Goal: Task Accomplishment & Management: Manage account settings

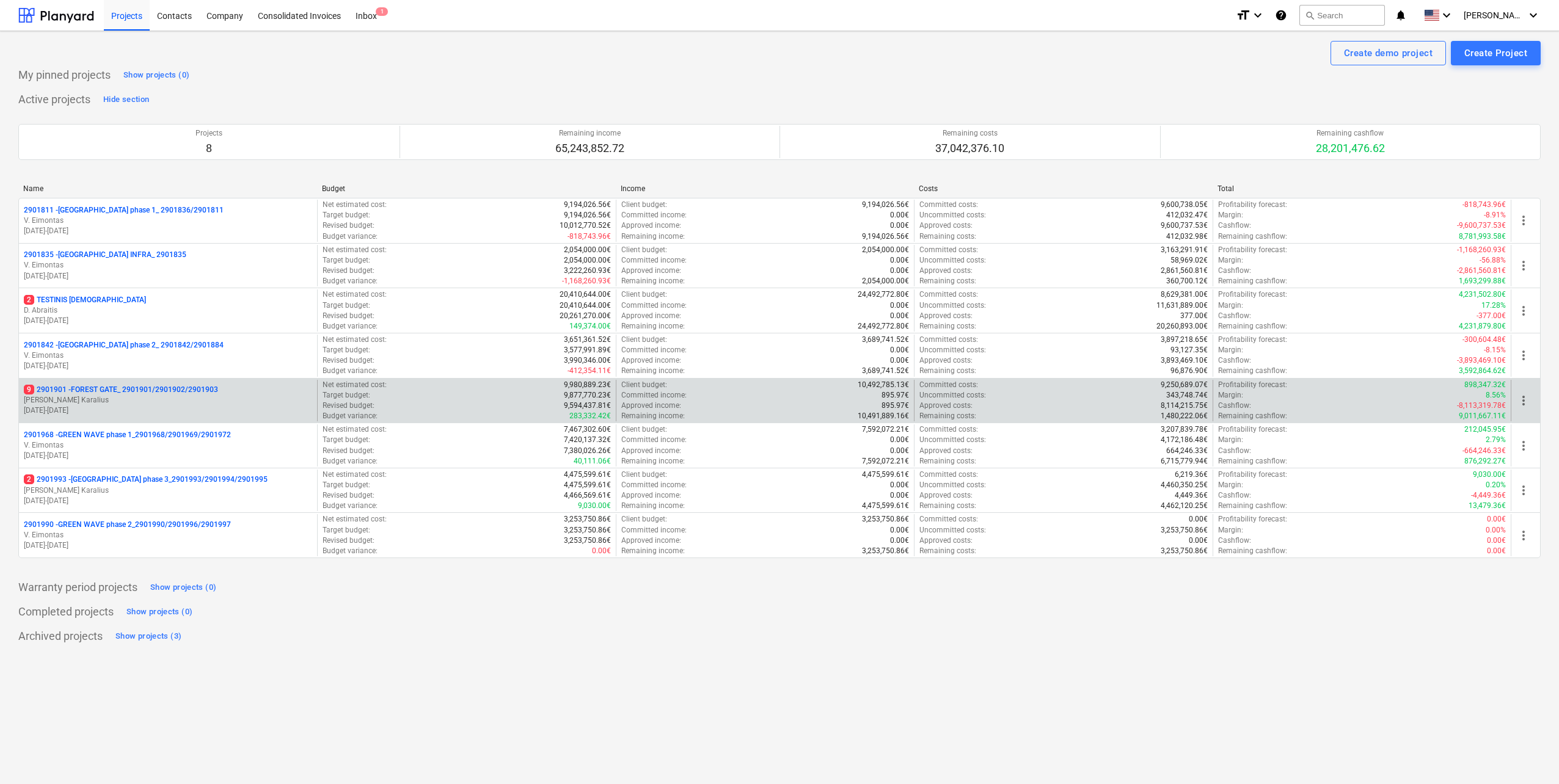
click at [167, 406] on p "[DATE] - [DATE]" at bounding box center [168, 410] width 289 height 11
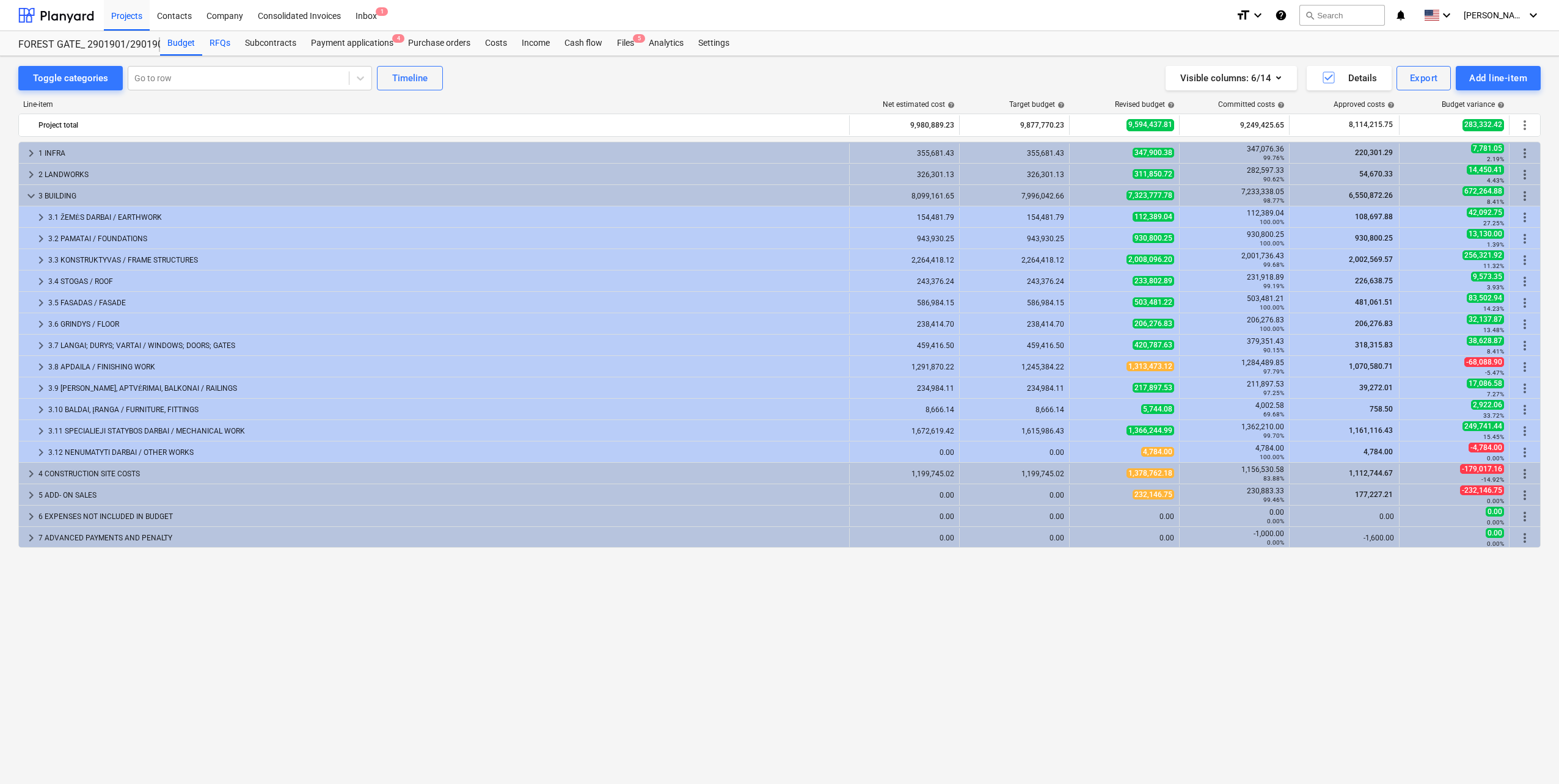
click at [228, 51] on div "RFQs" at bounding box center [219, 42] width 36 height 24
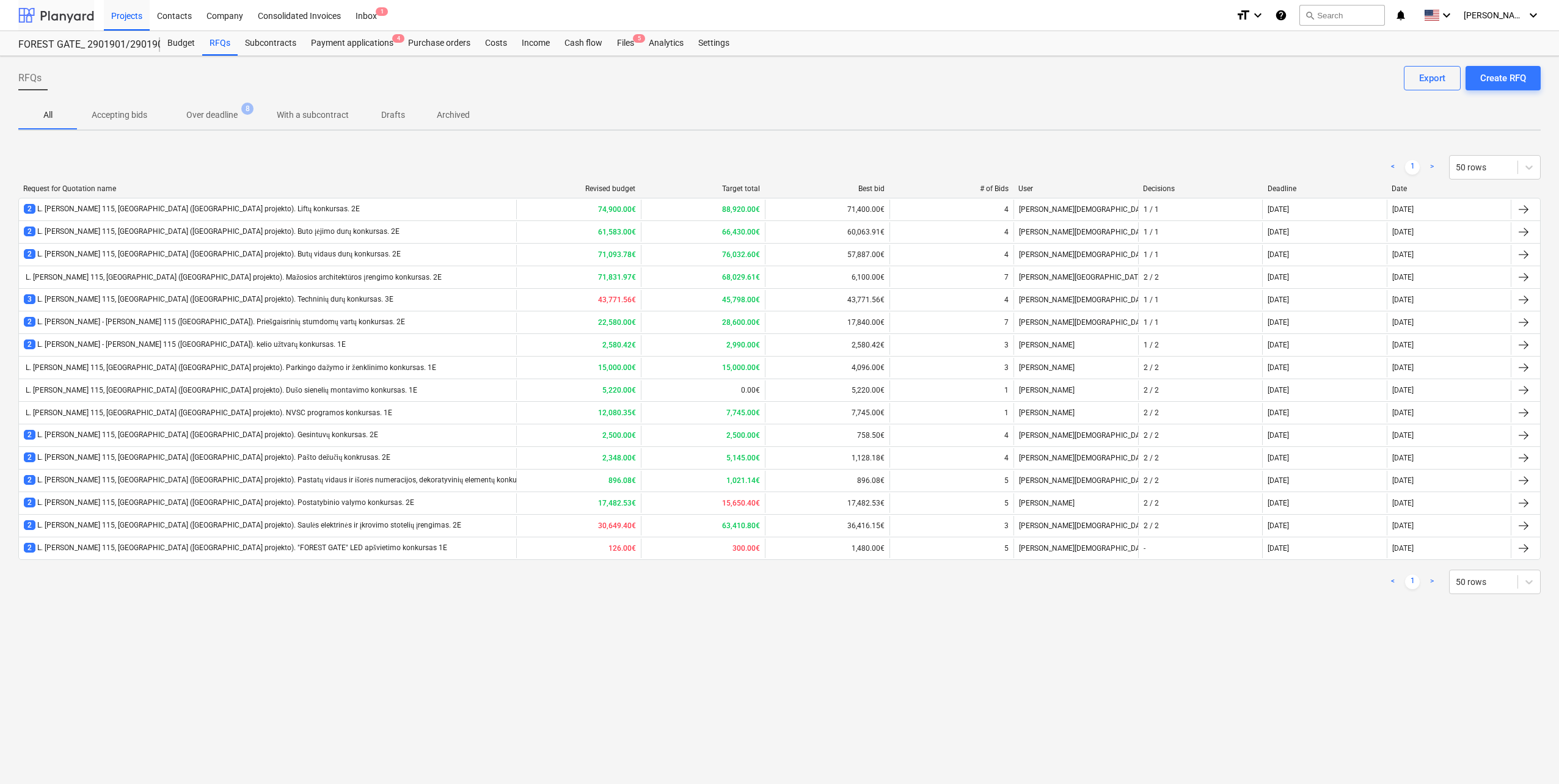
click at [41, 7] on div at bounding box center [56, 15] width 76 height 31
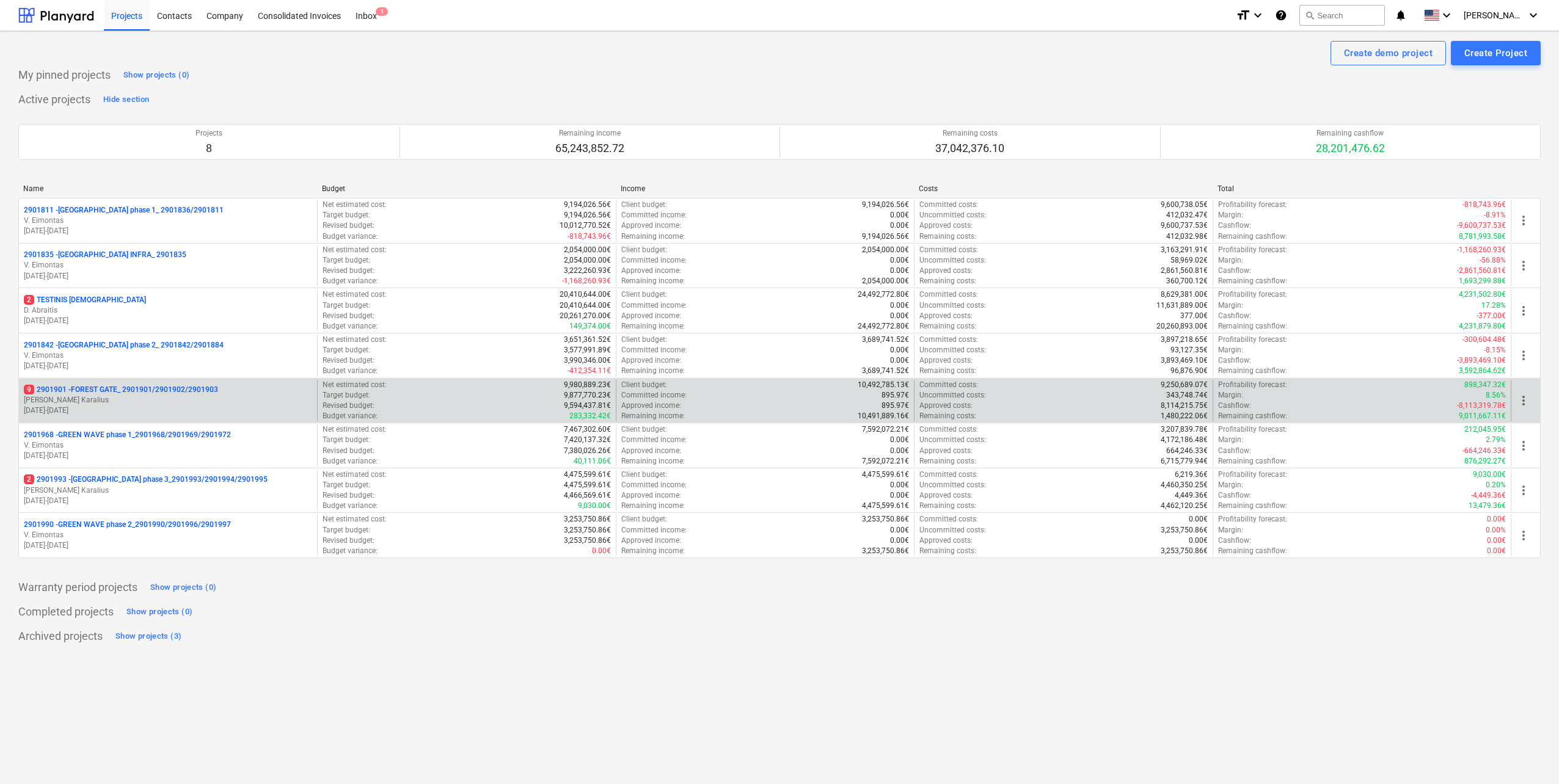
click at [105, 392] on p "9 2901901 - FOREST GATE_ 2901901/2901902/2901903" at bounding box center [121, 390] width 194 height 11
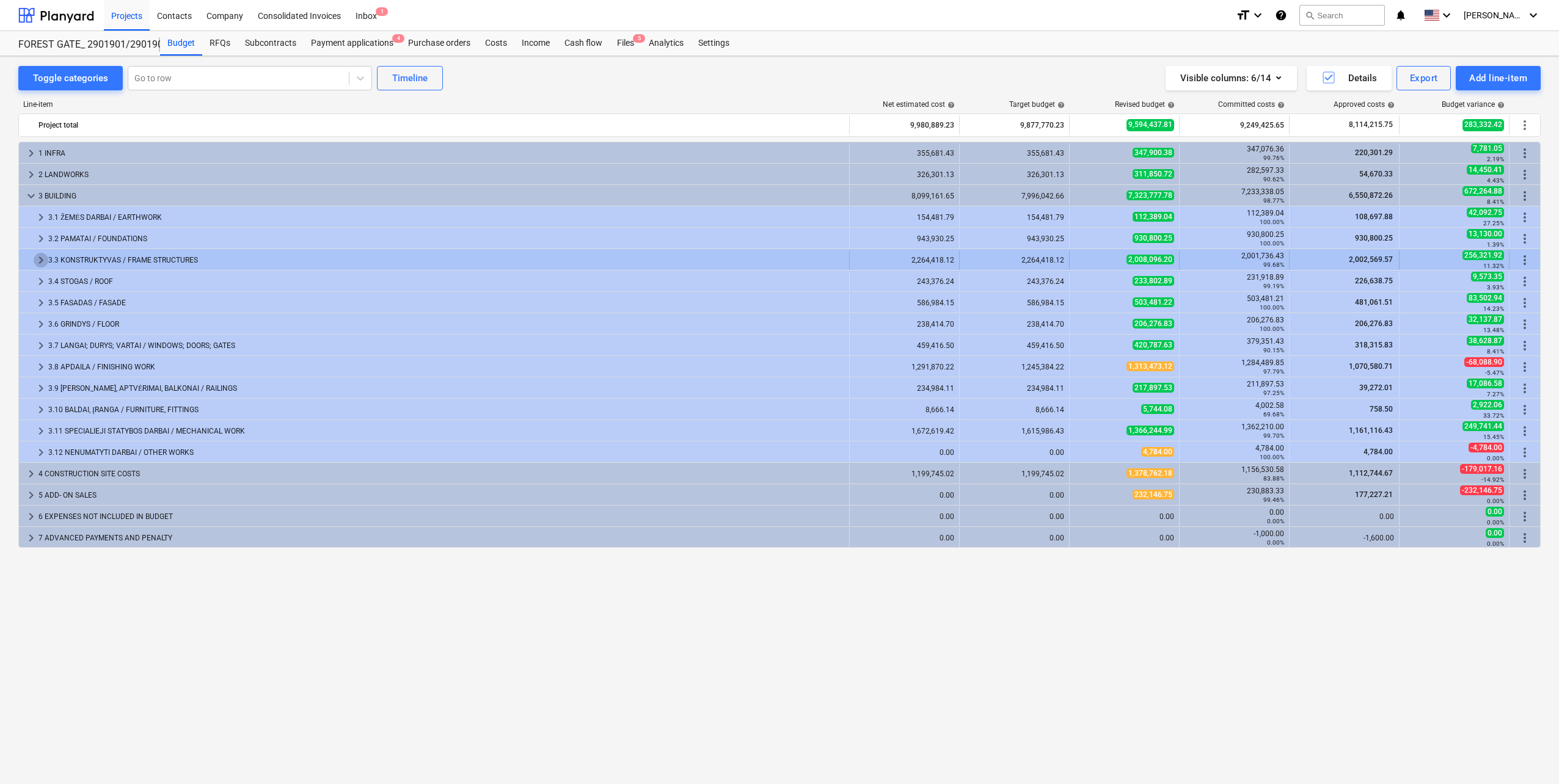
click at [42, 258] on span "keyboard_arrow_right" at bounding box center [40, 260] width 14 height 14
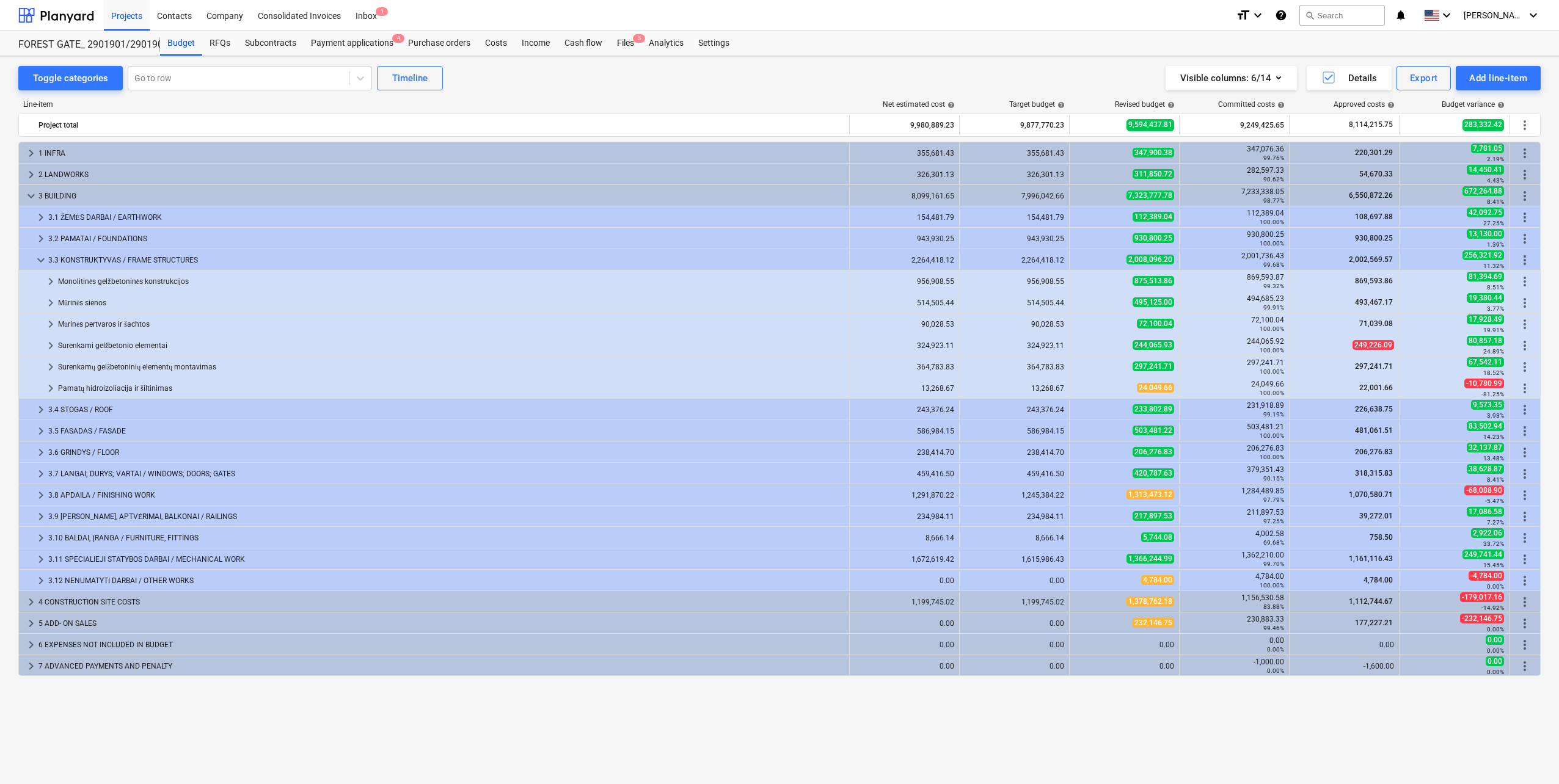
click at [42, 258] on span "keyboard_arrow_down" at bounding box center [40, 260] width 14 height 14
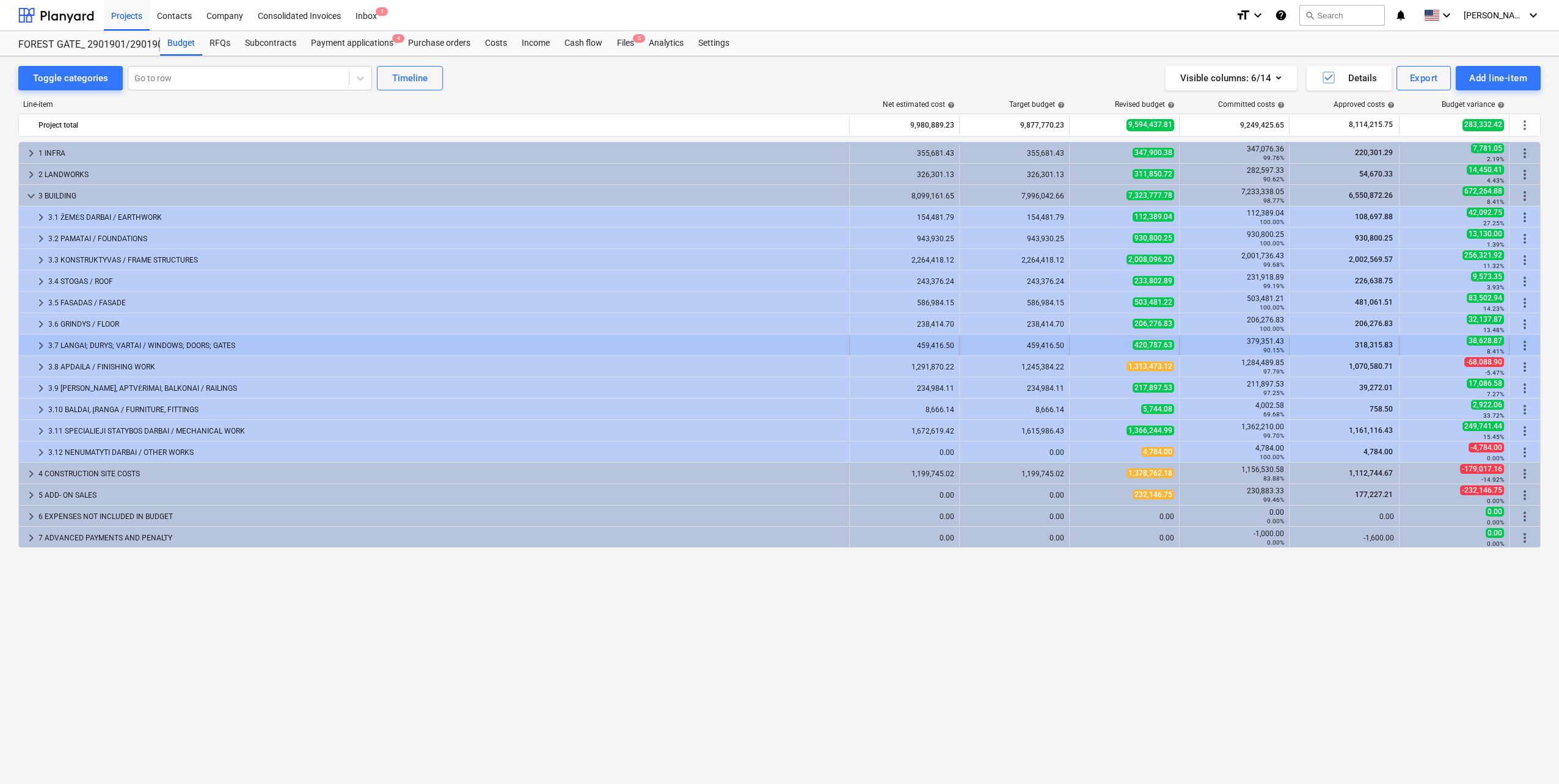
click at [36, 338] on div "keyboard_arrow_right" at bounding box center [40, 345] width 14 height 19
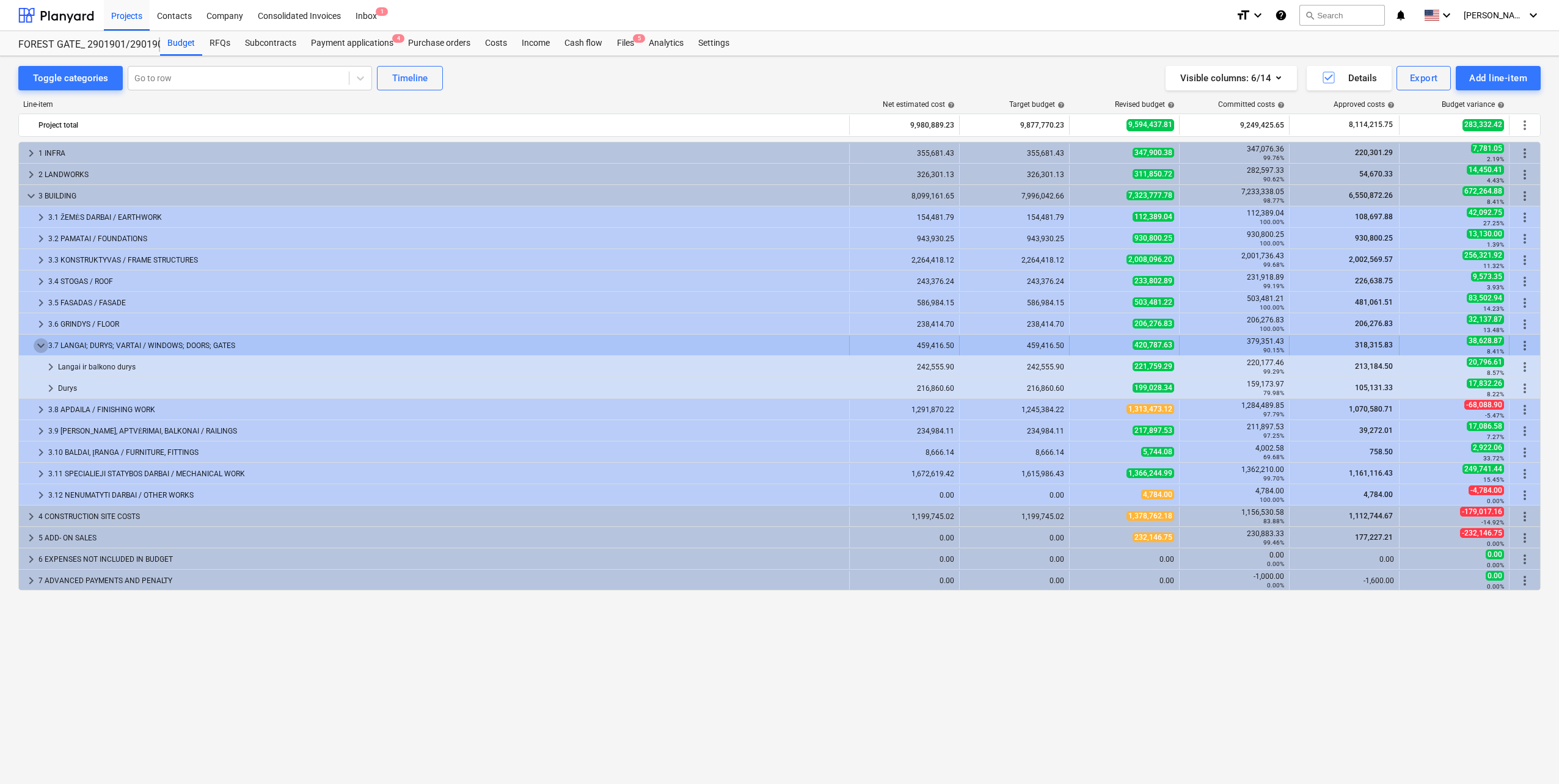
click at [36, 341] on span "keyboard_arrow_down" at bounding box center [40, 345] width 14 height 14
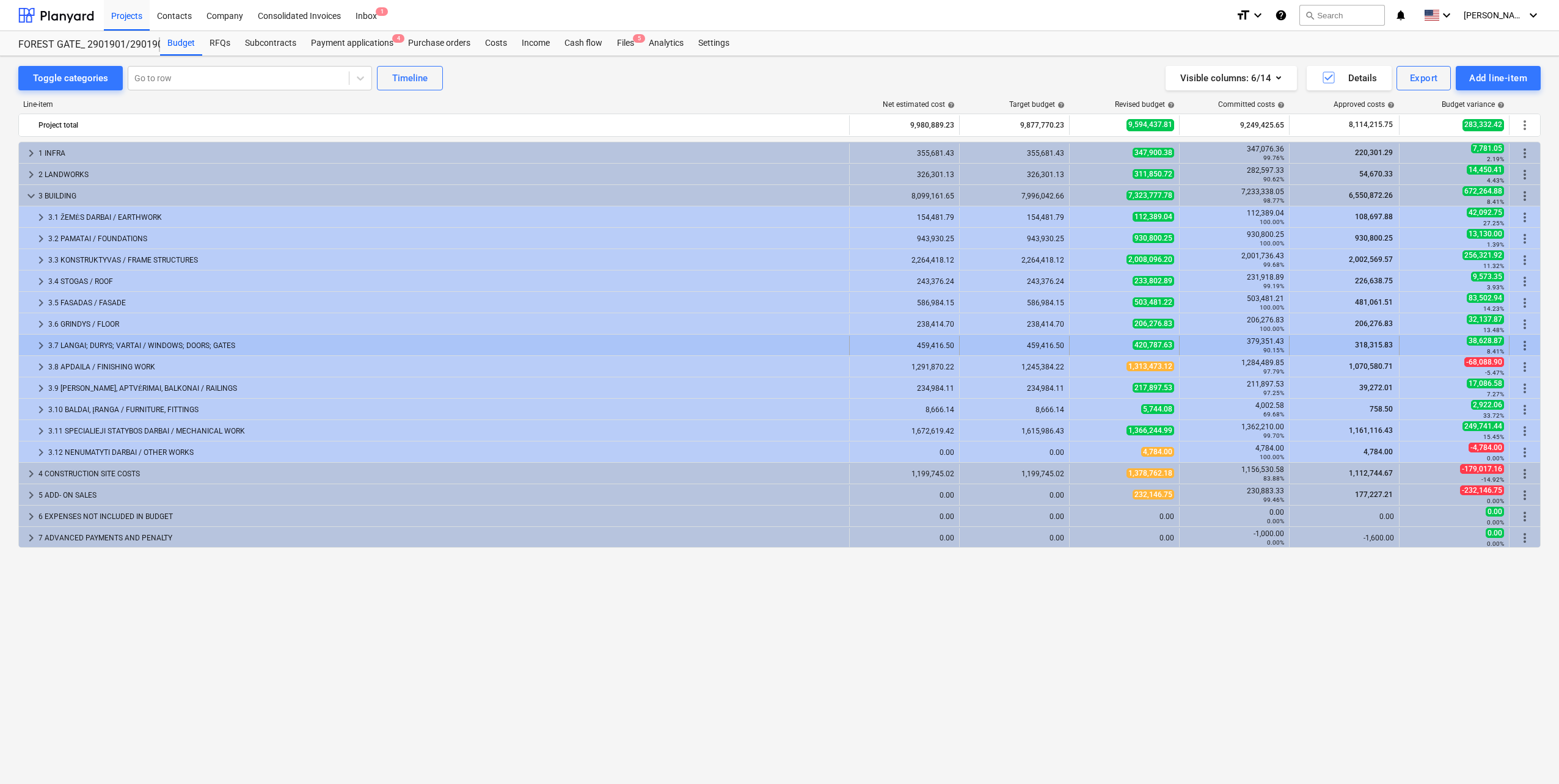
click at [39, 345] on span "keyboard_arrow_right" at bounding box center [40, 345] width 14 height 14
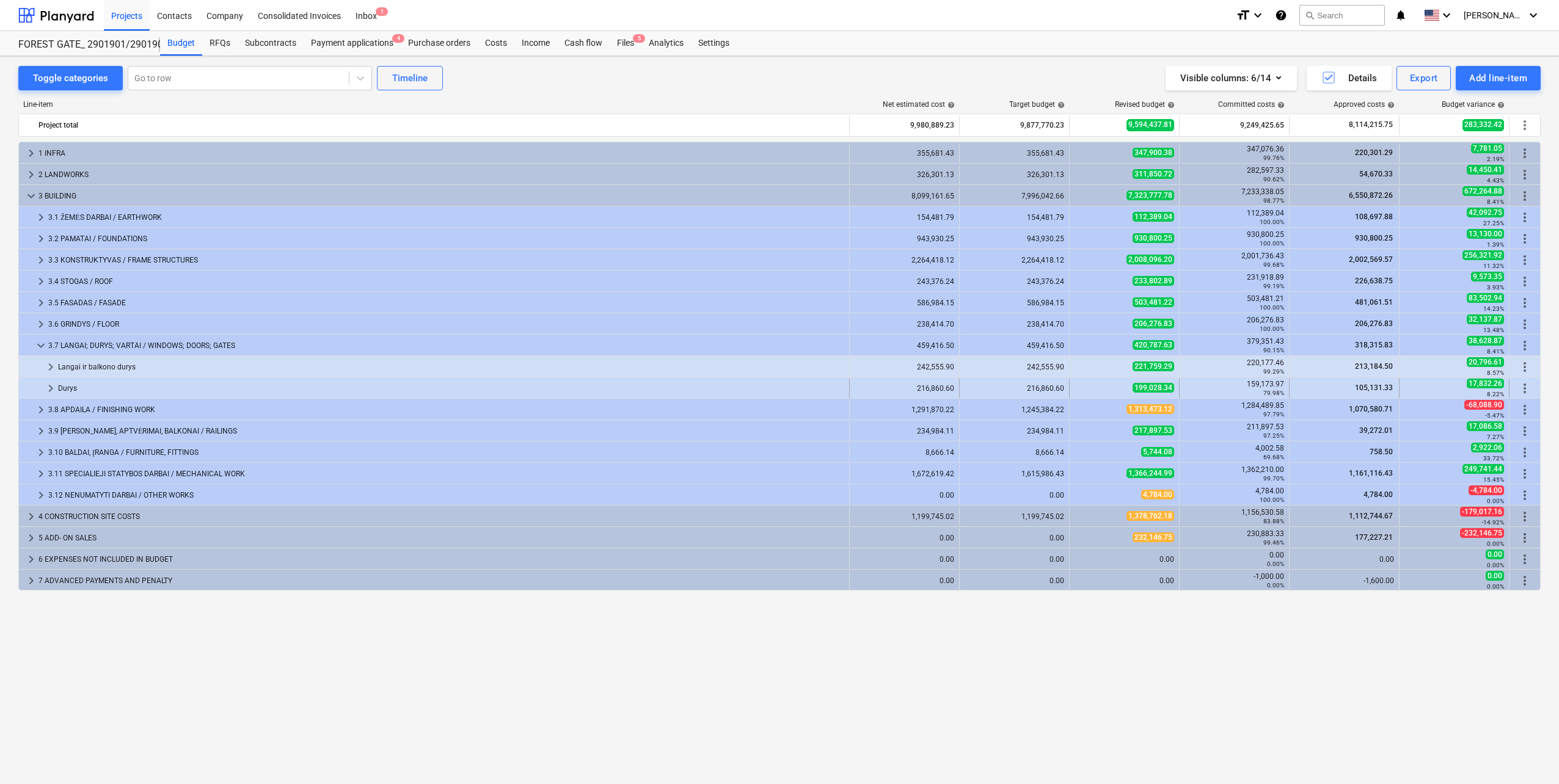
click at [56, 389] on span "keyboard_arrow_right" at bounding box center [50, 388] width 14 height 14
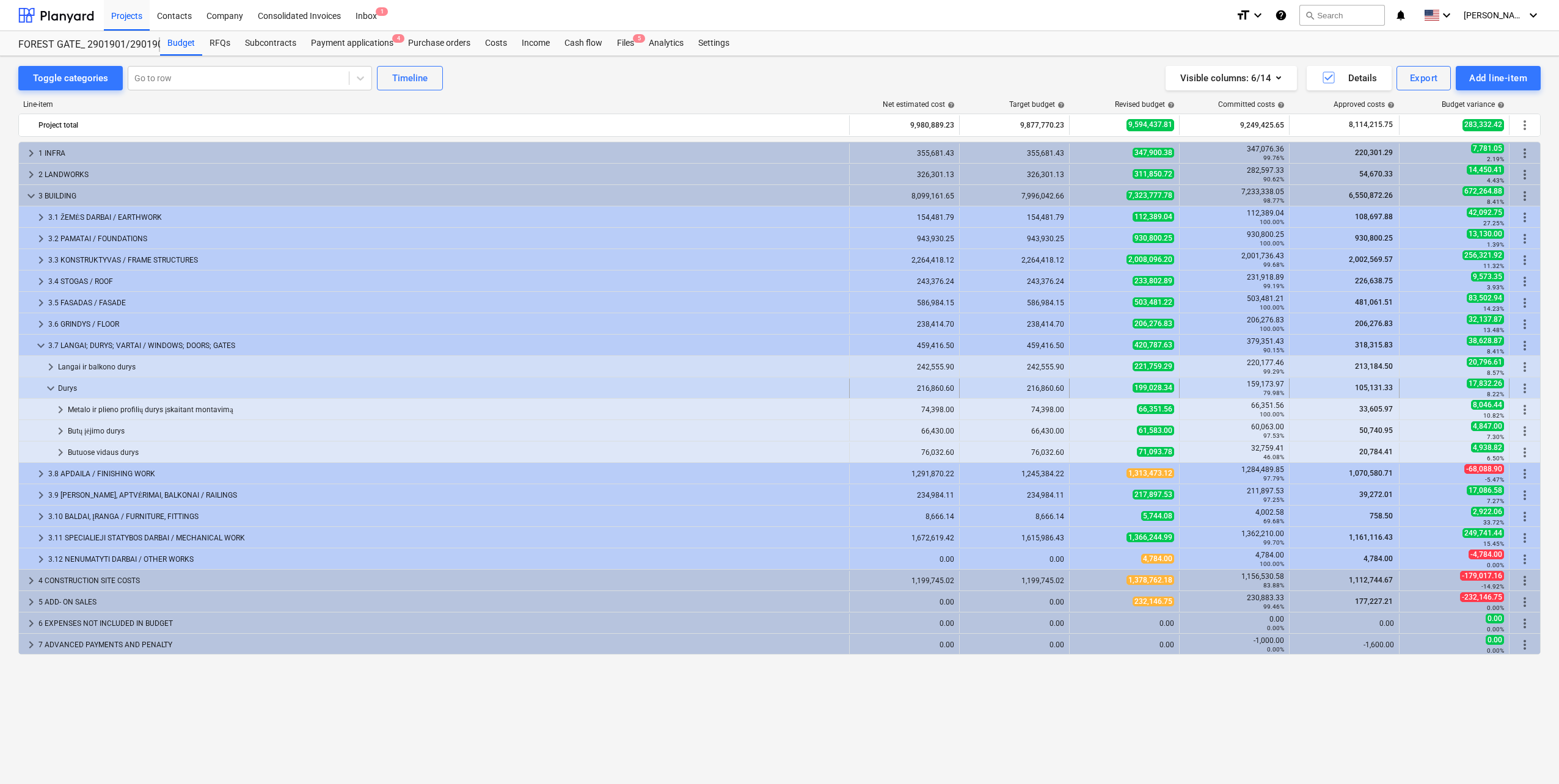
click at [52, 388] on span "keyboard_arrow_down" at bounding box center [50, 388] width 14 height 14
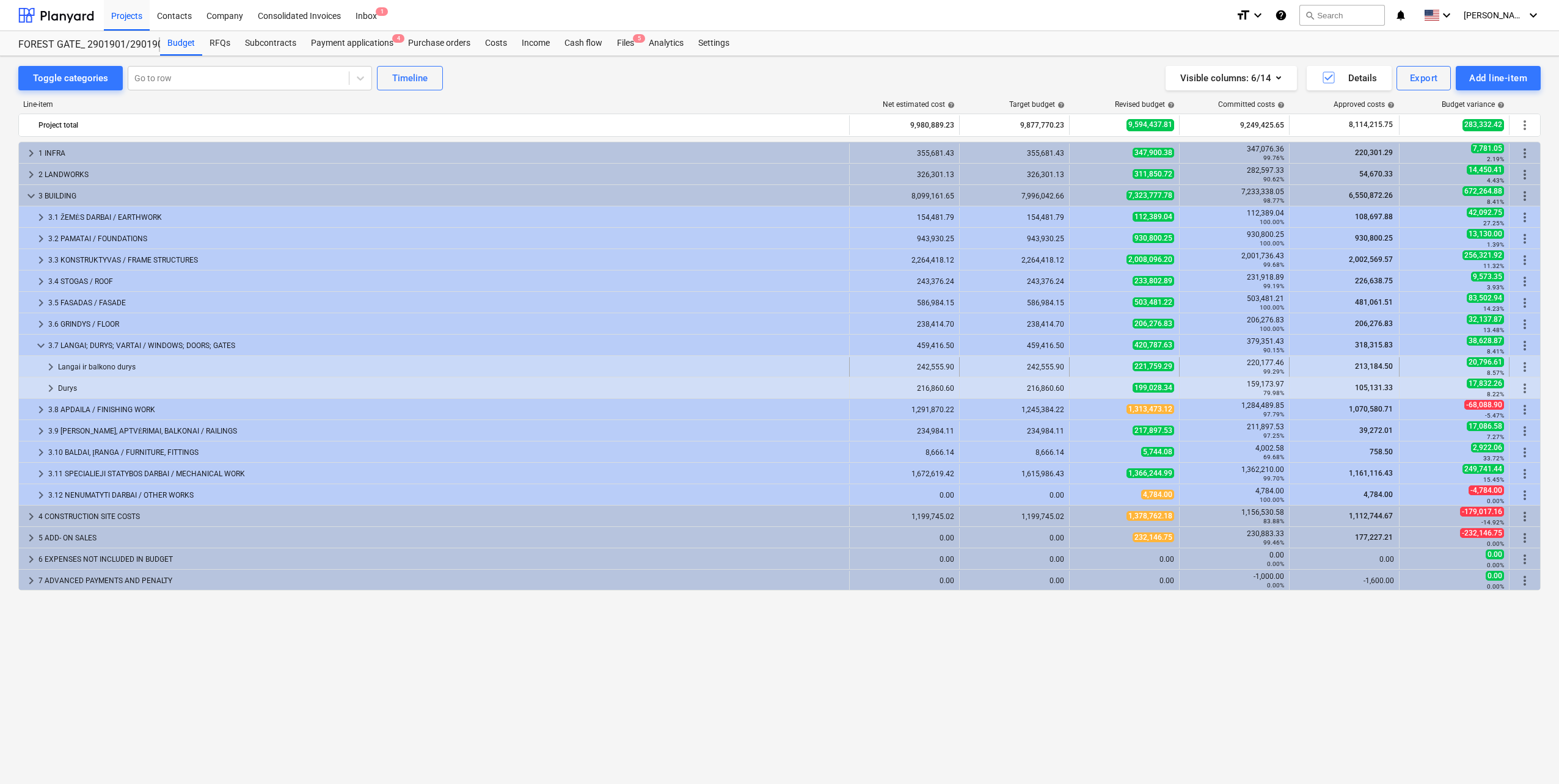
click at [45, 363] on span "keyboard_arrow_right" at bounding box center [50, 367] width 14 height 14
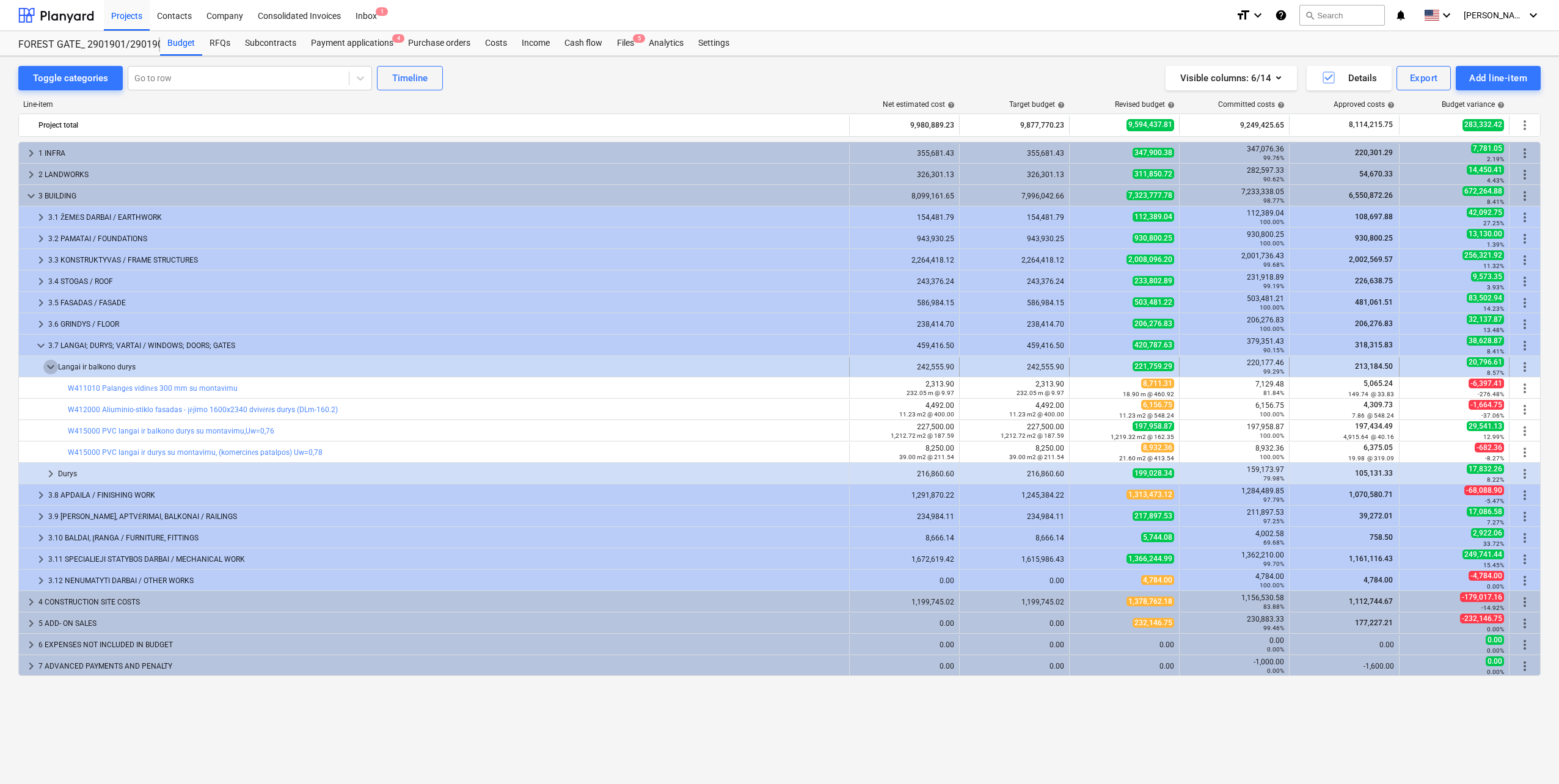
click at [46, 363] on span "keyboard_arrow_down" at bounding box center [50, 367] width 14 height 14
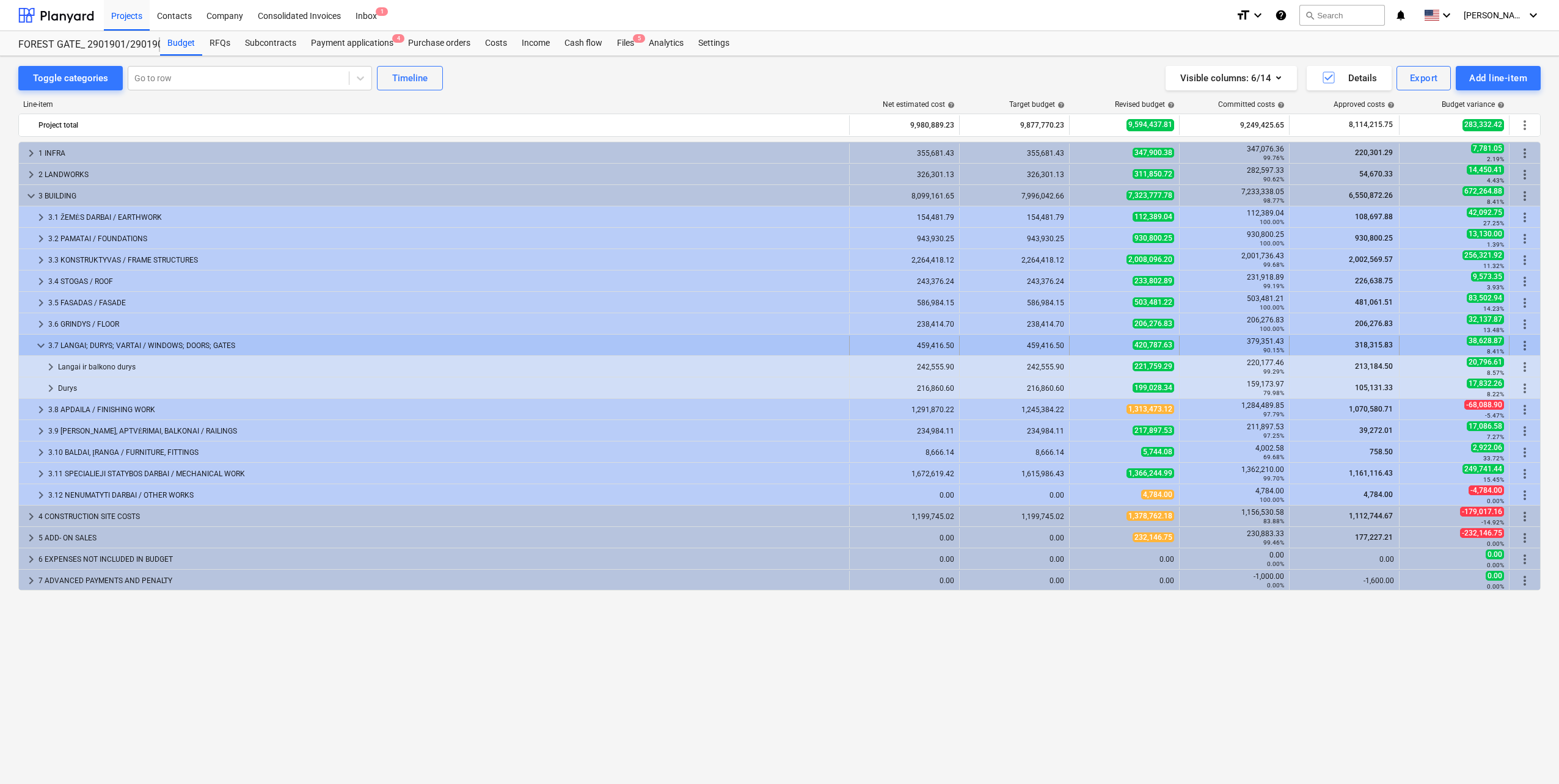
click at [42, 347] on span "keyboard_arrow_down" at bounding box center [40, 345] width 14 height 14
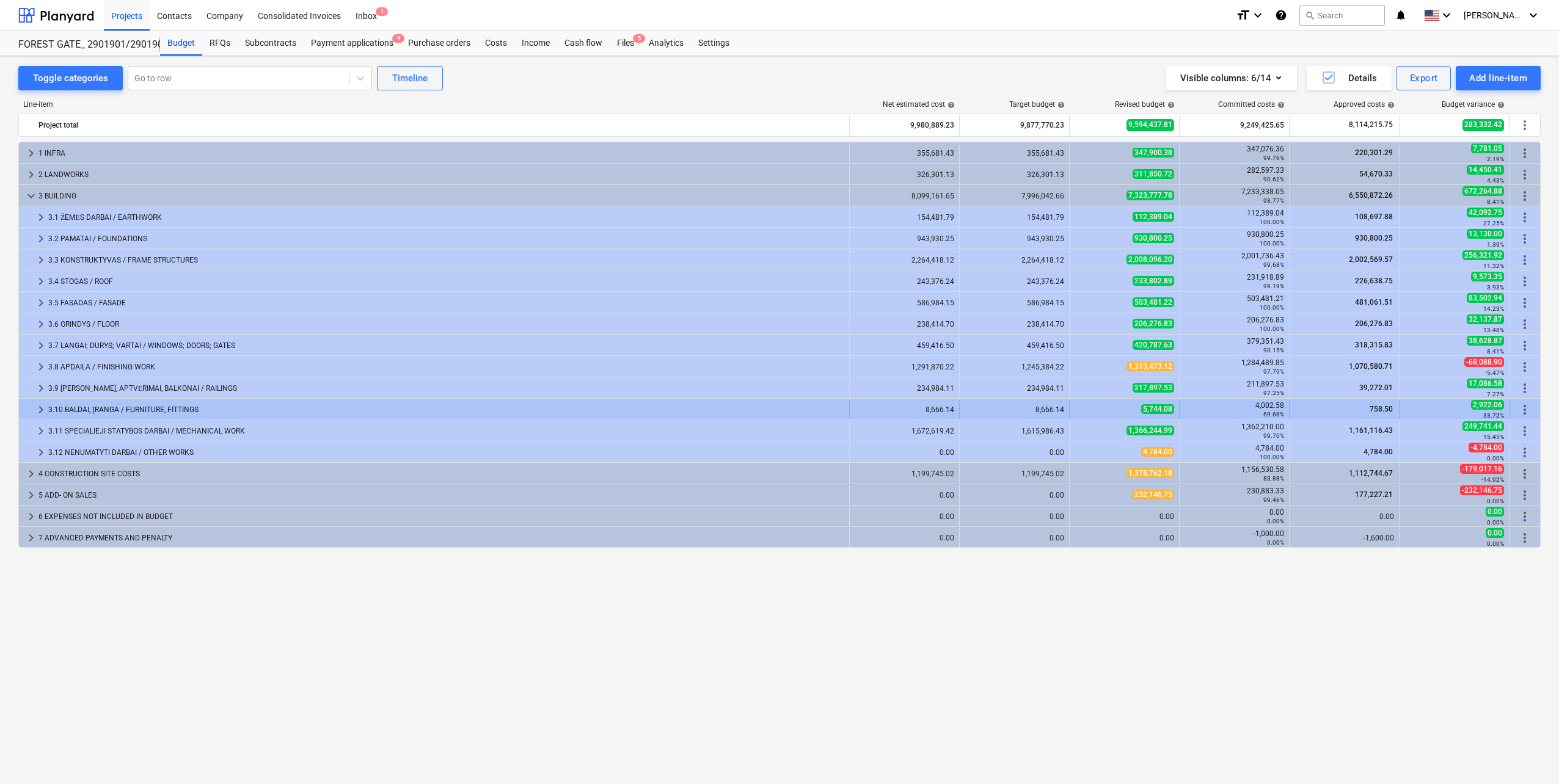
click at [86, 414] on div "3.10 BALDAI, ĮRANGA / FURNITURE, FITTINGS" at bounding box center [446, 410] width 796 height 19
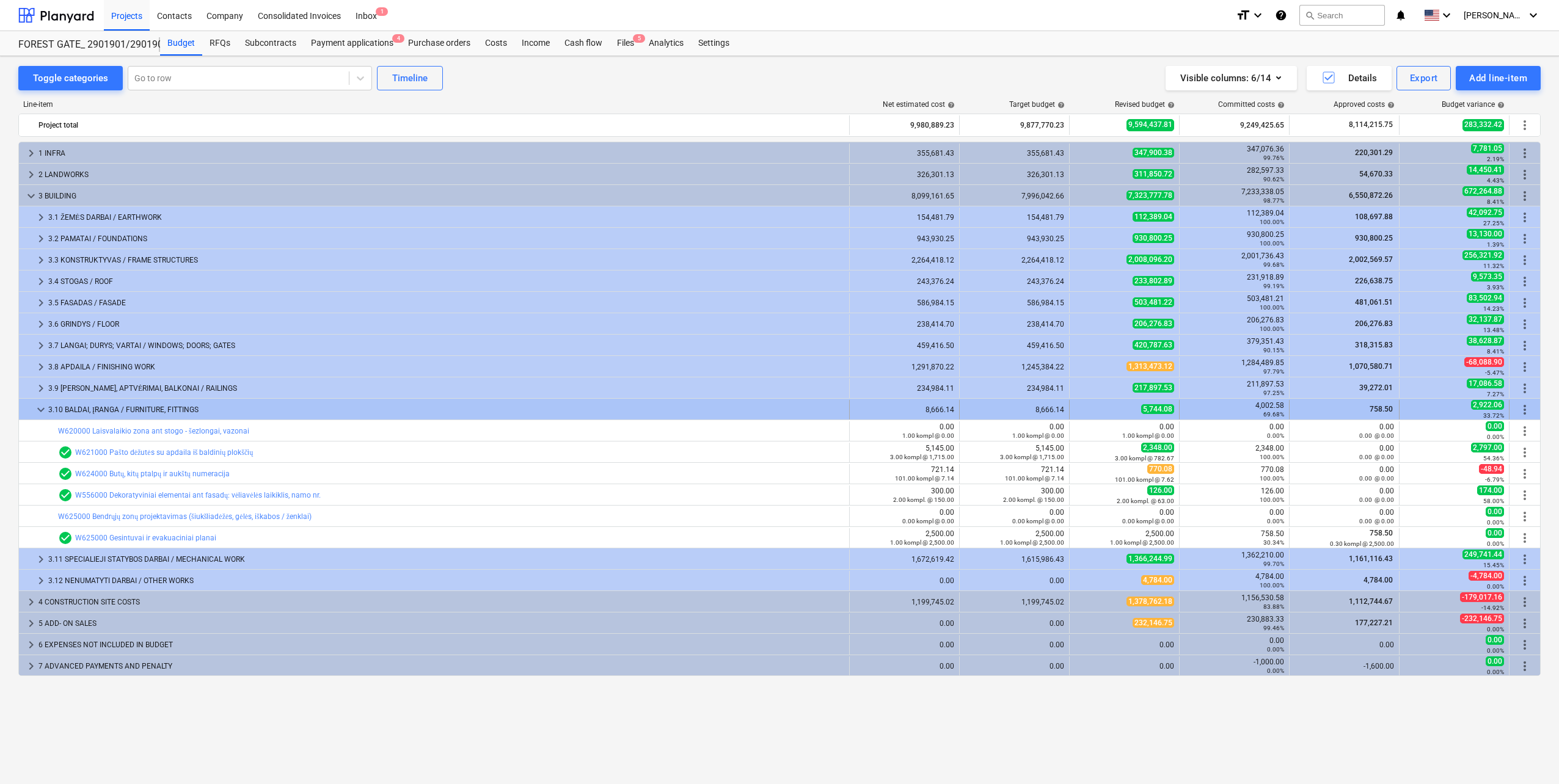
click at [86, 412] on div "3.10 BALDAI, ĮRANGA / FURNITURE, FITTINGS" at bounding box center [446, 410] width 796 height 19
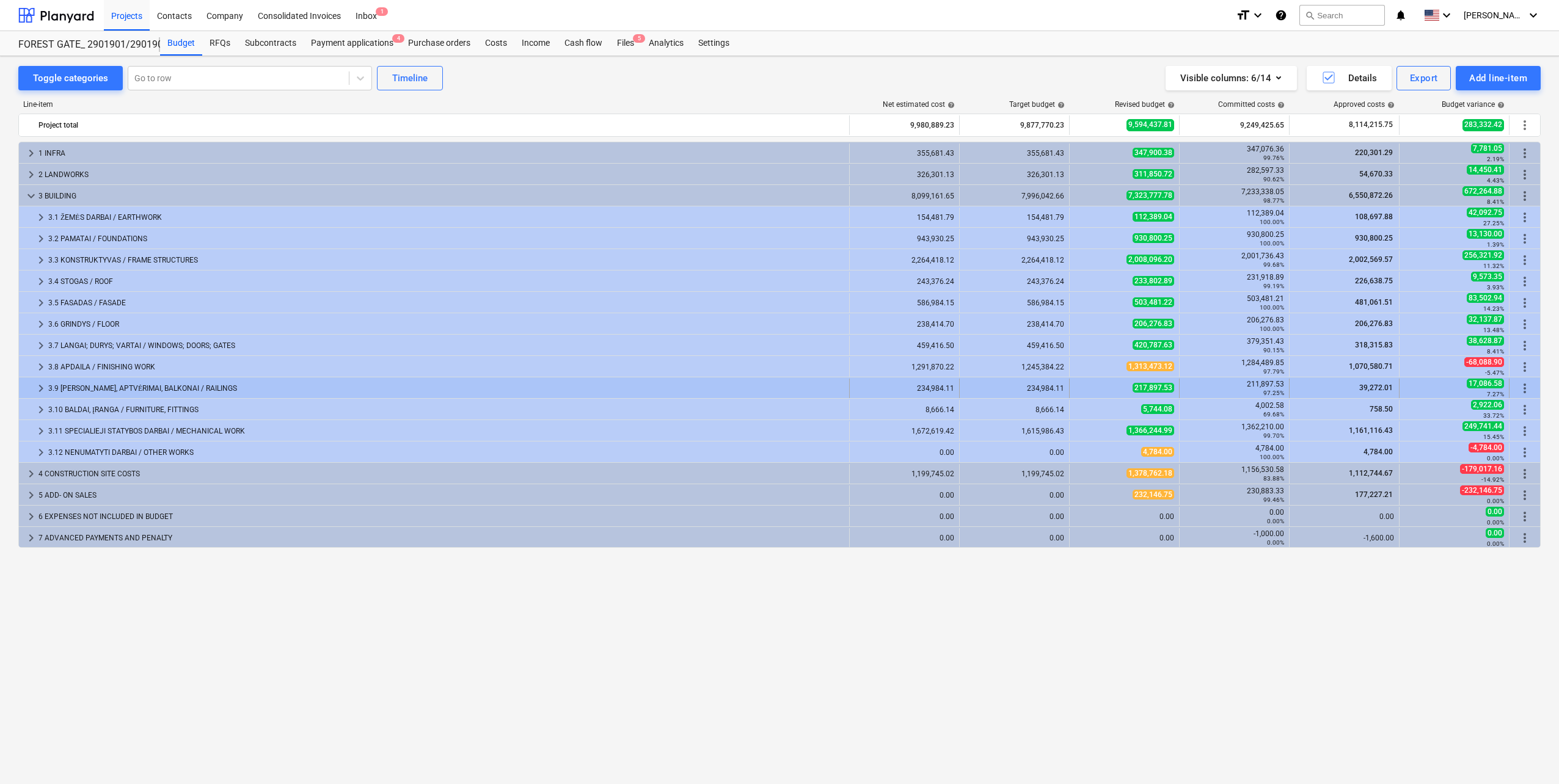
click at [84, 391] on div "3.9 [PERSON_NAME], APTVĖRIMAI, BALKONAI / RAILINGS" at bounding box center [446, 388] width 796 height 19
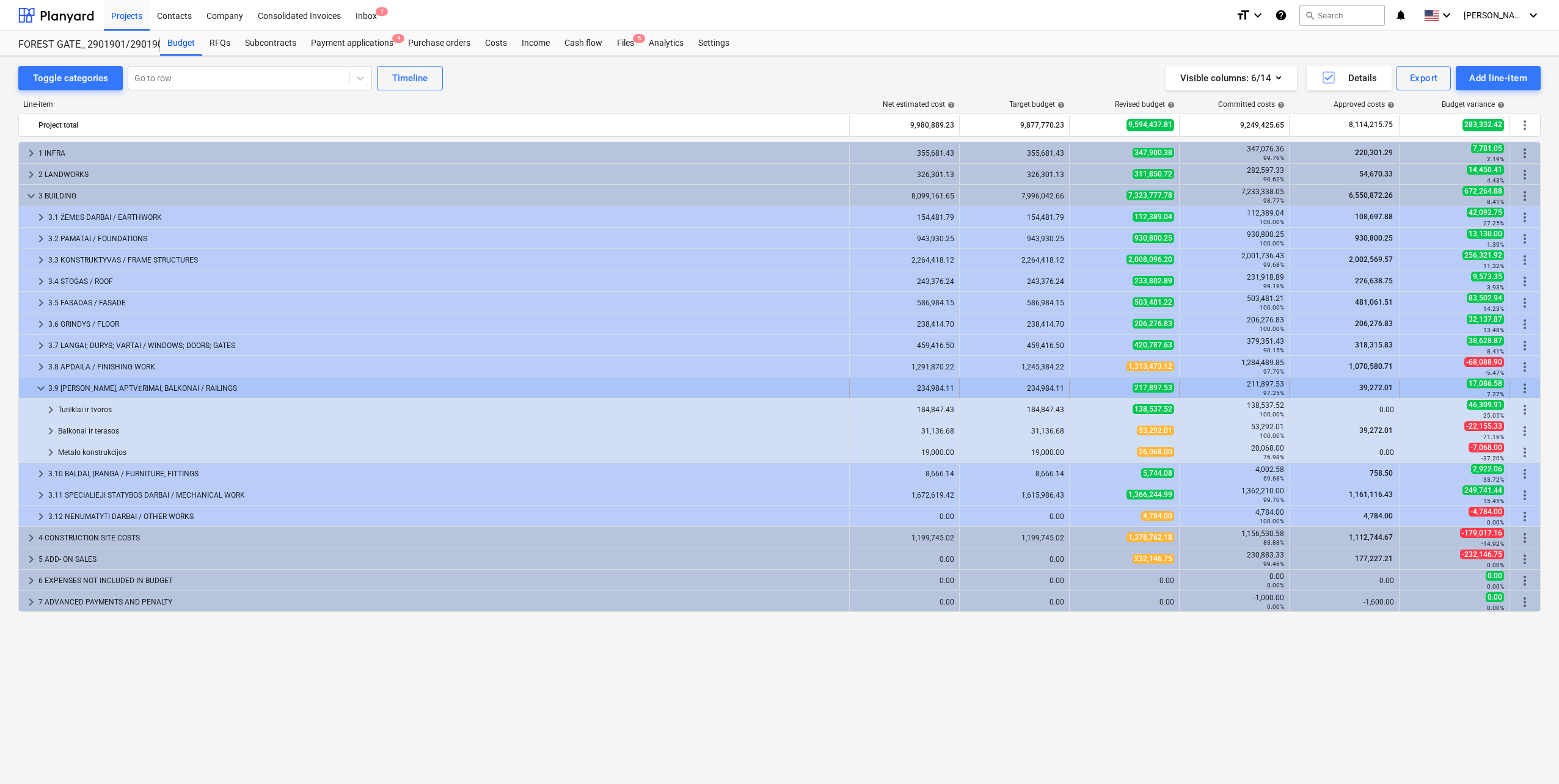
click at [85, 387] on div "3.9 [PERSON_NAME], APTVĖRIMAI, BALKONAI / RAILINGS" at bounding box center [446, 388] width 796 height 19
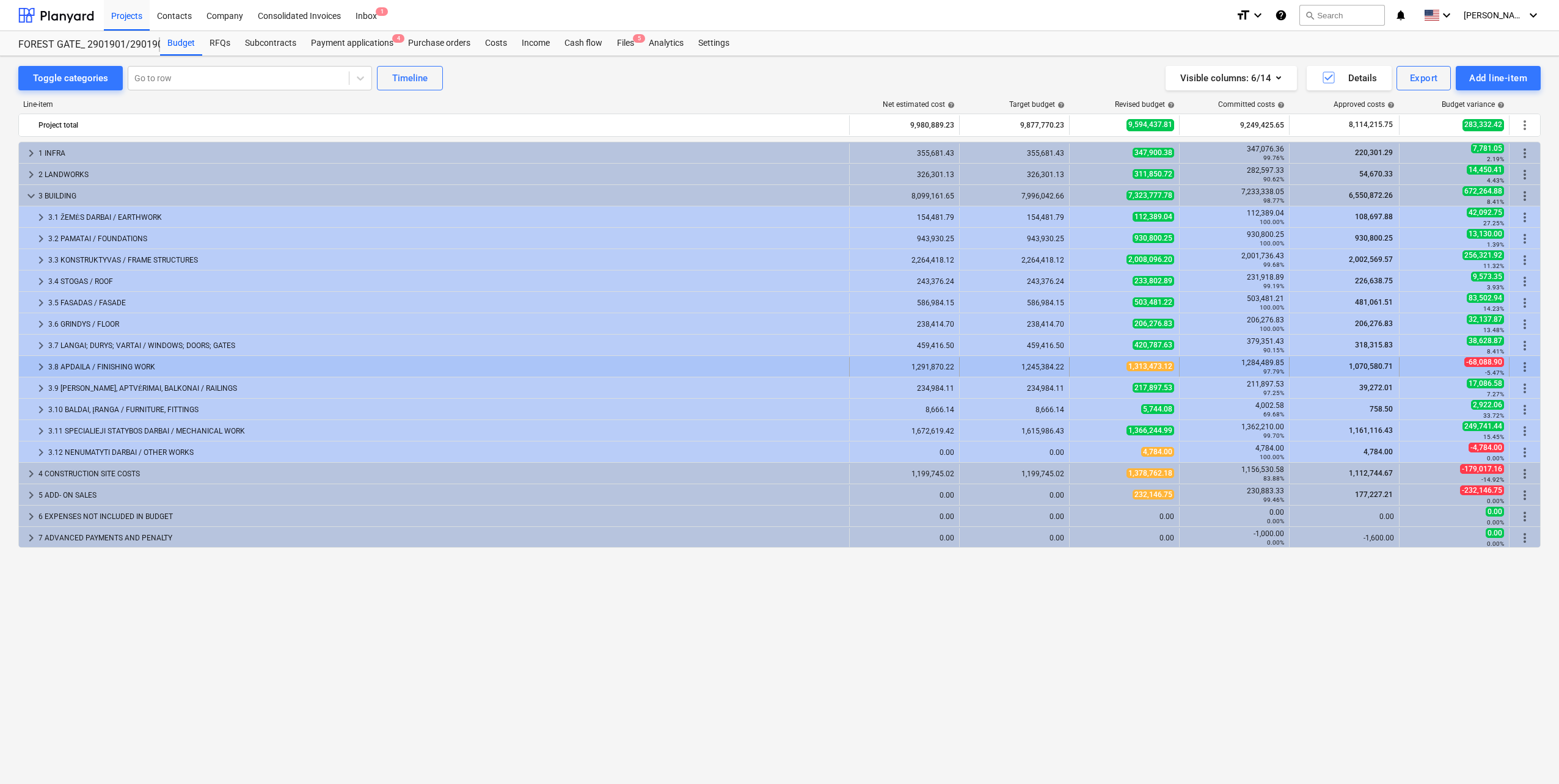
click at [86, 357] on div "keyboard_arrow_right 3.8 APDAILA / FINISHING WORK 1,291,870.22 1,245,384.22 1,3…" at bounding box center [780, 367] width 1521 height 21
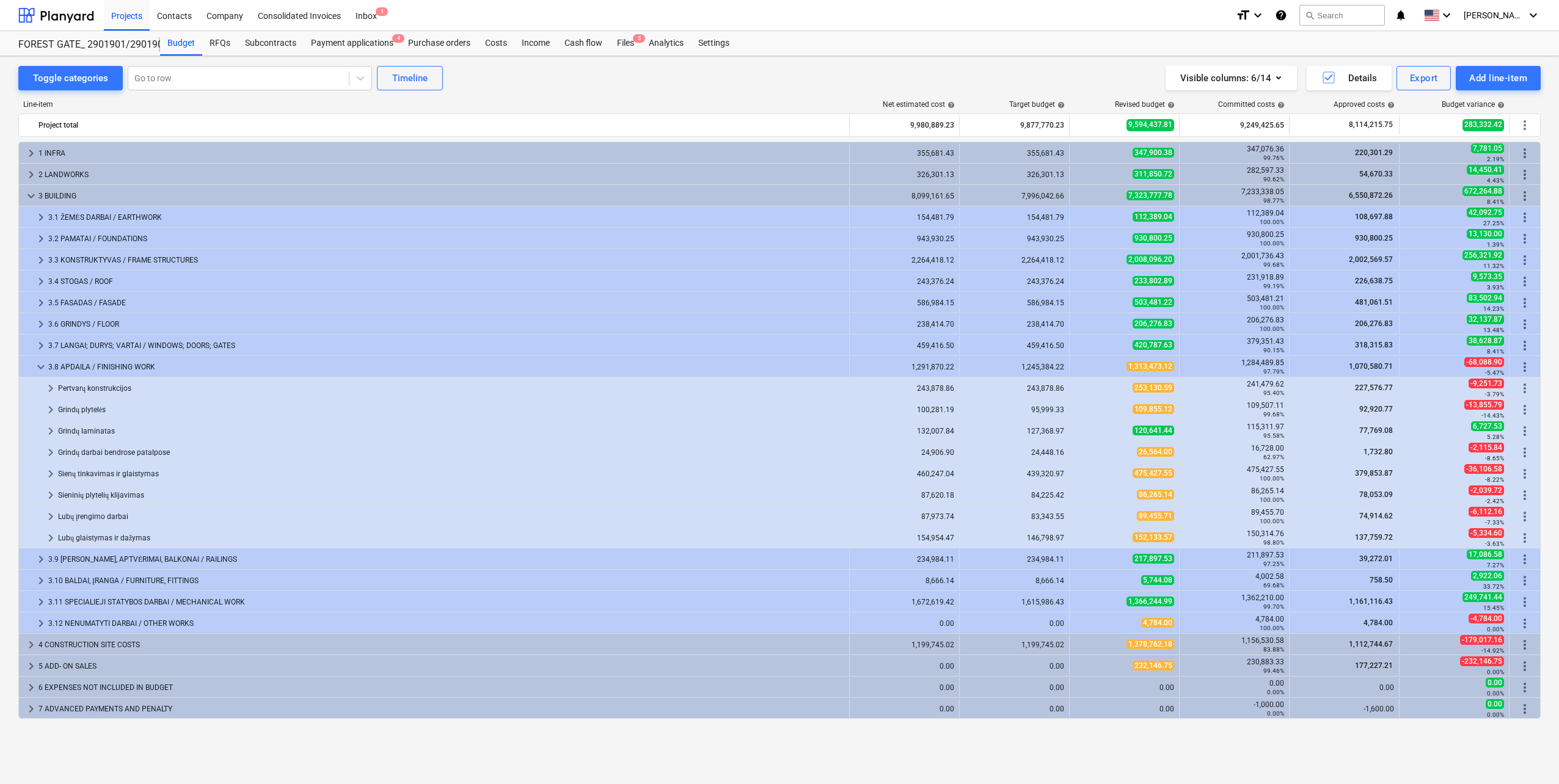
click at [86, 357] on div "keyboard_arrow_down 3.8 APDAILA / FINISHING WORK 1,291,870.22 1,245,384.22 1,31…" at bounding box center [780, 367] width 1521 height 21
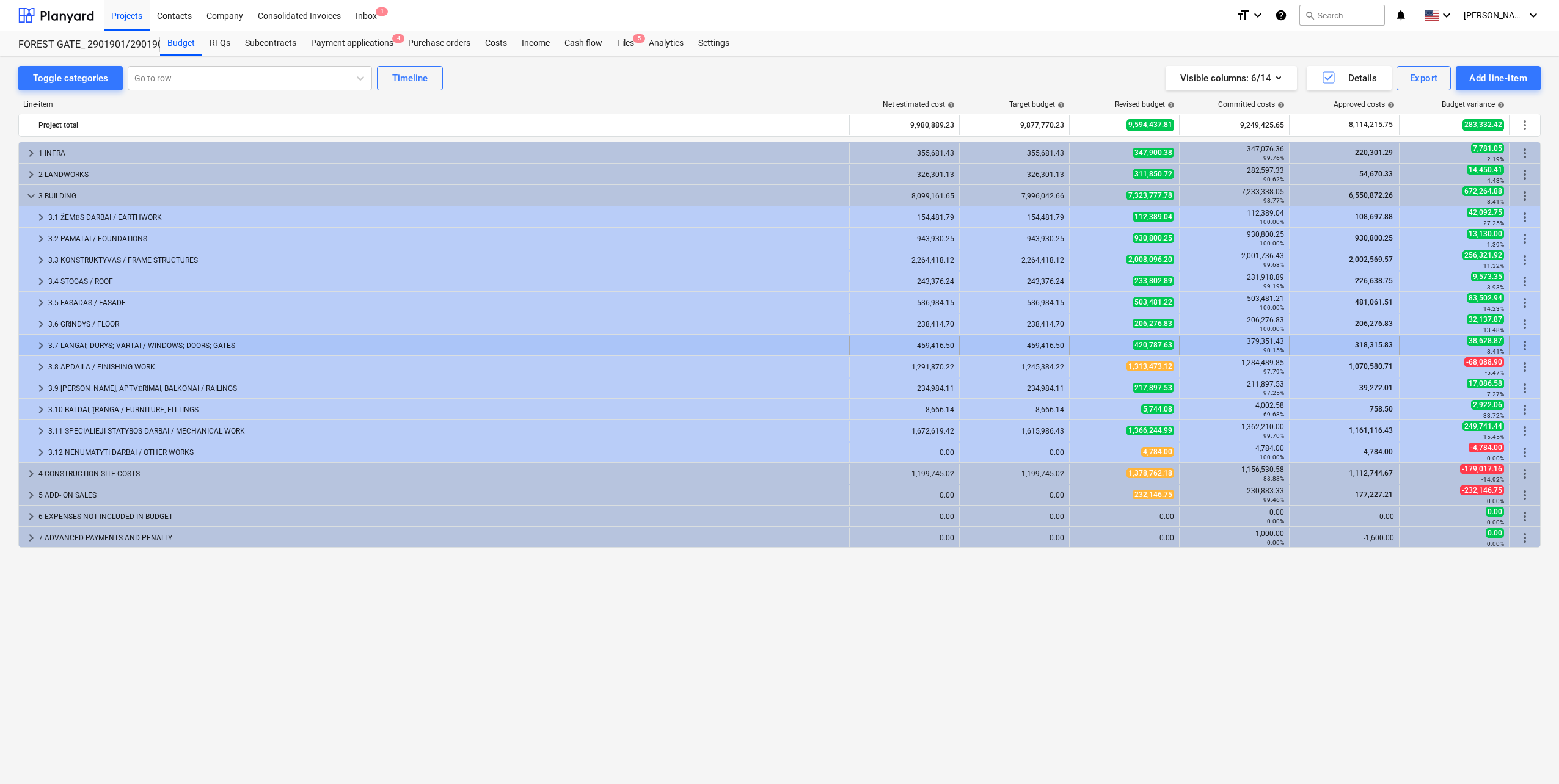
click at [88, 341] on div "3.7 LANGAI; DURYS; VARTAI / WINDOWS; DOORS; GATES" at bounding box center [446, 345] width 796 height 19
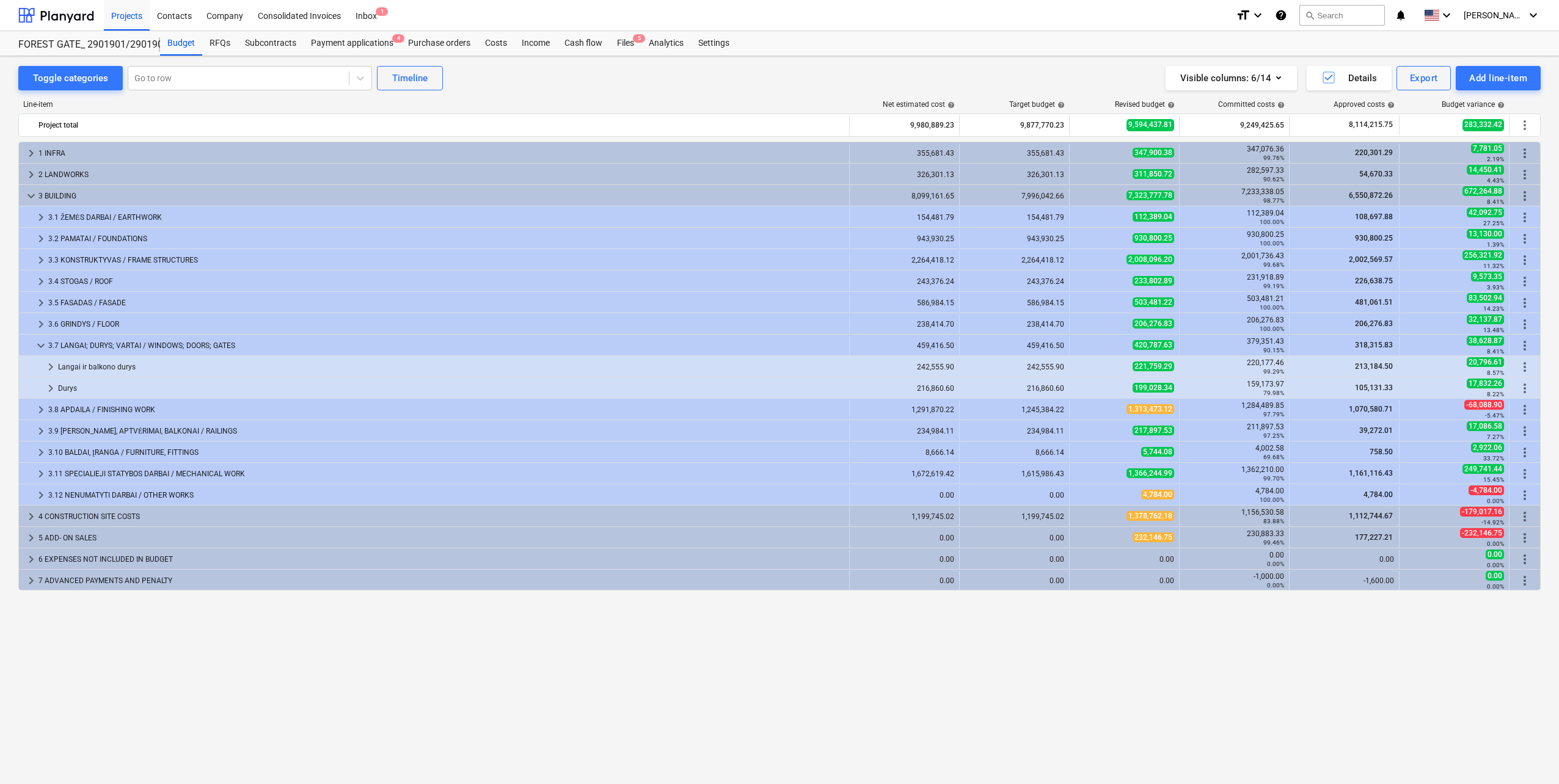
click at [88, 341] on div "3.7 LANGAI; DURYS; VARTAI / WINDOWS; DOORS; GATES" at bounding box center [446, 345] width 796 height 19
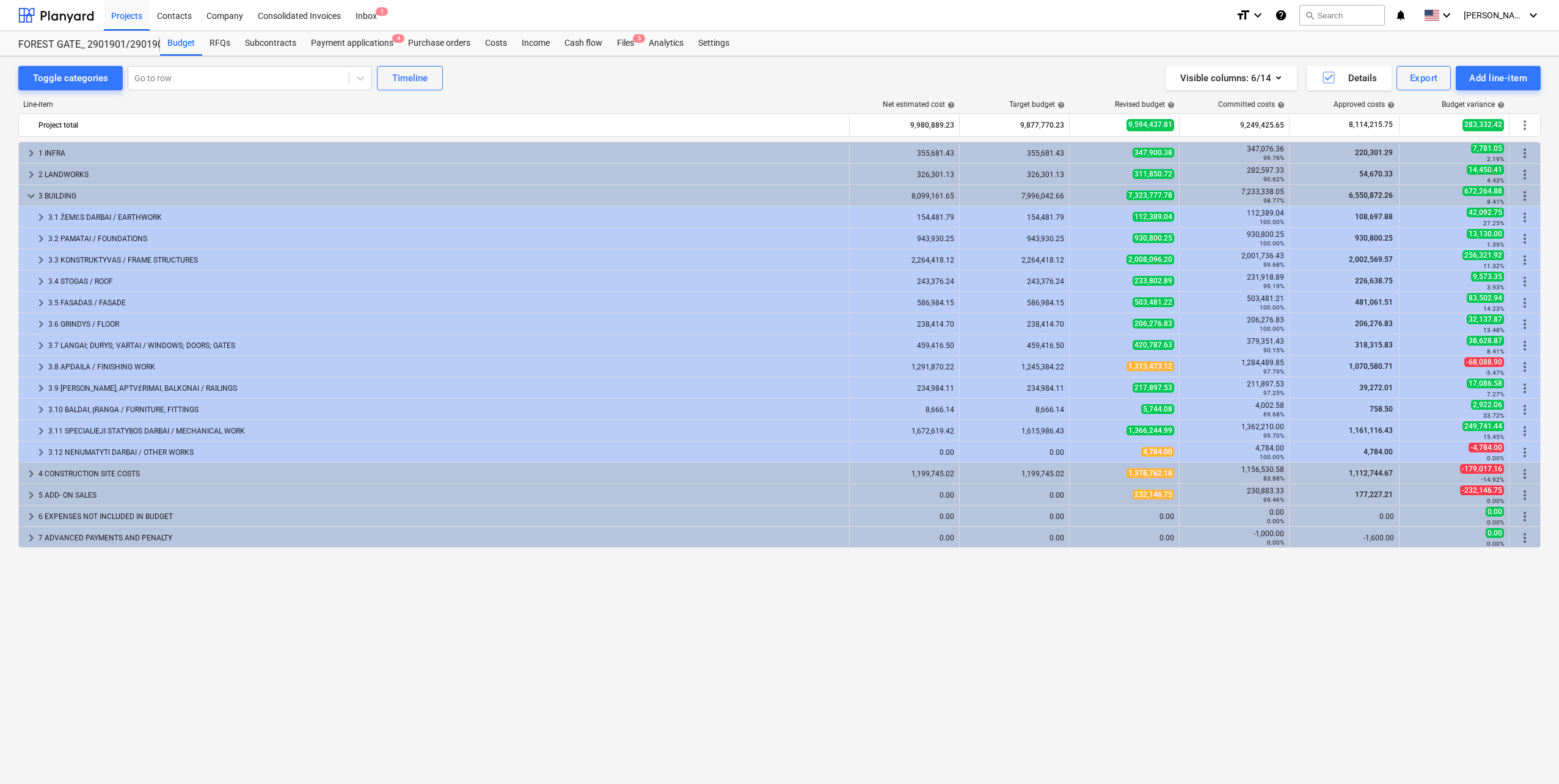
click at [88, 328] on div "3.6 GRINDYS / FLOOR" at bounding box center [446, 324] width 796 height 19
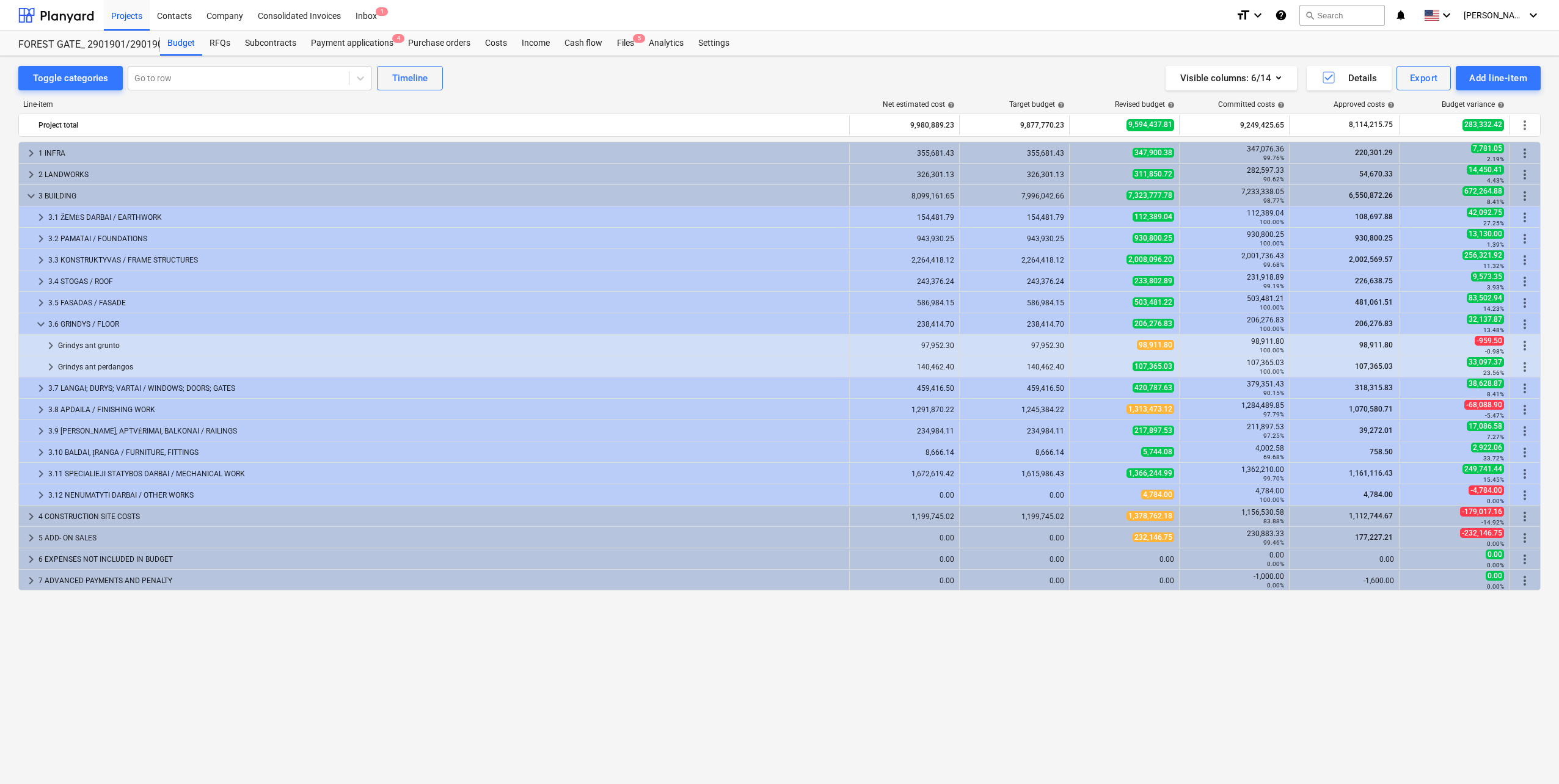
click at [88, 328] on div "3.6 GRINDYS / FLOOR" at bounding box center [446, 324] width 796 height 19
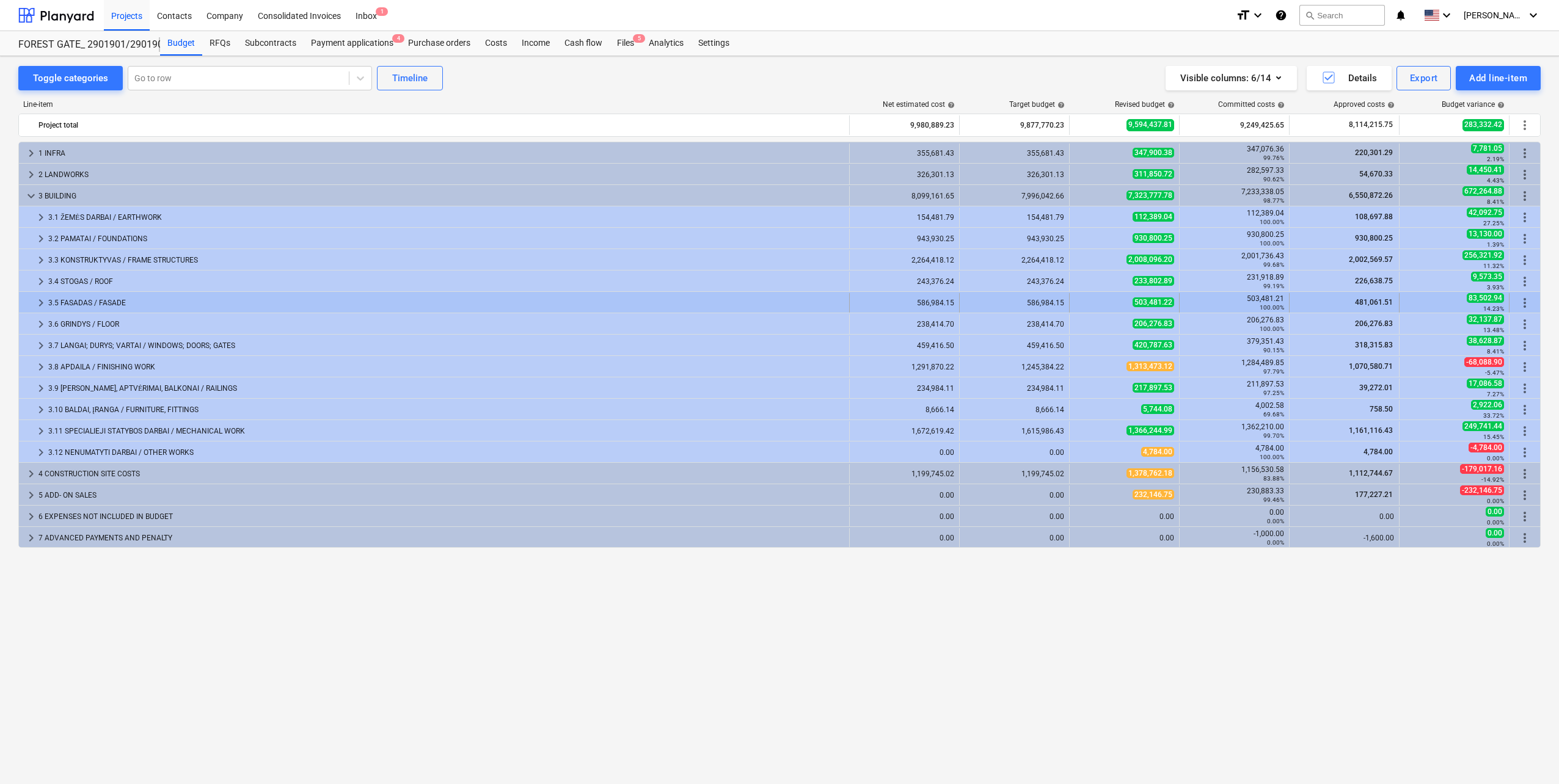
click at [95, 292] on div "keyboard_arrow_right 3.5 FASADAS / FASADE 586,984.15 586,984.15 503,481.22 503,…" at bounding box center [780, 302] width 1521 height 21
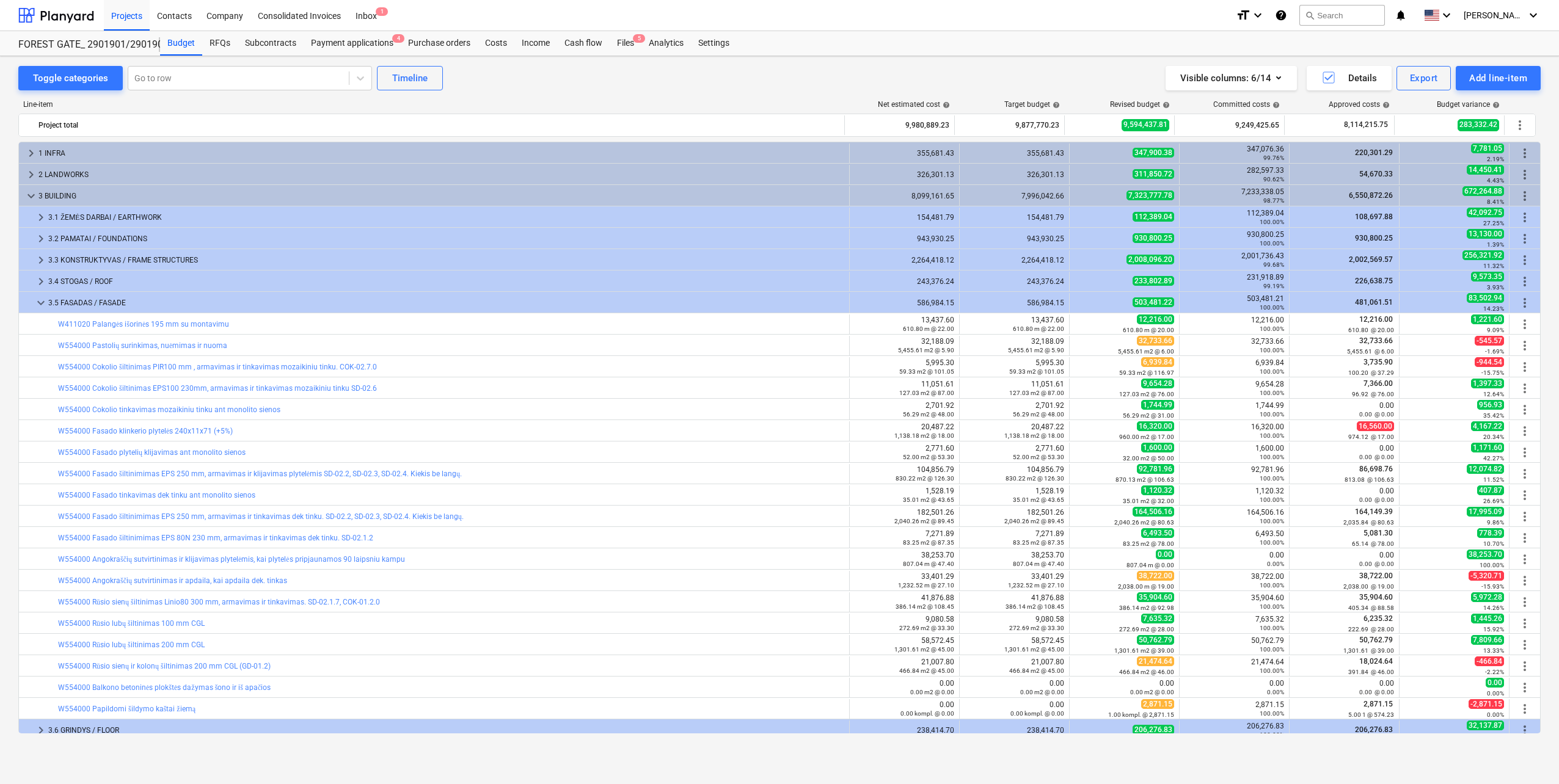
click at [95, 292] on div "keyboard_arrow_down 3.5 FASADAS / FASADE 586,984.15 586,984.15 503,481.22 503,4…" at bounding box center [780, 302] width 1521 height 21
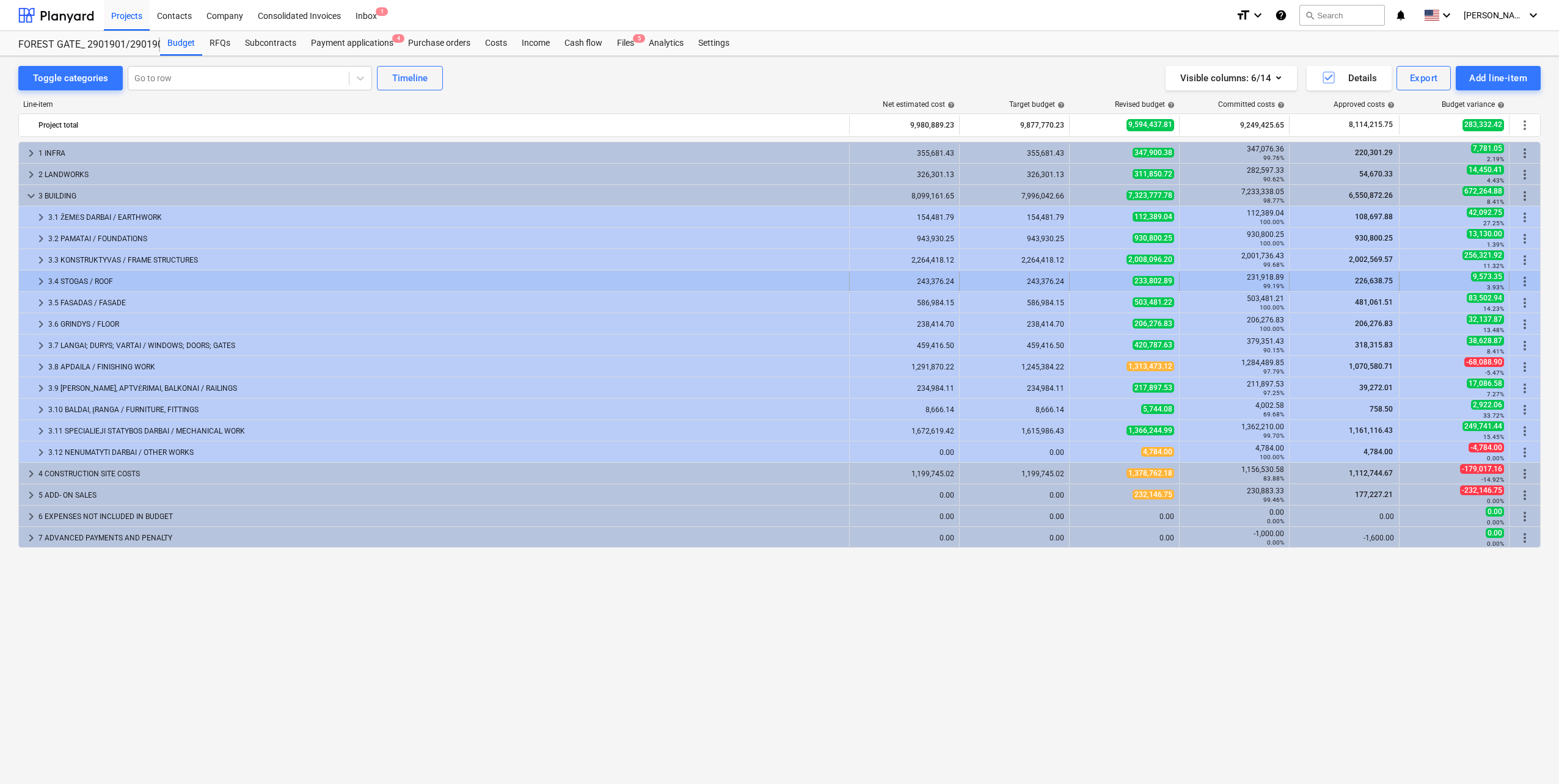
click at [96, 272] on div "3.4 STOGAS / ROOF" at bounding box center [446, 281] width 796 height 19
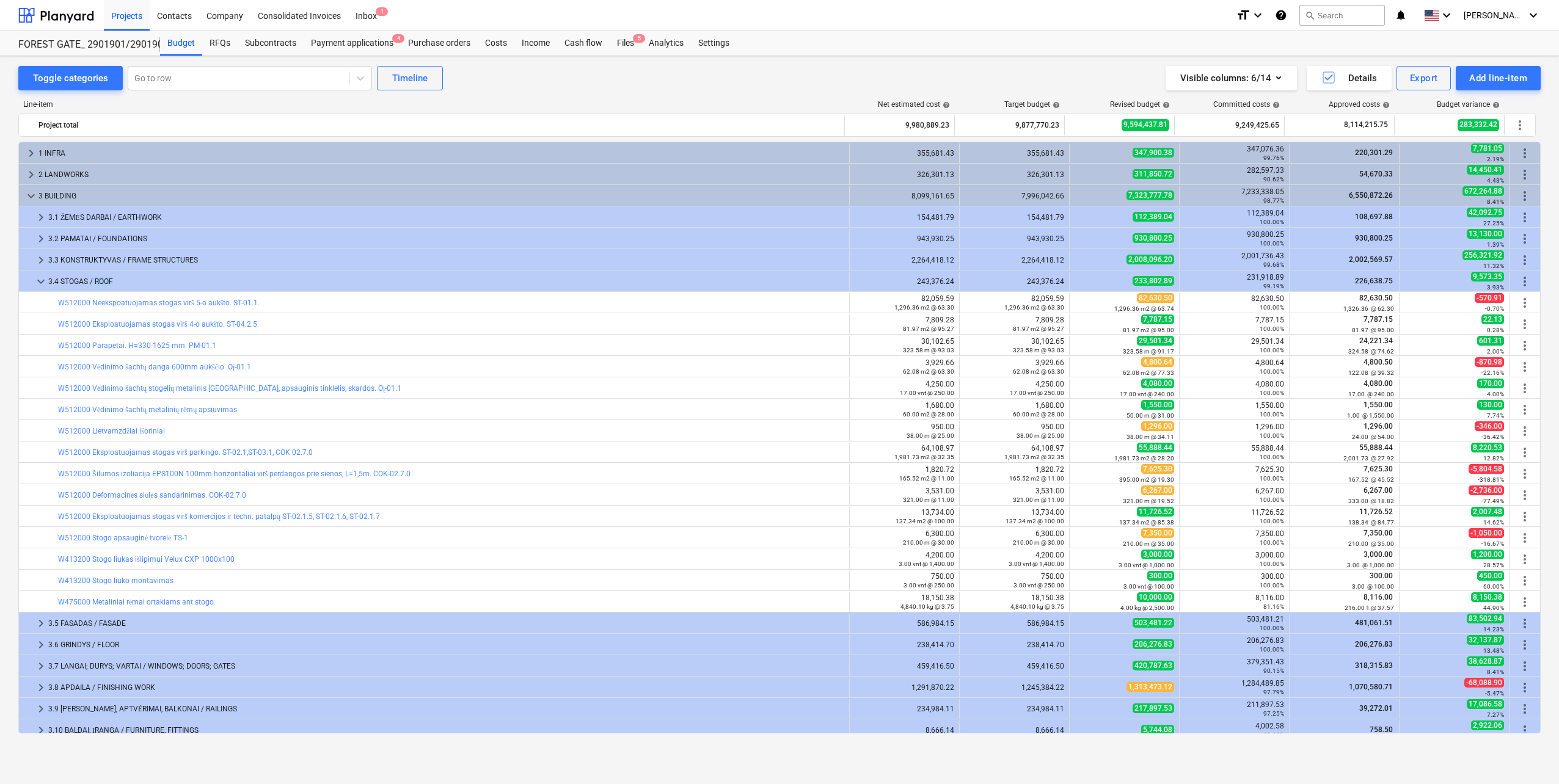
click at [96, 272] on div "3.4 STOGAS / ROOF" at bounding box center [446, 281] width 796 height 19
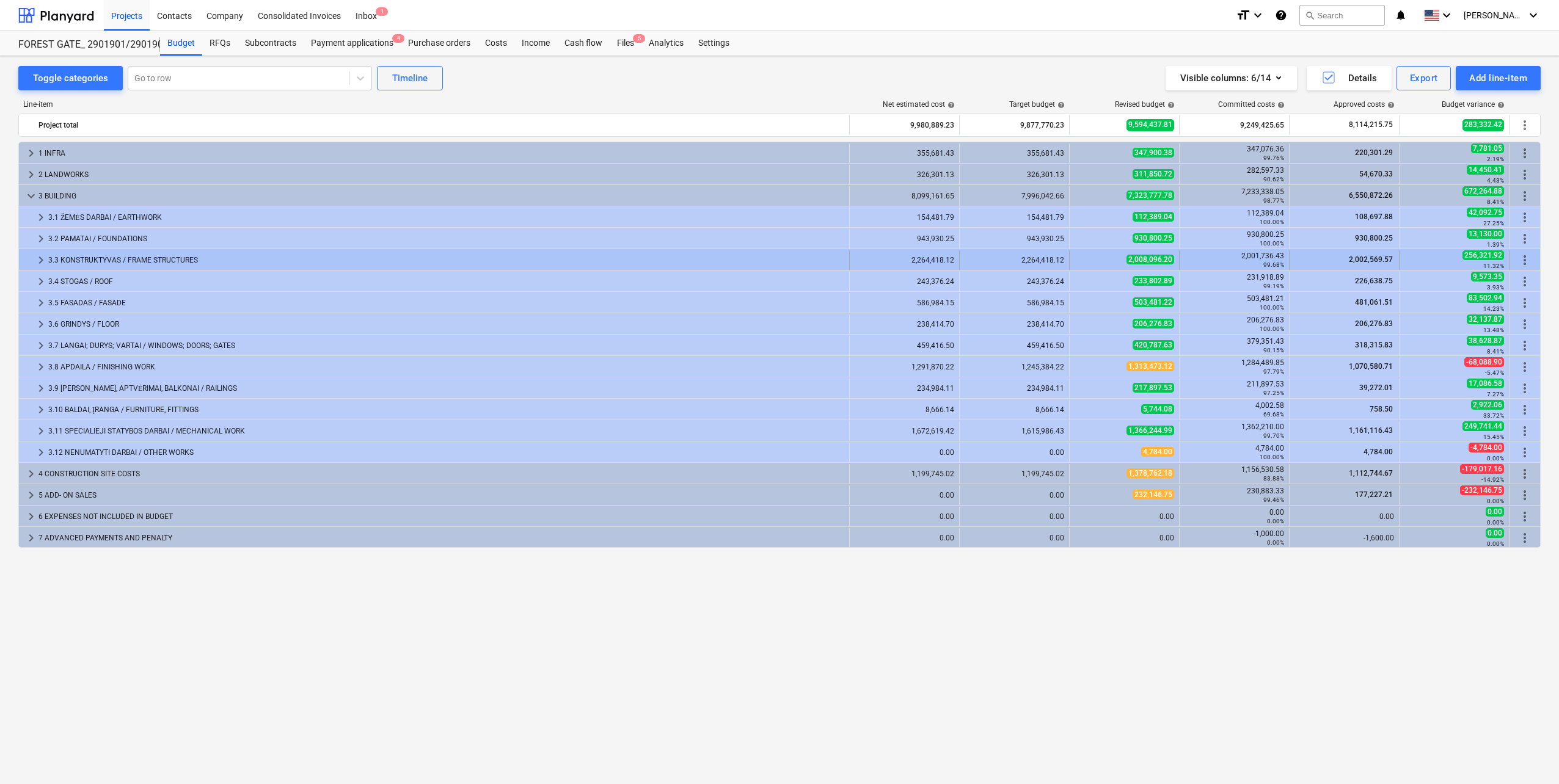
click at [96, 261] on div "3.3 KONSTRUKTYVAS / FRAME STRUCTURES" at bounding box center [446, 260] width 796 height 19
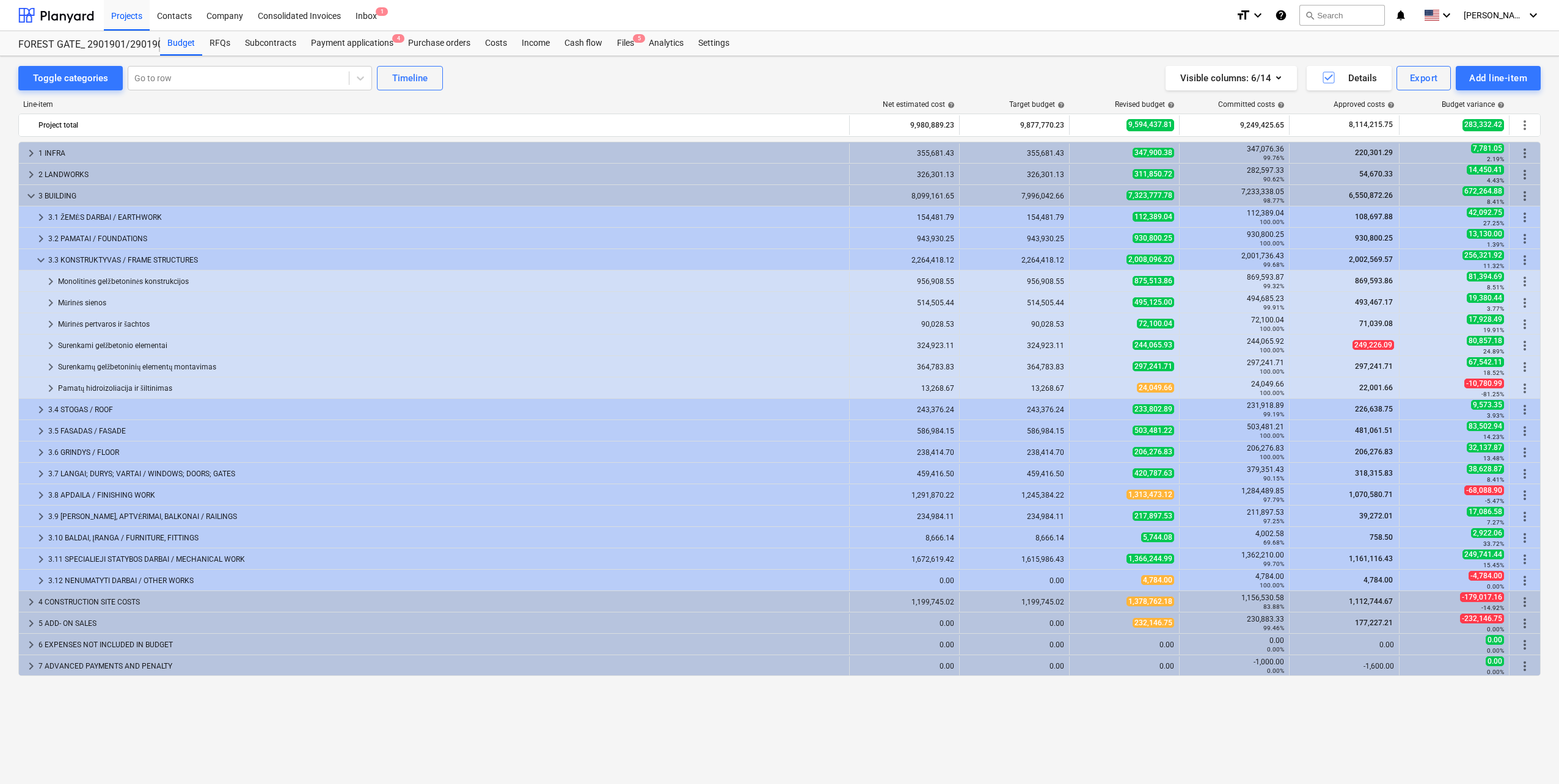
click at [96, 261] on div "3.3 KONSTRUKTYVAS / FRAME STRUCTURES" at bounding box center [446, 260] width 796 height 19
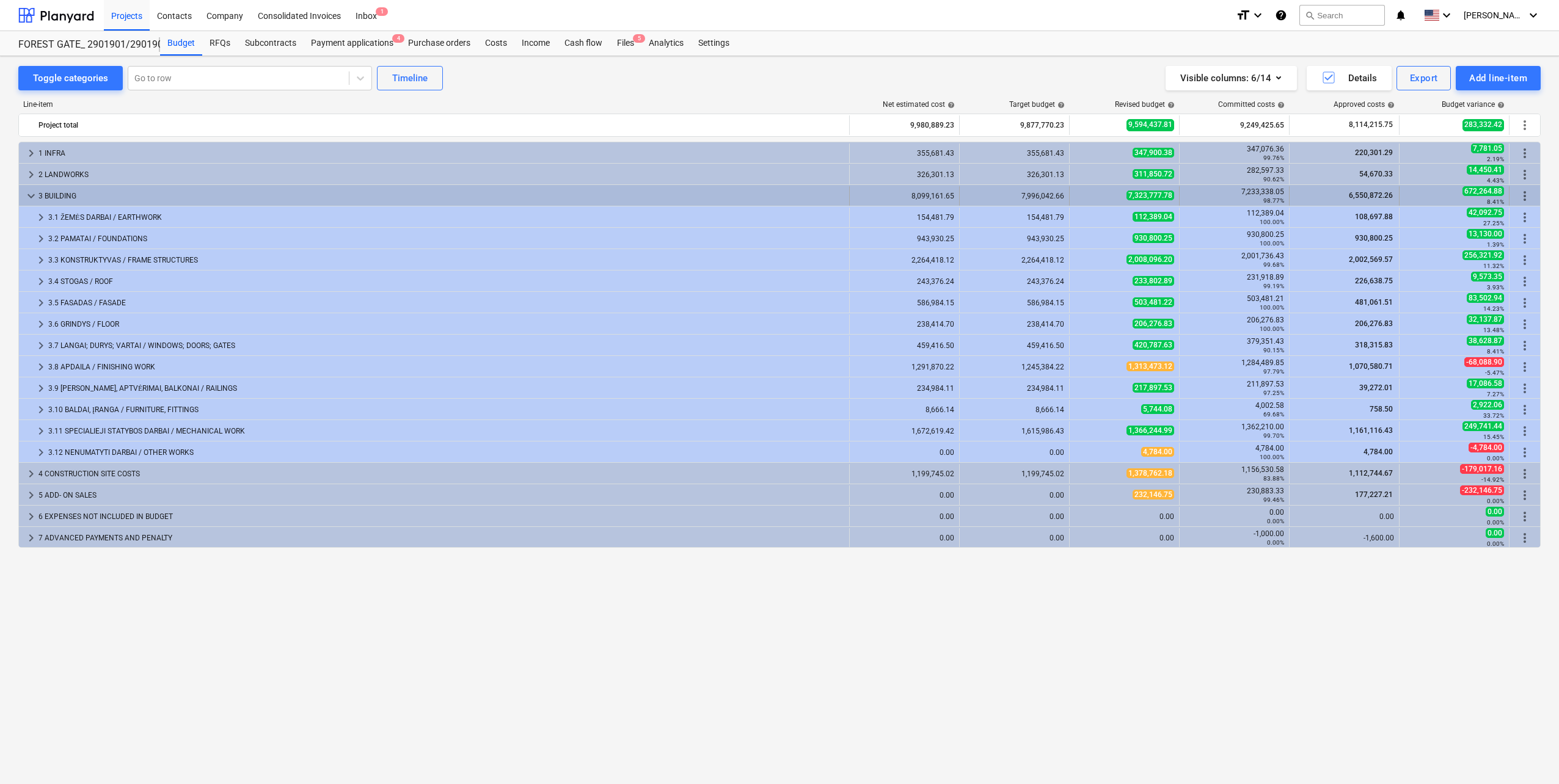
click at [27, 198] on span "keyboard_arrow_down" at bounding box center [31, 195] width 14 height 14
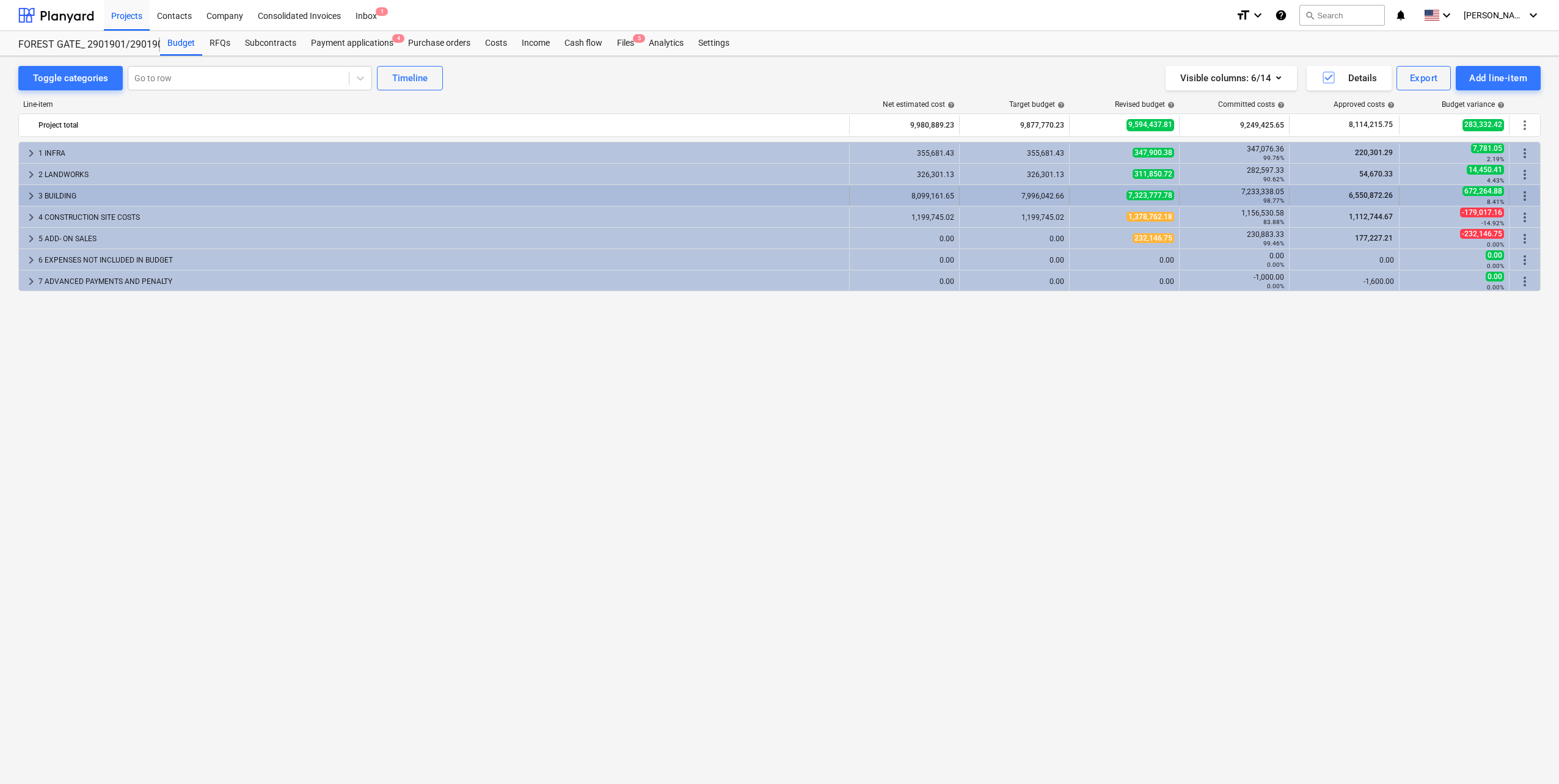
click at [29, 202] on span "keyboard_arrow_right" at bounding box center [31, 195] width 14 height 14
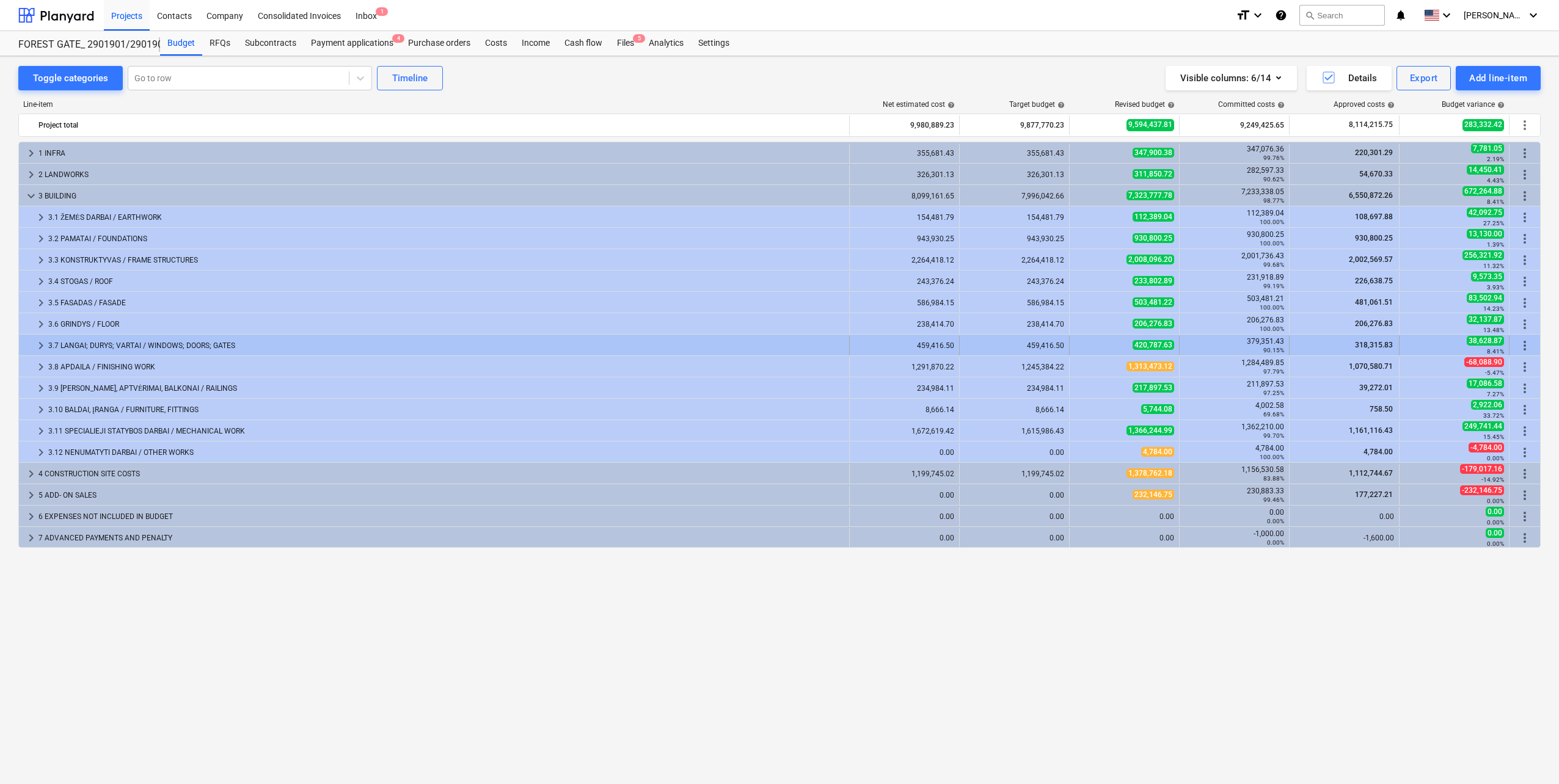
click at [92, 348] on div "3.7 LANGAI; DURYS; VARTAI / WINDOWS; DOORS; GATES" at bounding box center [446, 345] width 796 height 19
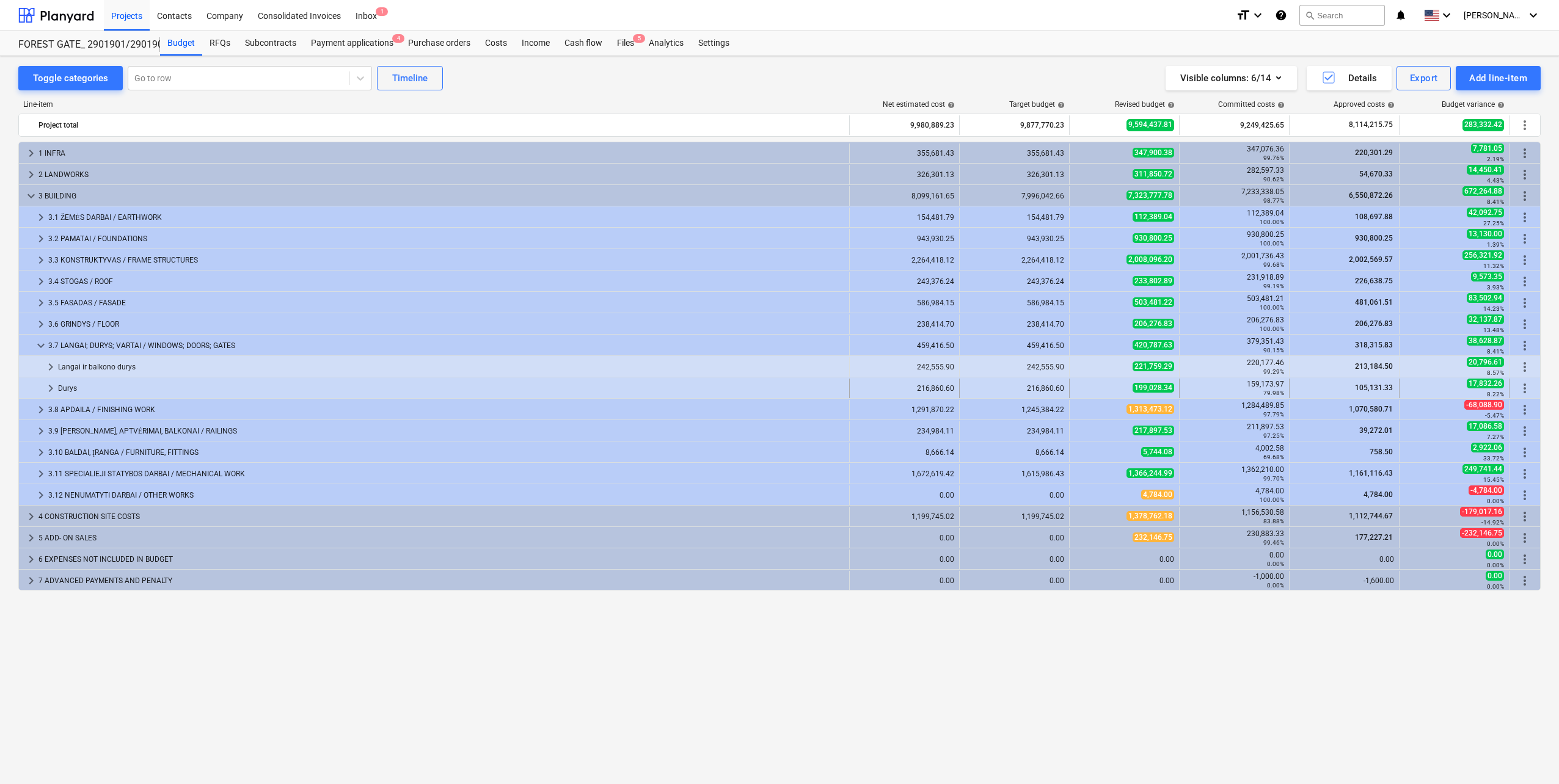
click at [102, 382] on div "Durys" at bounding box center [450, 388] width 786 height 19
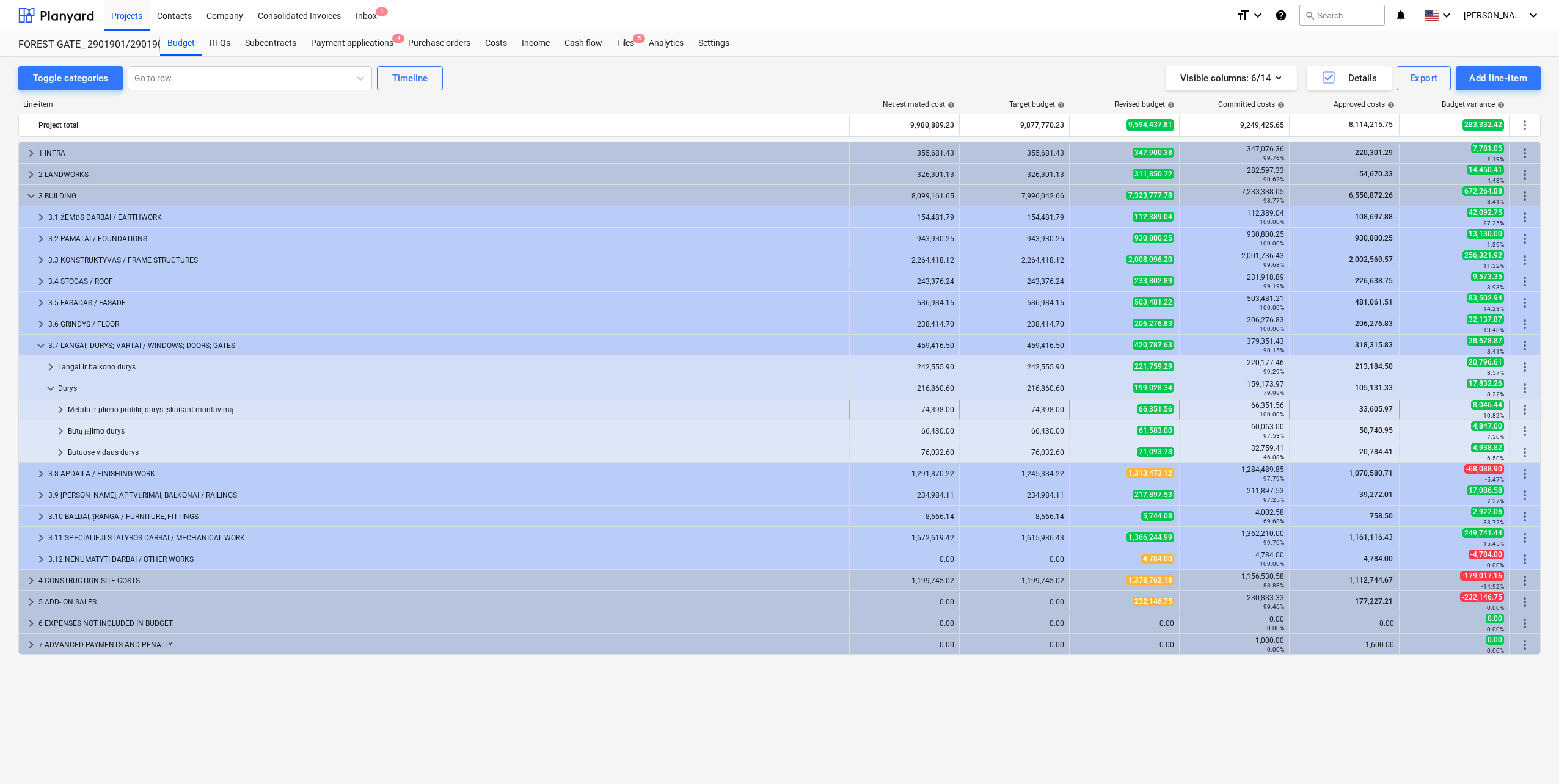
click at [113, 406] on div "Metalo ir plieno profilių durys įskaitant montavimą" at bounding box center [455, 410] width 777 height 19
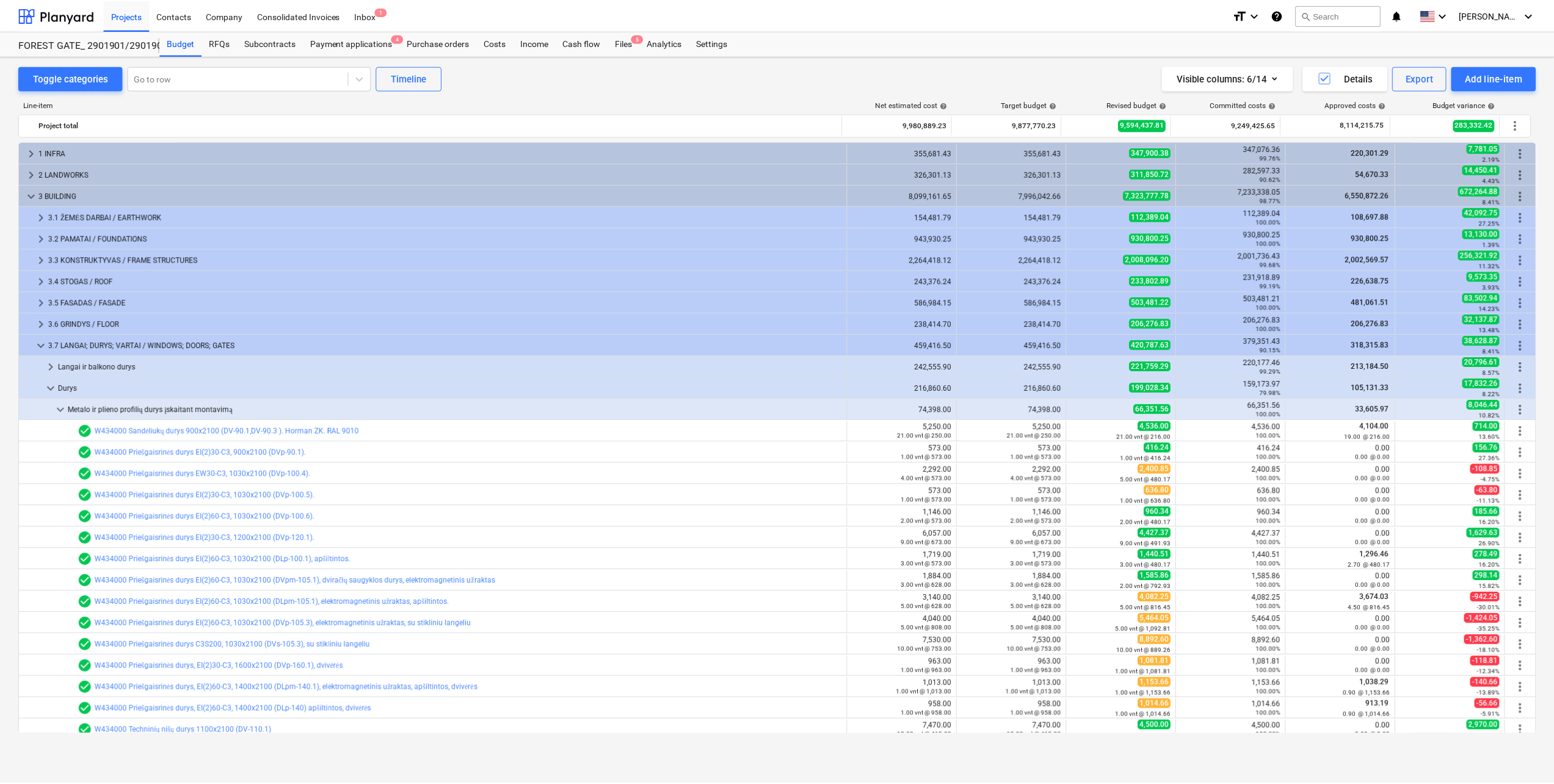
scroll to position [183, 0]
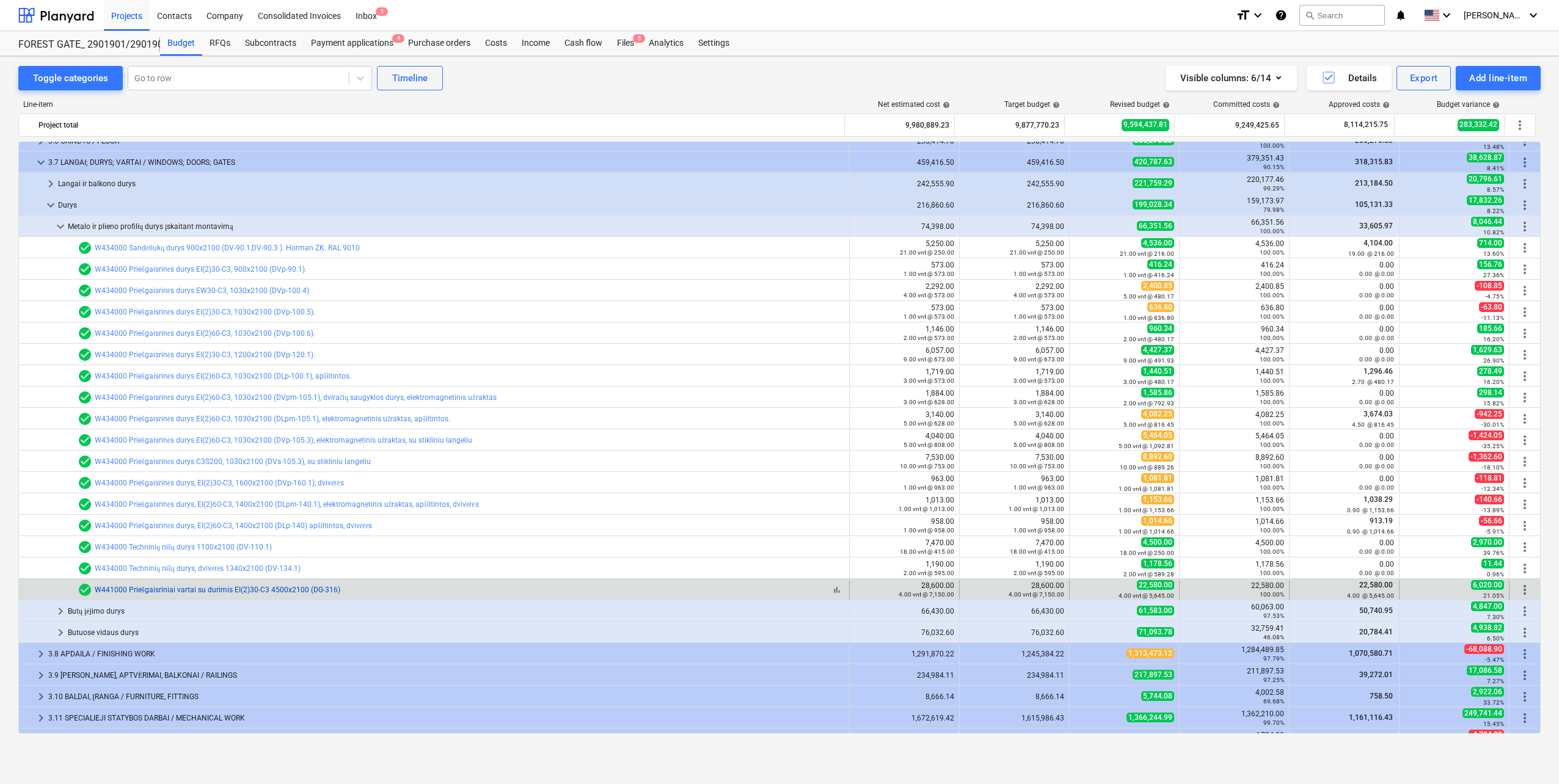
click at [211, 588] on link "W441000 Priešgaisriniai vartai su durimis EI(2)30-C3 4500x2100 (DG-316)" at bounding box center [217, 590] width 245 height 9
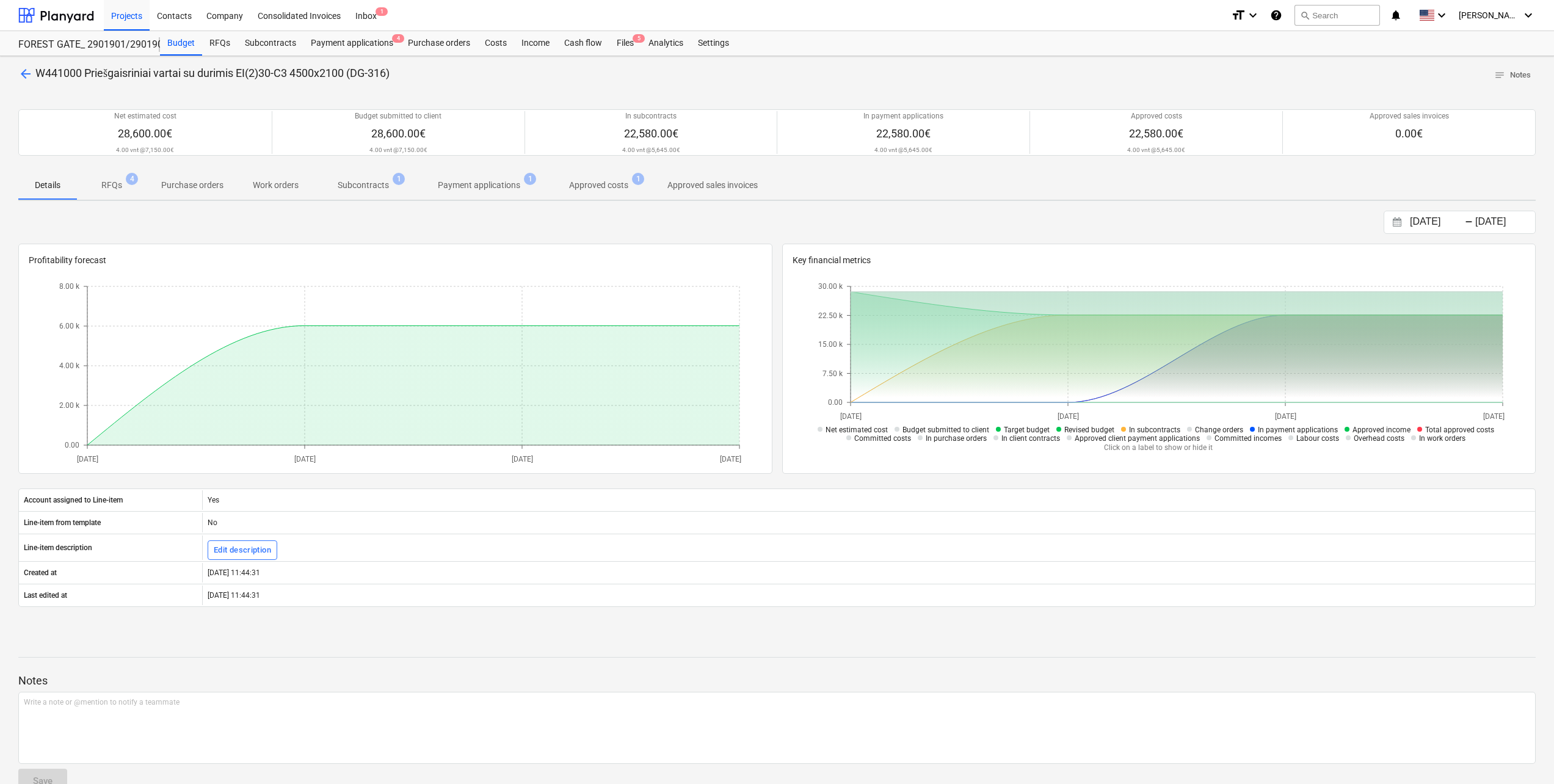
click at [108, 191] on p "RFQs" at bounding box center [112, 185] width 21 height 13
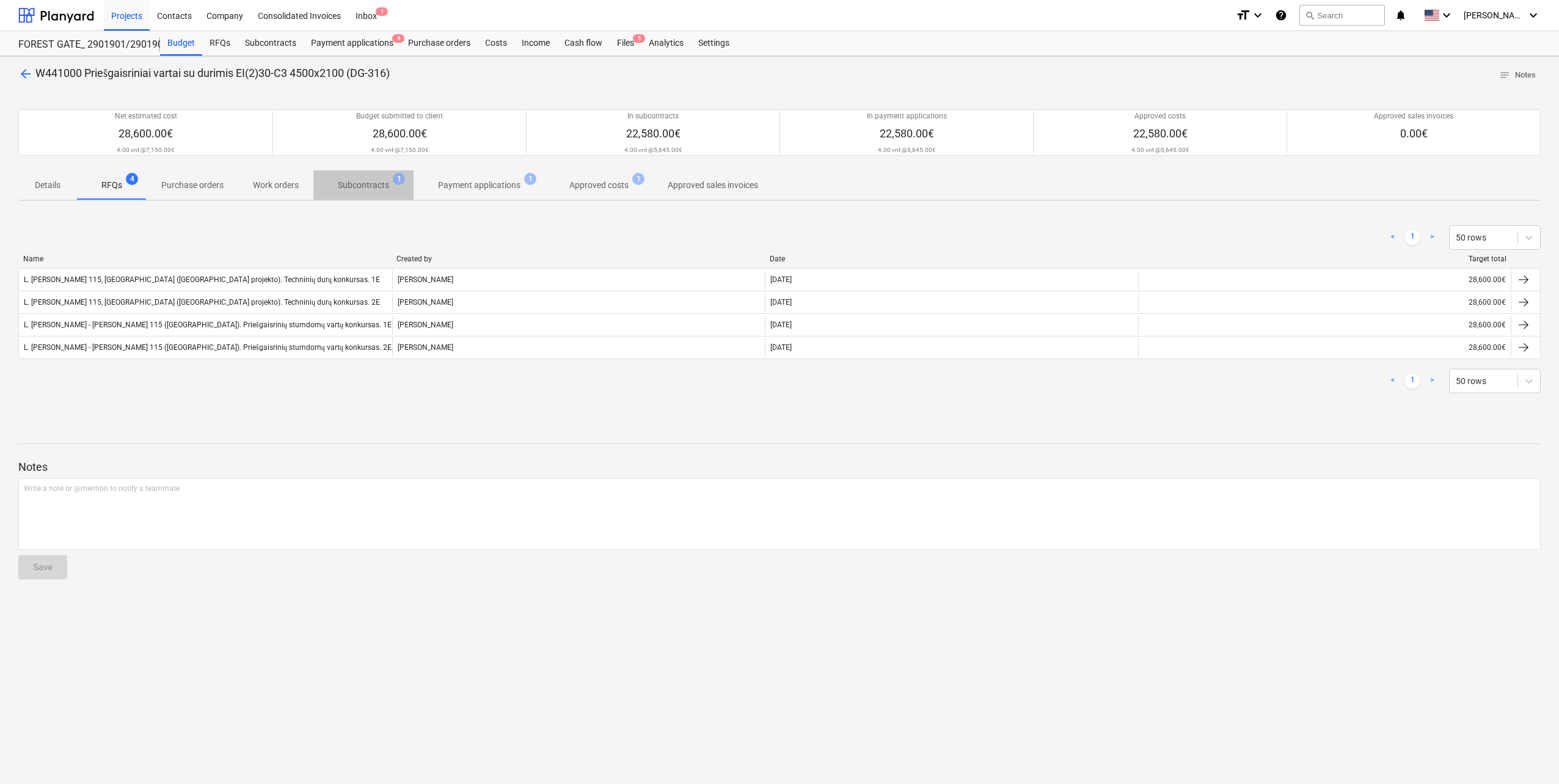
click at [362, 183] on p "Subcontracts" at bounding box center [363, 185] width 51 height 13
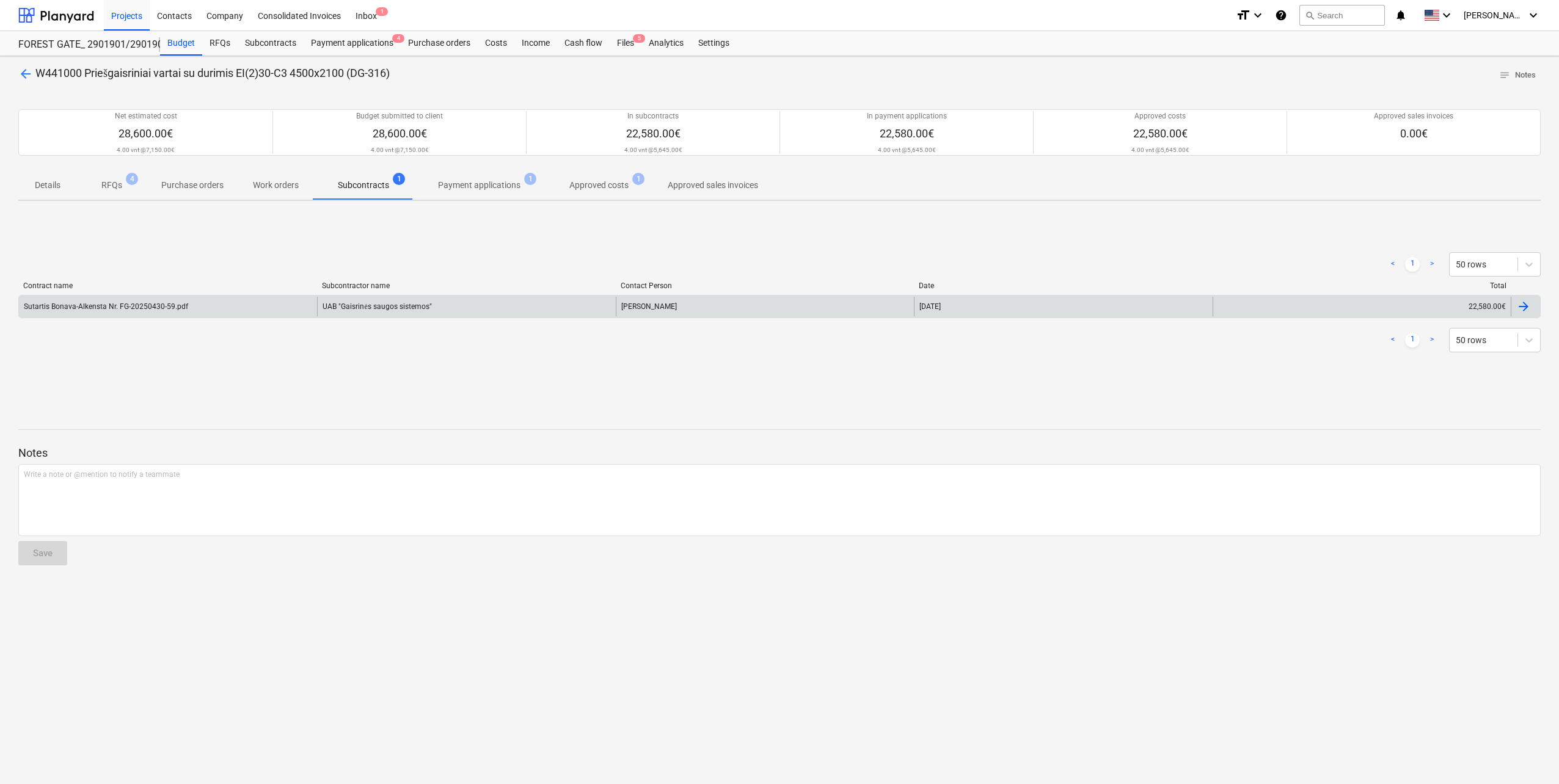
click at [397, 313] on div "UAB "Gaisrinės saugos sistemos"" at bounding box center [466, 306] width 298 height 19
click at [1376, 295] on div "Sutartis Bonava-Alkensta Nr. FG-20250430-59.pdf UAB "Gaisrinės saugos sistemos"…" at bounding box center [780, 307] width 1522 height 23
click at [807, 305] on div "[PERSON_NAME]" at bounding box center [765, 306] width 298 height 19
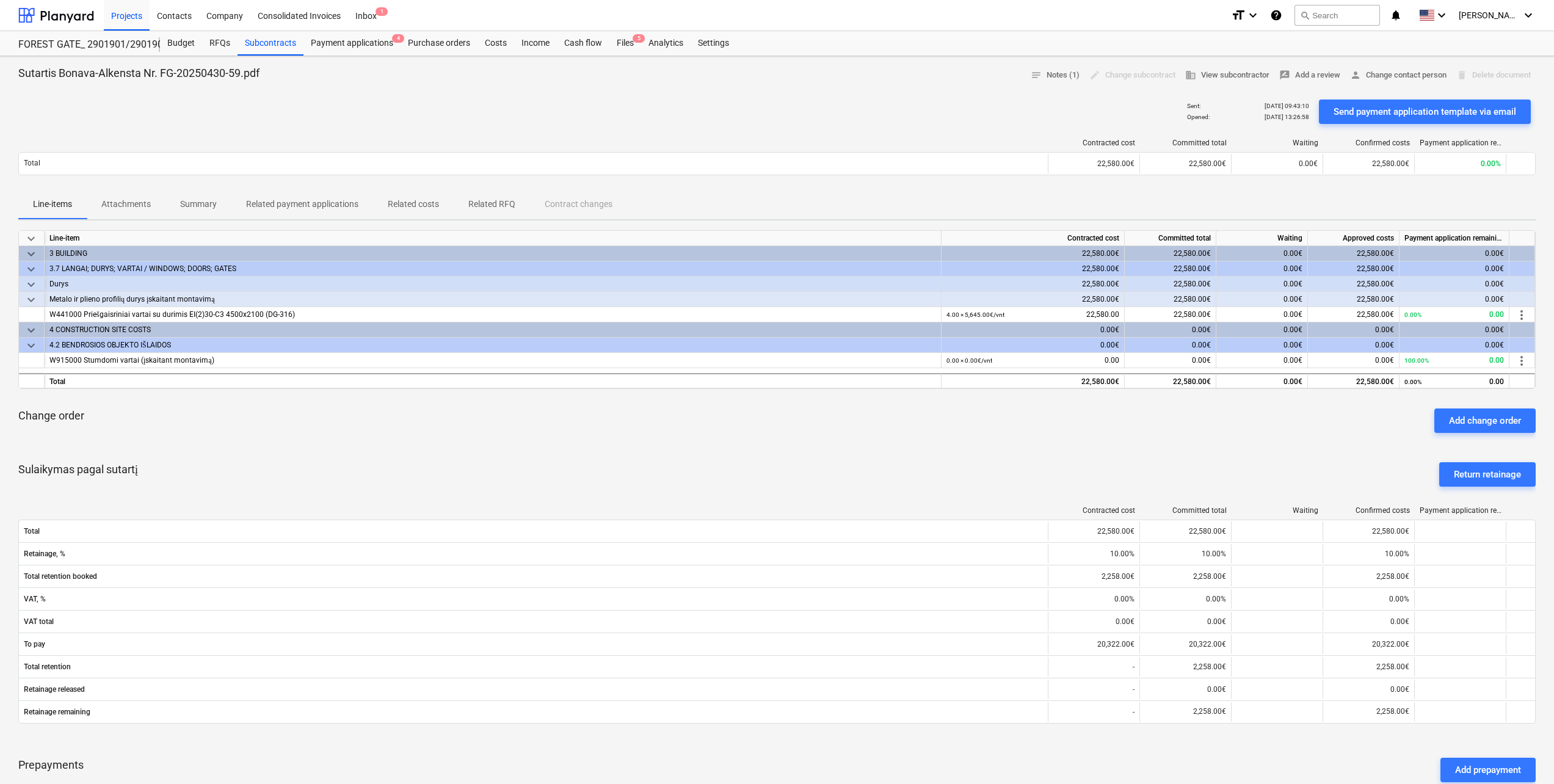
click at [133, 215] on button "Attachments" at bounding box center [126, 204] width 79 height 29
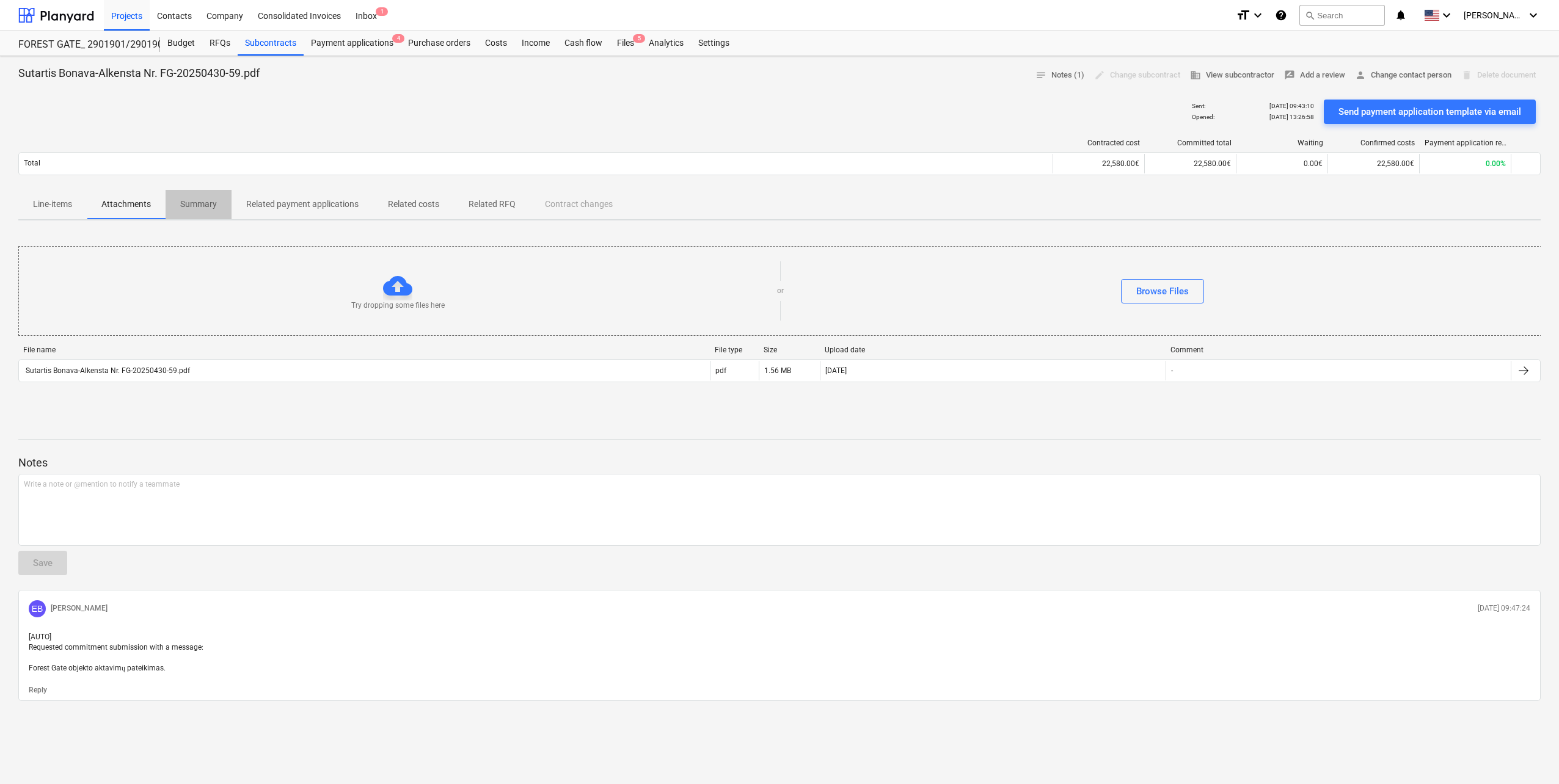
click at [192, 209] on p "Summary" at bounding box center [198, 204] width 37 height 13
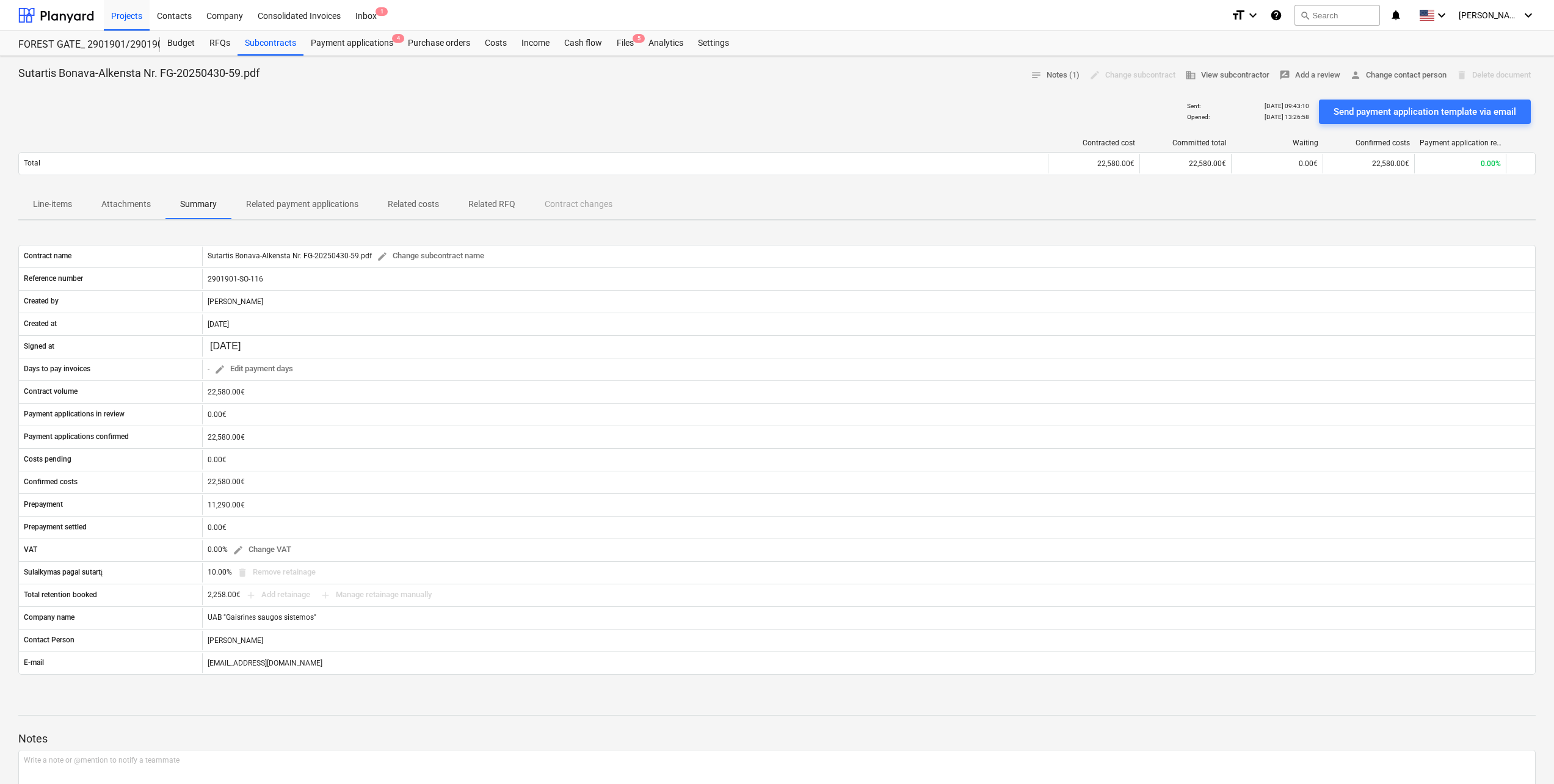
click at [287, 208] on p "Related payment applications" at bounding box center [302, 204] width 113 height 13
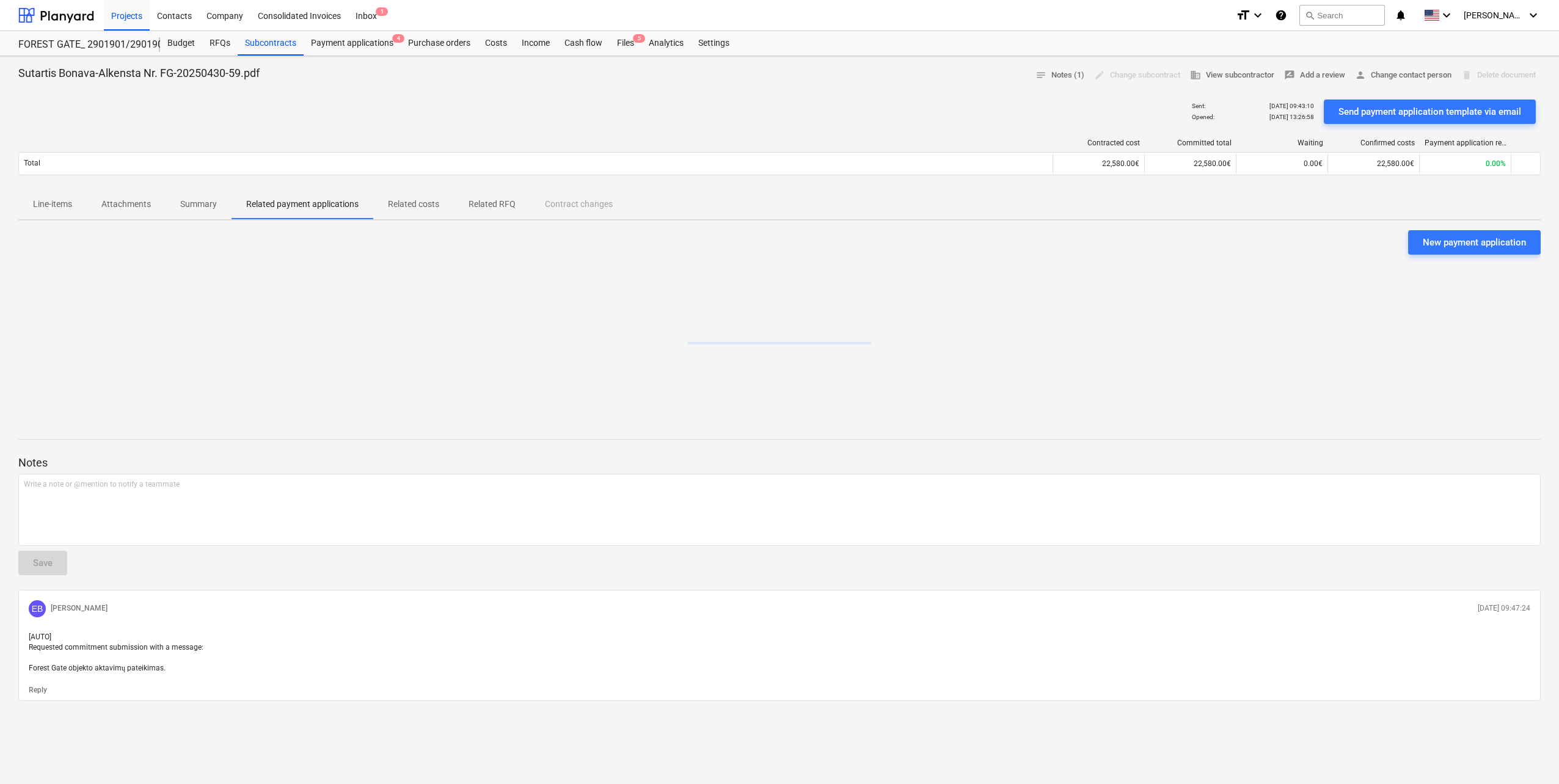
click at [389, 208] on p "Related costs" at bounding box center [413, 204] width 51 height 13
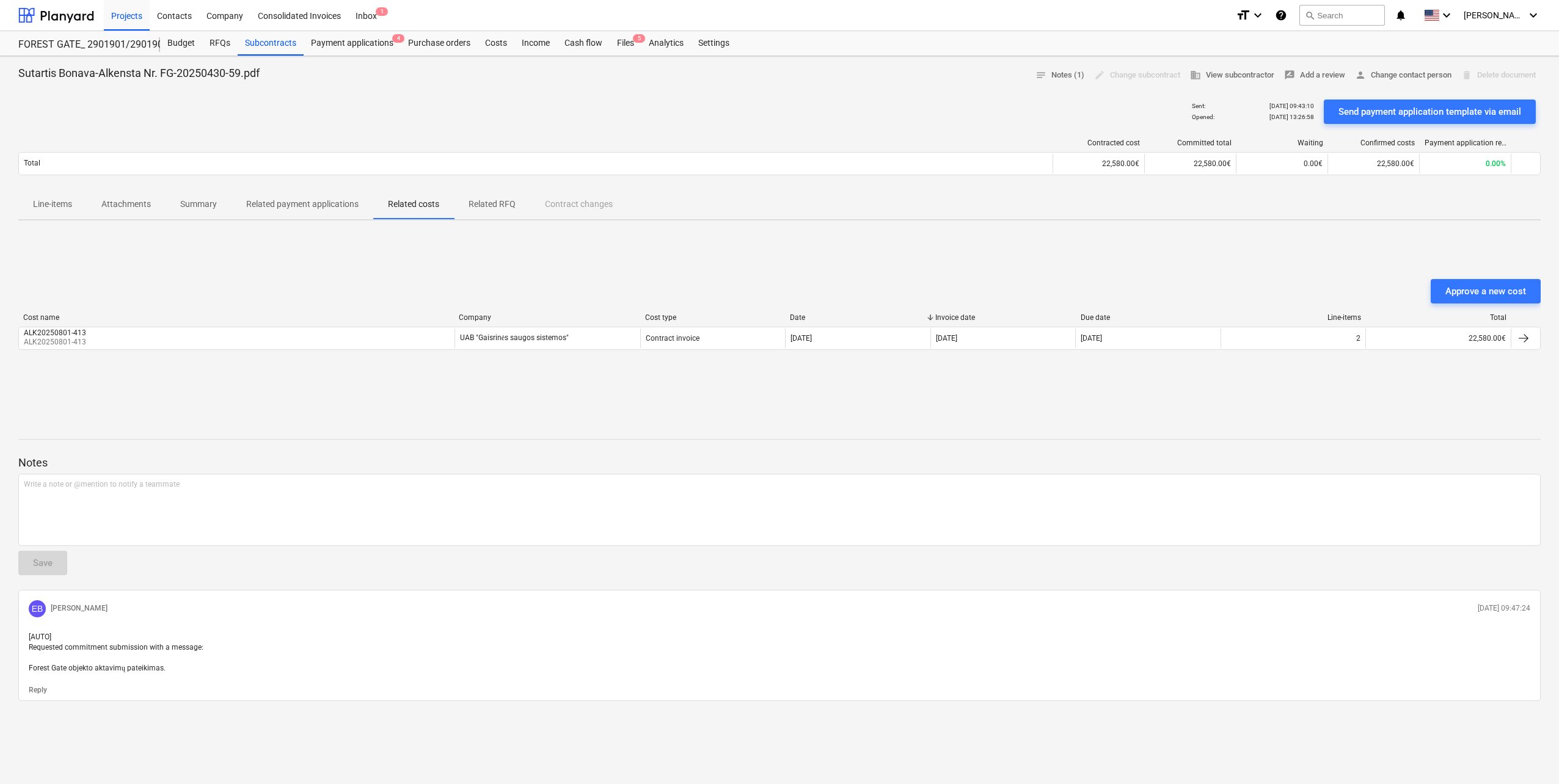
click at [489, 208] on p "Related RFQ" at bounding box center [492, 204] width 47 height 13
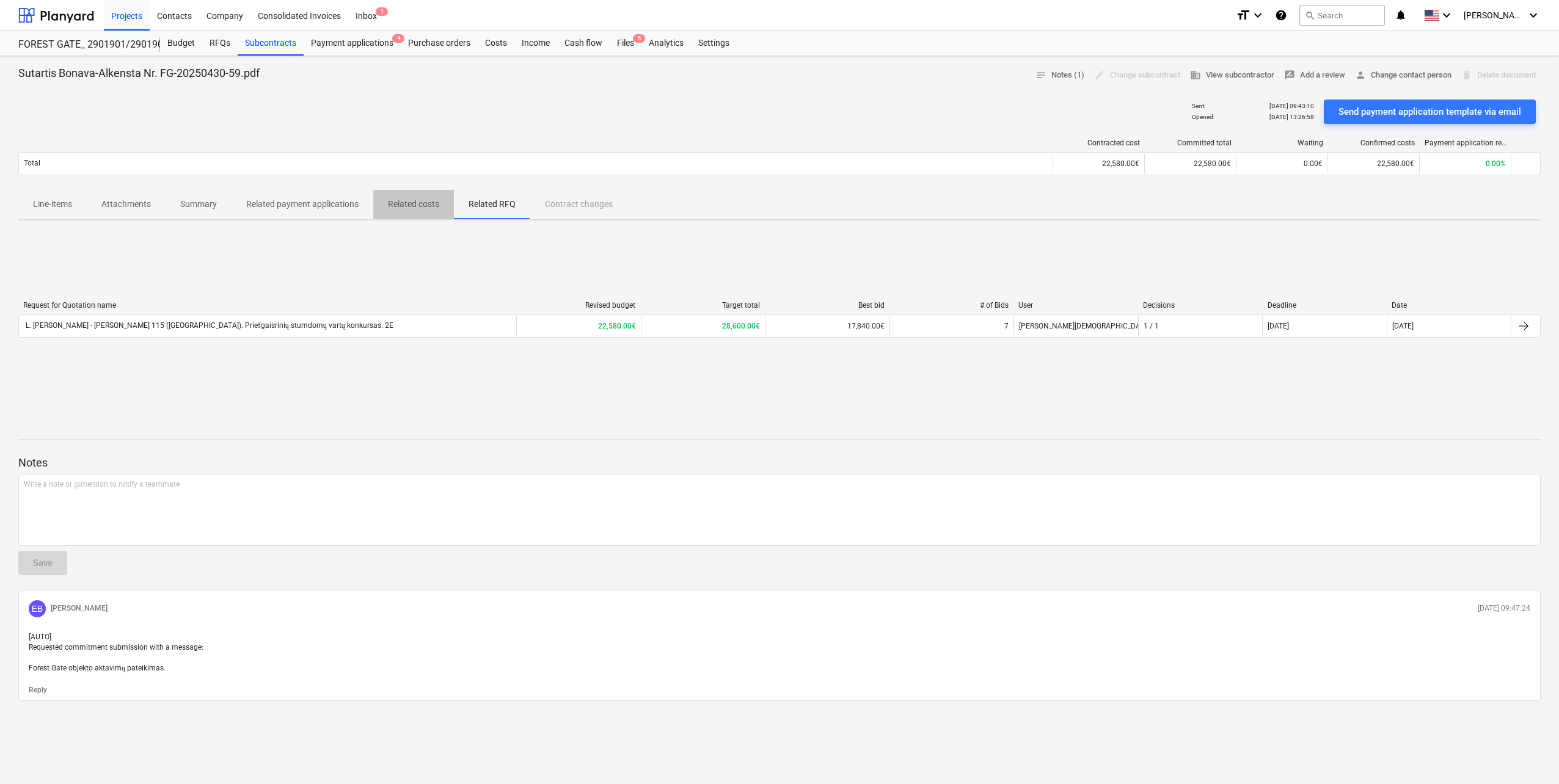
click at [430, 203] on p "Related costs" at bounding box center [413, 204] width 51 height 13
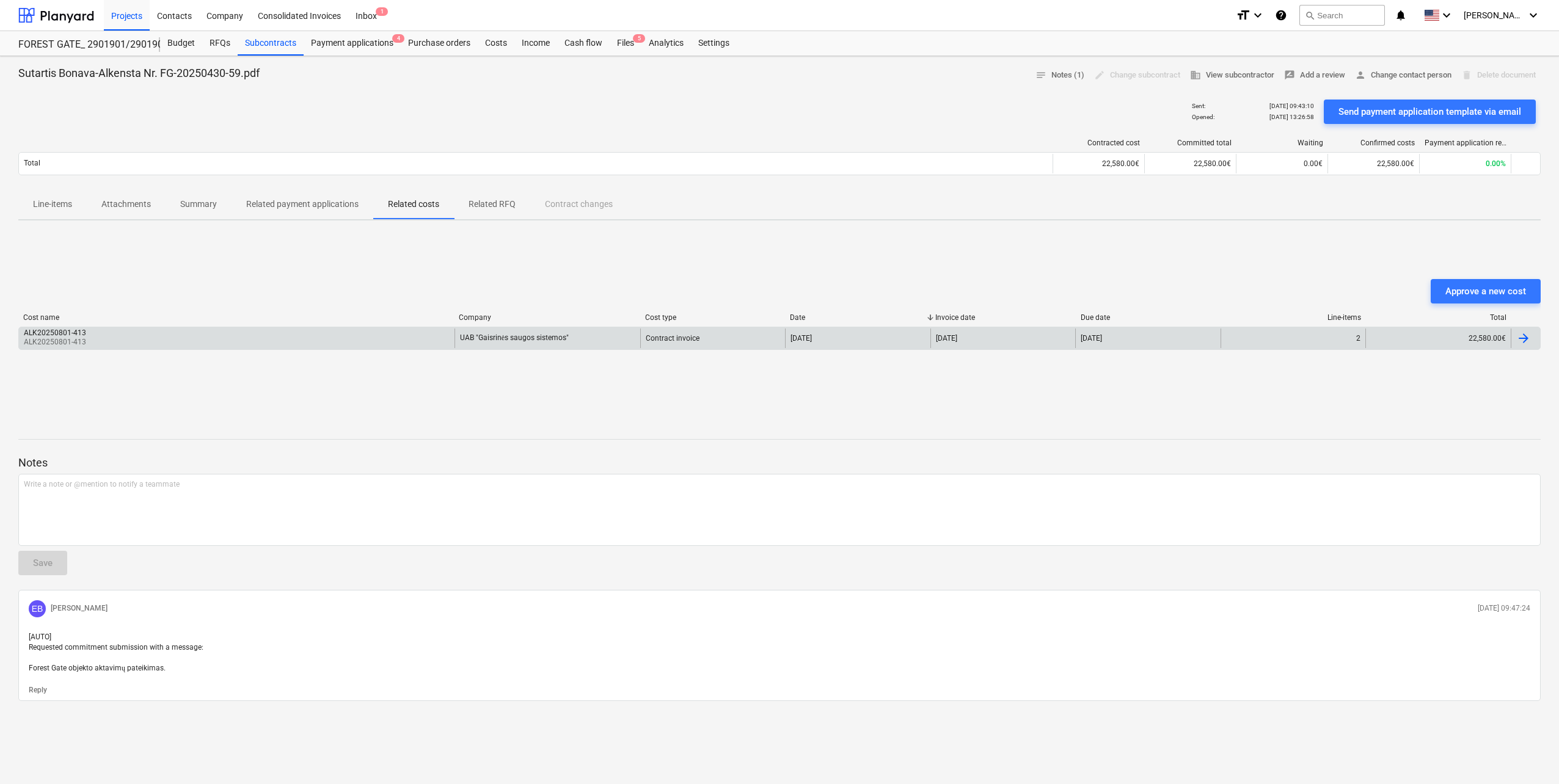
click at [314, 340] on div "ALK20250801-413 ALK20250801-413" at bounding box center [237, 338] width 436 height 19
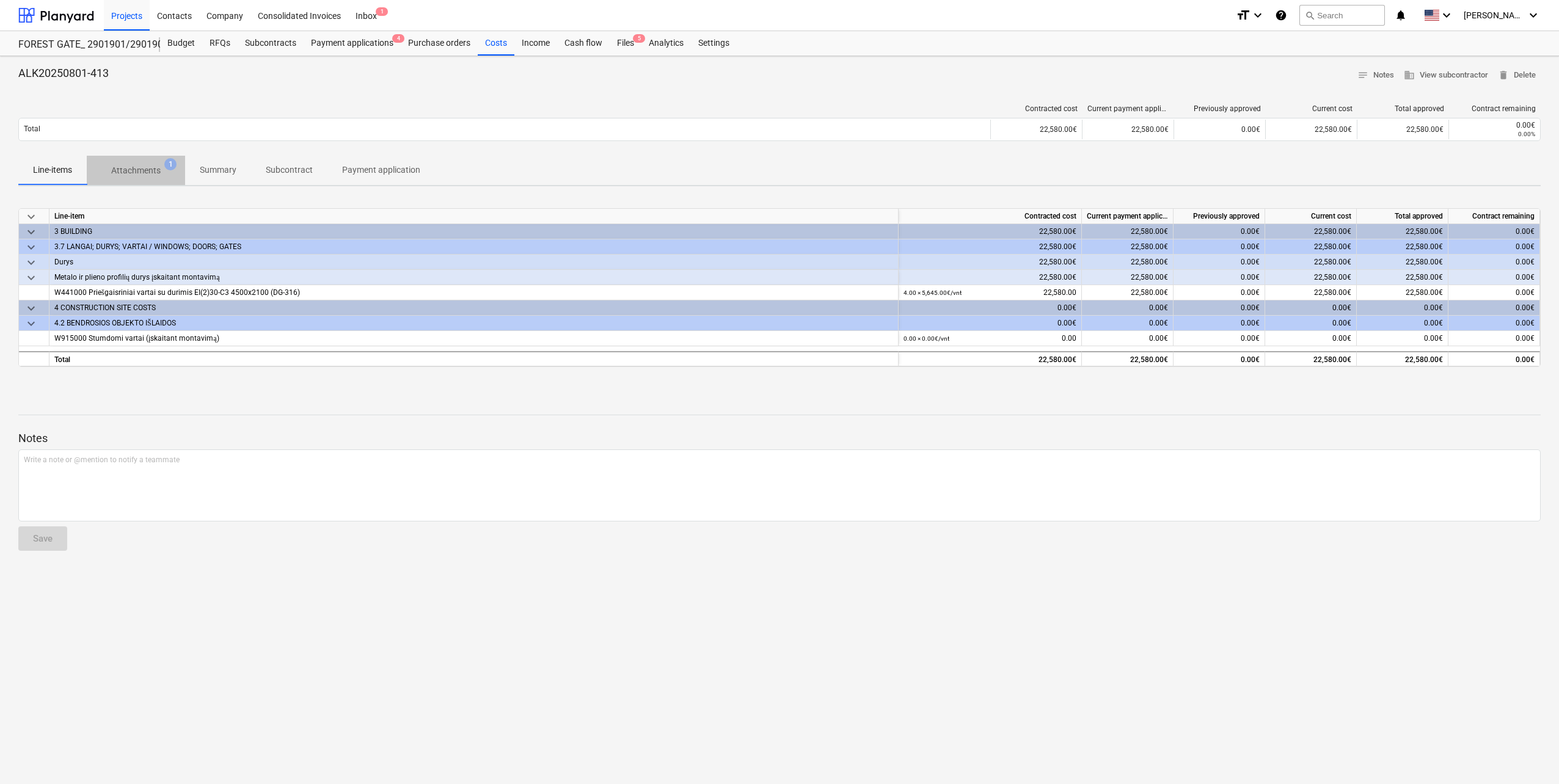
click at [143, 164] on p "Attachments" at bounding box center [136, 170] width 49 height 13
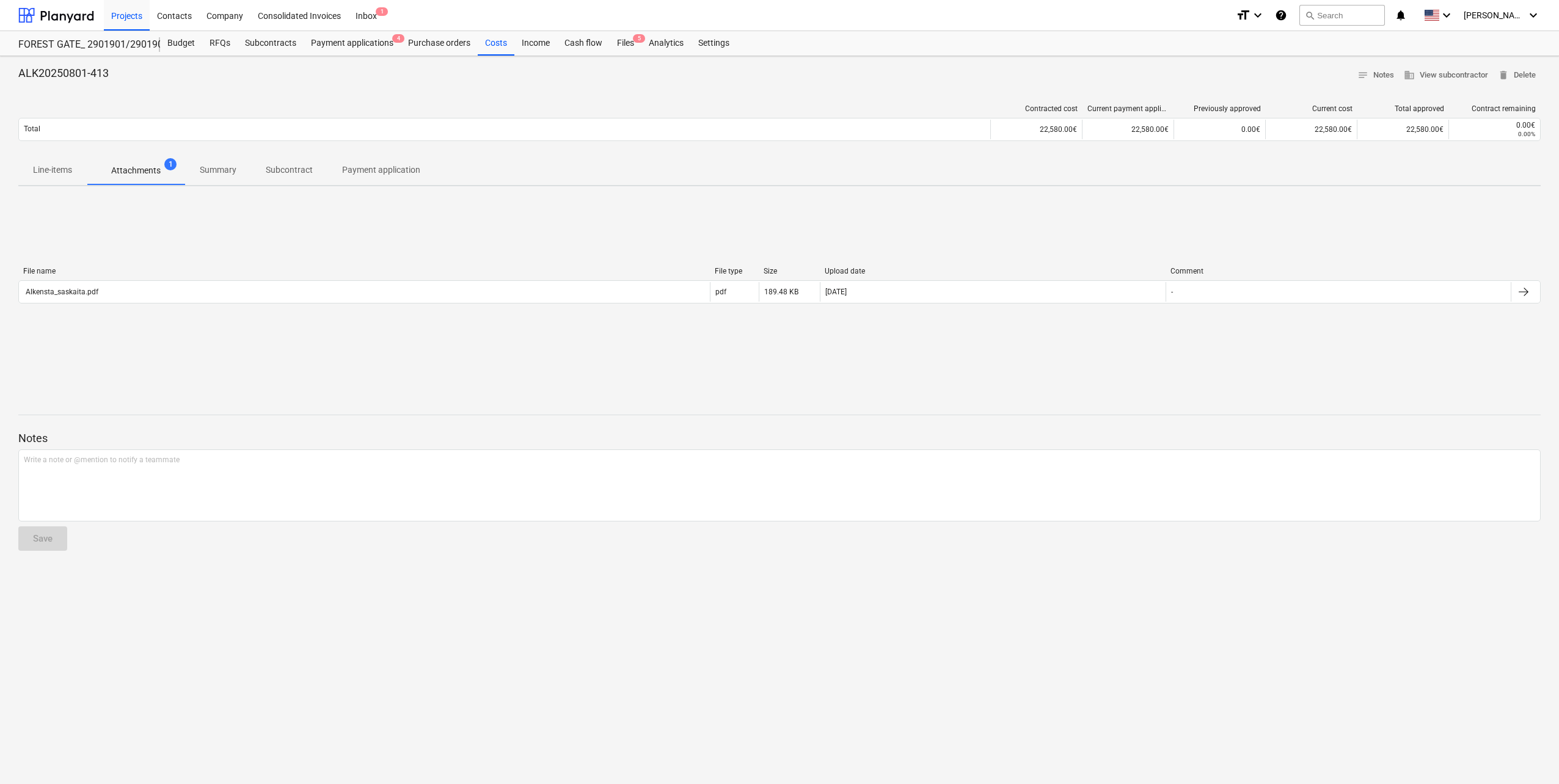
click at [138, 279] on div "File name File type Size Upload date Comment" at bounding box center [780, 273] width 1522 height 13
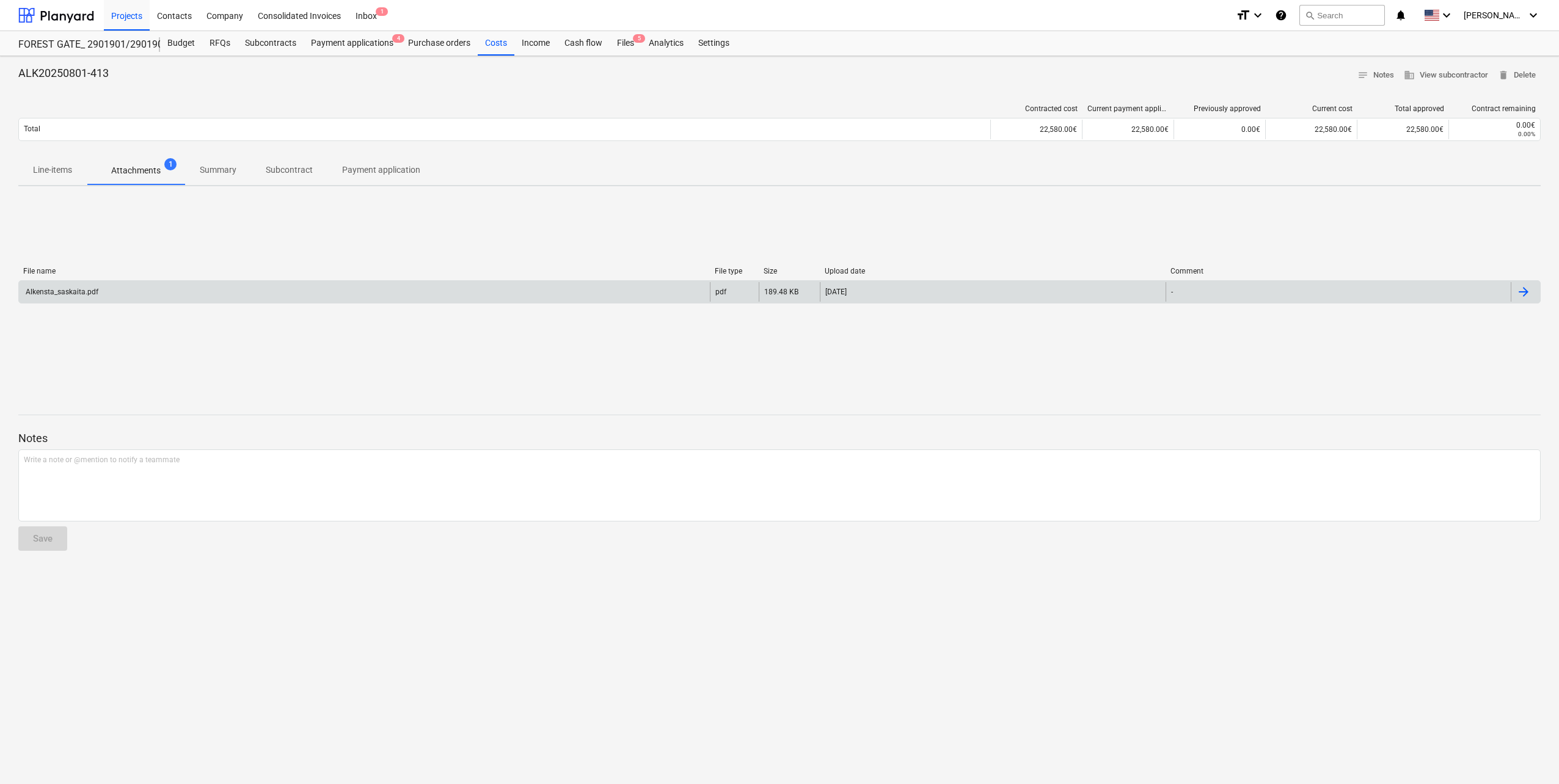
click at [138, 289] on div "Alkensta_saskaita.pdf" at bounding box center [365, 291] width 691 height 19
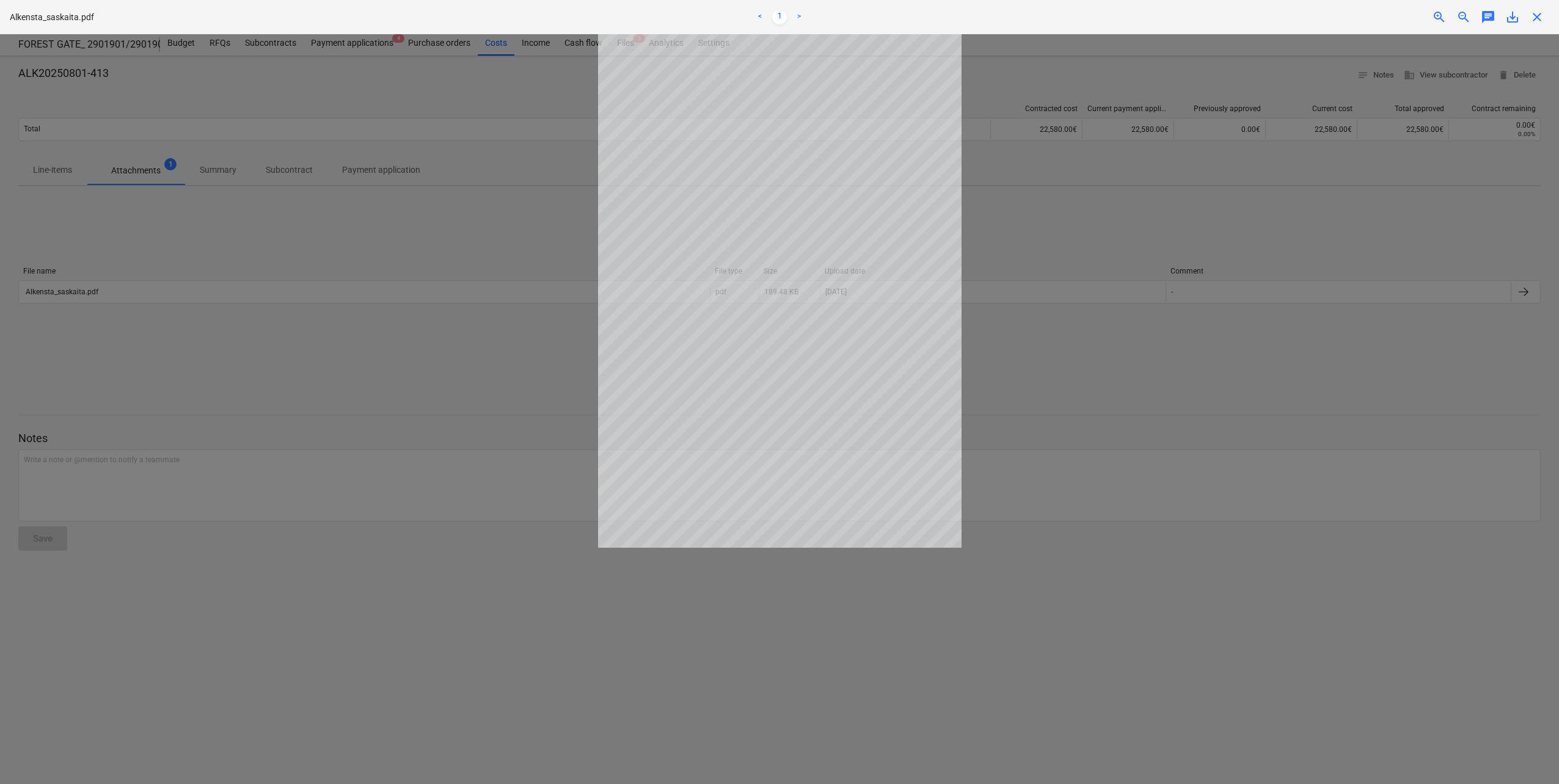
click at [369, 314] on div at bounding box center [780, 409] width 1559 height 749
click at [385, 380] on div at bounding box center [780, 409] width 1559 height 749
click at [1367, 341] on div at bounding box center [780, 409] width 1559 height 749
click at [1251, 203] on div at bounding box center [780, 409] width 1559 height 749
click at [1534, 13] on span "close" at bounding box center [1536, 16] width 14 height 14
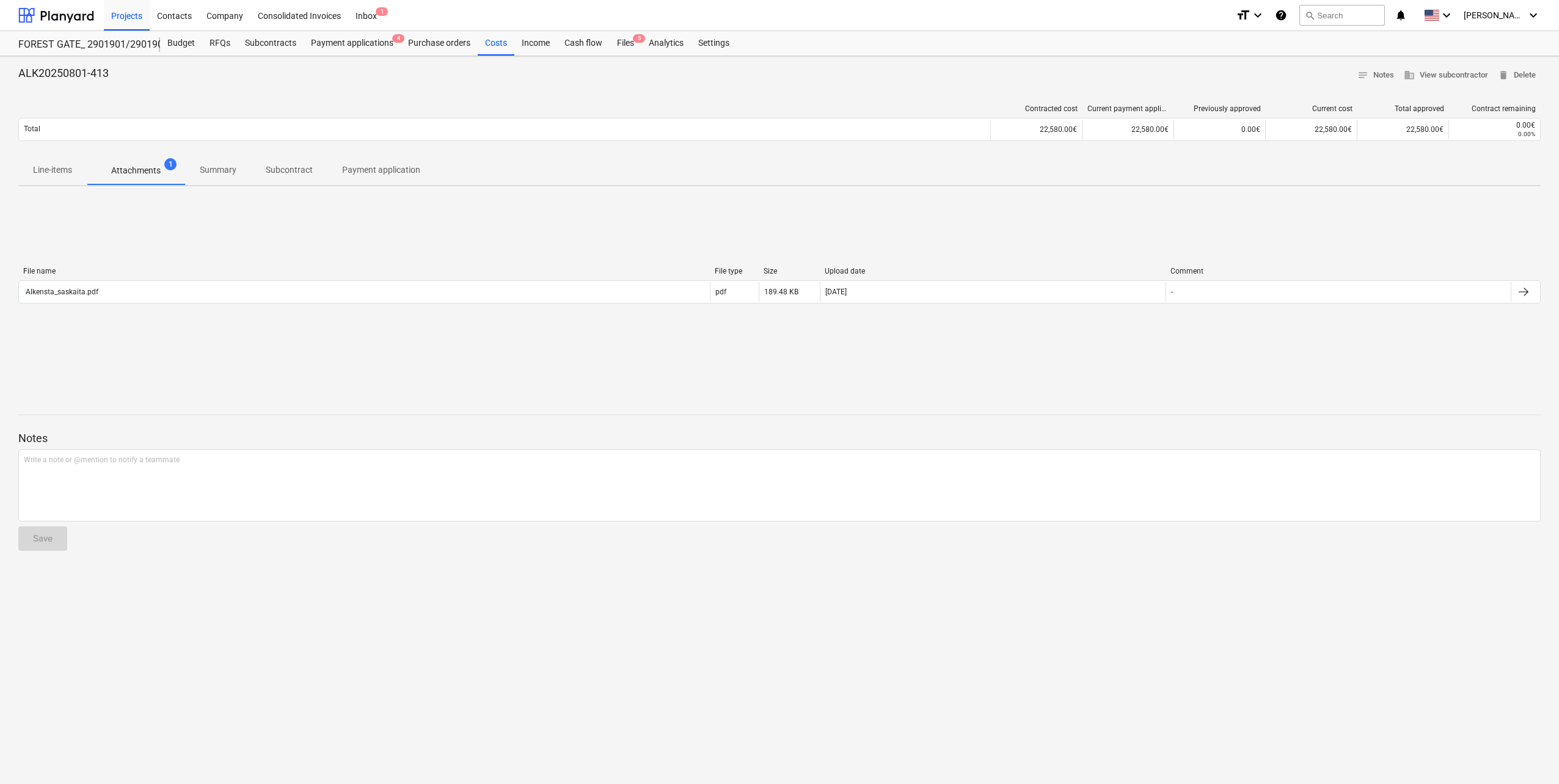
click at [279, 174] on p "Subcontract" at bounding box center [289, 169] width 47 height 13
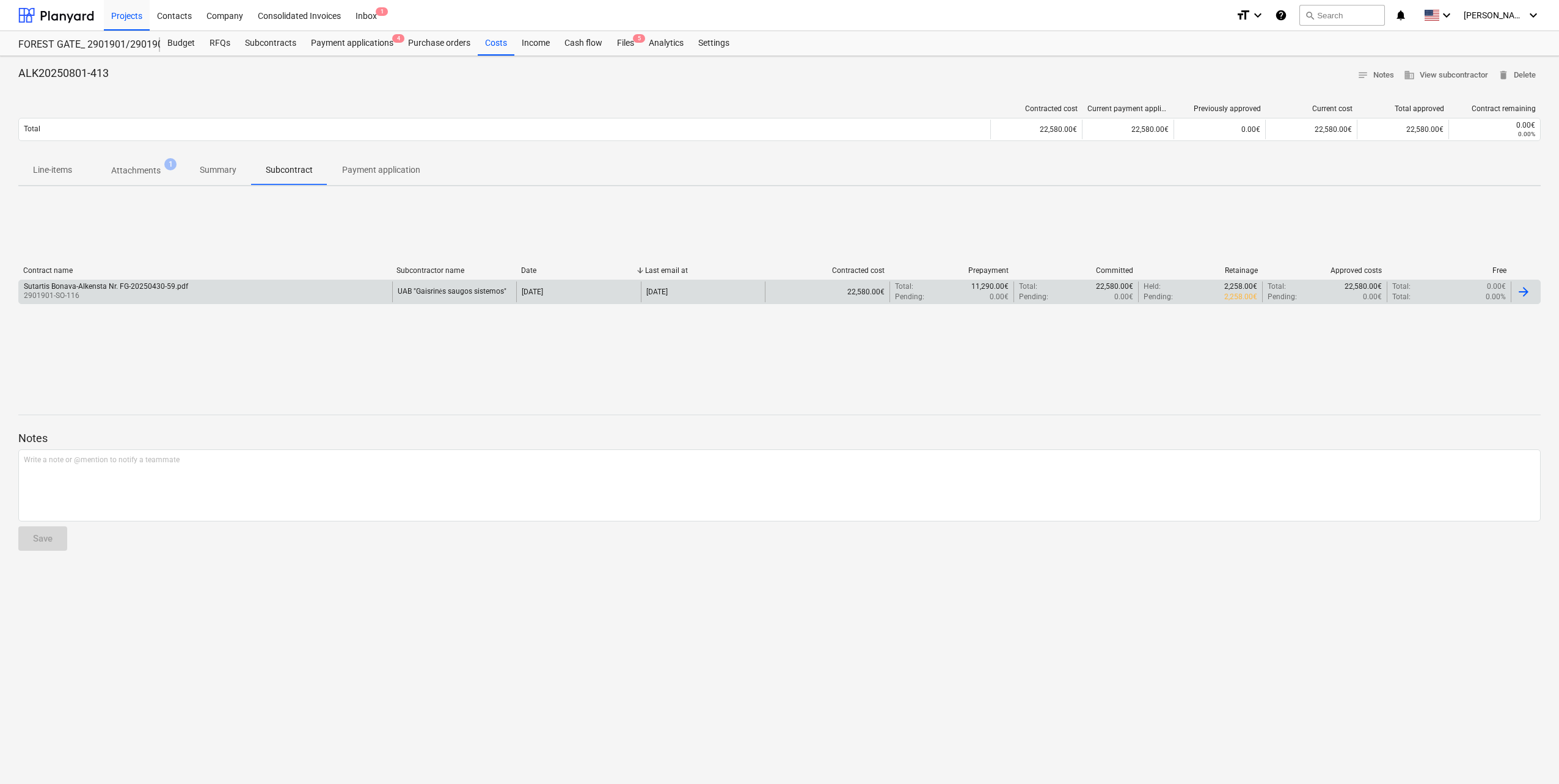
click at [236, 299] on div "Sutartis Bonava-Alkensta Nr. FG-20250430-59.pdf 2901901-SO-116" at bounding box center [206, 292] width 373 height 21
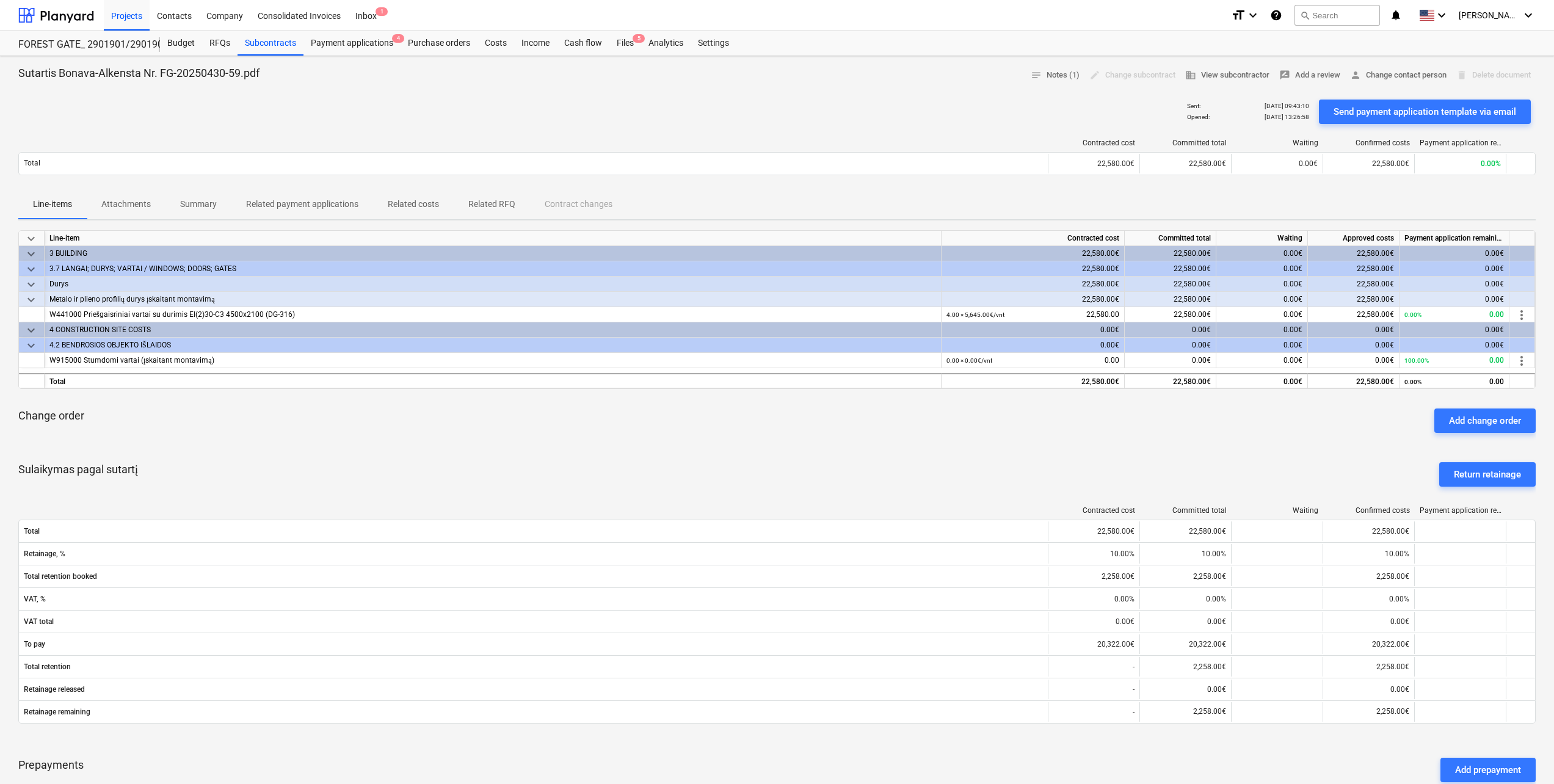
click at [130, 199] on p "Attachments" at bounding box center [125, 204] width 49 height 13
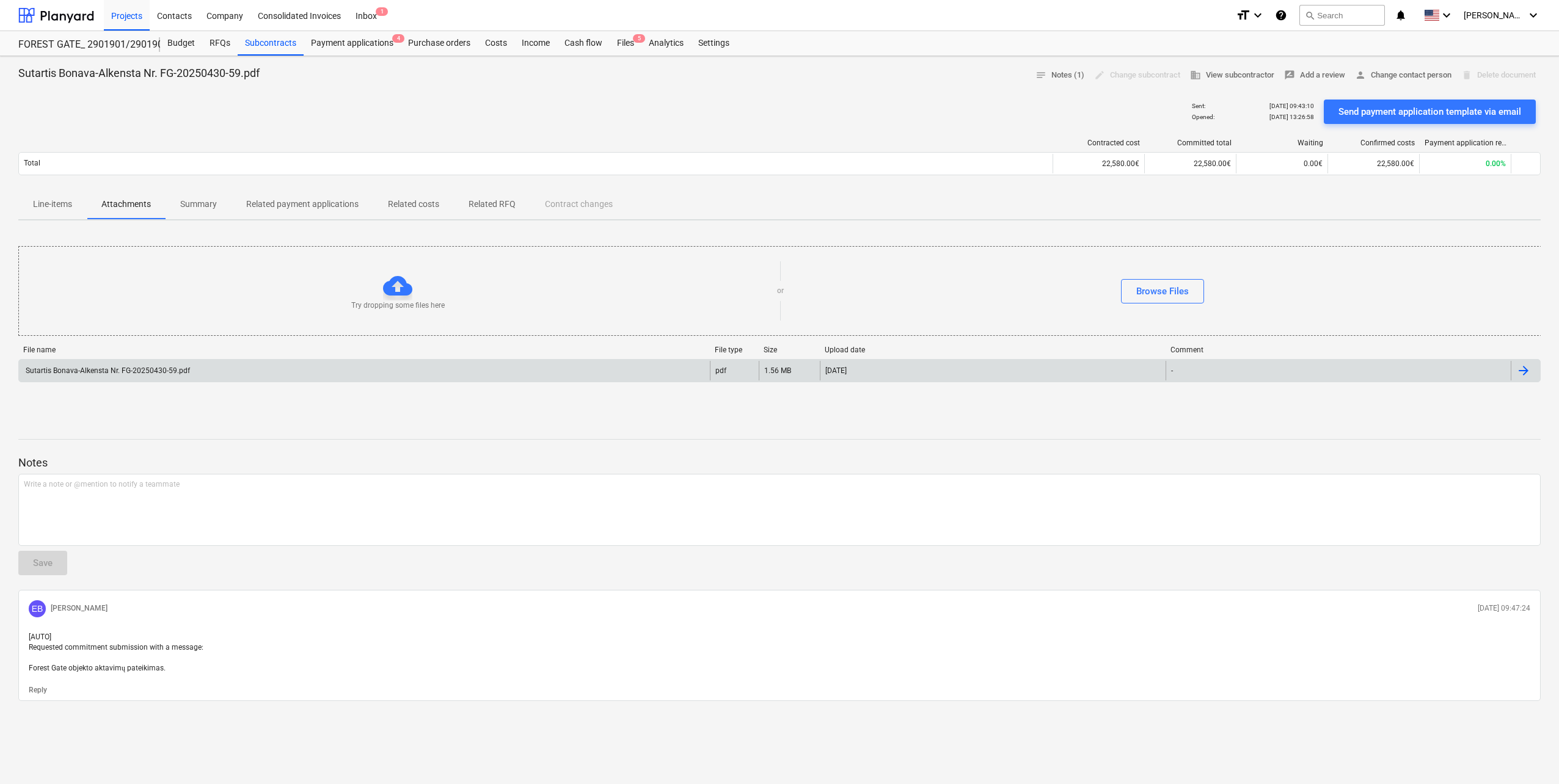
click at [230, 371] on div "Sutartis Bonava-Alkensta Nr. FG-20250430-59.pdf" at bounding box center [365, 370] width 691 height 19
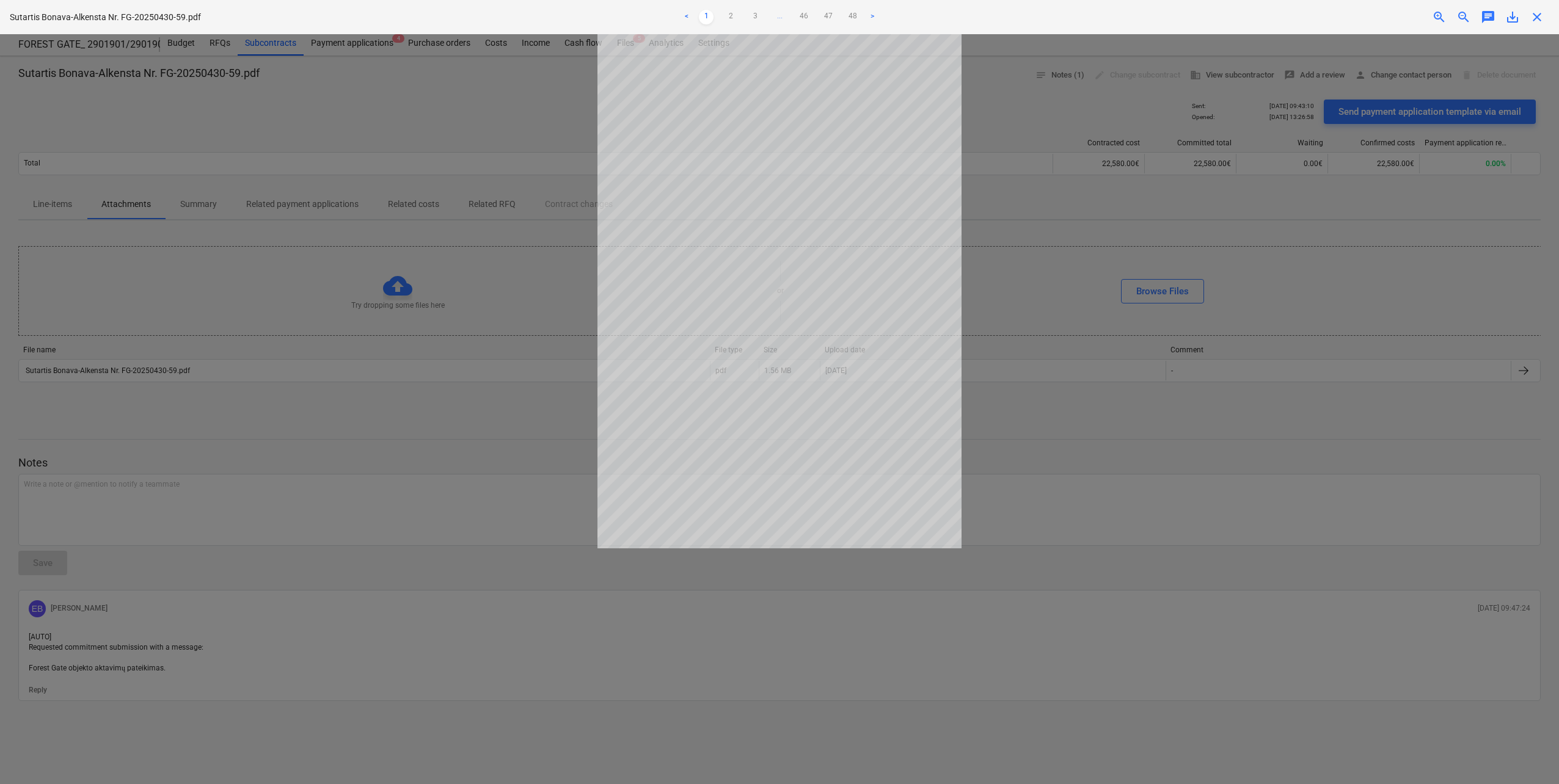
click at [544, 176] on div at bounding box center [780, 409] width 1559 height 749
click at [1195, 209] on div at bounding box center [780, 409] width 1559 height 749
click at [1542, 20] on span "close" at bounding box center [1536, 16] width 14 height 14
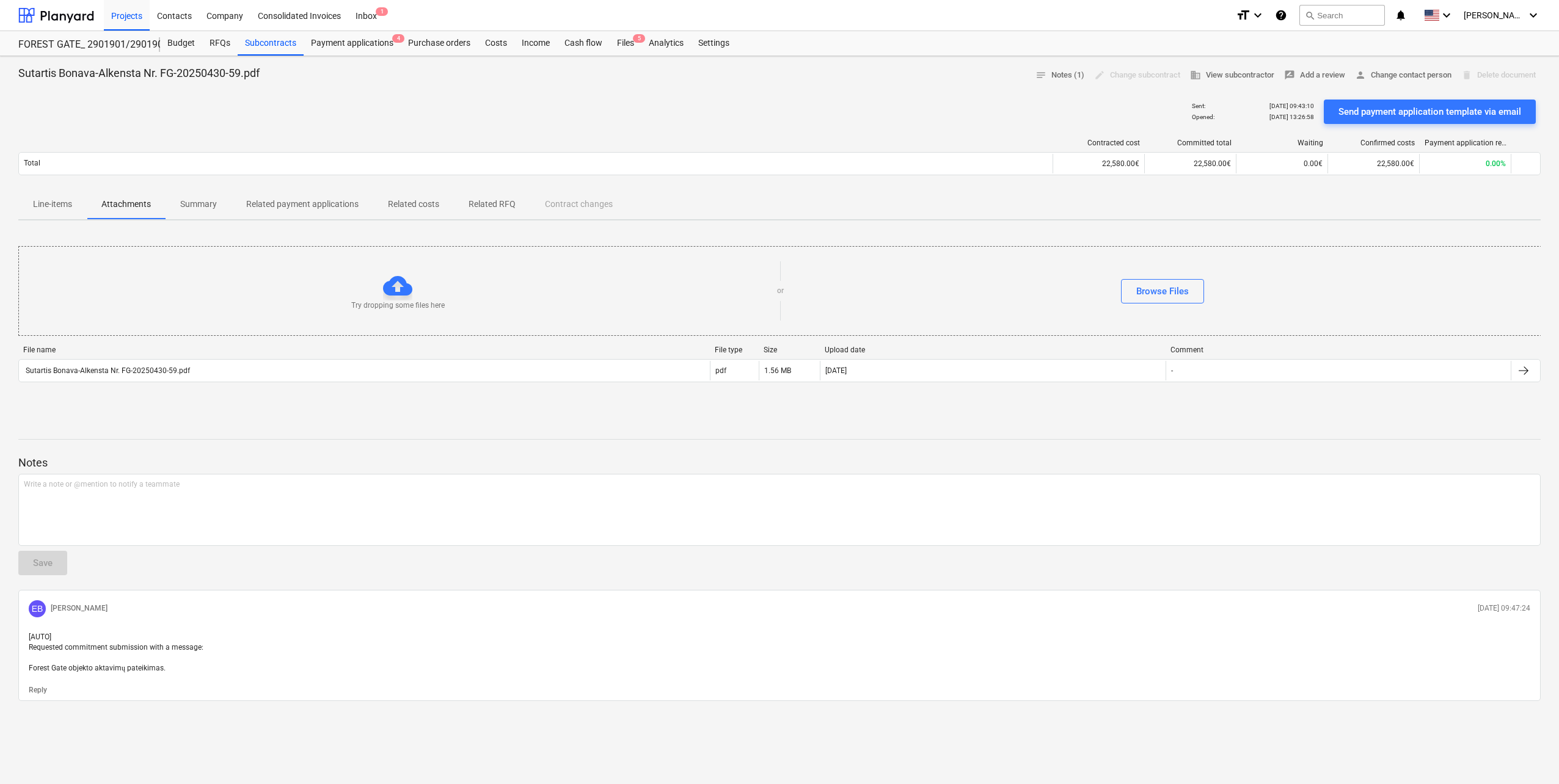
click at [124, 207] on p "Attachments" at bounding box center [125, 204] width 49 height 13
click at [63, 202] on p "Line-items" at bounding box center [52, 204] width 39 height 13
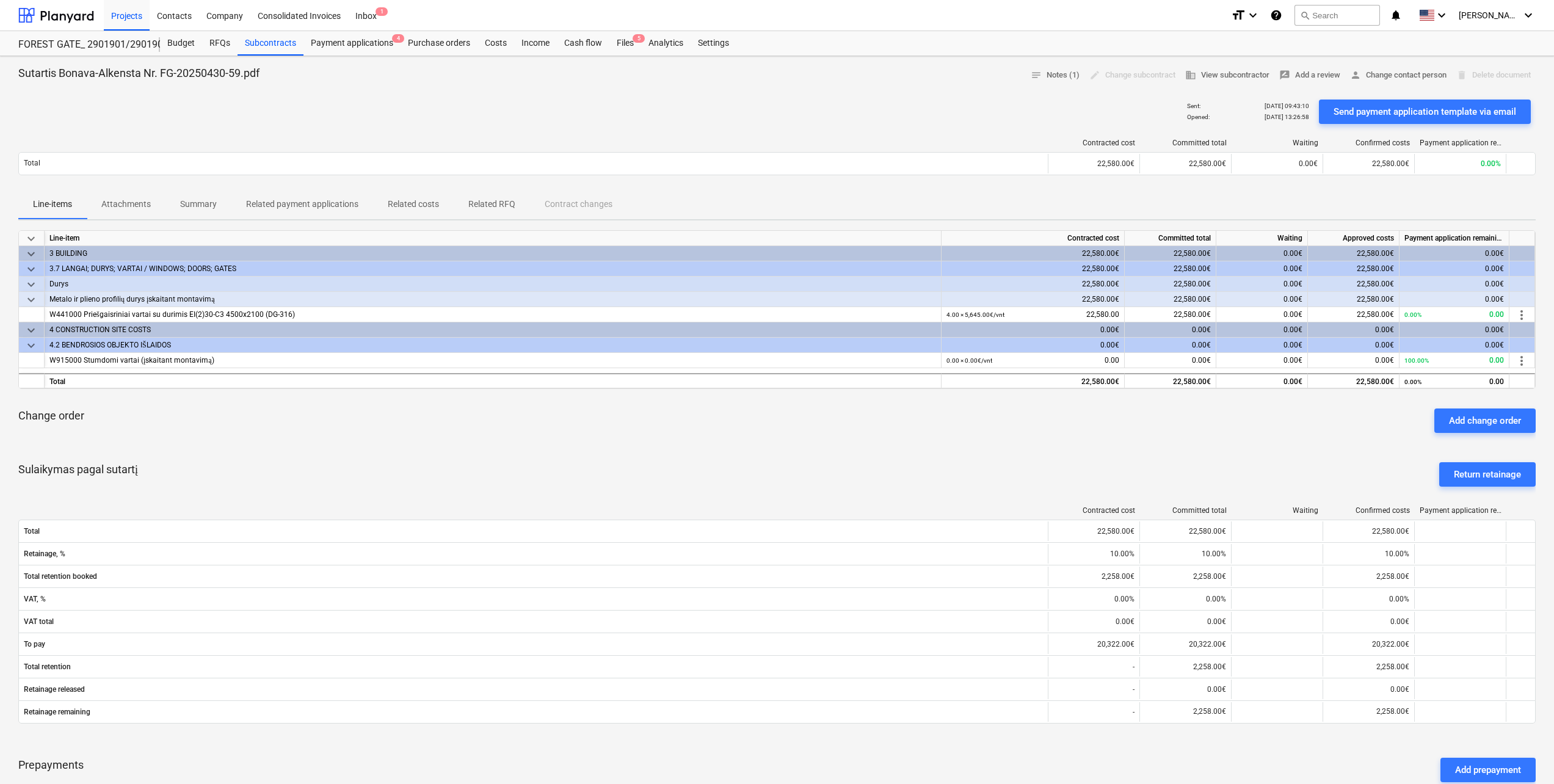
click at [121, 202] on p "Attachments" at bounding box center [125, 204] width 49 height 13
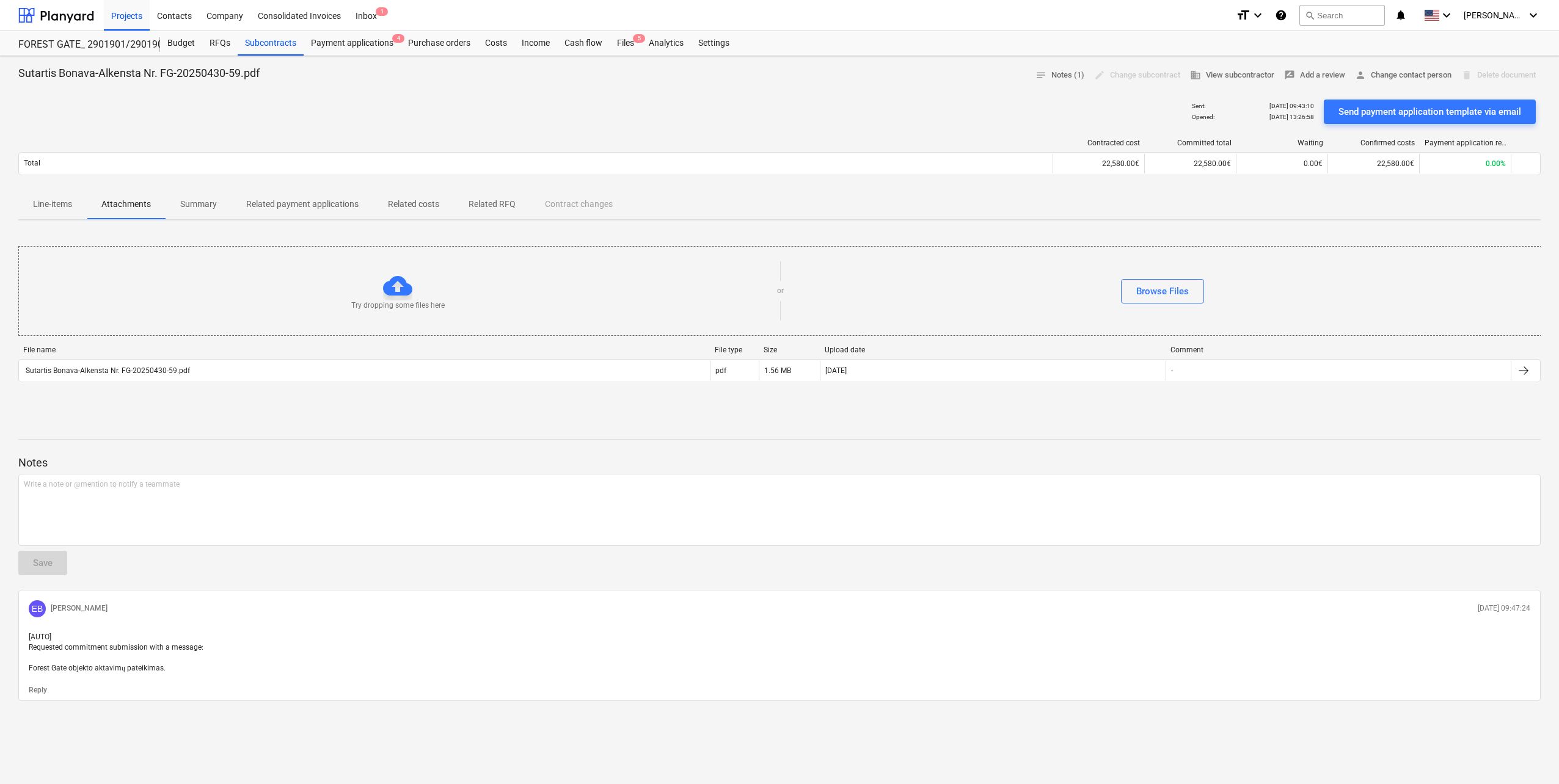
click at [38, 195] on span "Line-items" at bounding box center [52, 204] width 68 height 20
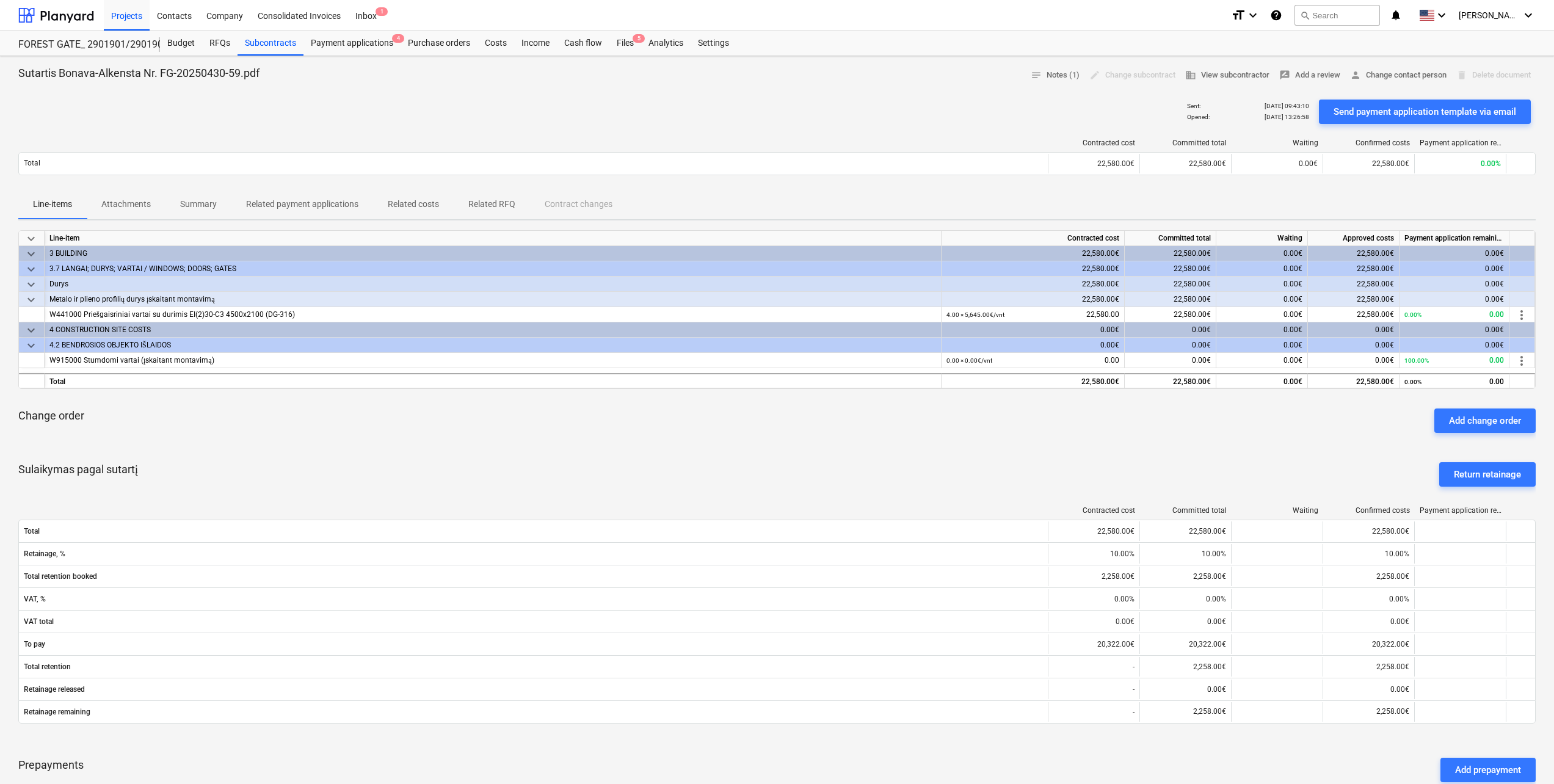
click at [110, 200] on p "Attachments" at bounding box center [125, 204] width 49 height 13
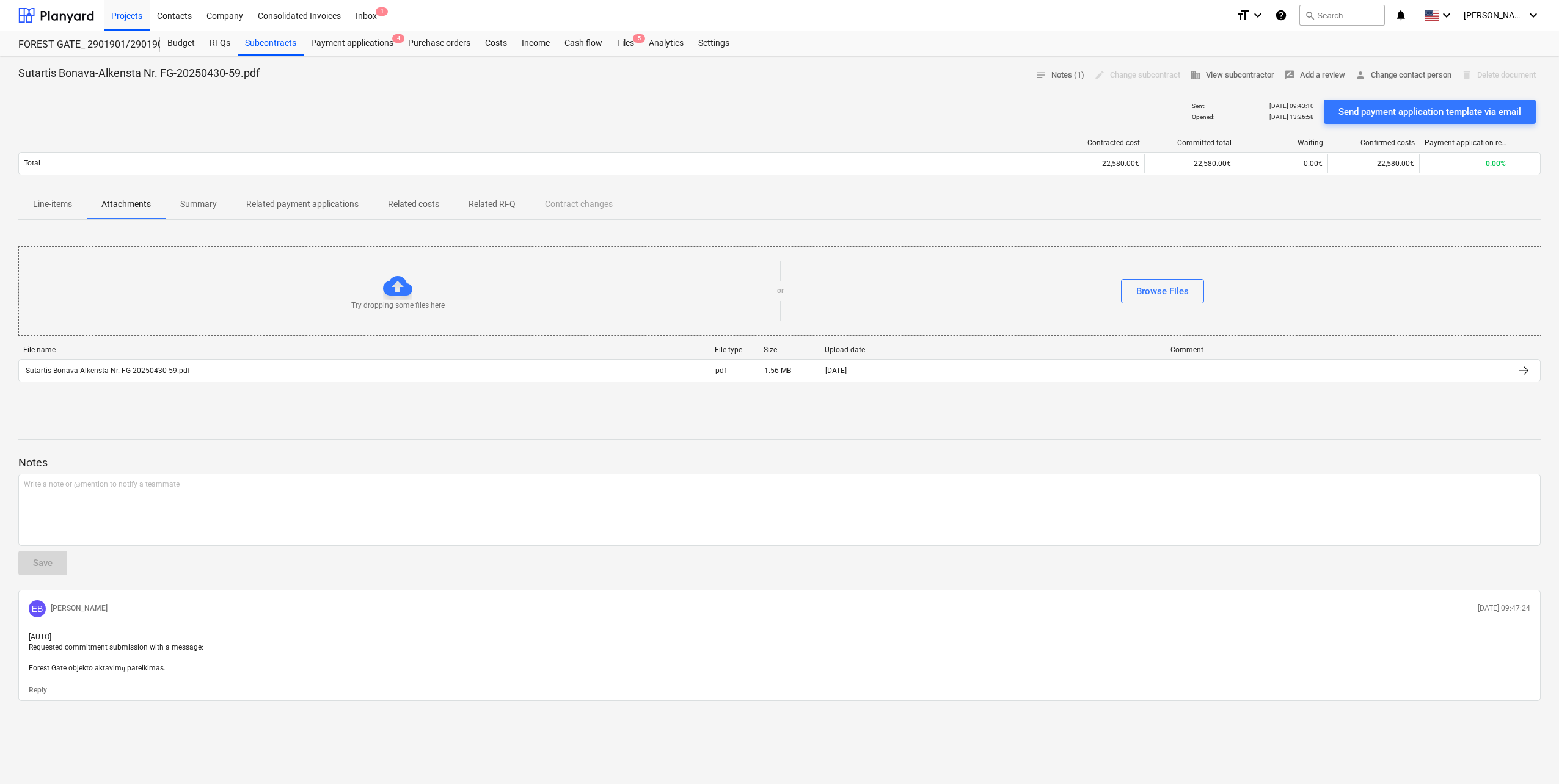
click at [178, 201] on span "Summary" at bounding box center [198, 204] width 66 height 20
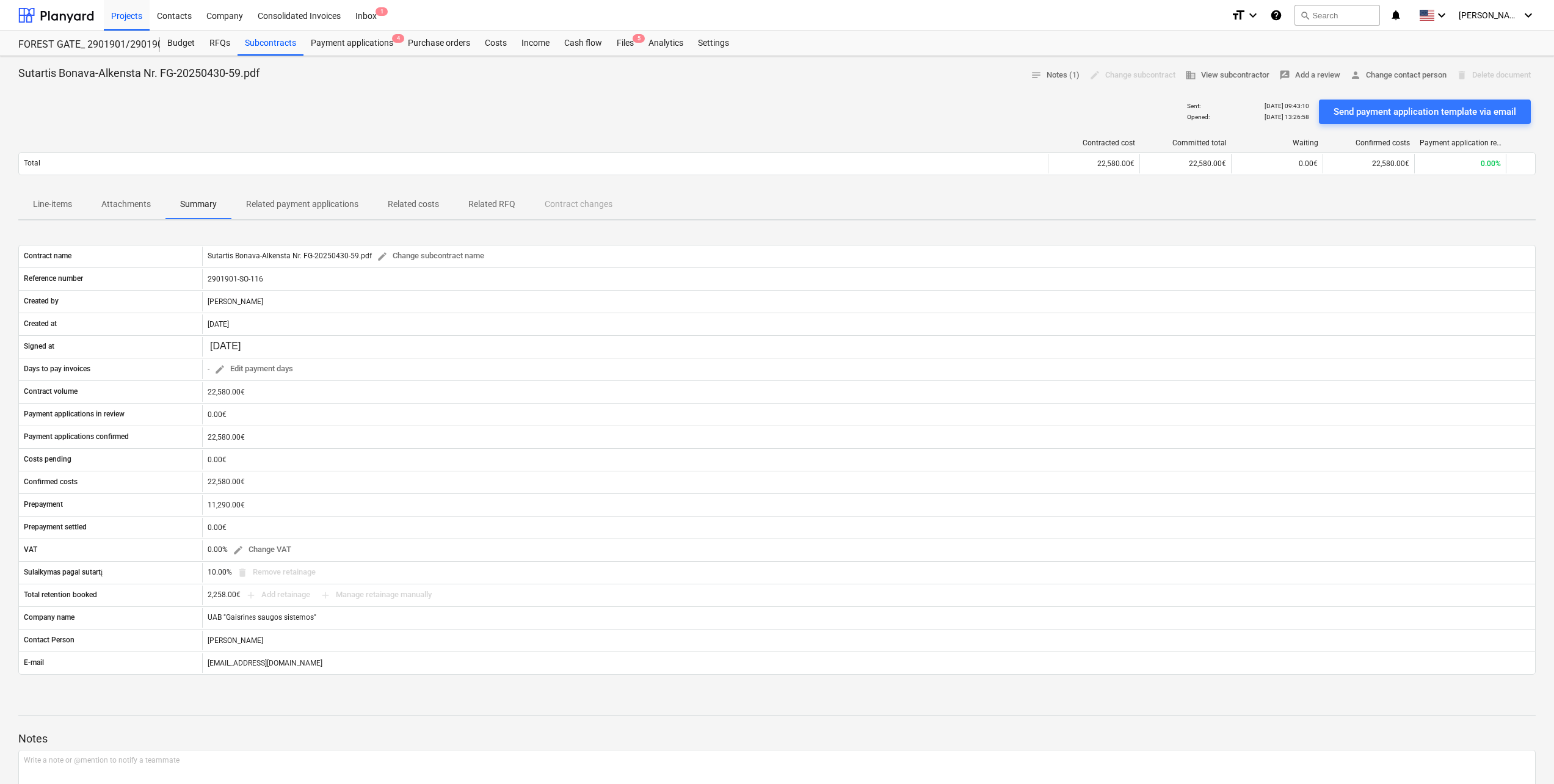
click at [295, 210] on p "Related payment applications" at bounding box center [302, 204] width 113 height 13
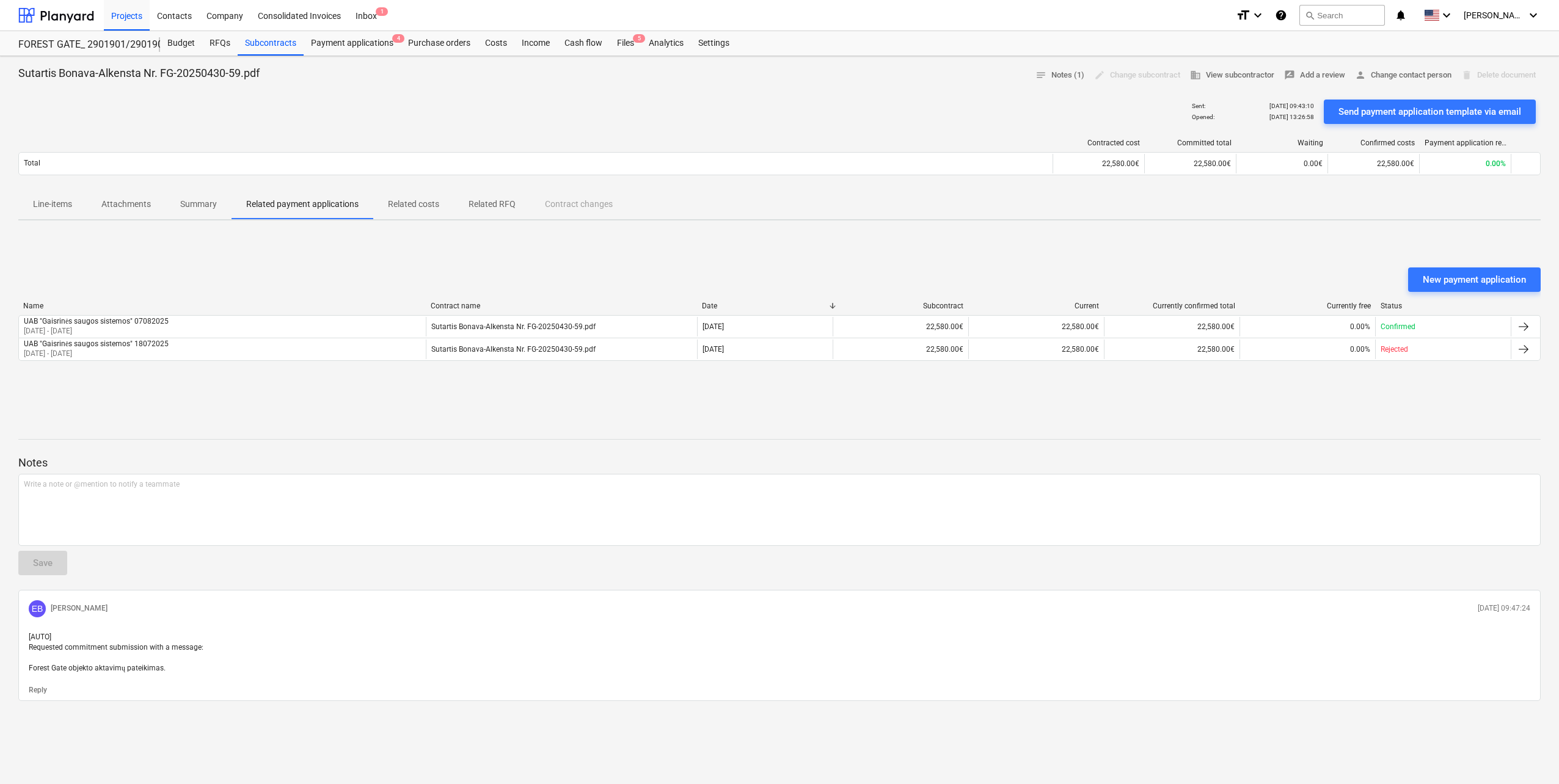
click at [418, 205] on p "Related costs" at bounding box center [413, 204] width 51 height 13
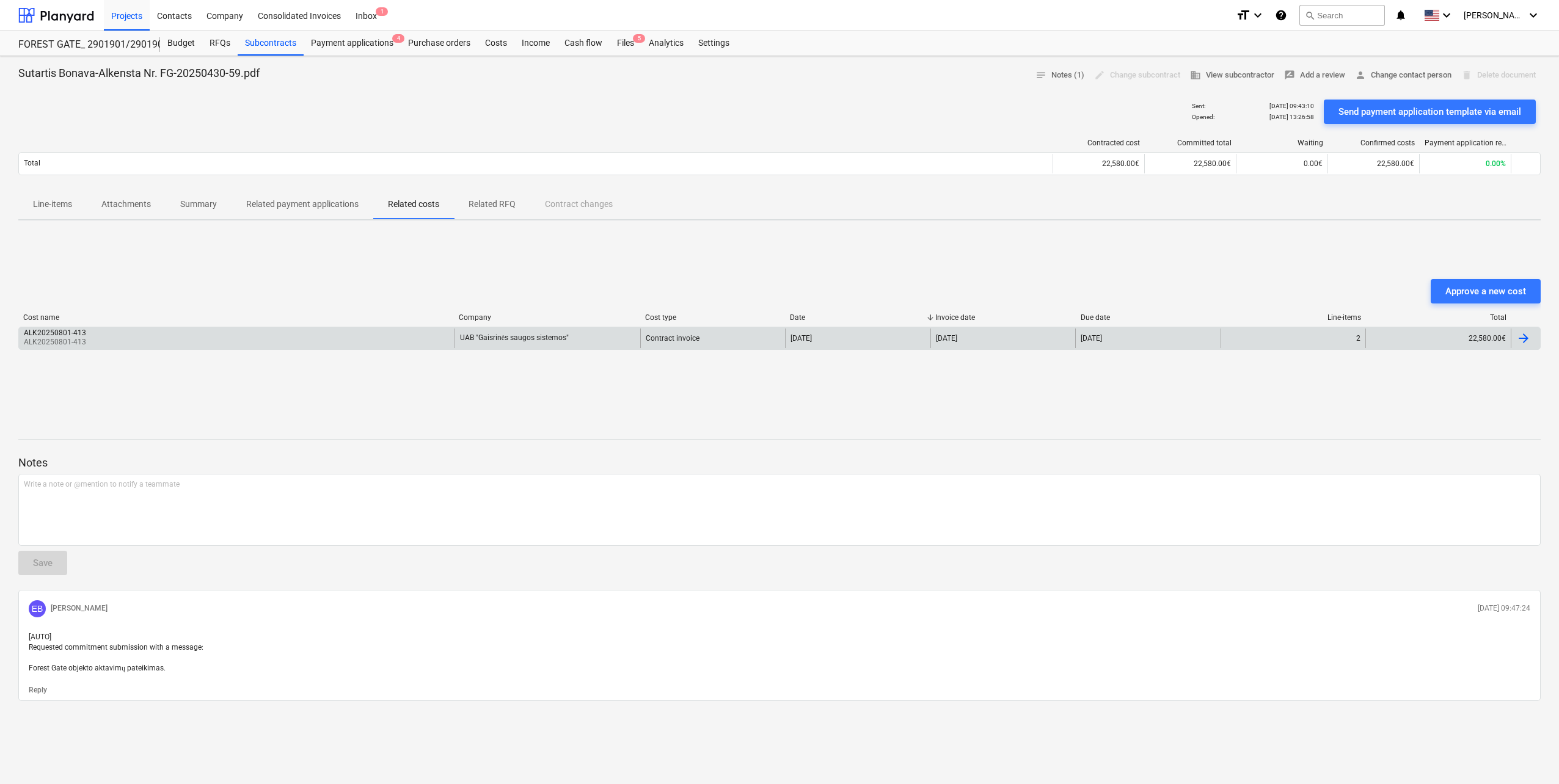
click at [563, 329] on div "UAB "Gaisrinės saugos sistemos"" at bounding box center [547, 338] width 186 height 19
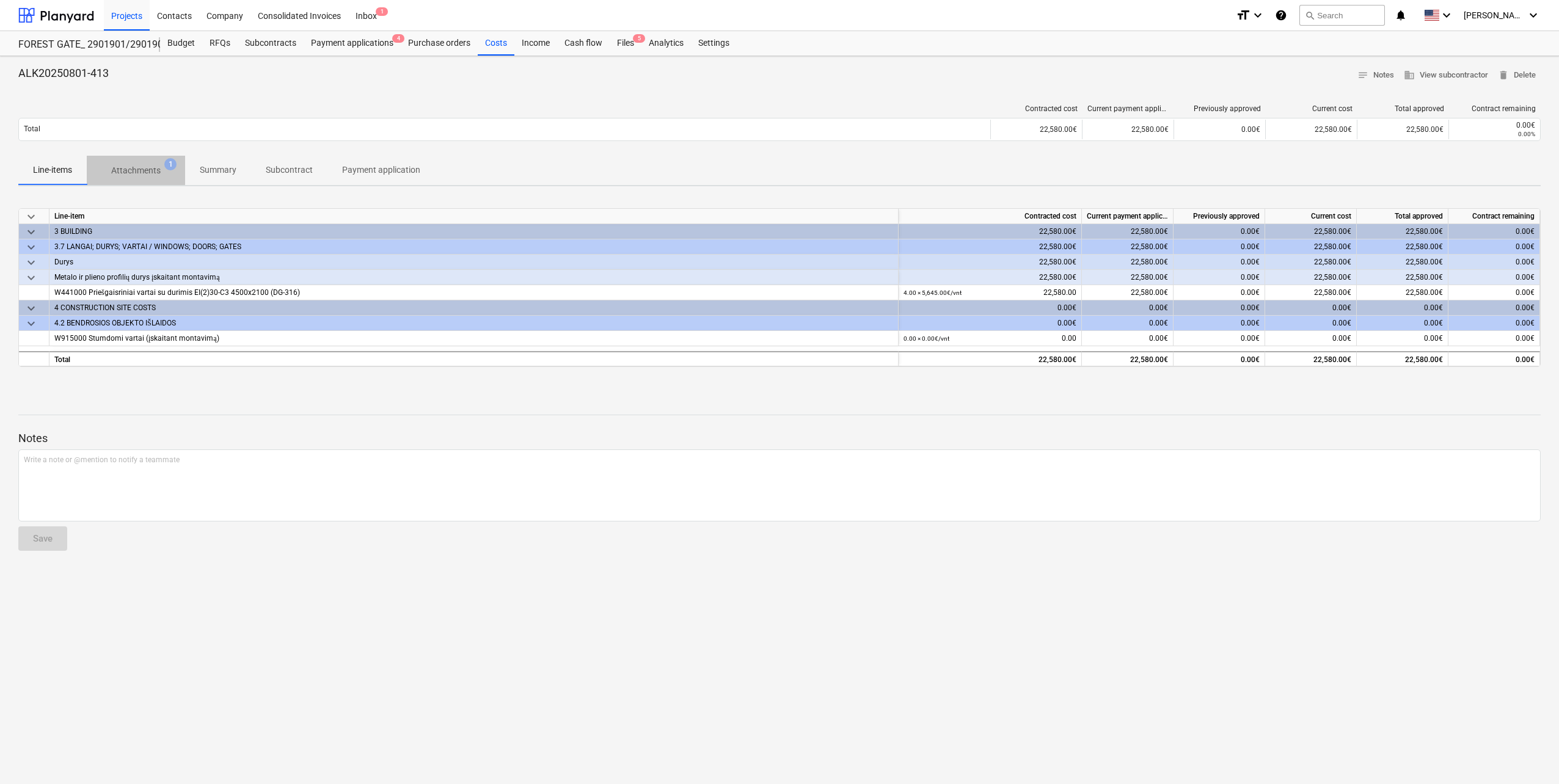
click at [125, 167] on p "Attachments" at bounding box center [136, 170] width 49 height 13
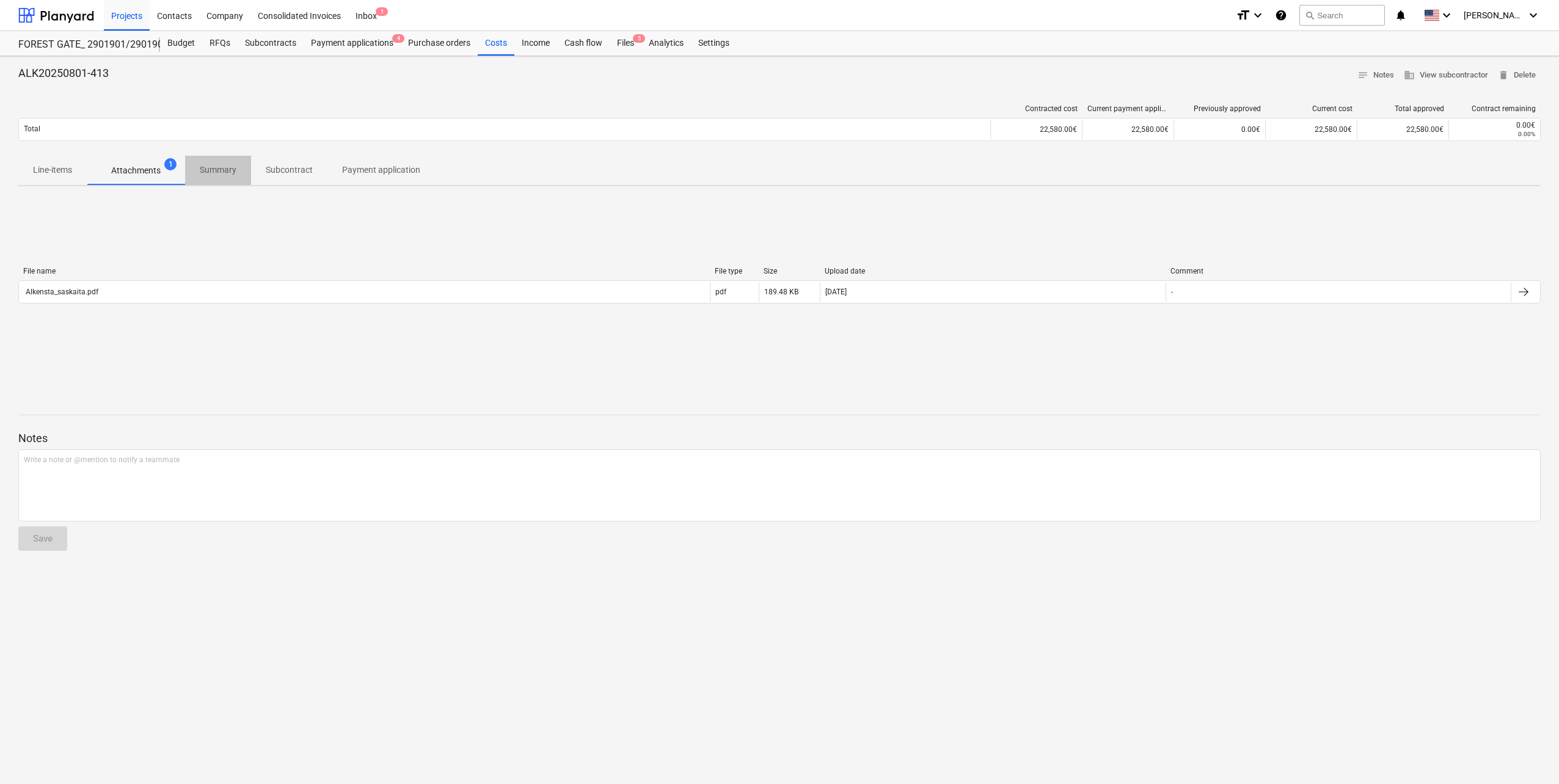
click at [235, 168] on p "Summary" at bounding box center [218, 169] width 37 height 13
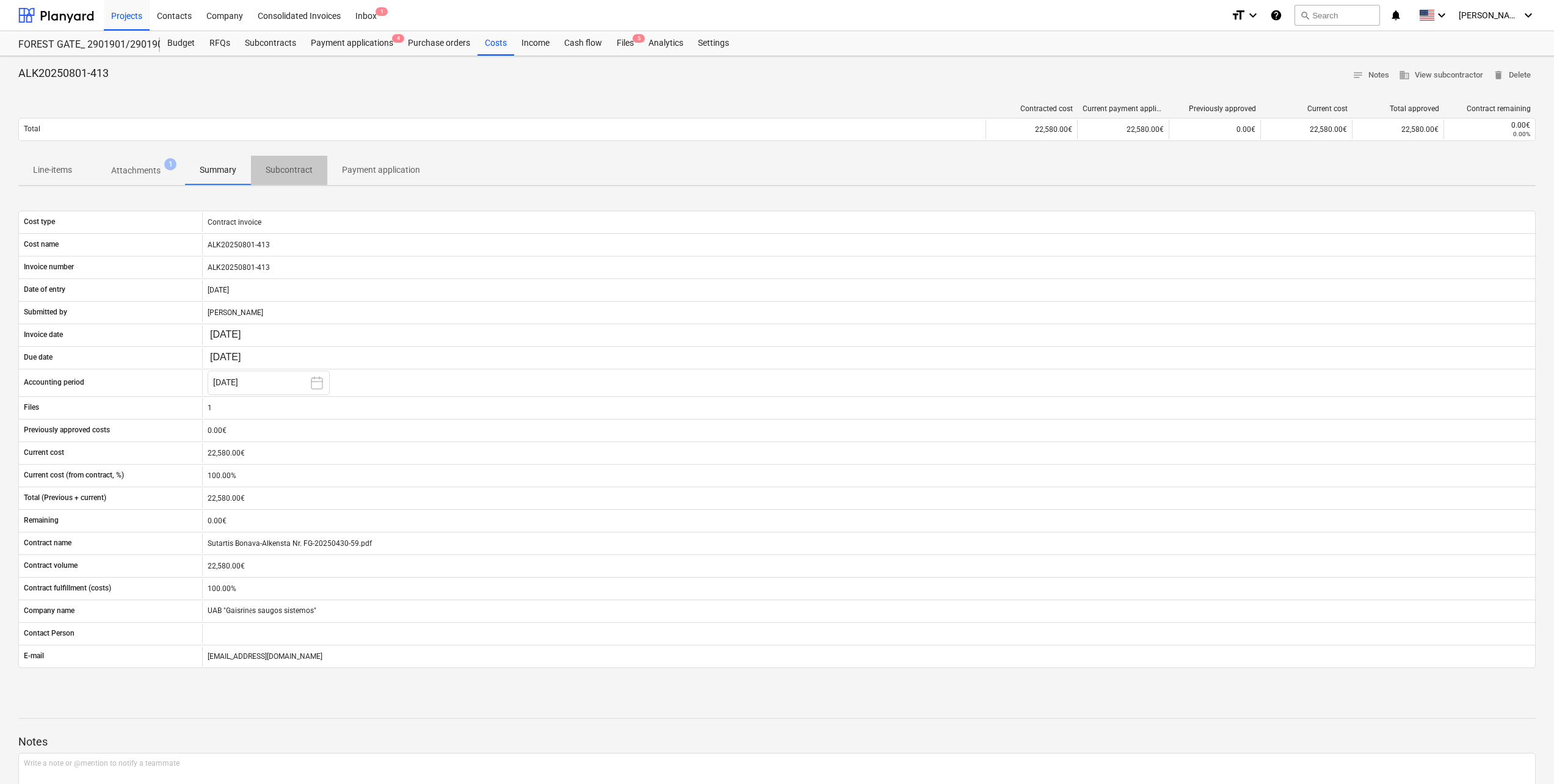
click at [295, 168] on p "Subcontract" at bounding box center [289, 169] width 47 height 13
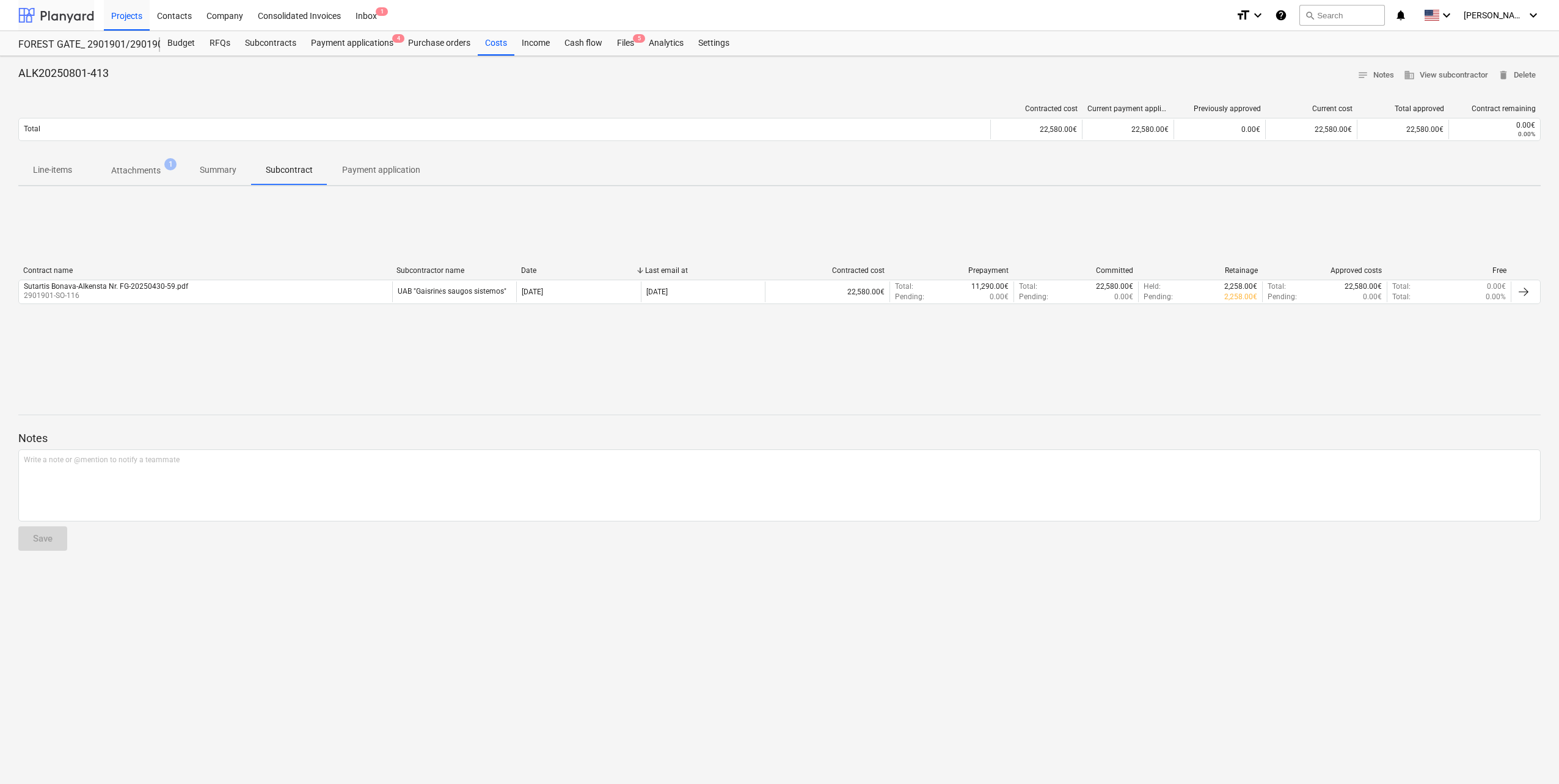
click at [52, 21] on div at bounding box center [56, 15] width 76 height 31
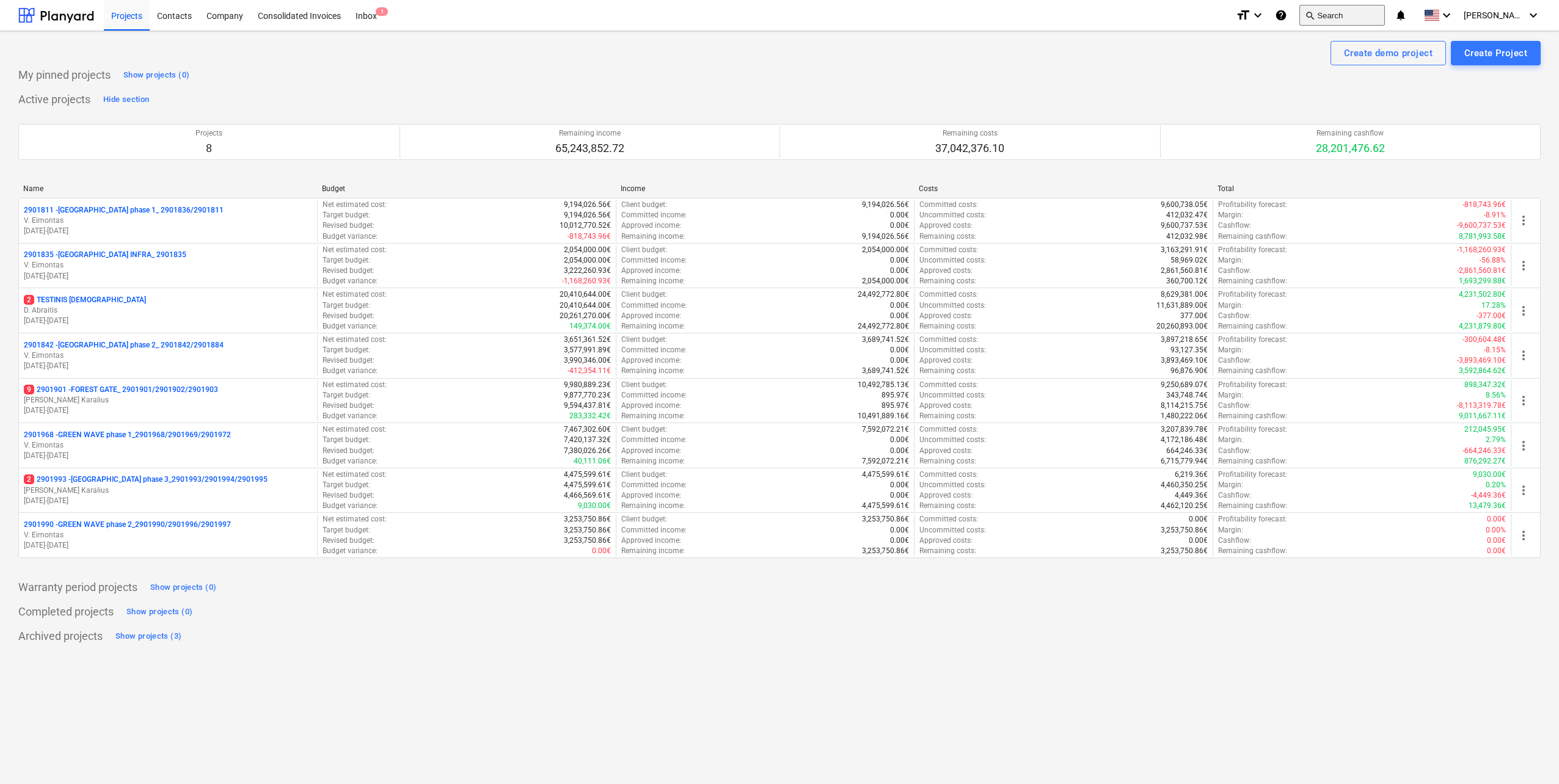
click at [1346, 17] on button "search Search" at bounding box center [1342, 15] width 86 height 21
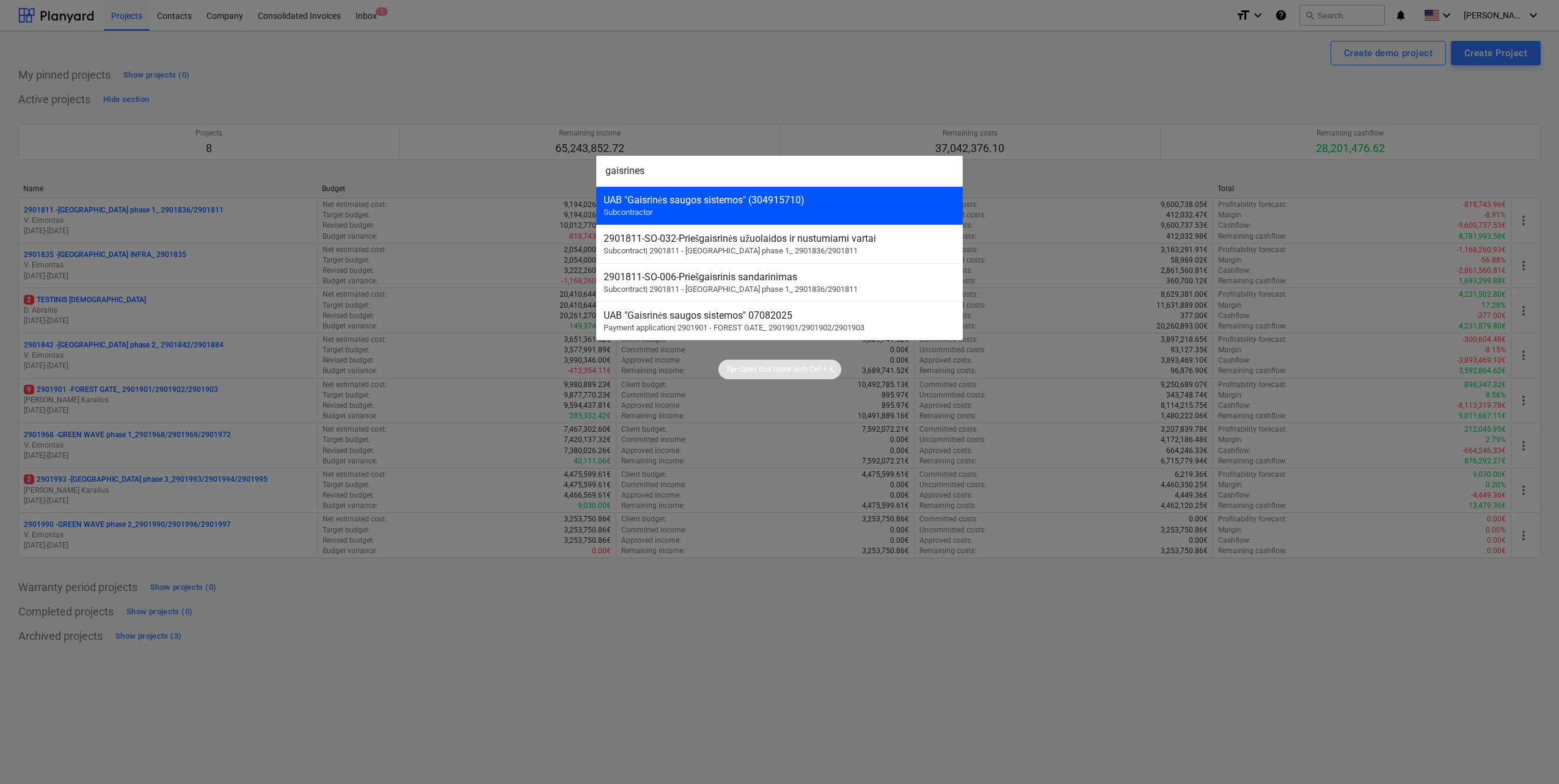
type input "gaisrines"
click at [824, 208] on div "UAB "Gaisrinės saugos sistemos" (304915710) Subcontractor" at bounding box center [779, 206] width 367 height 38
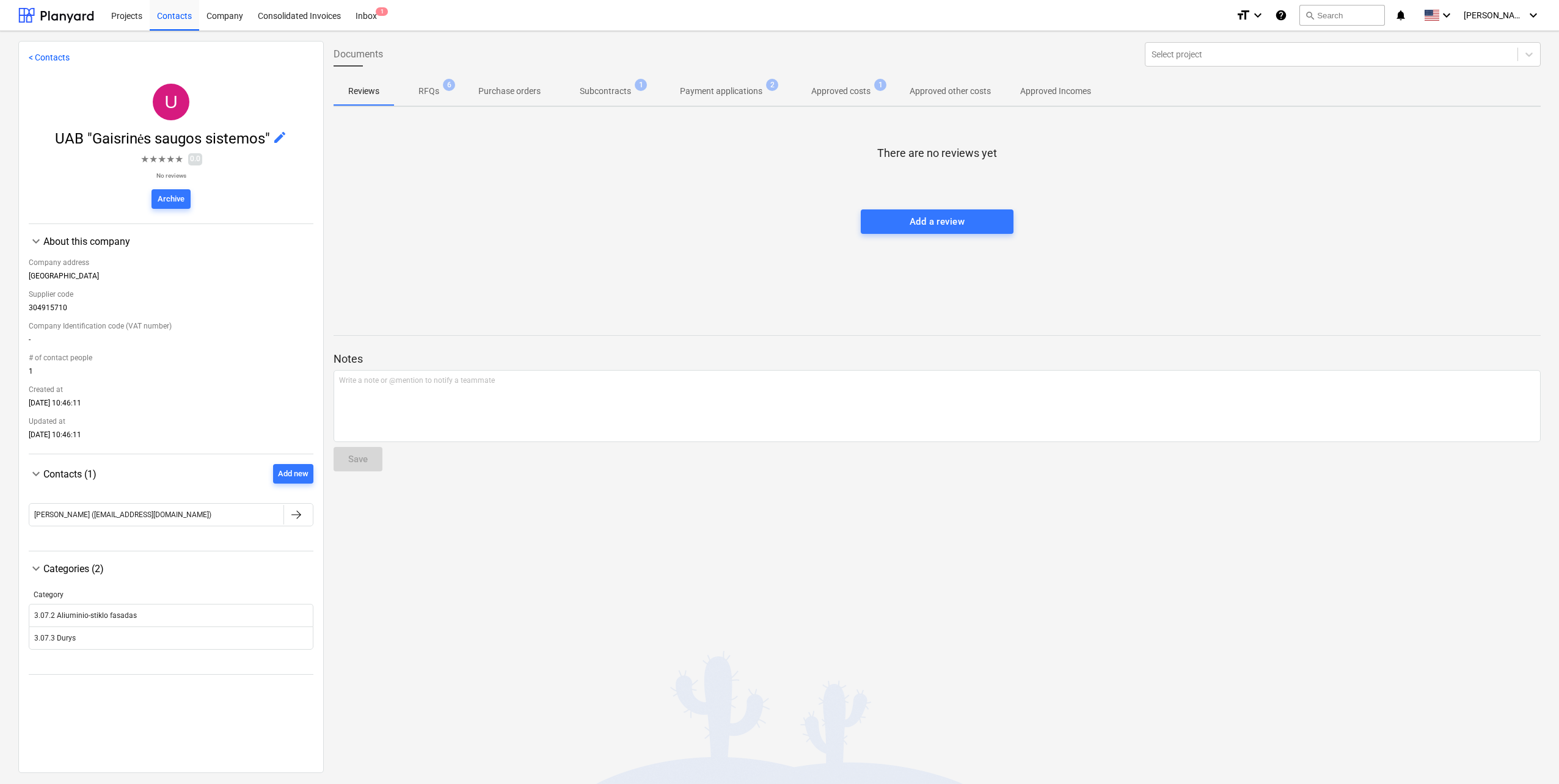
click at [630, 96] on span "Subcontracts 1" at bounding box center [605, 90] width 71 height 13
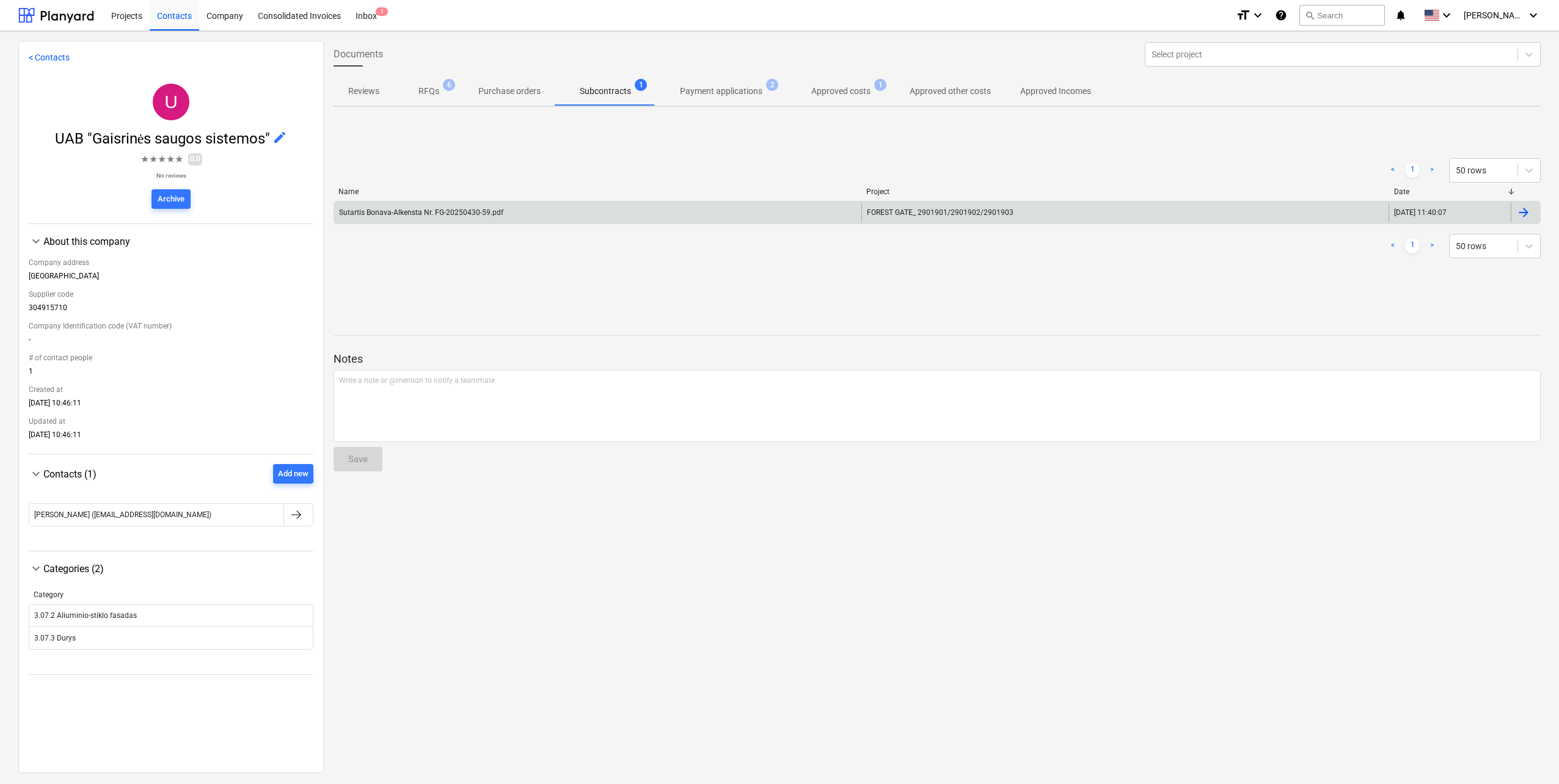
click at [515, 206] on div "Sutartis Bonava-Alkensta Nr. FG-20250430-59.pdf" at bounding box center [598, 213] width 527 height 19
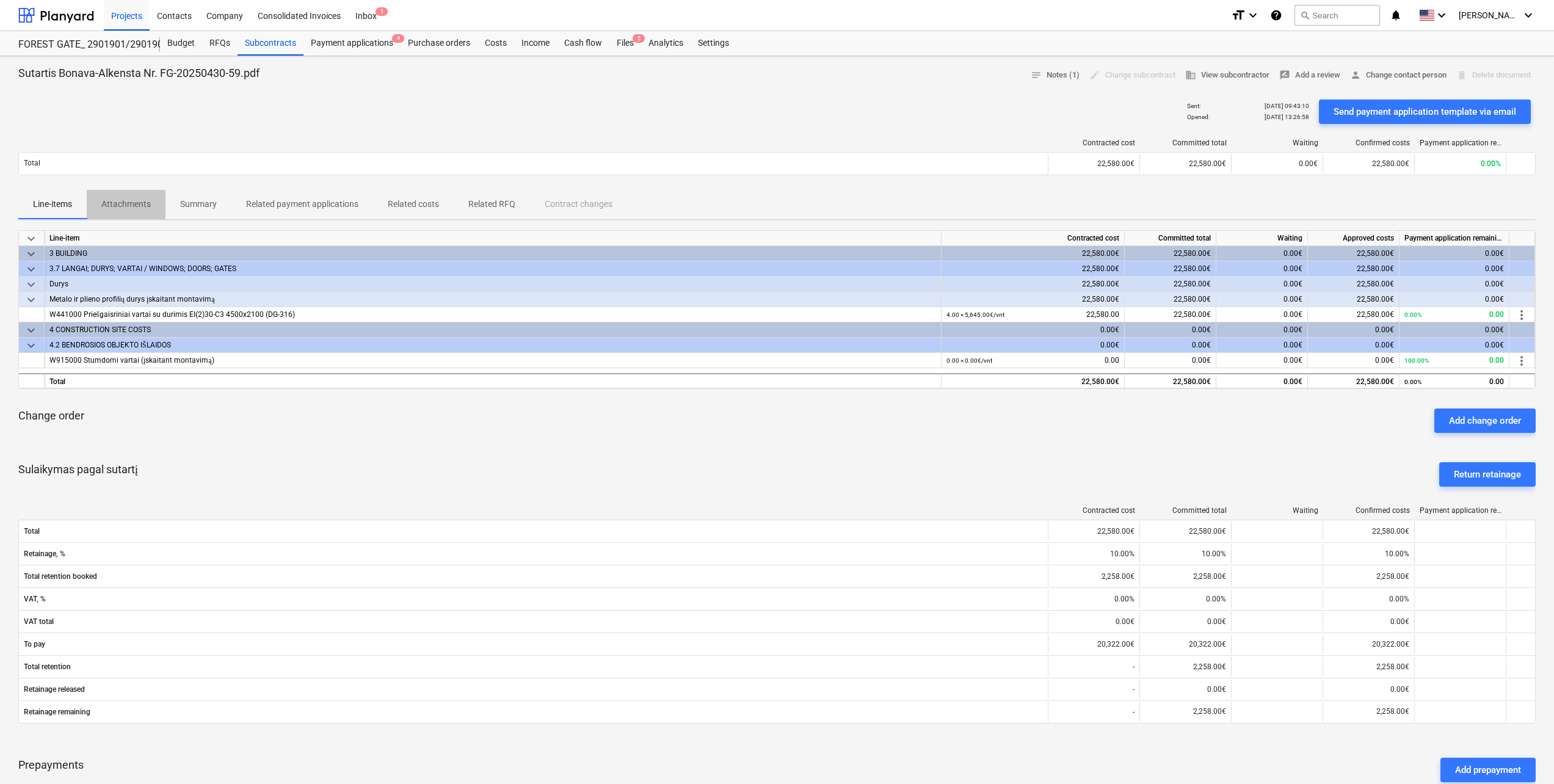
click at [113, 201] on p "Attachments" at bounding box center [125, 204] width 49 height 13
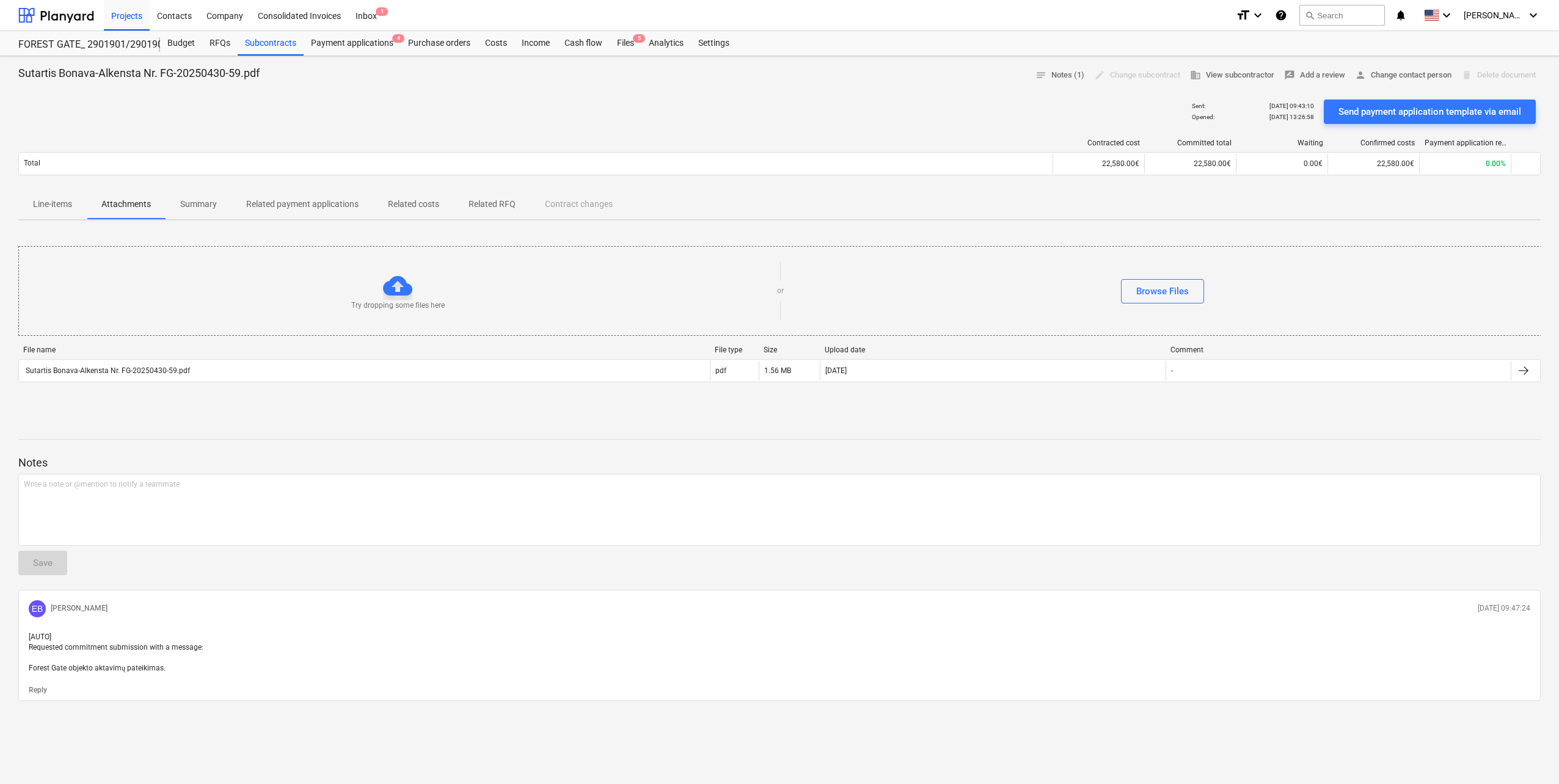
click at [207, 203] on p "Summary" at bounding box center [198, 204] width 37 height 13
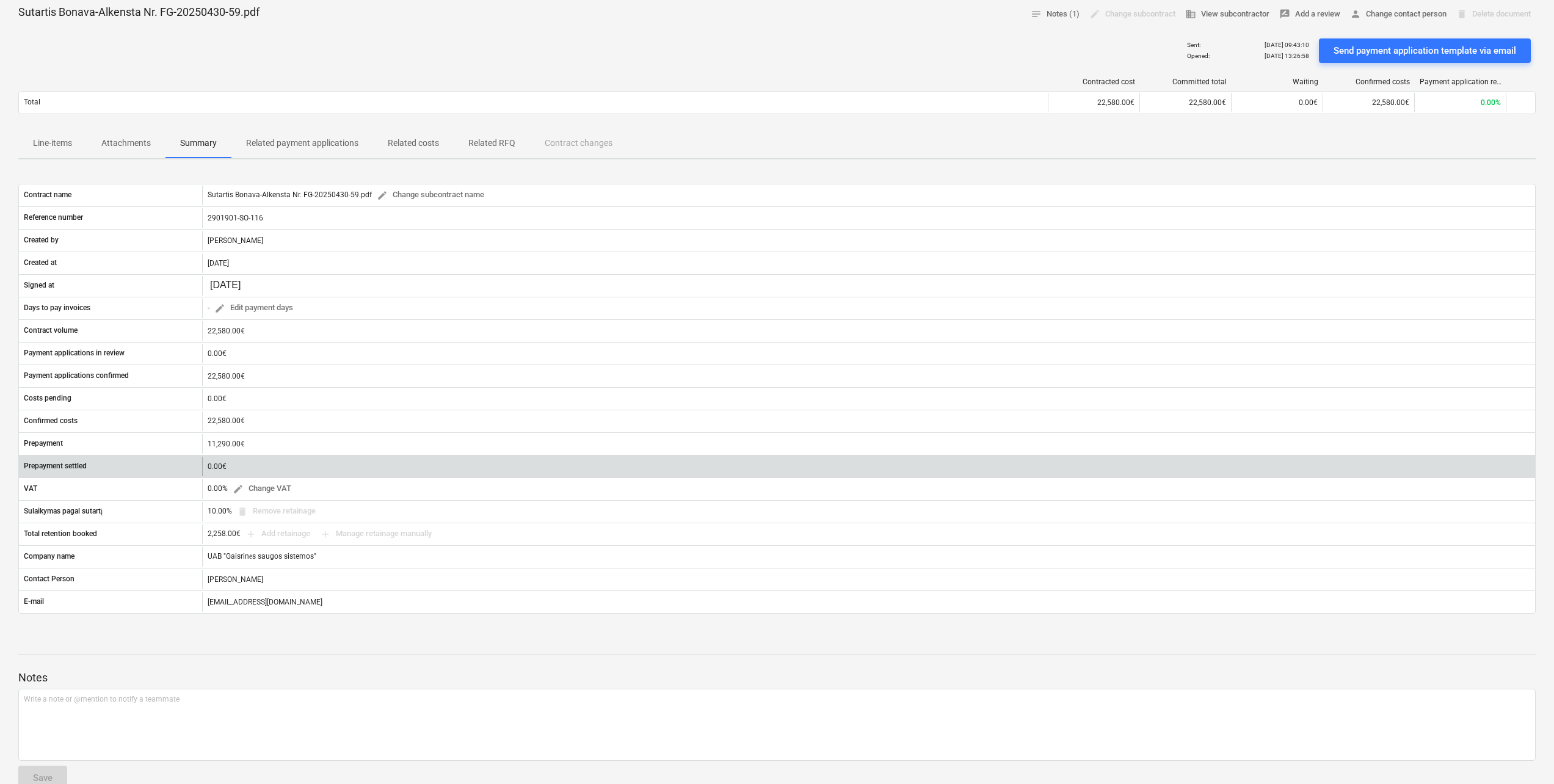
scroll to position [122, 0]
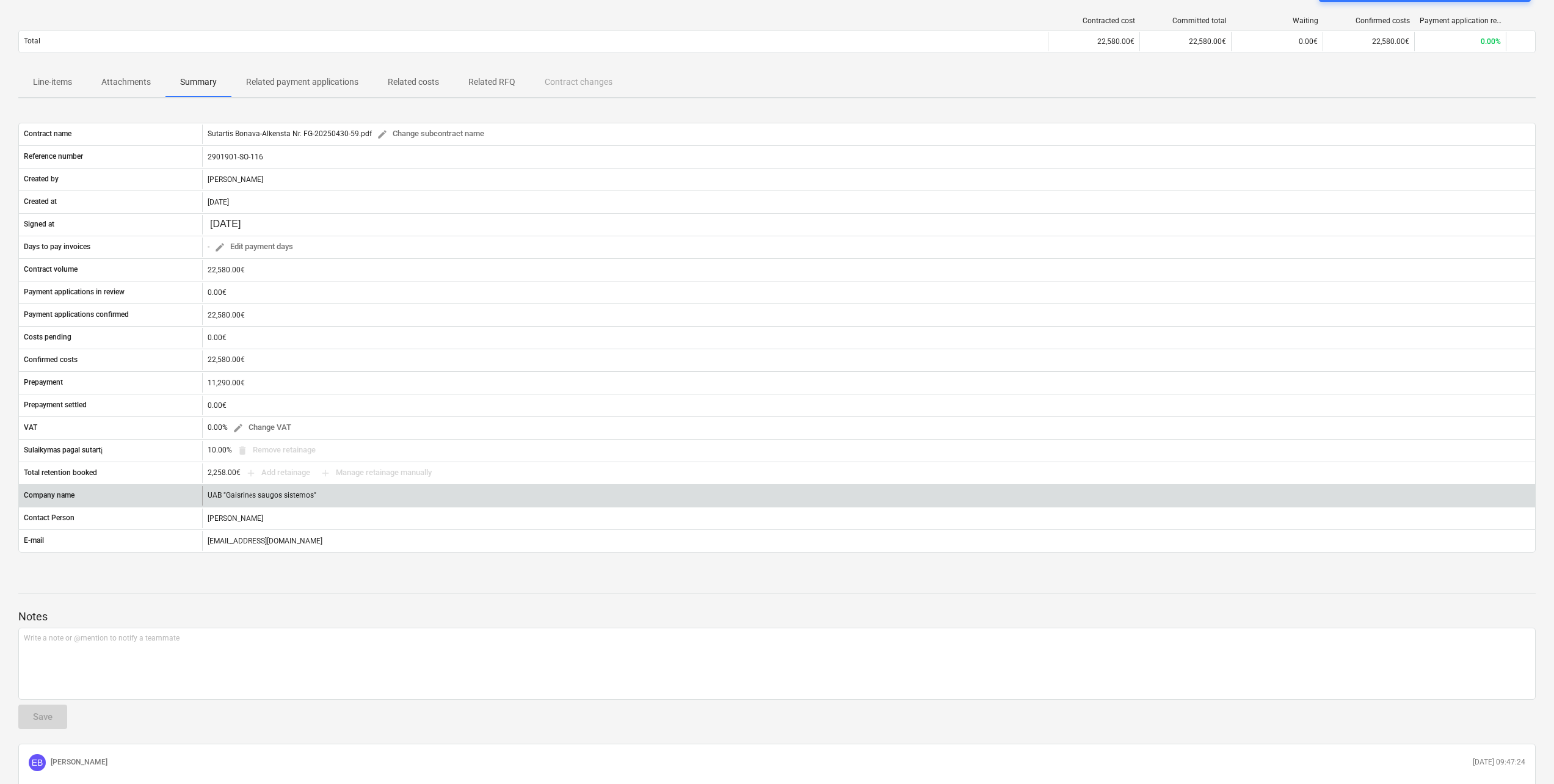
click at [237, 495] on div "UAB "Gaisrinės saugos sistemos"" at bounding box center [868, 495] width 1333 height 19
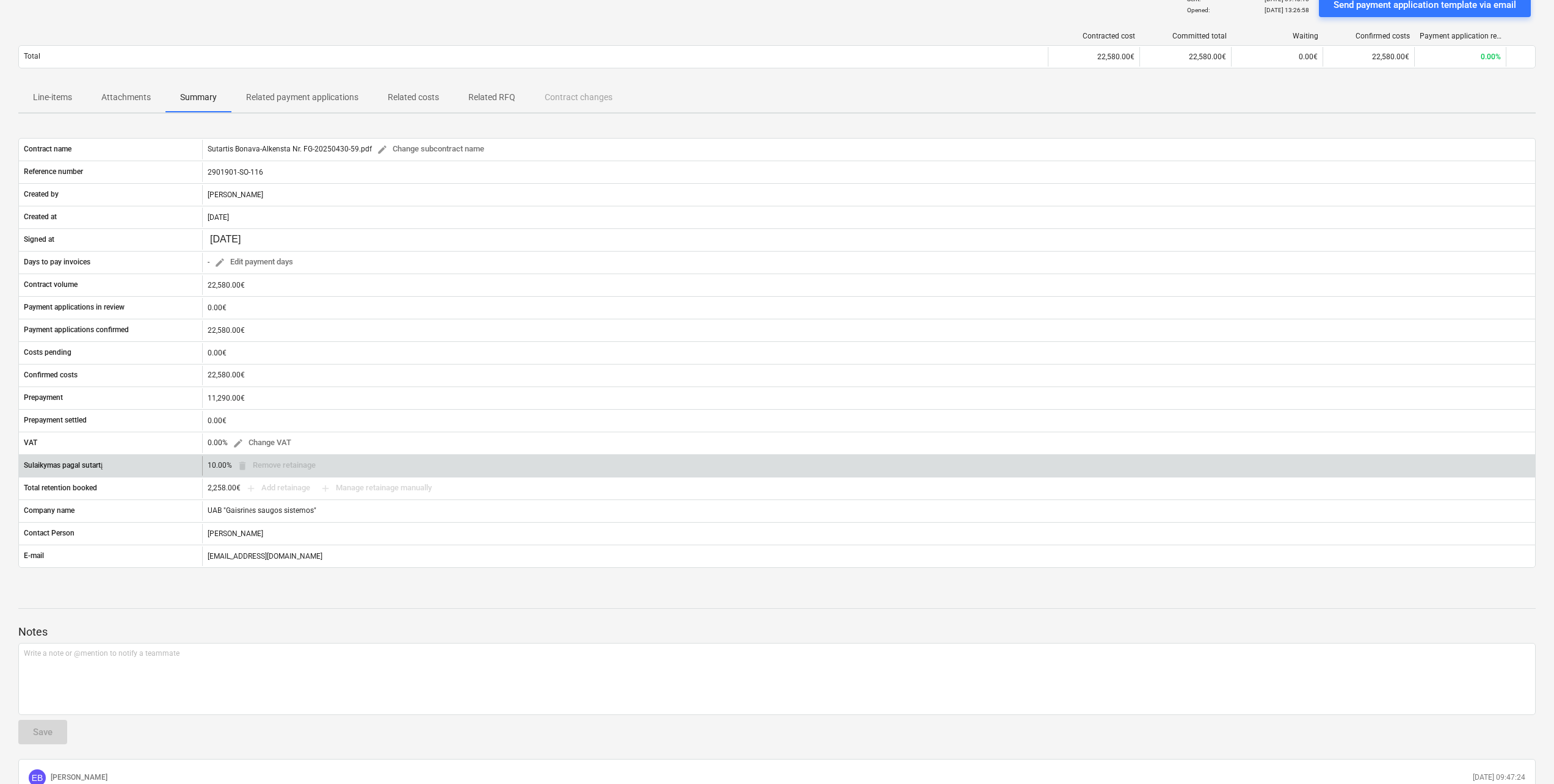
scroll to position [0, 0]
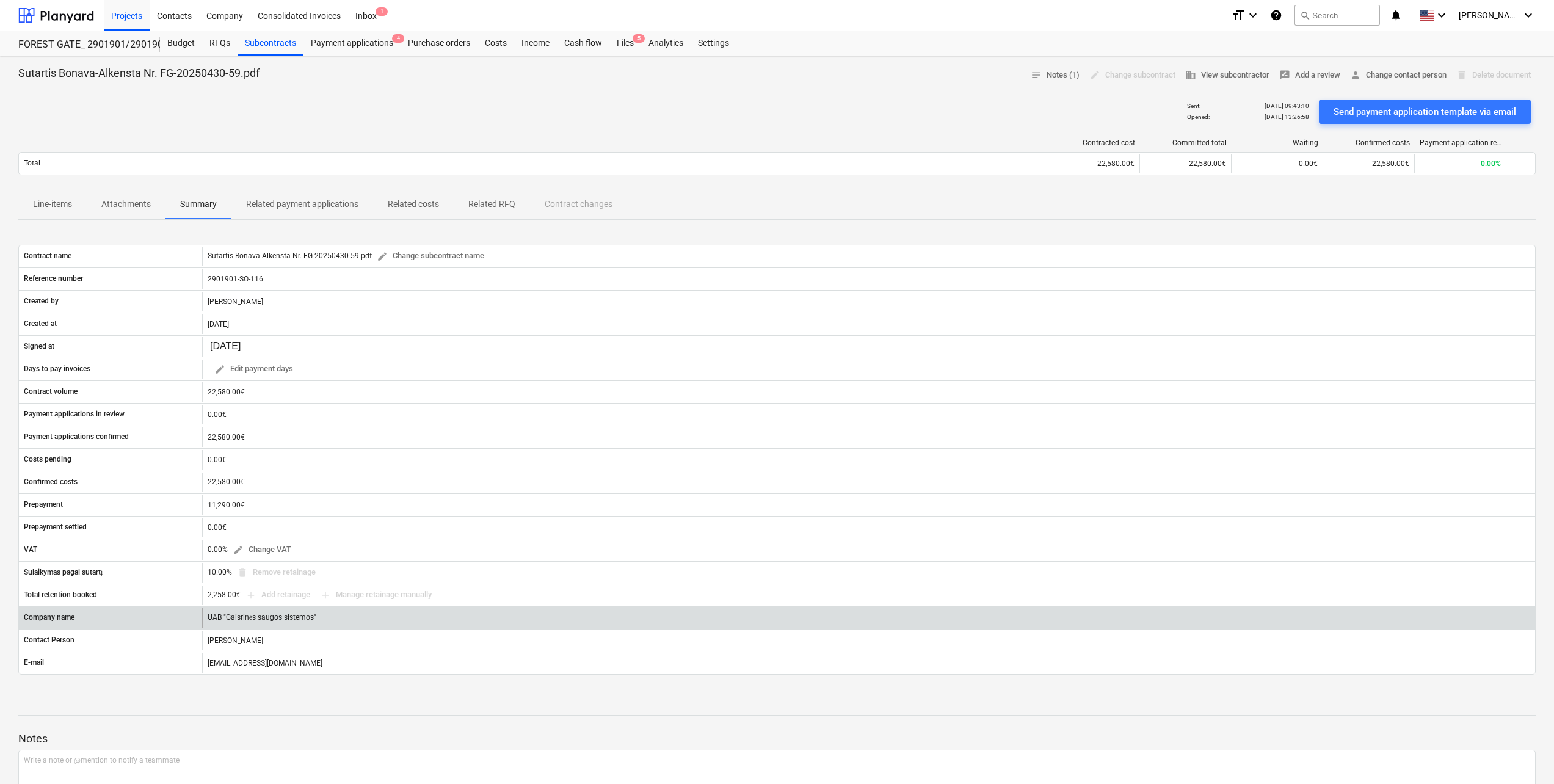
click at [324, 616] on div "UAB "Gaisrinės saugos sistemos"" at bounding box center [868, 618] width 1333 height 19
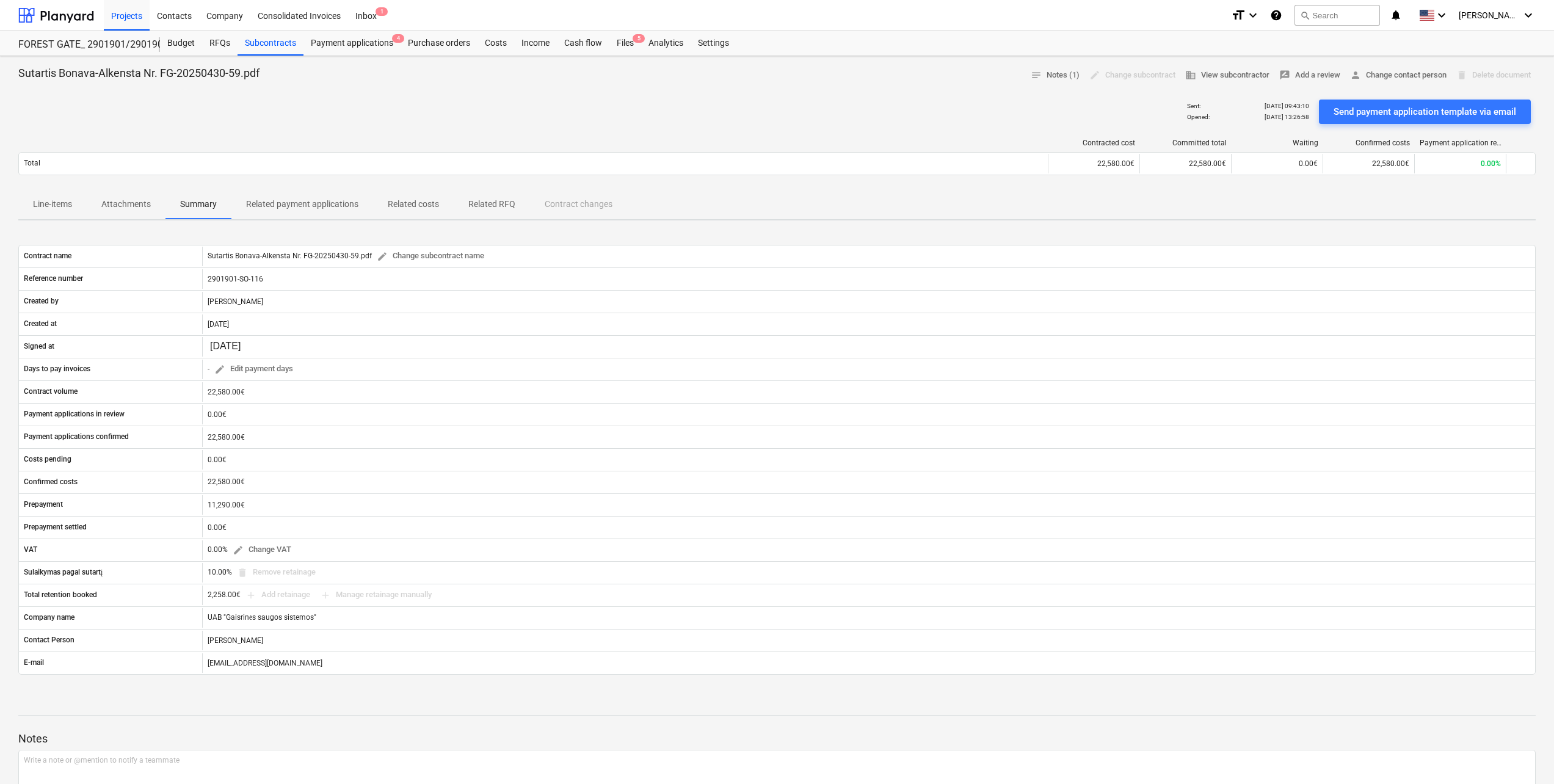
click at [130, 200] on p "Attachments" at bounding box center [125, 204] width 49 height 13
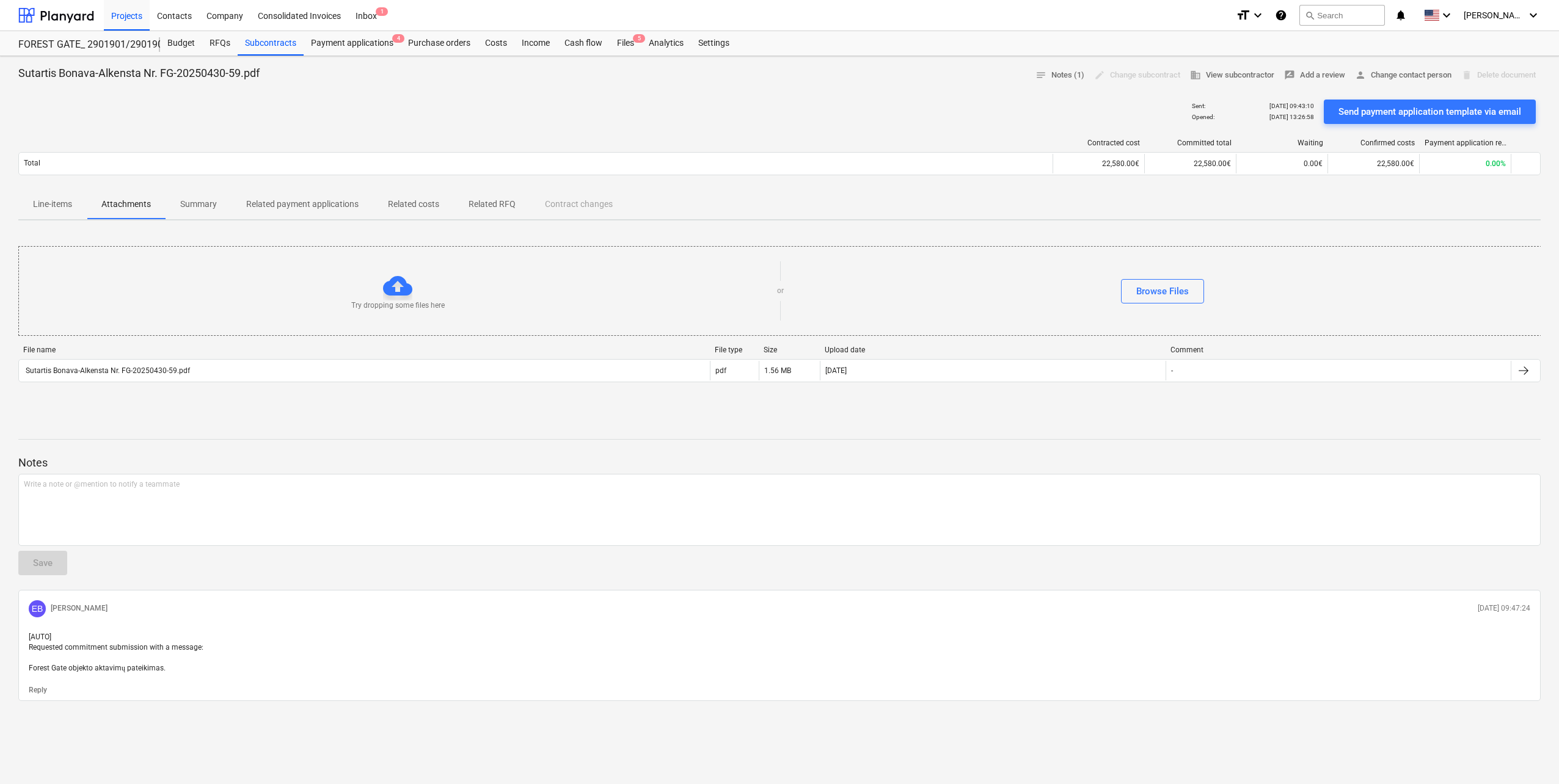
click at [208, 205] on p "Summary" at bounding box center [198, 204] width 37 height 13
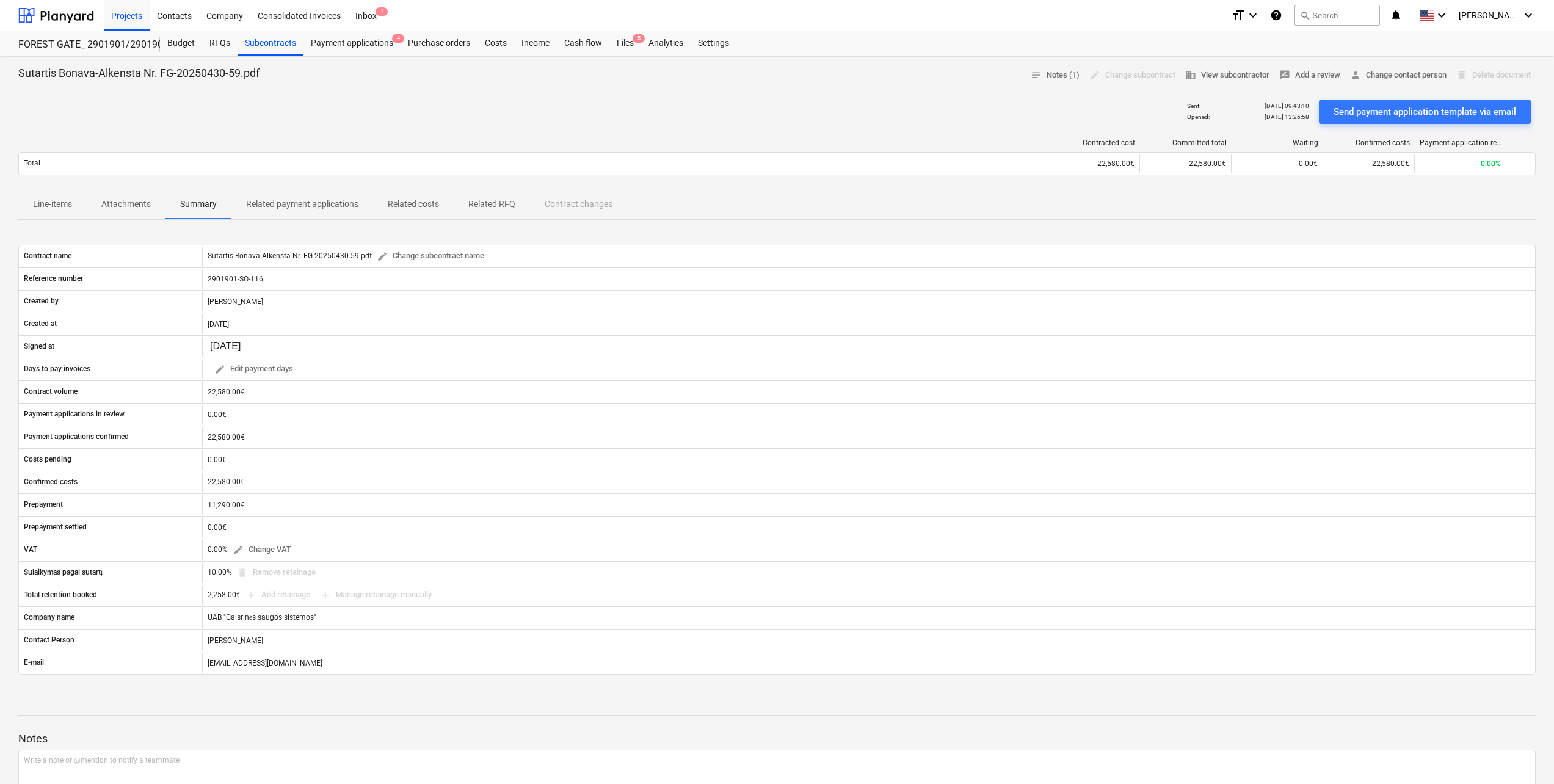
click at [257, 205] on p "Related payment applications" at bounding box center [302, 204] width 113 height 13
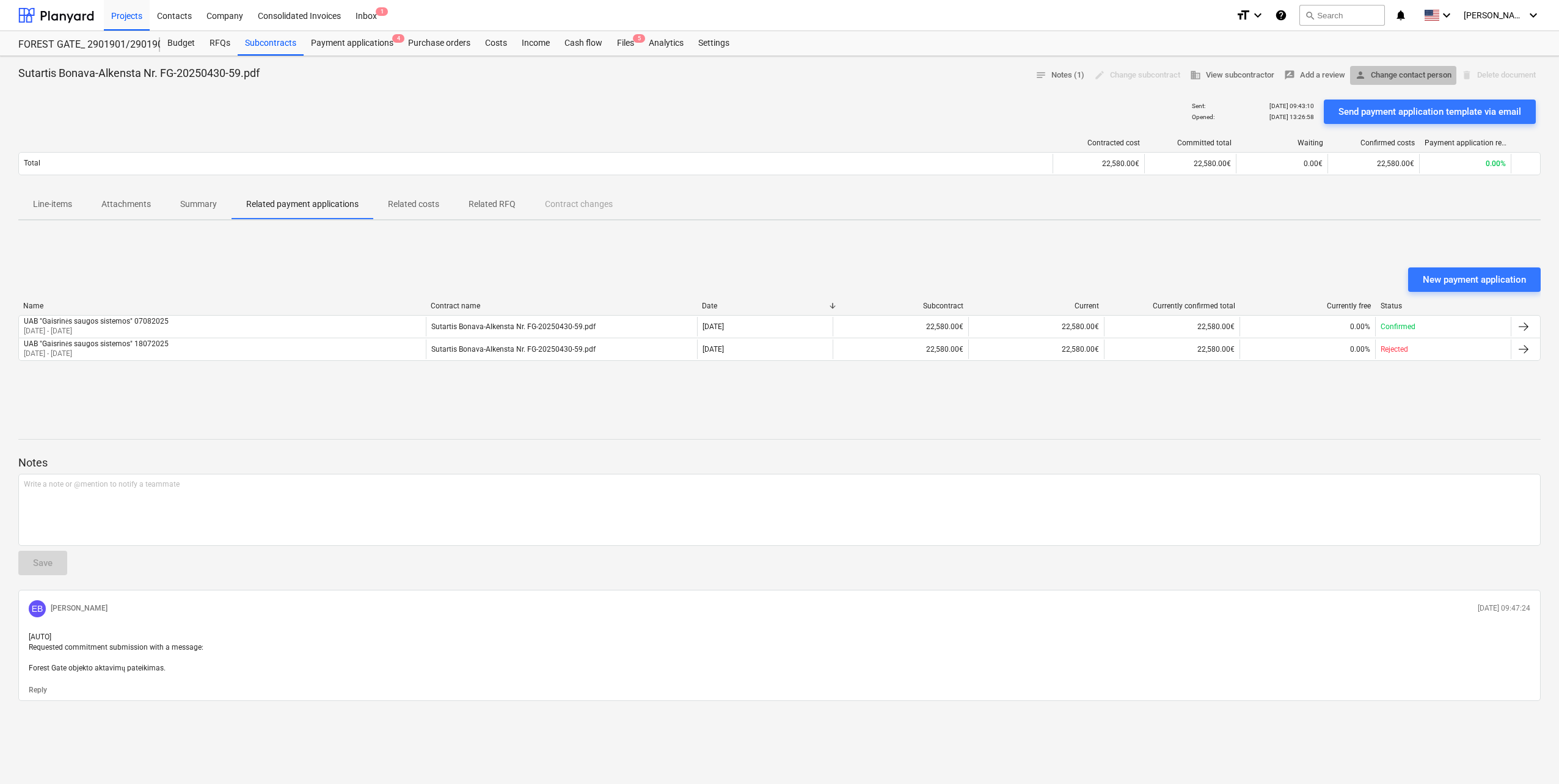
click at [1412, 79] on span "person Change contact person" at bounding box center [1403, 75] width 96 height 14
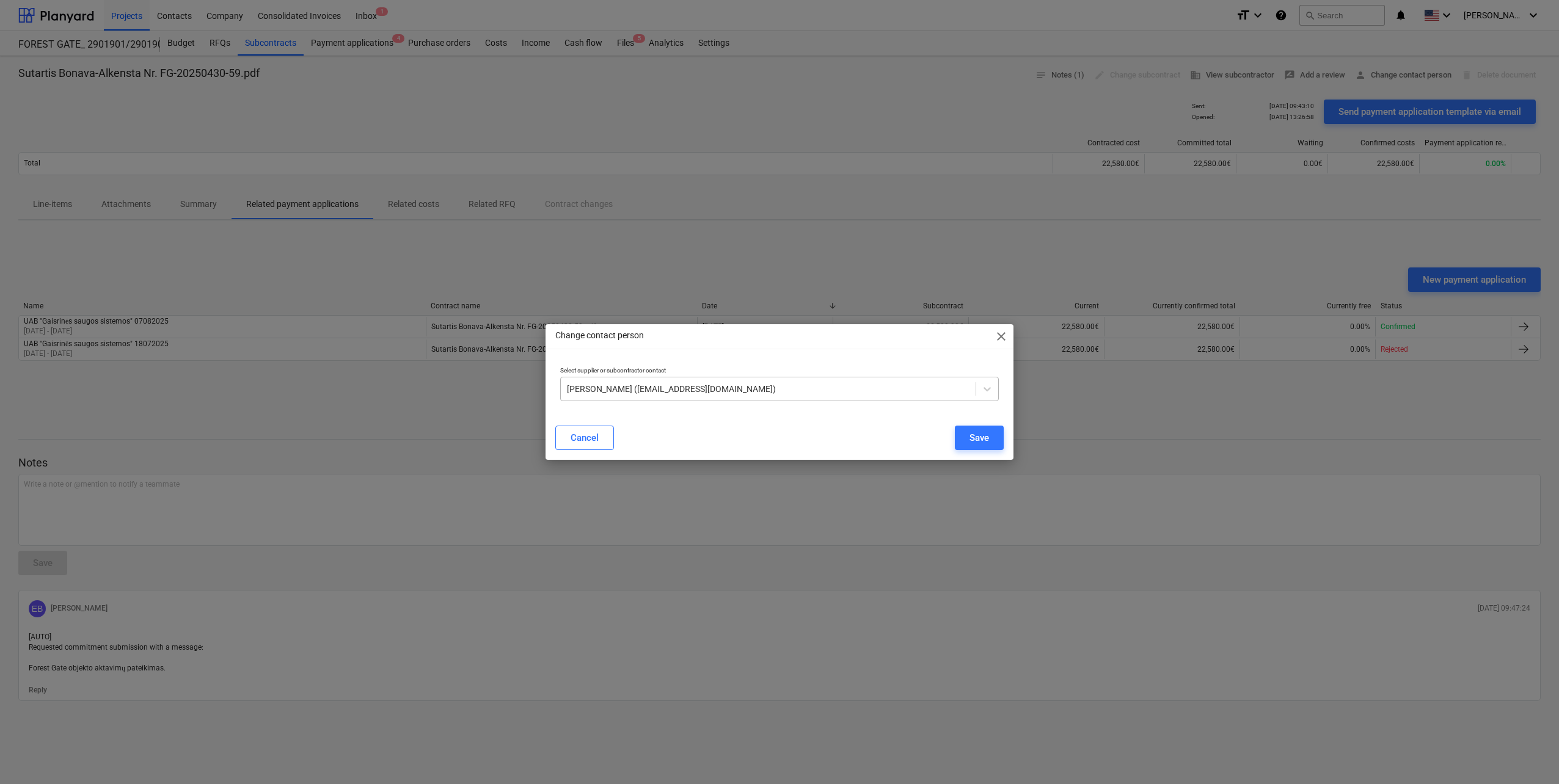
click at [780, 383] on div at bounding box center [768, 389] width 402 height 13
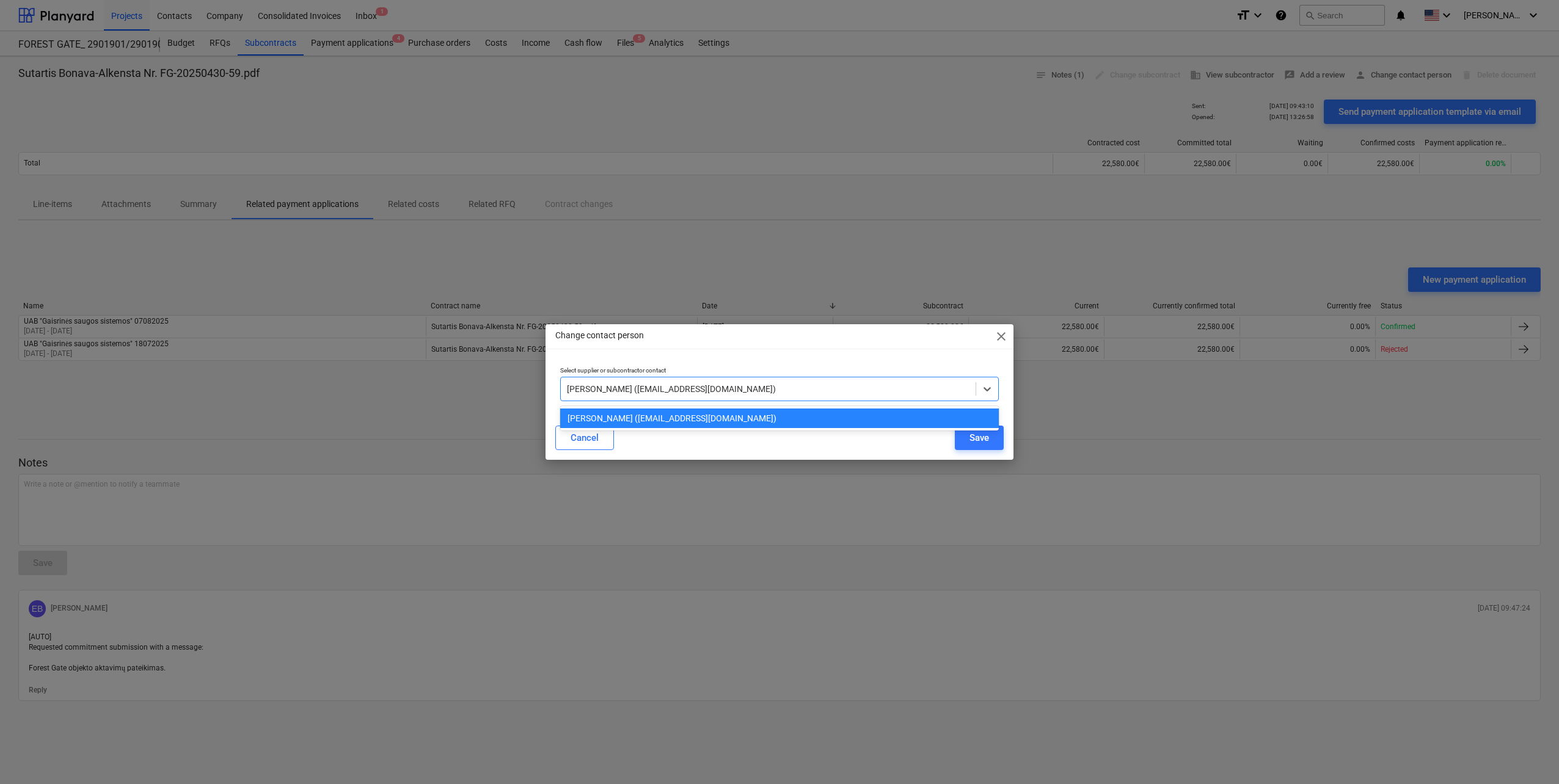
click at [775, 386] on div at bounding box center [768, 389] width 402 height 13
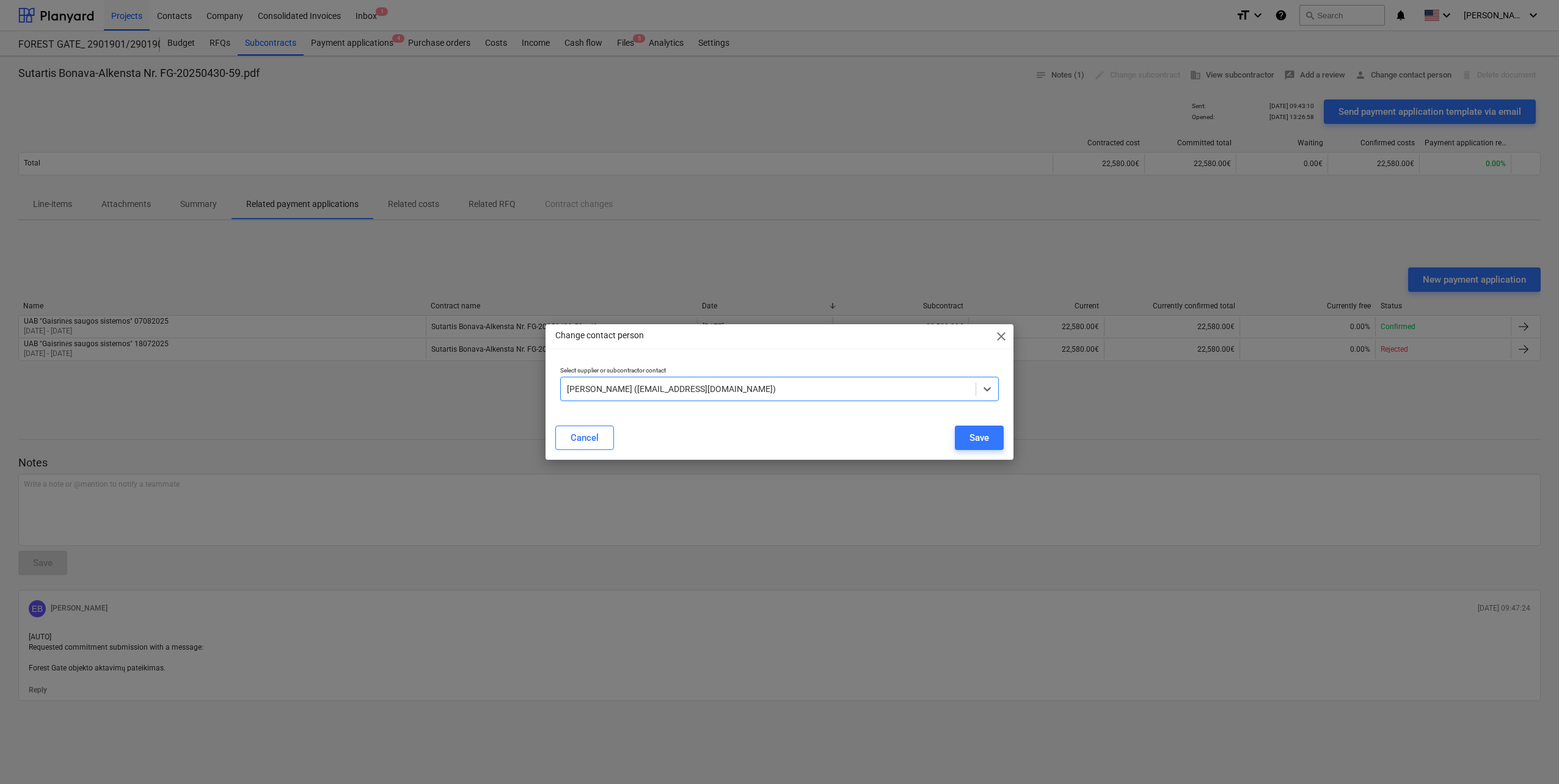
click at [1006, 339] on span "close" at bounding box center [1001, 336] width 14 height 14
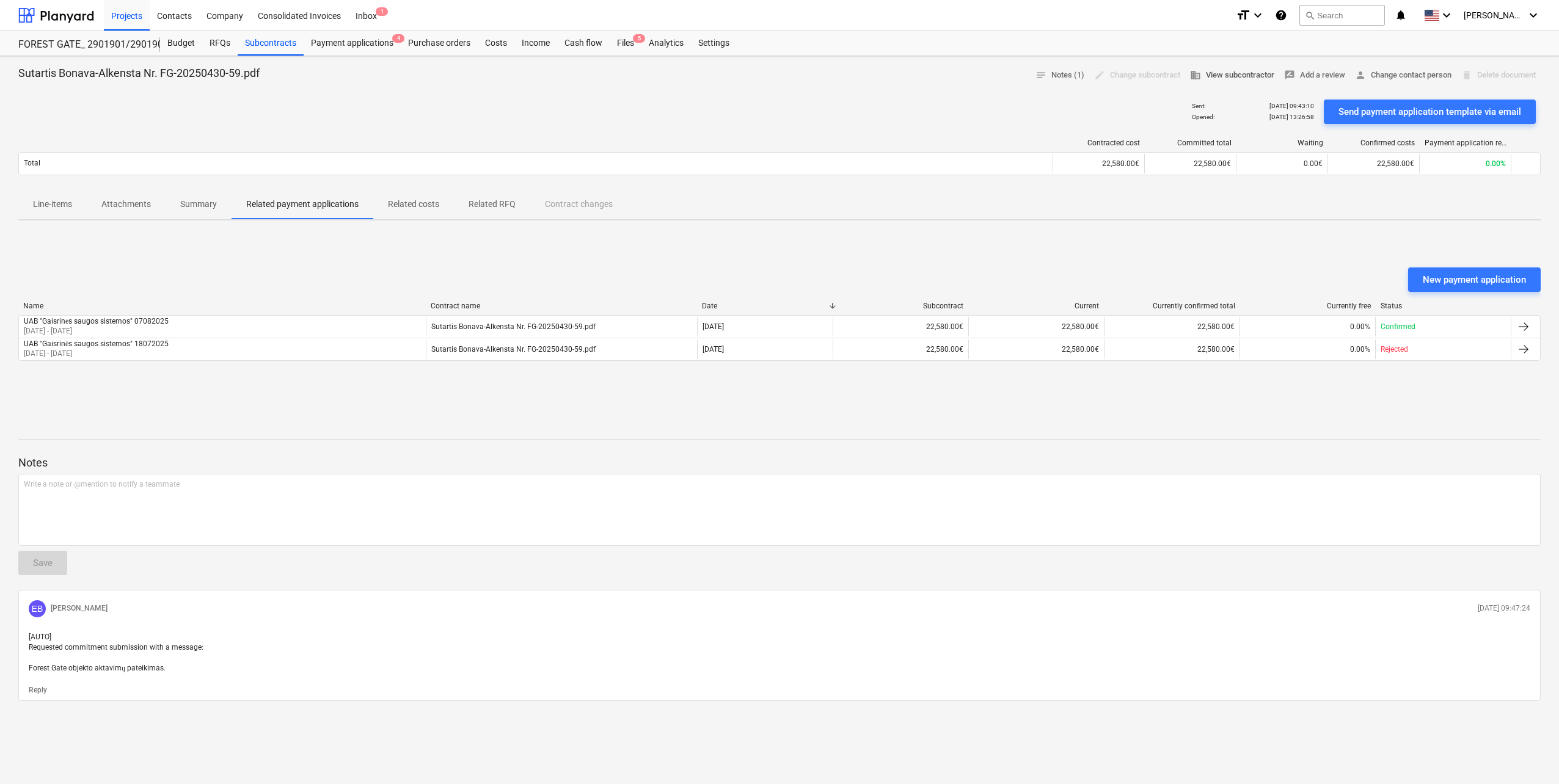
click at [1232, 78] on span "business View subcontractor" at bounding box center [1232, 75] width 85 height 14
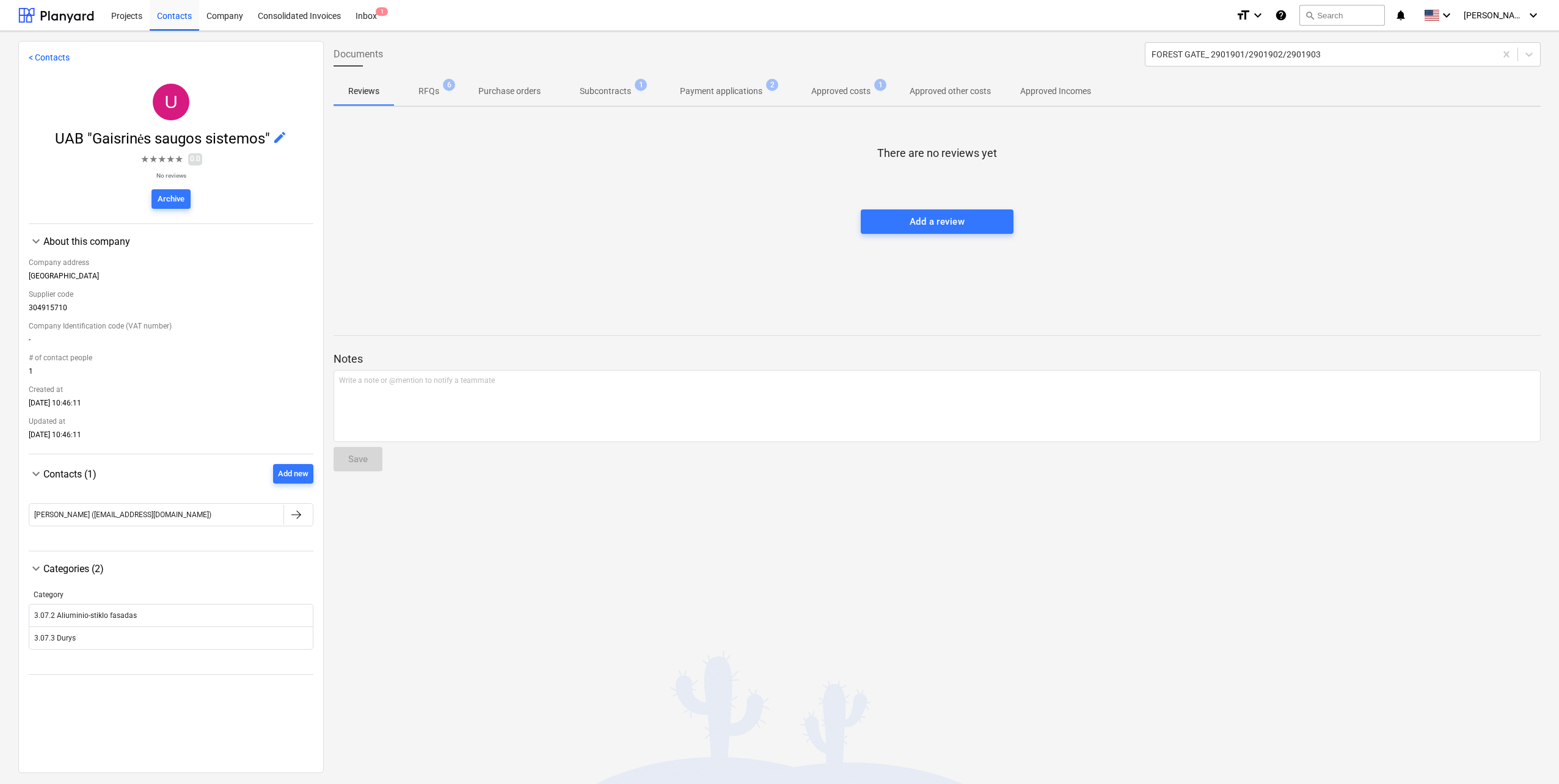
click at [549, 313] on div at bounding box center [937, 315] width 1207 height 10
click at [607, 93] on p "Subcontracts" at bounding box center [604, 90] width 51 height 13
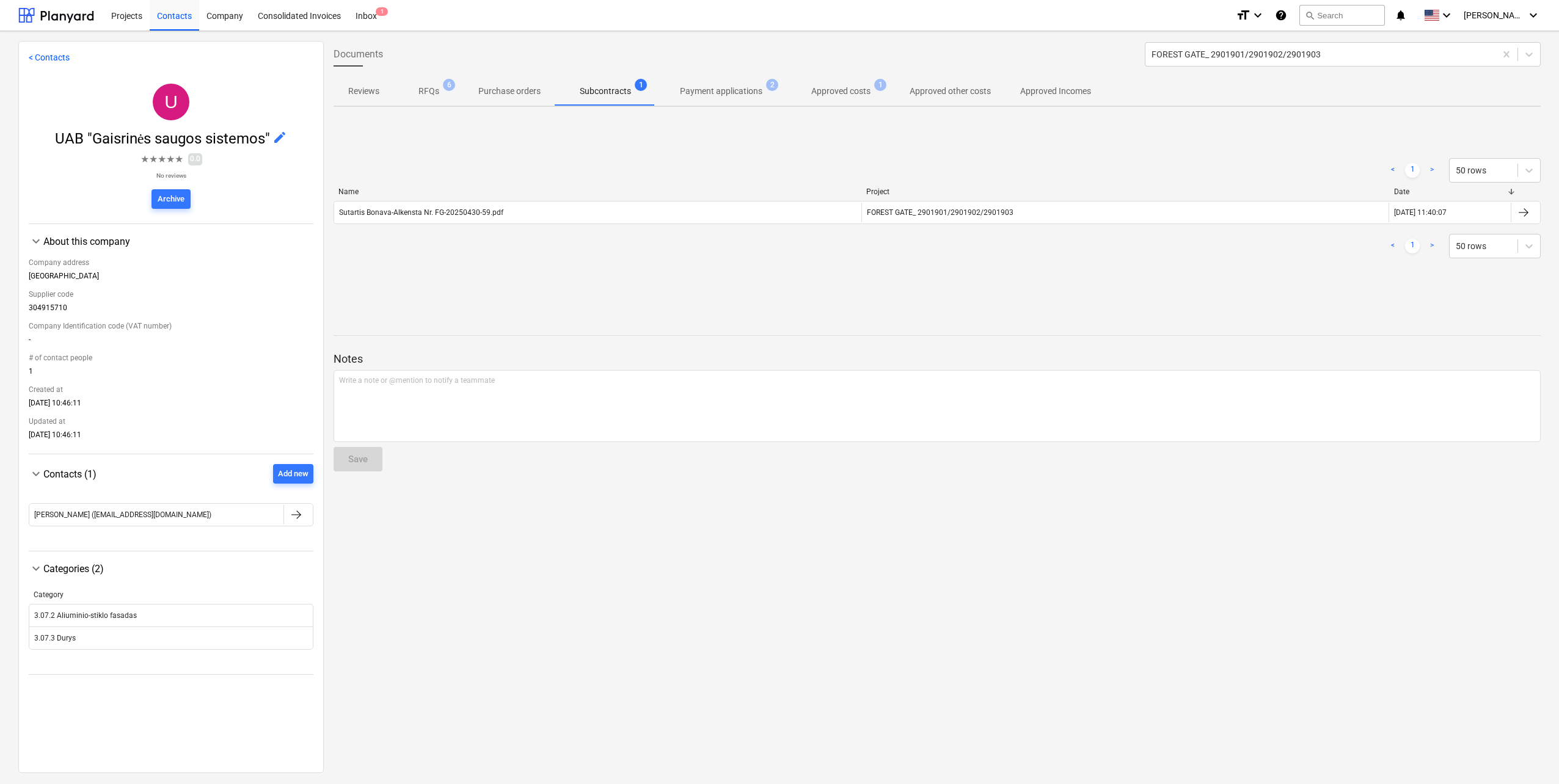
click at [727, 85] on p "Payment applications" at bounding box center [721, 90] width 83 height 13
click at [839, 86] on p "Approved costs" at bounding box center [841, 90] width 60 height 13
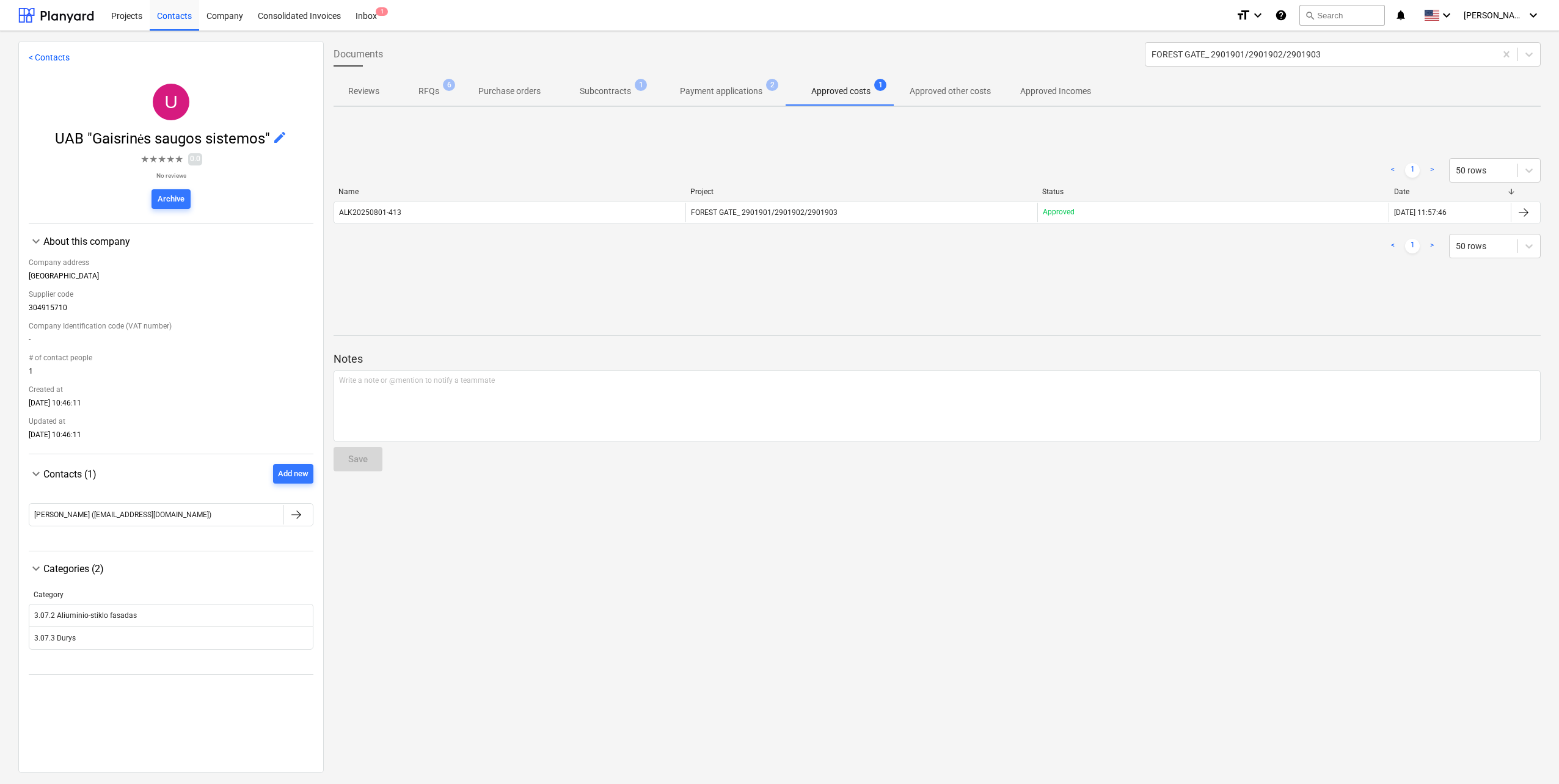
click at [734, 101] on span "Payment applications 2" at bounding box center [721, 90] width 131 height 22
click at [601, 97] on p "Subcontracts" at bounding box center [604, 90] width 51 height 13
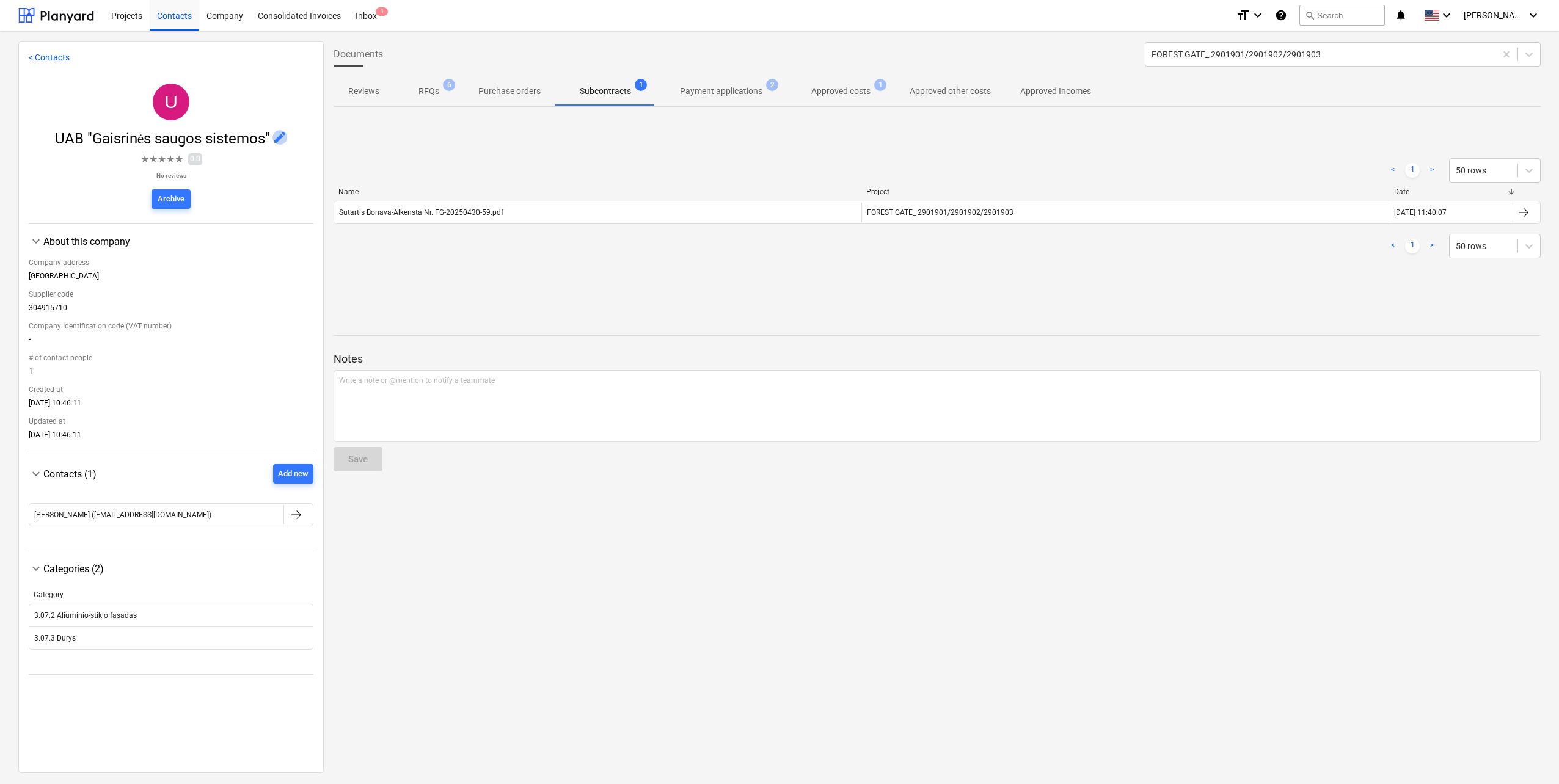
click at [280, 138] on span "edit" at bounding box center [279, 137] width 14 height 14
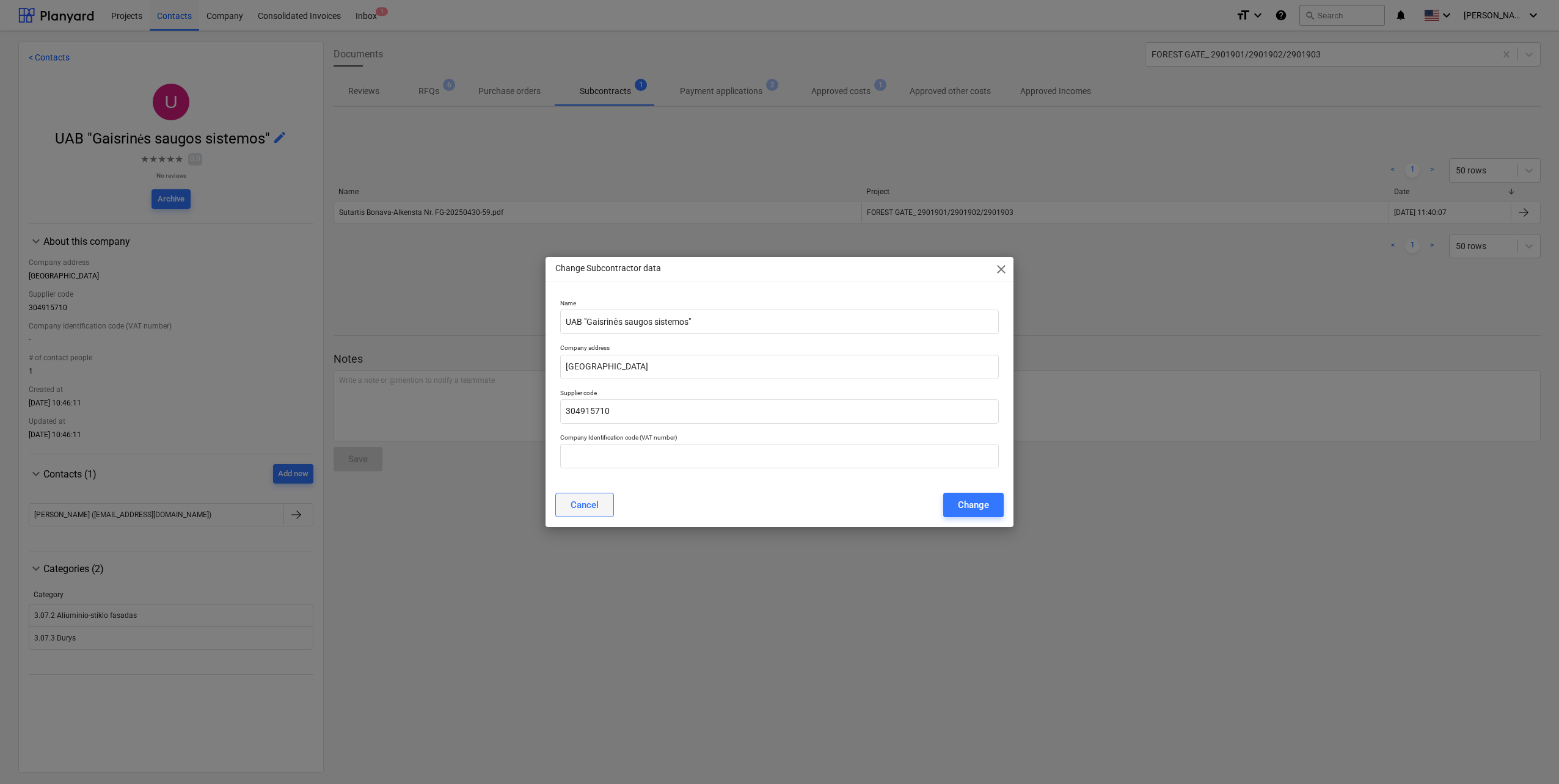
click at [586, 507] on div "Cancel" at bounding box center [584, 505] width 28 height 16
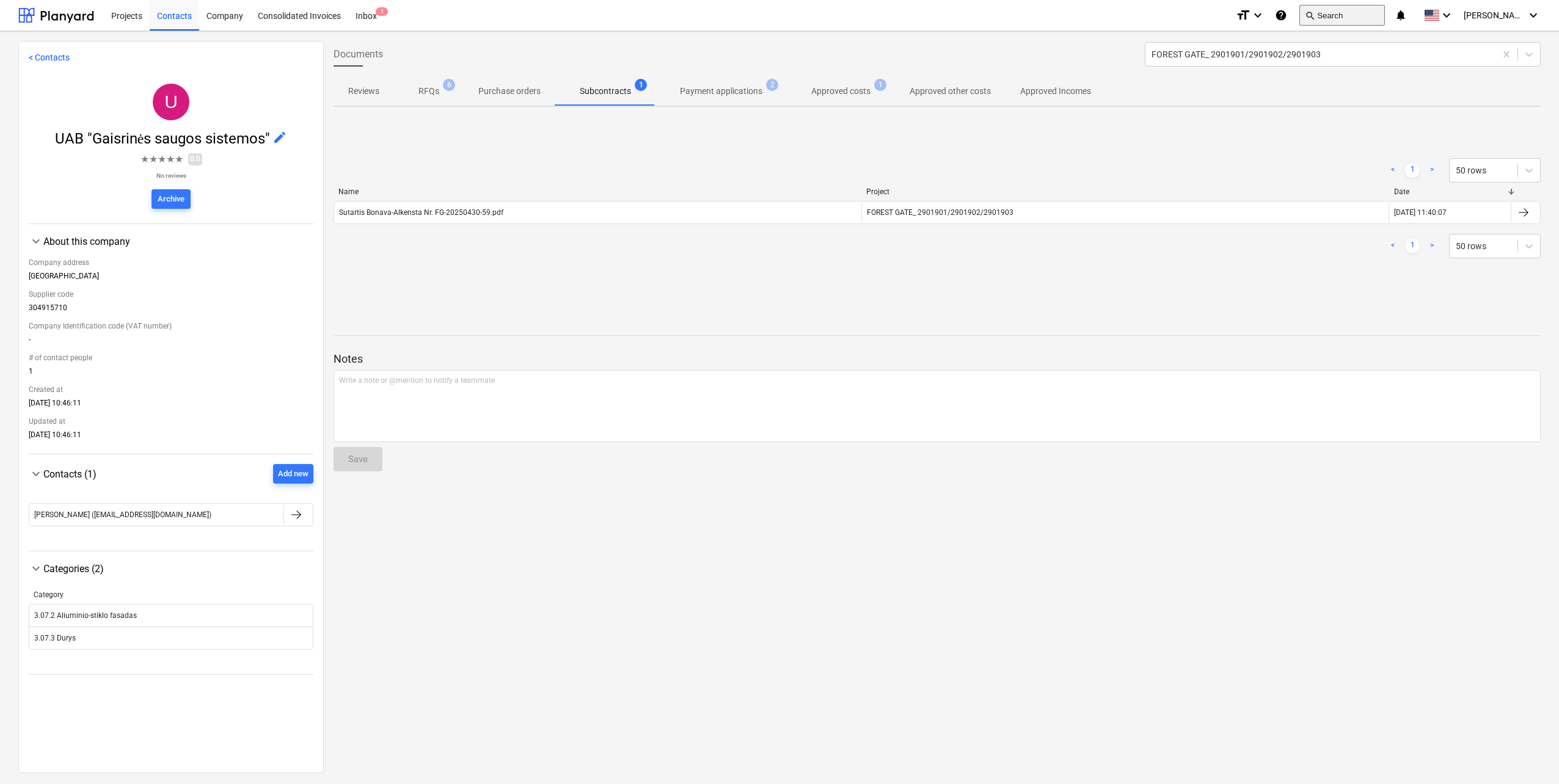
click at [1362, 18] on button "search Search" at bounding box center [1342, 15] width 86 height 21
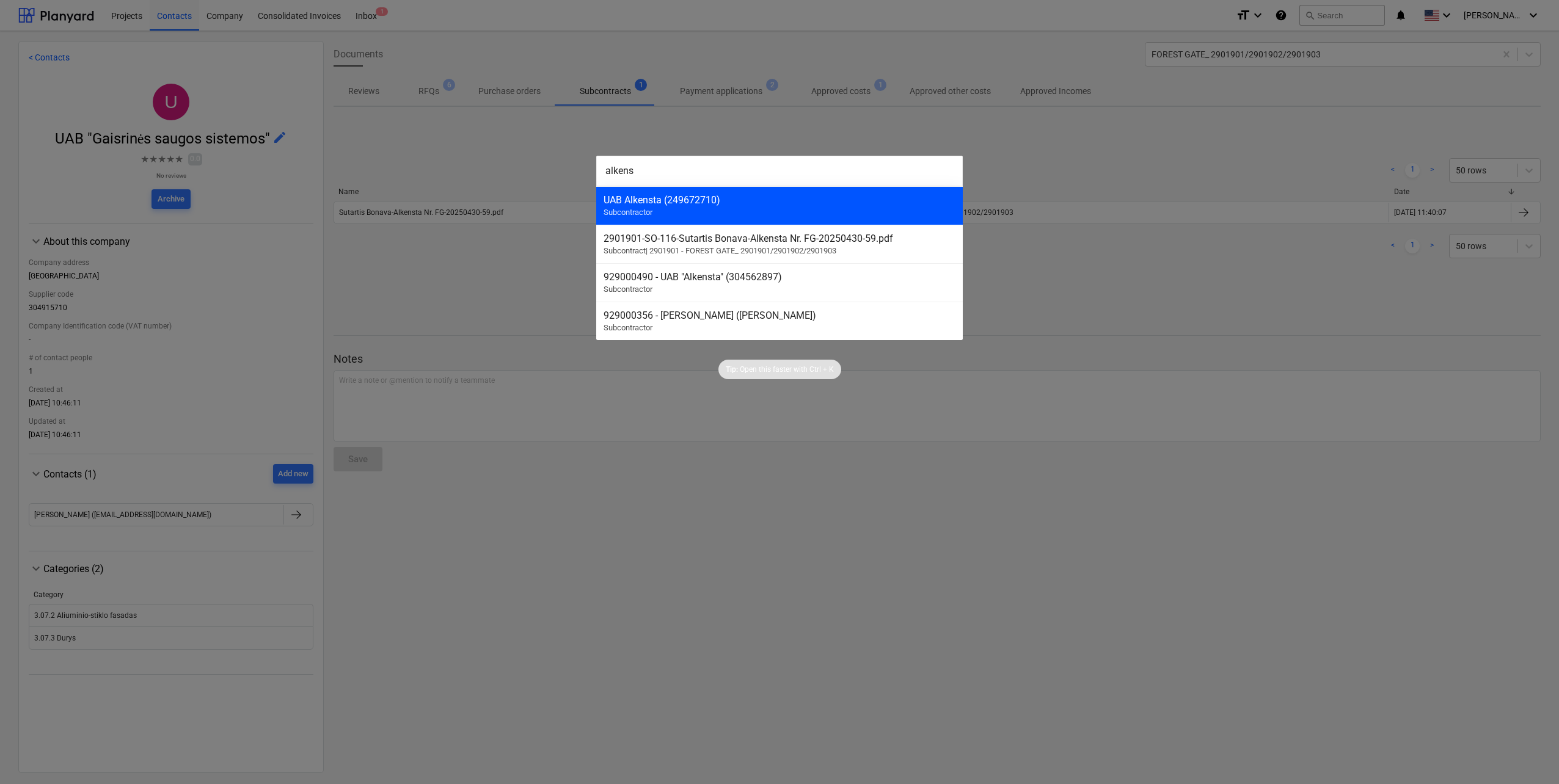
type input "alkens"
click at [767, 200] on div "UAB Alkensta (249672710)" at bounding box center [780, 200] width 352 height 12
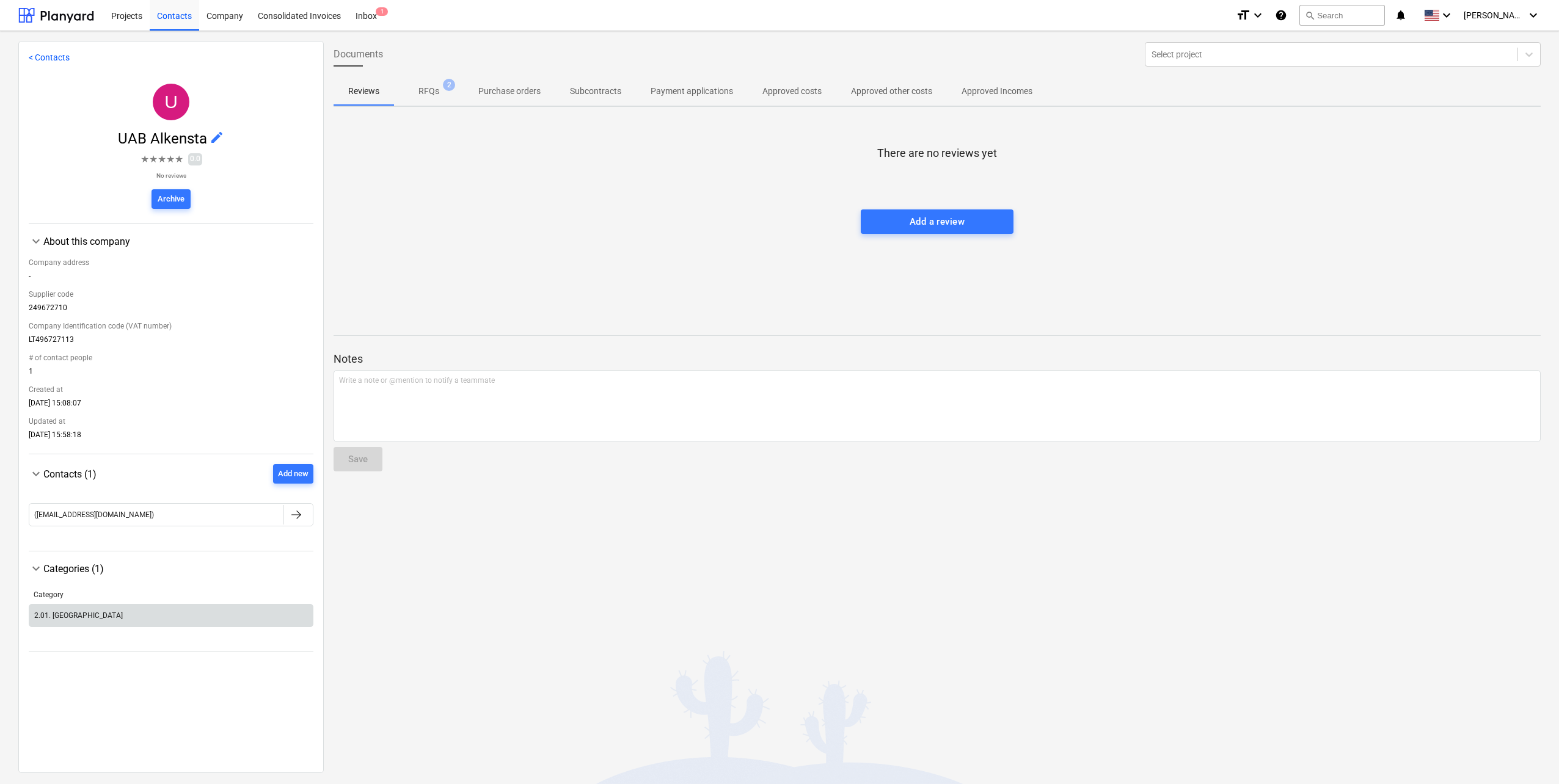
click at [128, 613] on div "2.01. [GEOGRAPHIC_DATA]" at bounding box center [170, 616] width 283 height 19
click at [425, 91] on p "RFQs" at bounding box center [429, 90] width 21 height 13
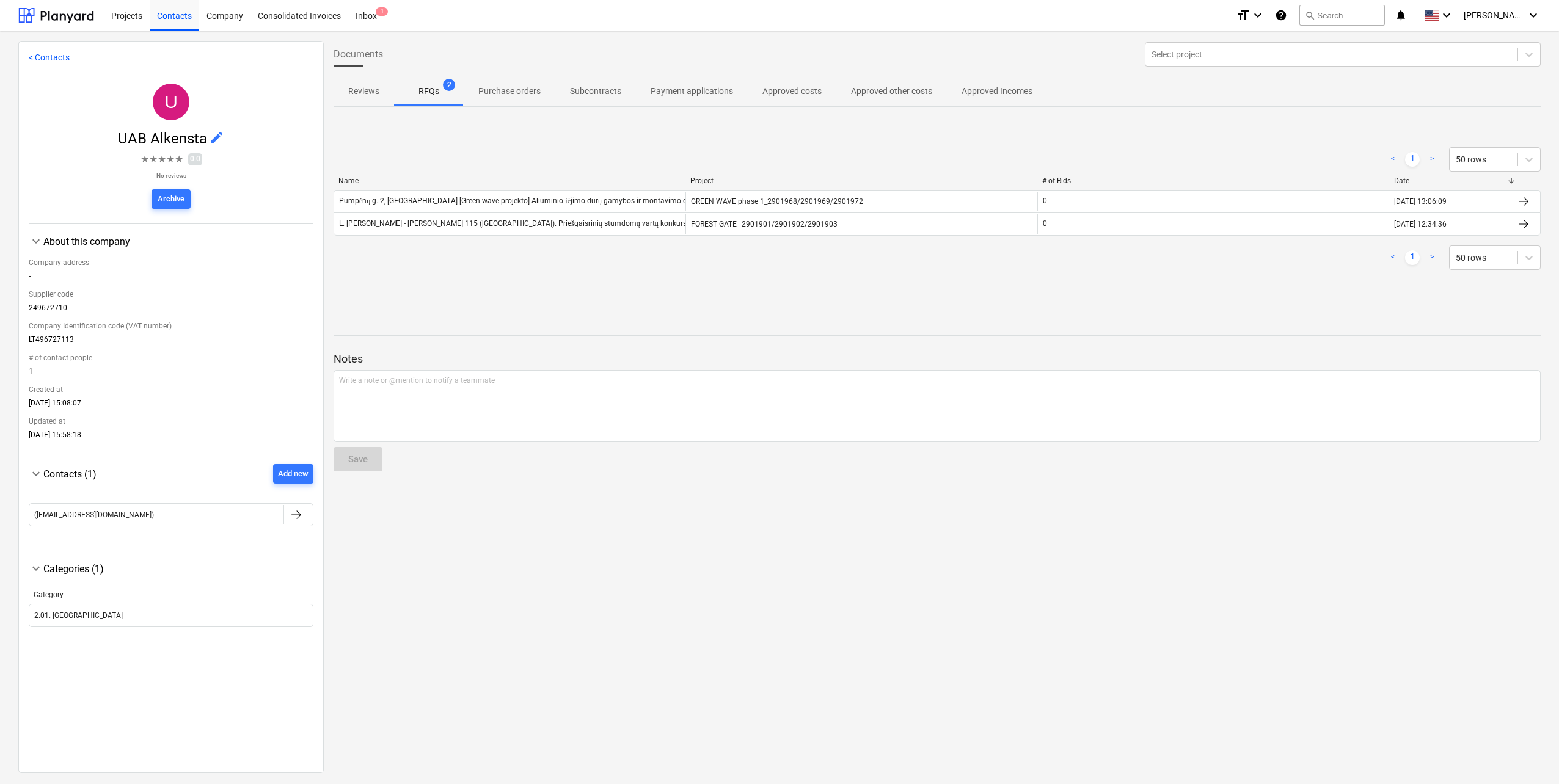
click at [369, 87] on p "Reviews" at bounding box center [364, 90] width 31 height 13
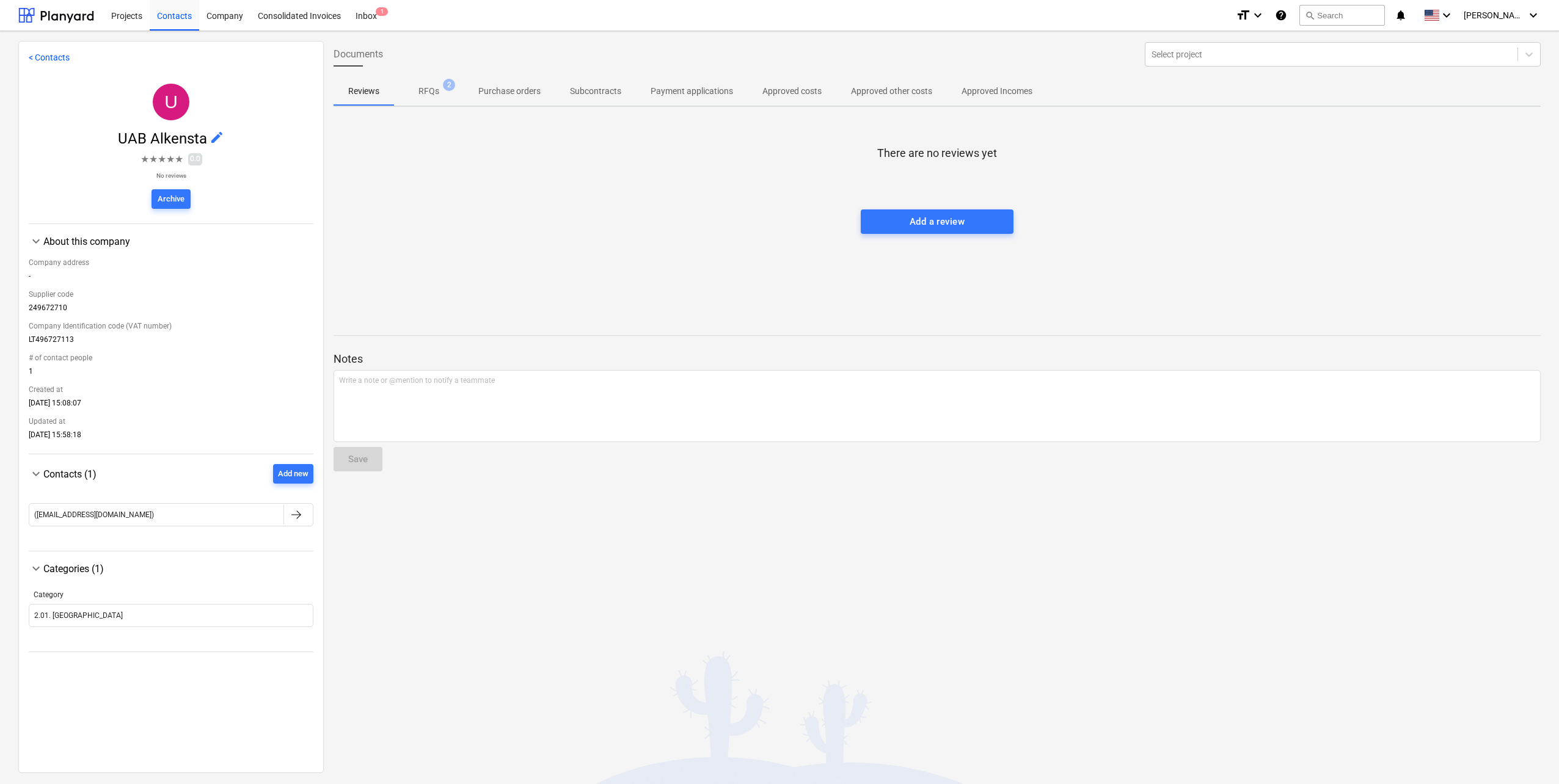
click at [217, 135] on span "edit" at bounding box center [217, 137] width 14 height 14
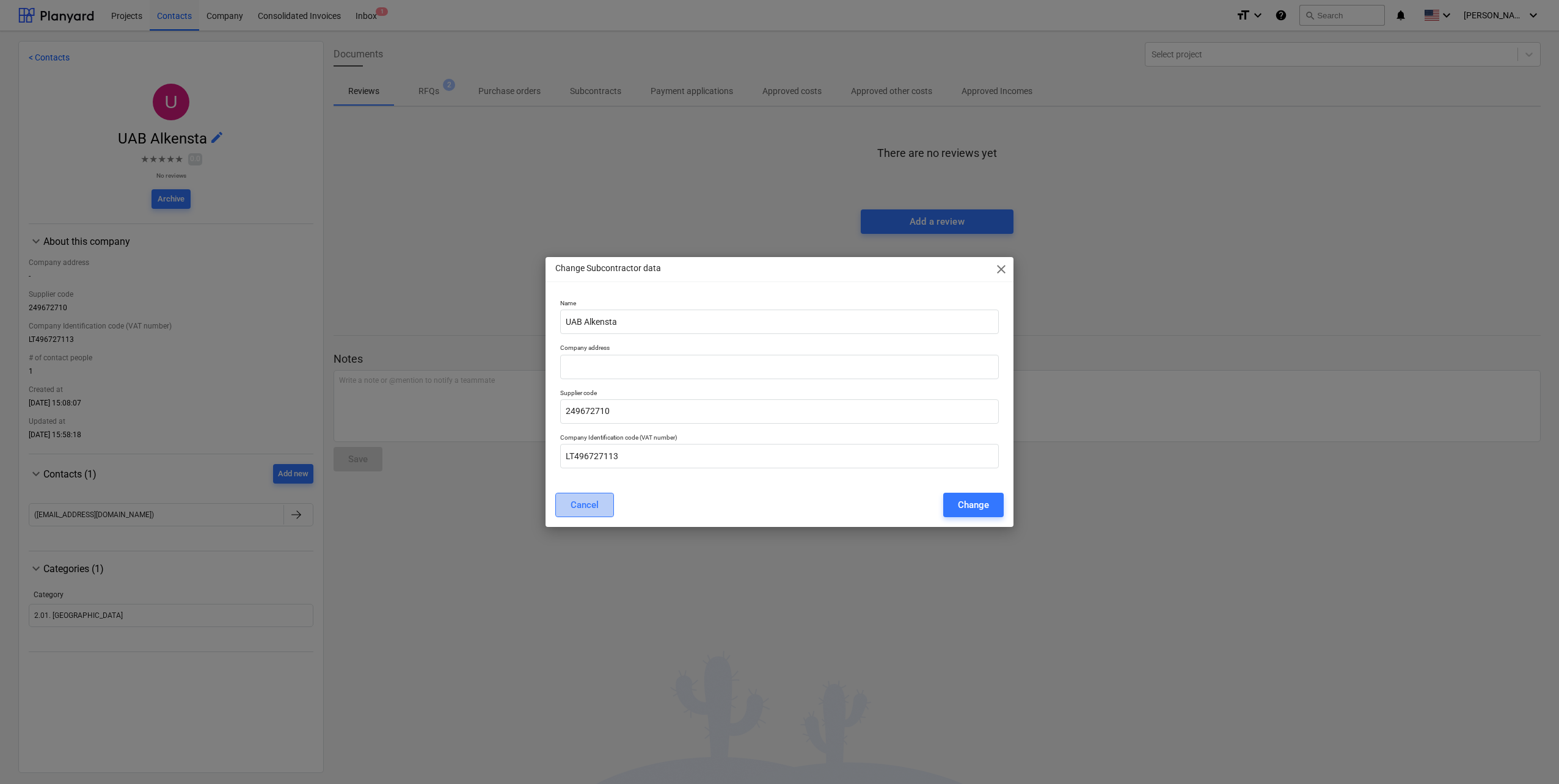
click at [603, 505] on button "Cancel" at bounding box center [584, 504] width 59 height 24
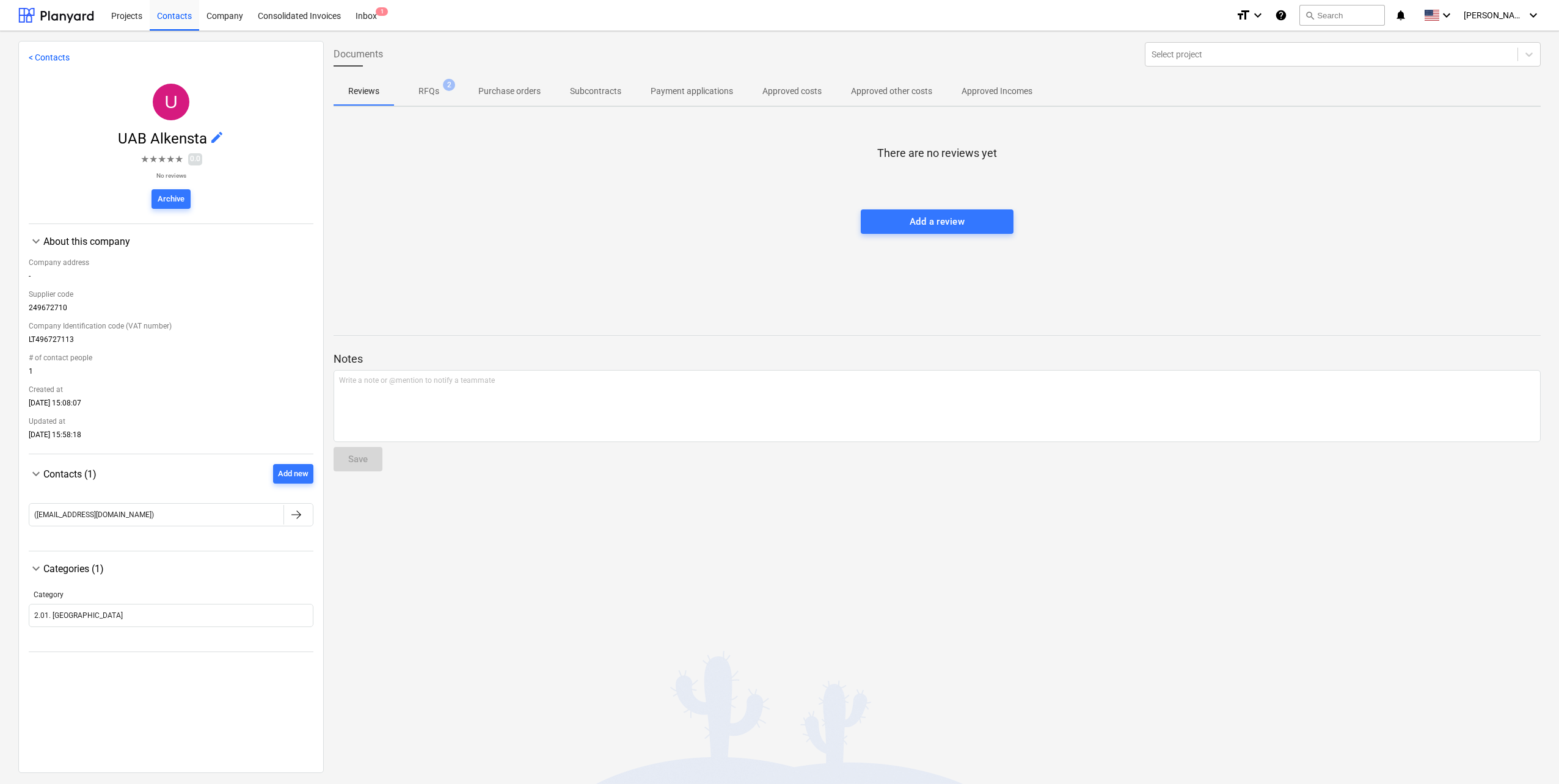
click at [56, 312] on div "249672710" at bounding box center [171, 310] width 285 height 13
click at [223, 313] on div "249672710" at bounding box center [171, 310] width 285 height 13
click at [54, 308] on div "249672710" at bounding box center [171, 310] width 285 height 13
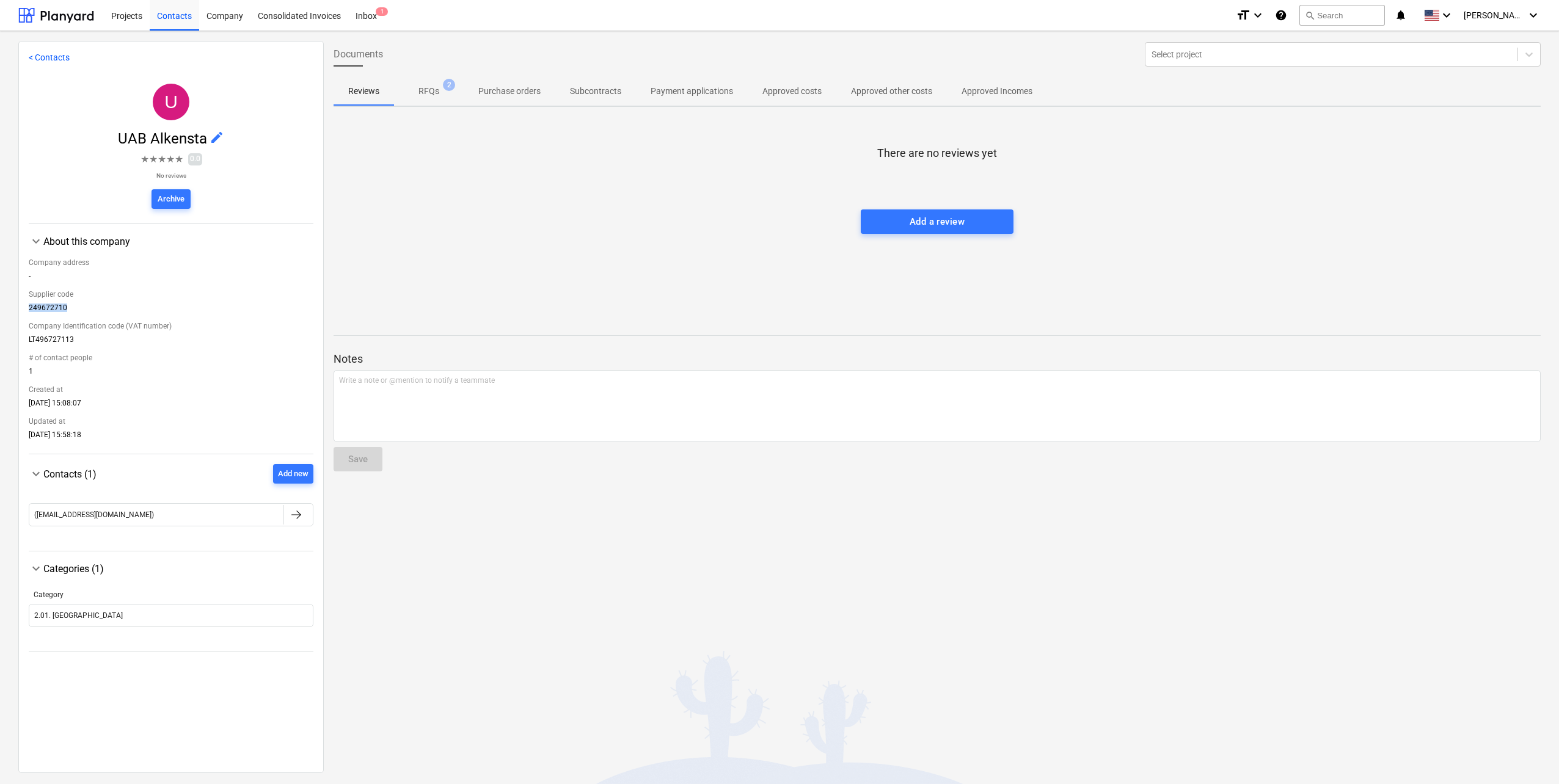
copy div "249672710"
click at [218, 133] on span "edit" at bounding box center [217, 137] width 14 height 14
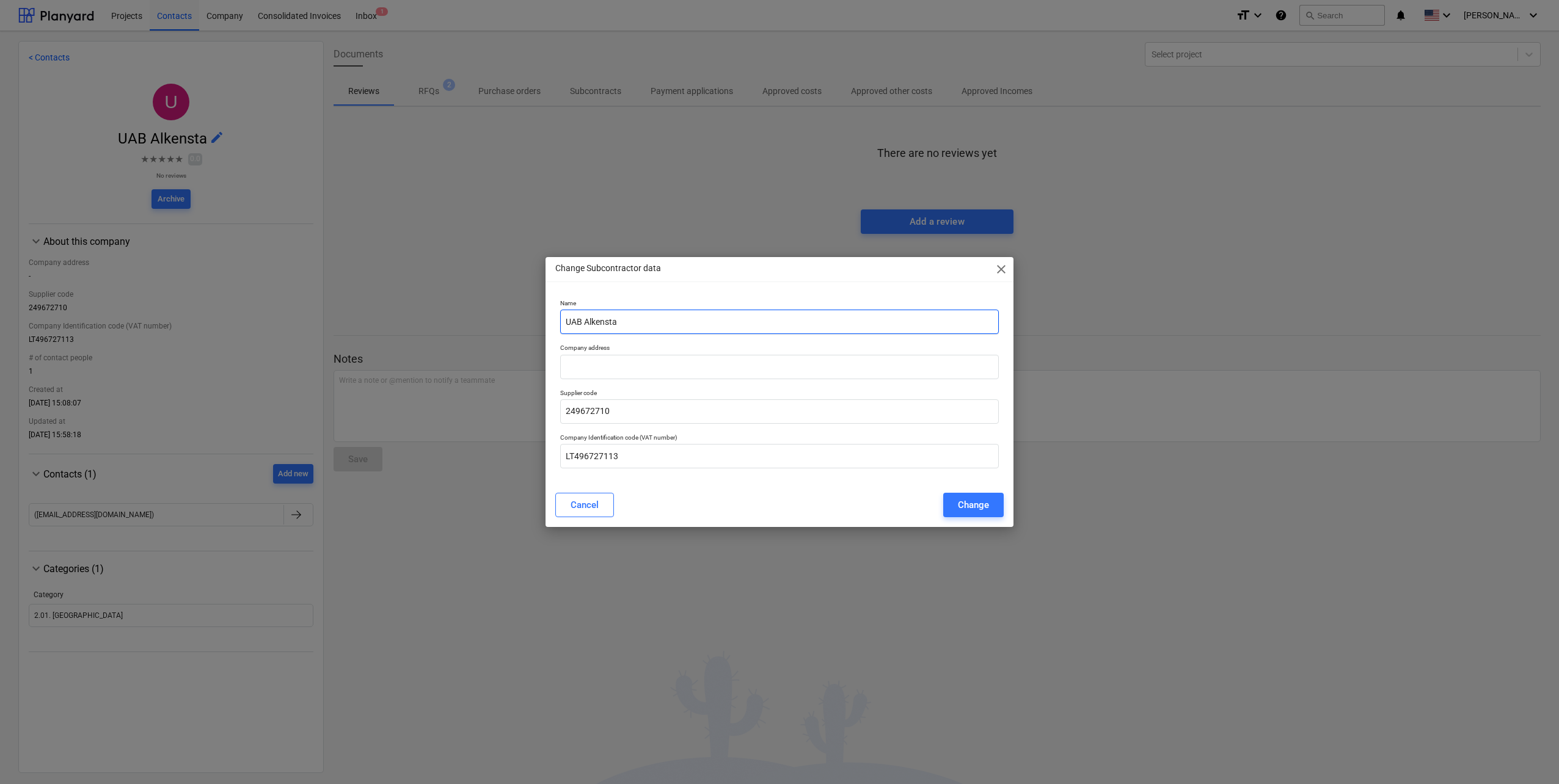
click at [637, 325] on input "UAB Alkensta" at bounding box center [780, 321] width 439 height 24
type input "UAB Alkesta"
click at [977, 512] on div "Change" at bounding box center [973, 505] width 31 height 16
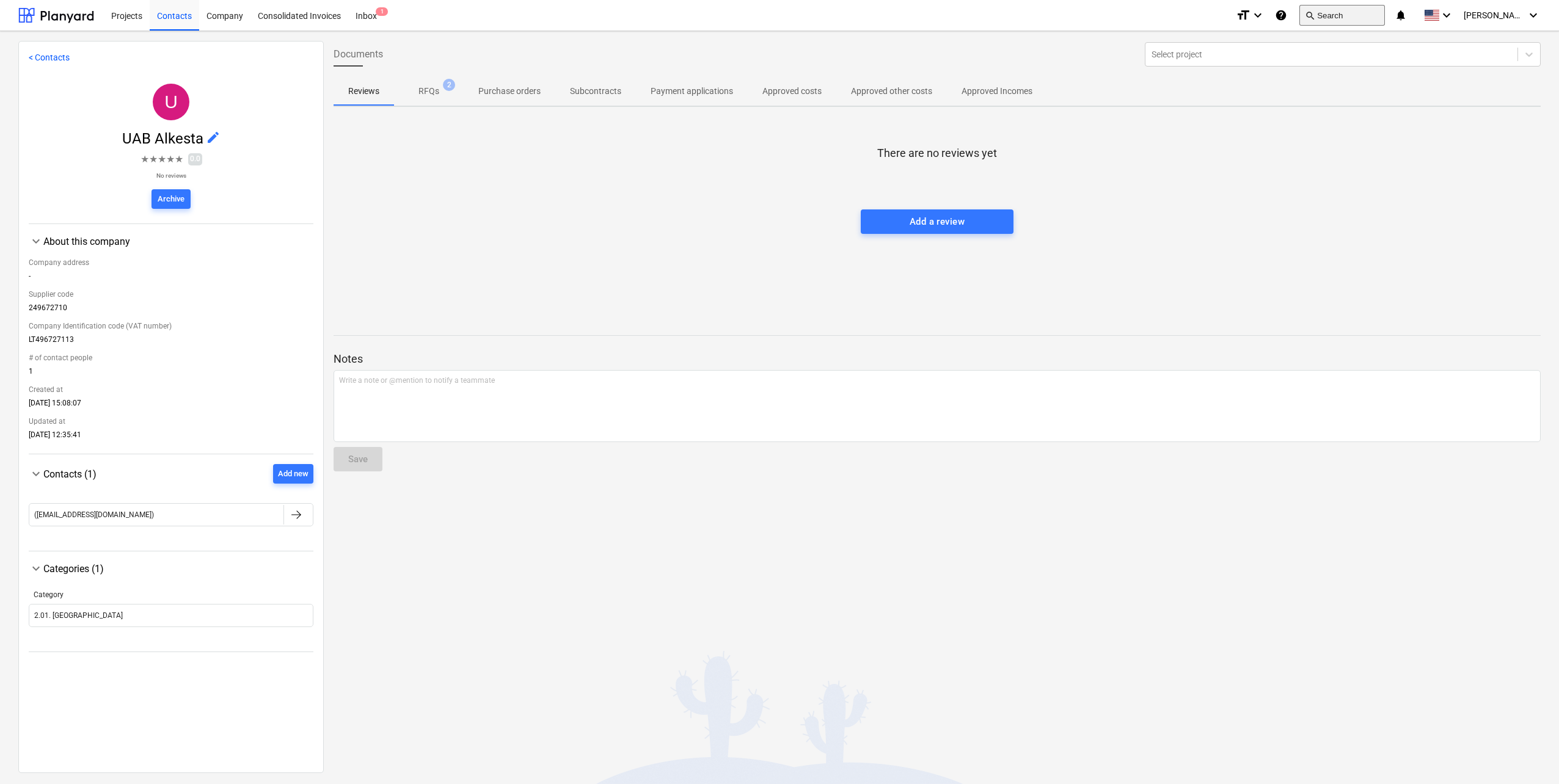
click at [1363, 16] on button "search Search" at bounding box center [1342, 15] width 86 height 21
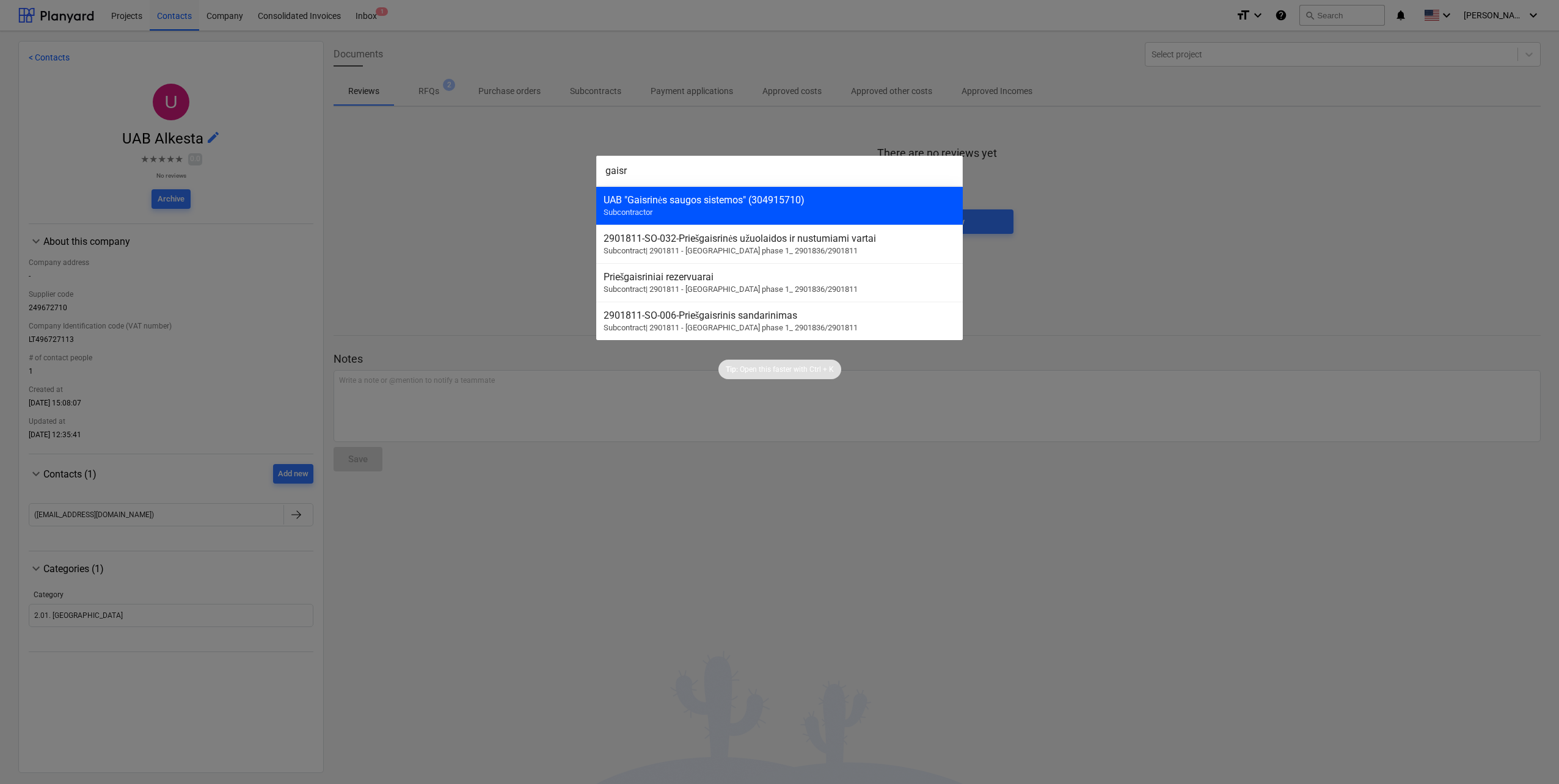
type input "gaisr"
click at [703, 201] on div "UAB "Gaisrinės saugos sistemos" (304915710)" at bounding box center [780, 200] width 352 height 12
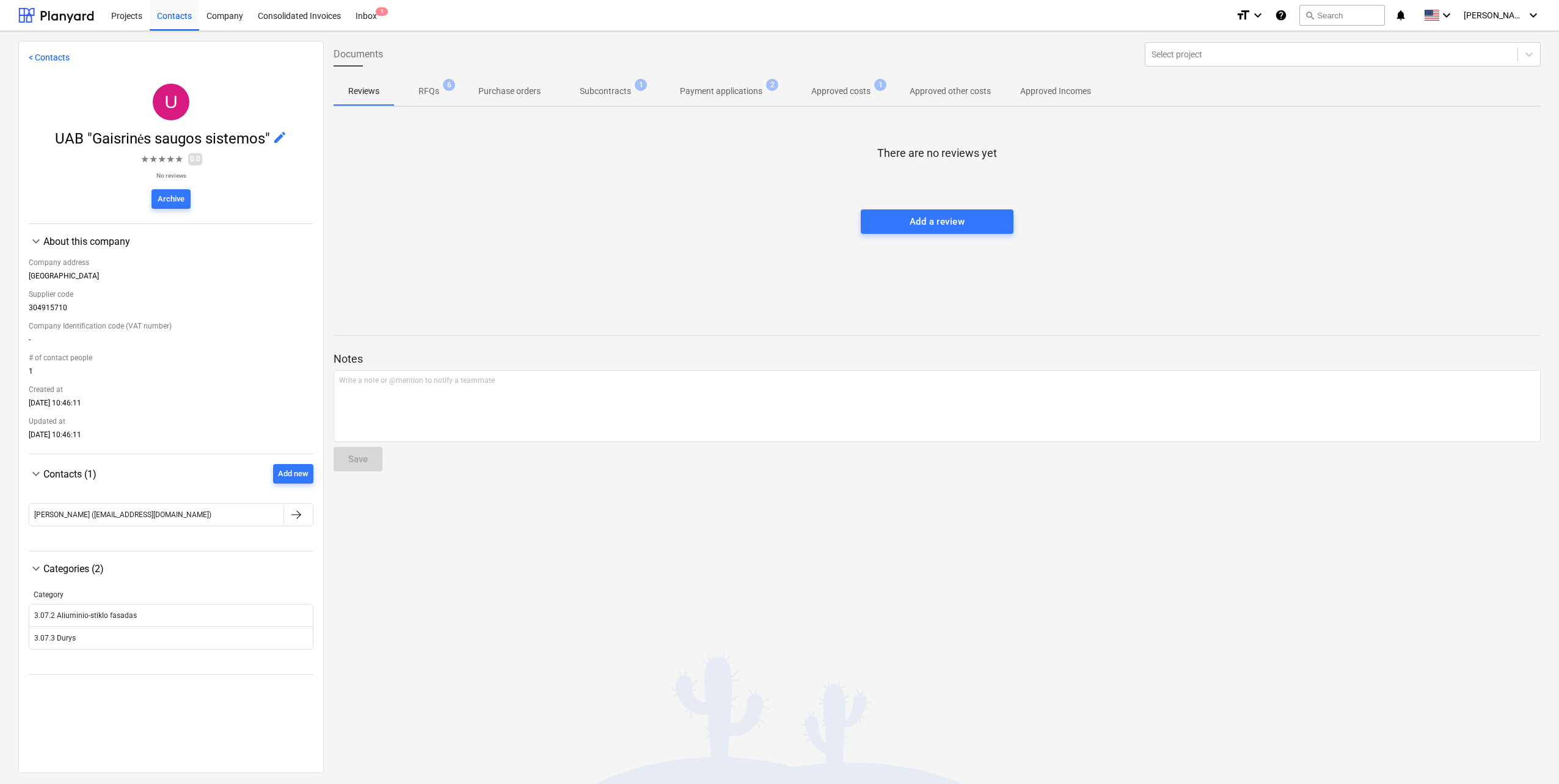
click at [437, 92] on p "RFQs" at bounding box center [429, 90] width 21 height 13
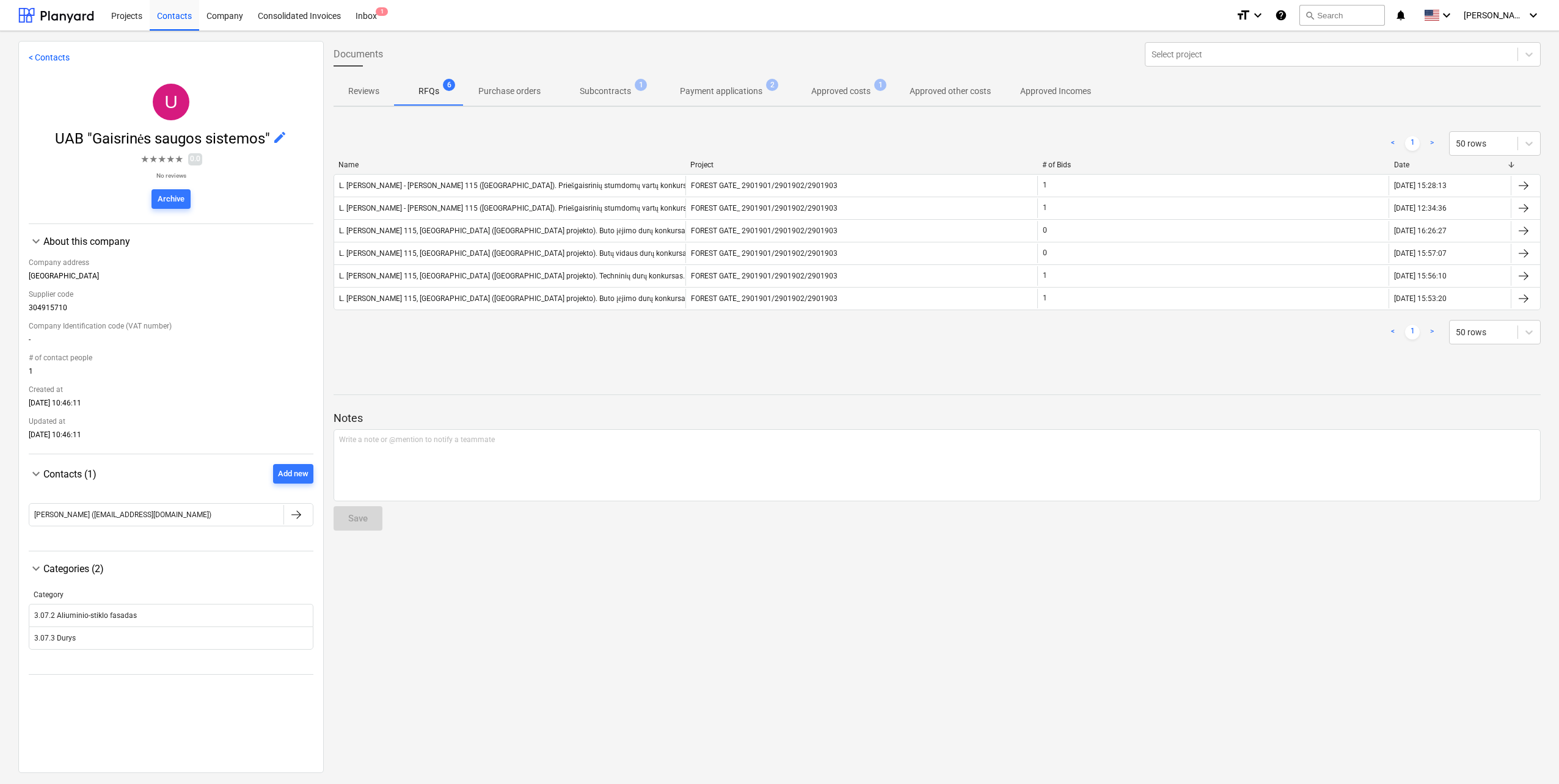
click at [586, 89] on p "Subcontracts" at bounding box center [604, 90] width 51 height 13
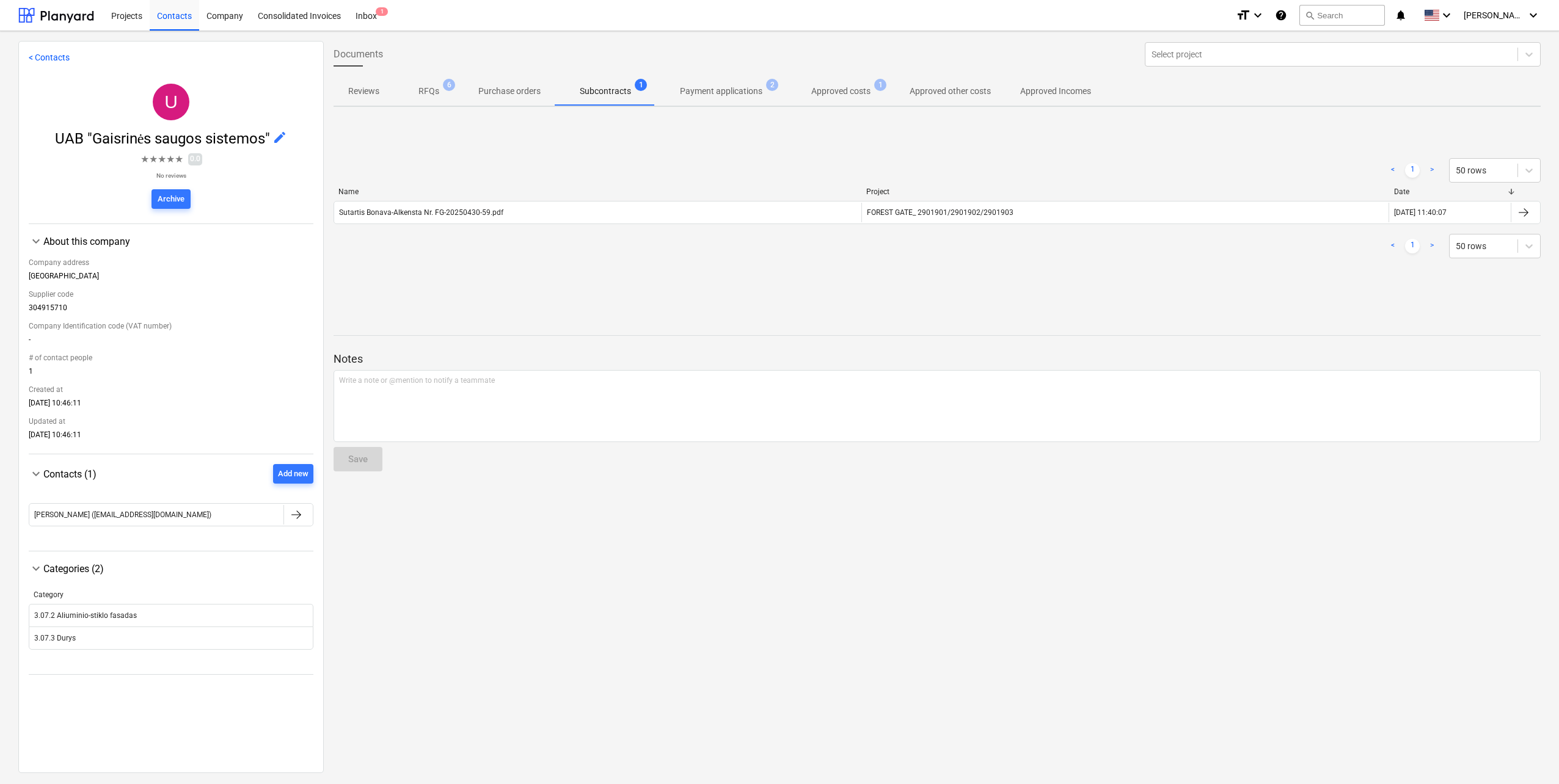
click at [742, 91] on p "Payment applications" at bounding box center [721, 90] width 83 height 13
click at [827, 96] on p "Approved costs" at bounding box center [841, 90] width 60 height 13
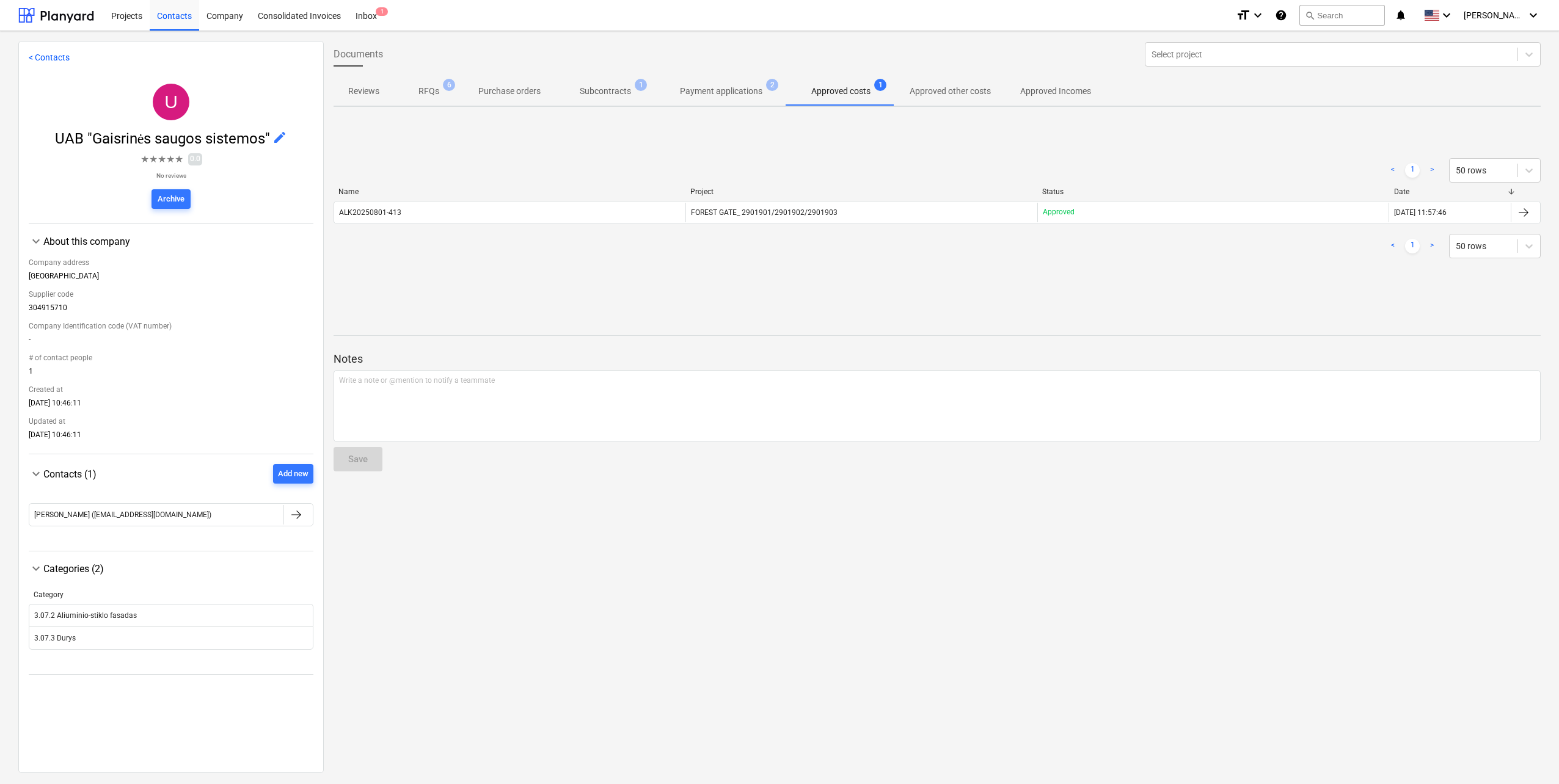
click at [567, 99] on span "Subcontracts 1" at bounding box center [605, 90] width 100 height 22
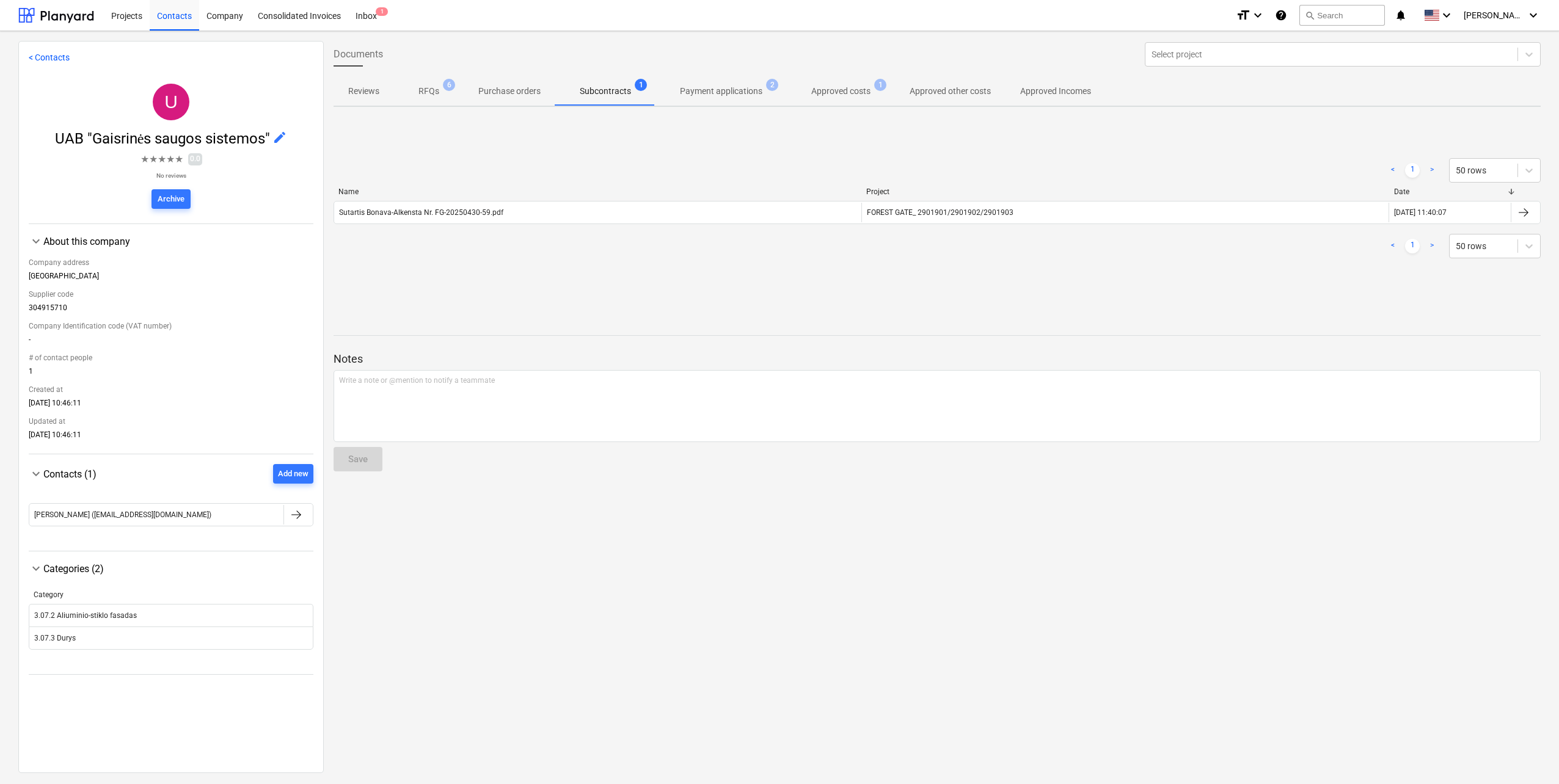
click at [686, 96] on p "Payment applications" at bounding box center [721, 90] width 83 height 13
click at [595, 96] on p "Subcontracts" at bounding box center [604, 90] width 51 height 13
click at [272, 137] on span "edit" at bounding box center [279, 137] width 14 height 14
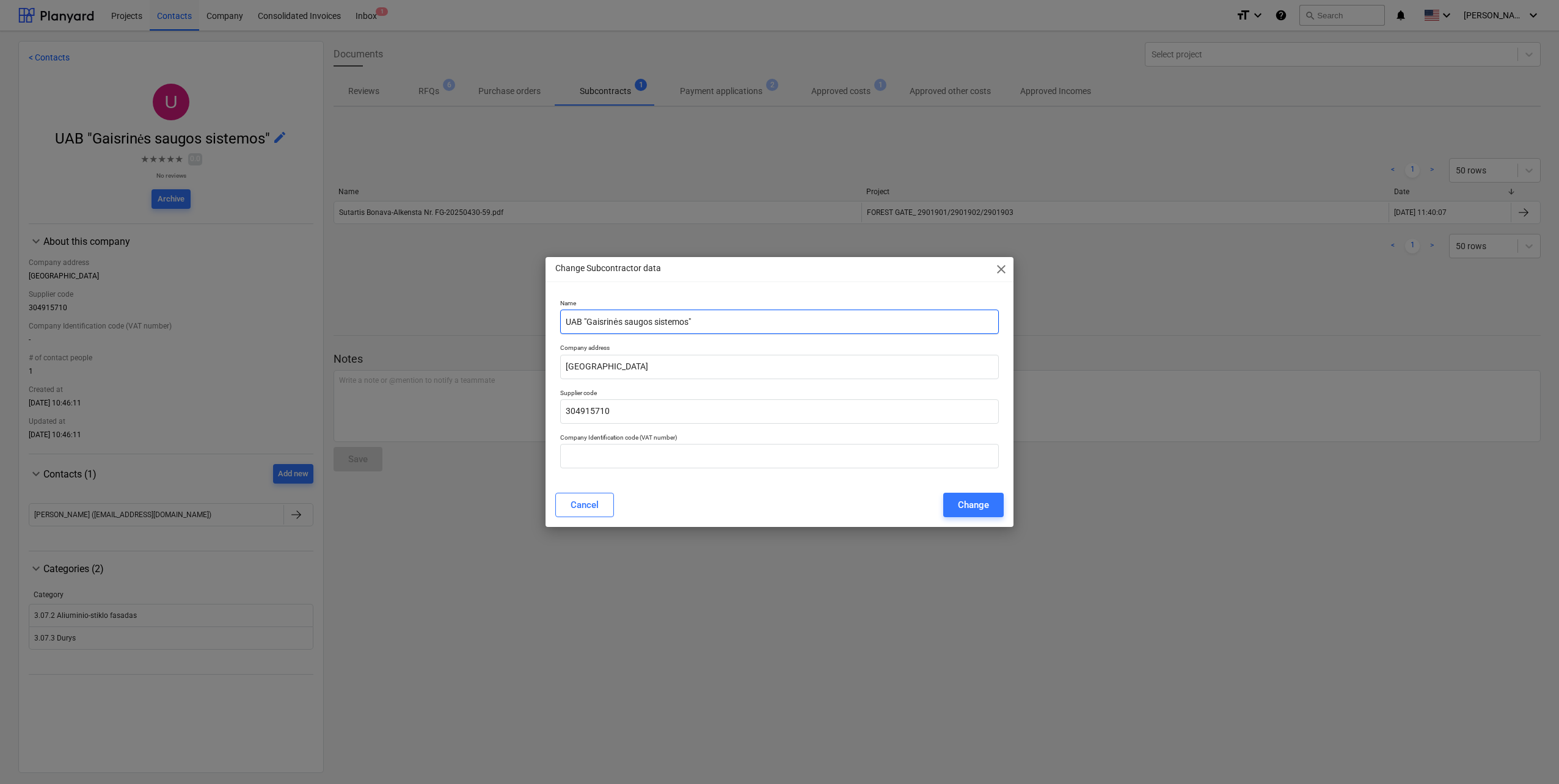
click at [690, 323] on input "UAB "Gaisrinės saugos sistemos"" at bounding box center [780, 321] width 439 height 24
drag, startPoint x: 690, startPoint y: 322, endPoint x: 586, endPoint y: 320, distance: 104.0
click at [586, 320] on input "UAB "Gaisrinės saugos sistemos"" at bounding box center [780, 321] width 439 height 24
click at [813, 296] on div "Name UAB "Gaisrinės saugos sistemos"" at bounding box center [780, 316] width 448 height 44
drag, startPoint x: 667, startPoint y: 322, endPoint x: 589, endPoint y: 321, distance: 78.0
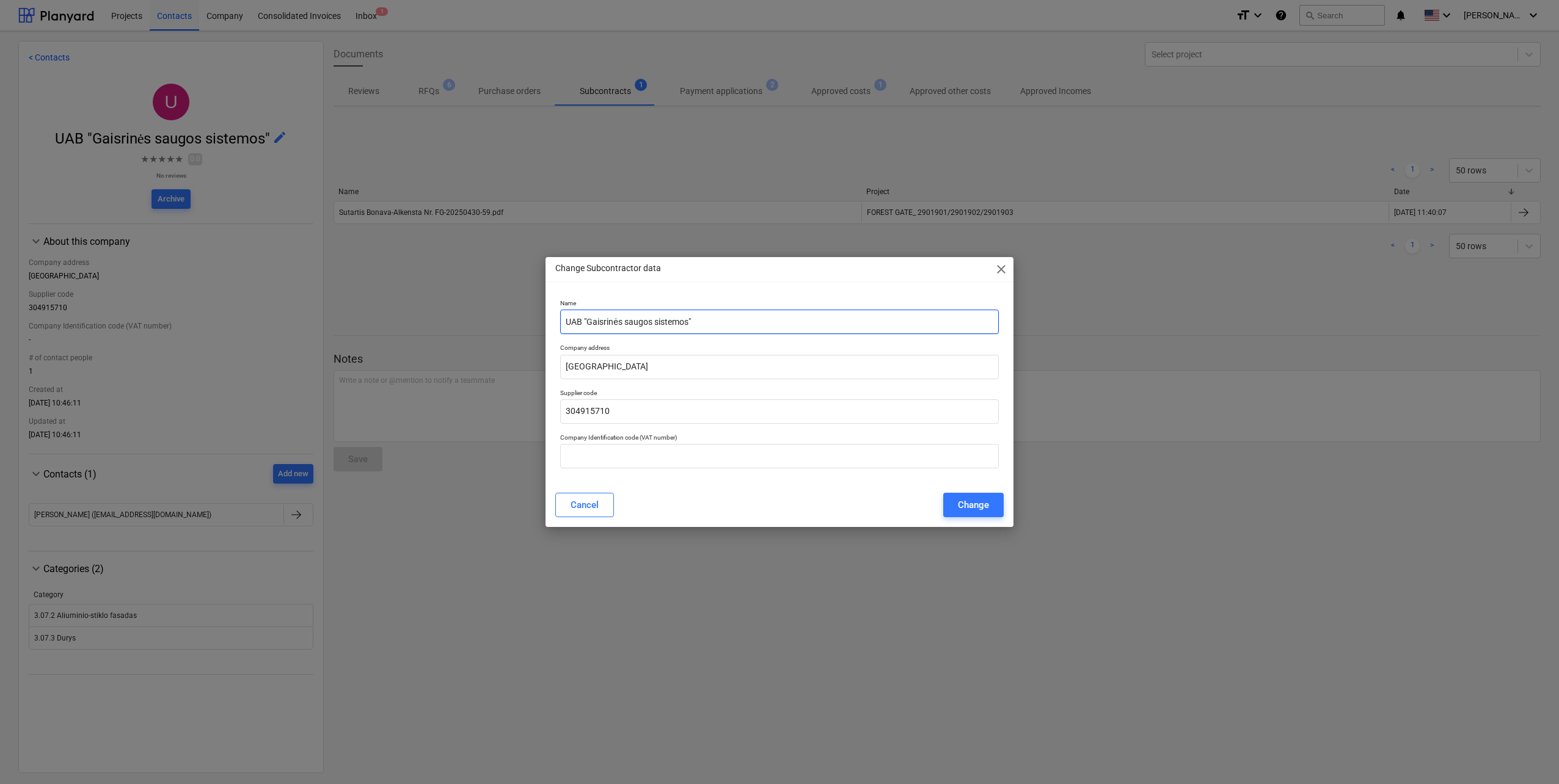
click at [589, 321] on input "UAB "Gaisrinės saugos sistemos"" at bounding box center [780, 321] width 439 height 24
type input "UAB "Alkensta""
drag, startPoint x: 593, startPoint y: 413, endPoint x: 452, endPoint y: 411, distance: 141.0
click at [448, 413] on div "Change Subcontractor data close Name UAB "Alkensta" Company address [GEOGRAPHIC…" at bounding box center [780, 392] width 1559 height 784
paste input "562897"
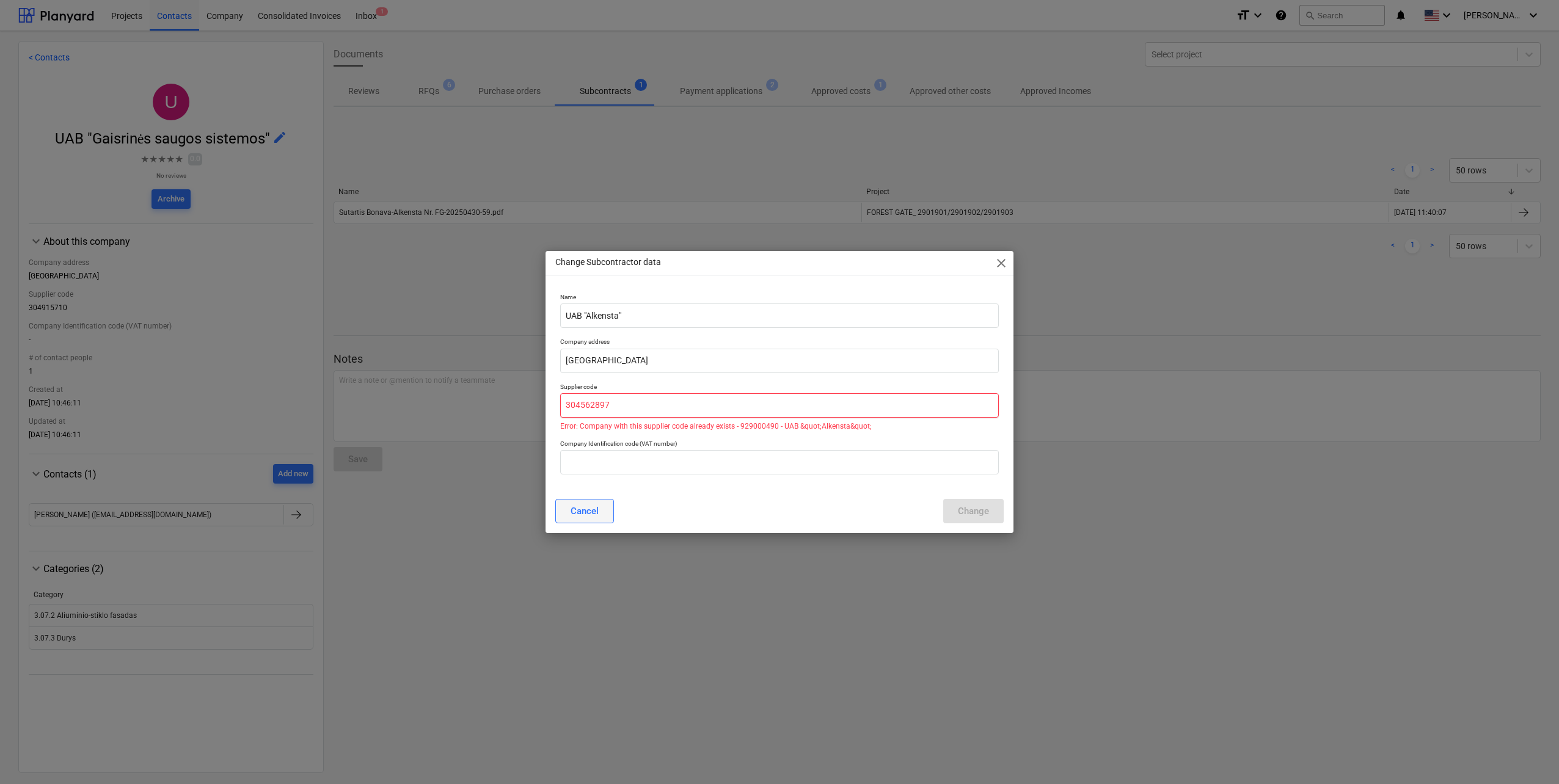
type input "304562897"
click at [590, 516] on div "Cancel" at bounding box center [584, 511] width 28 height 16
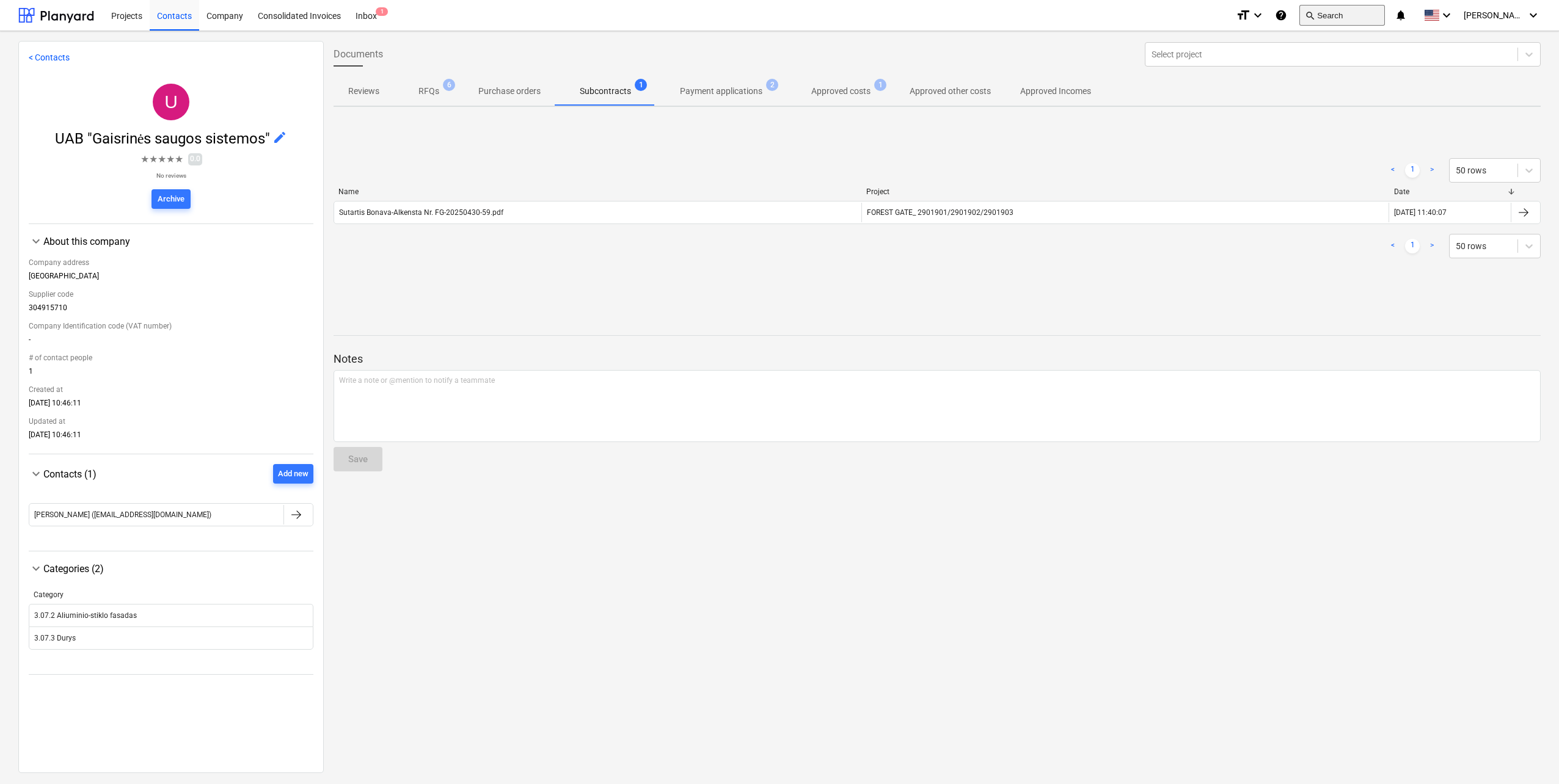
click at [1349, 14] on button "search Search" at bounding box center [1342, 15] width 86 height 21
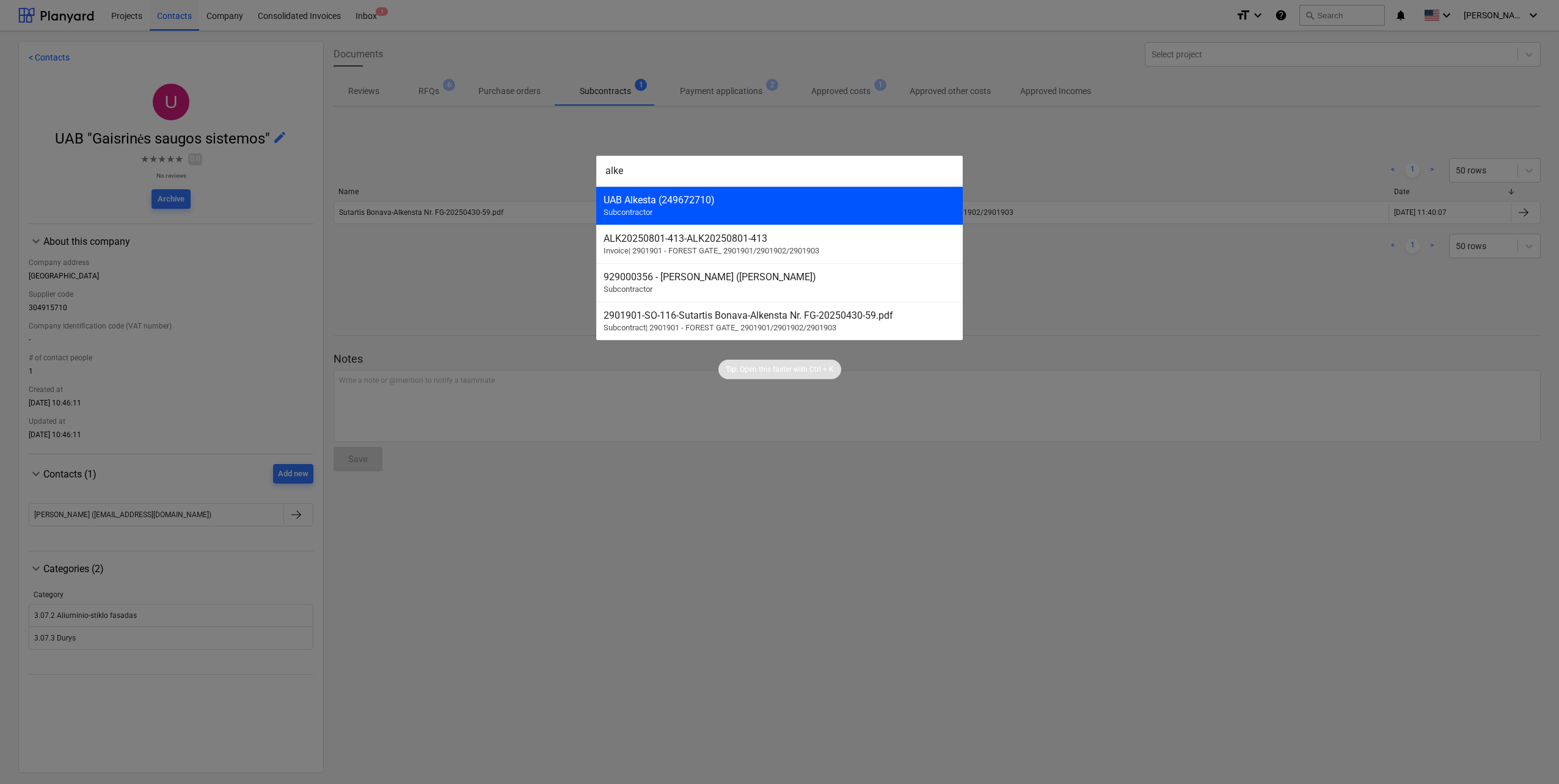
type input "alke"
click at [680, 205] on div "UAB Alkesta (249672710)" at bounding box center [780, 200] width 352 height 12
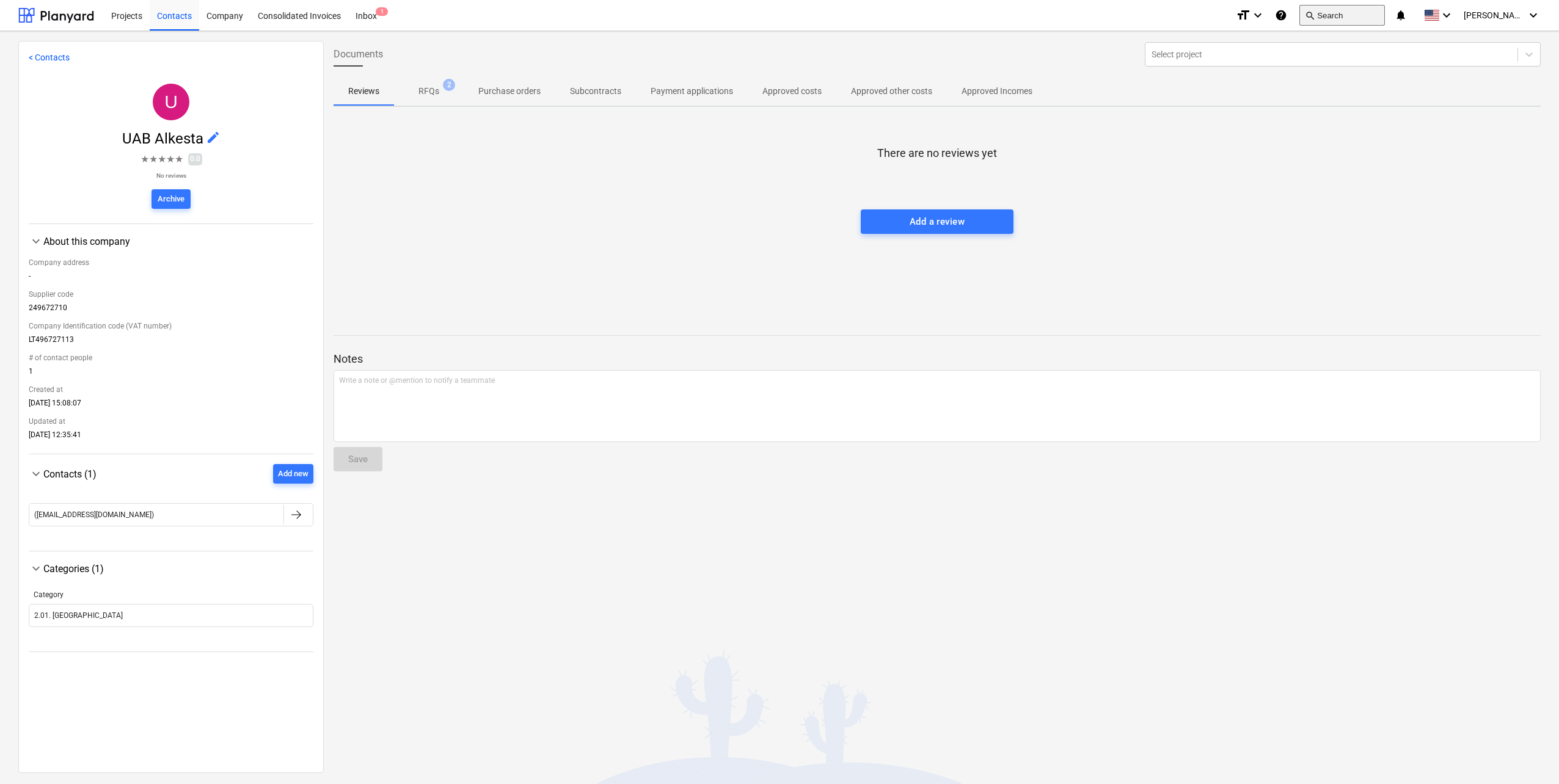
click at [1382, 15] on button "search Search" at bounding box center [1342, 15] width 86 height 21
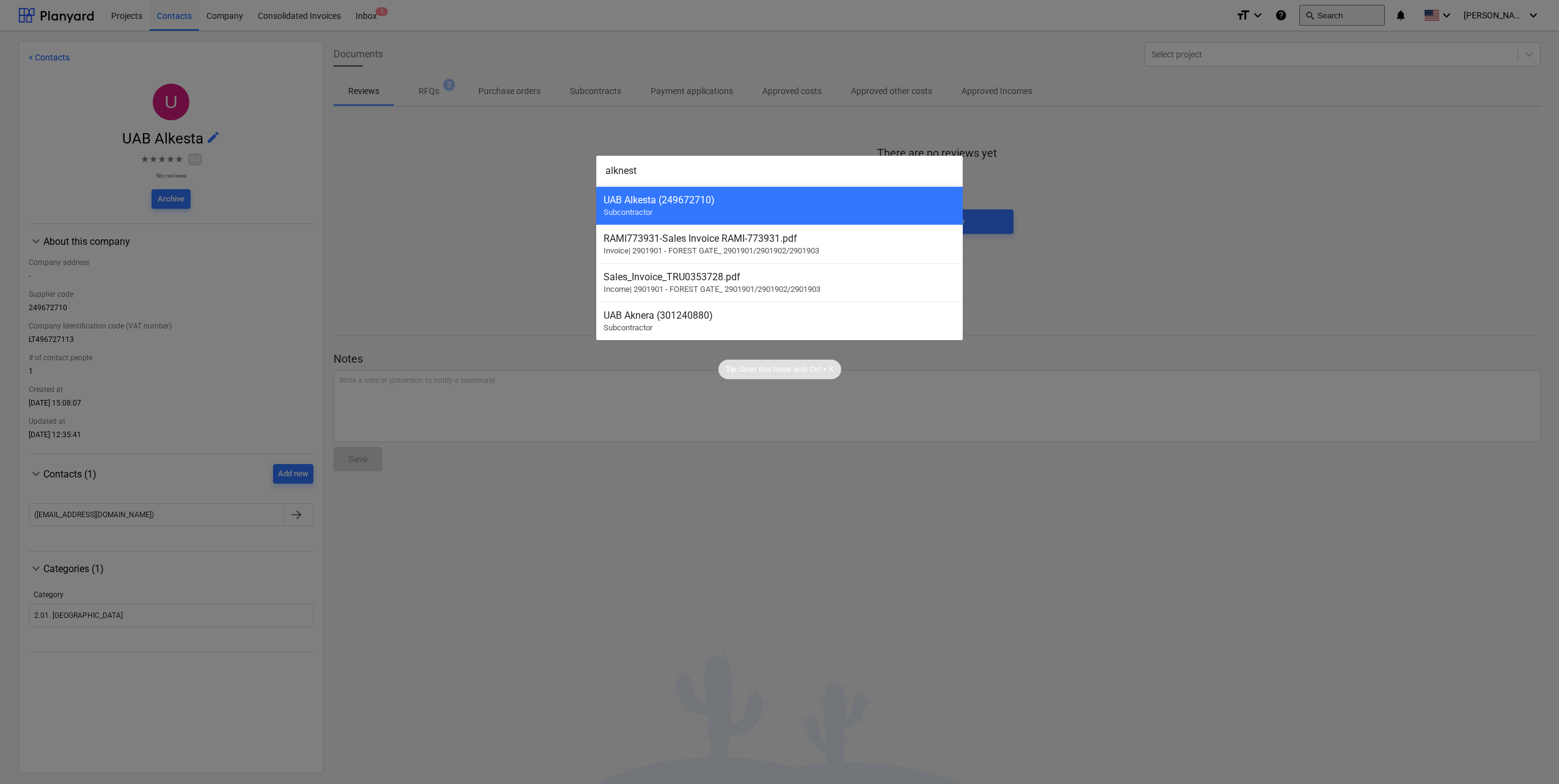
type input "alknesta"
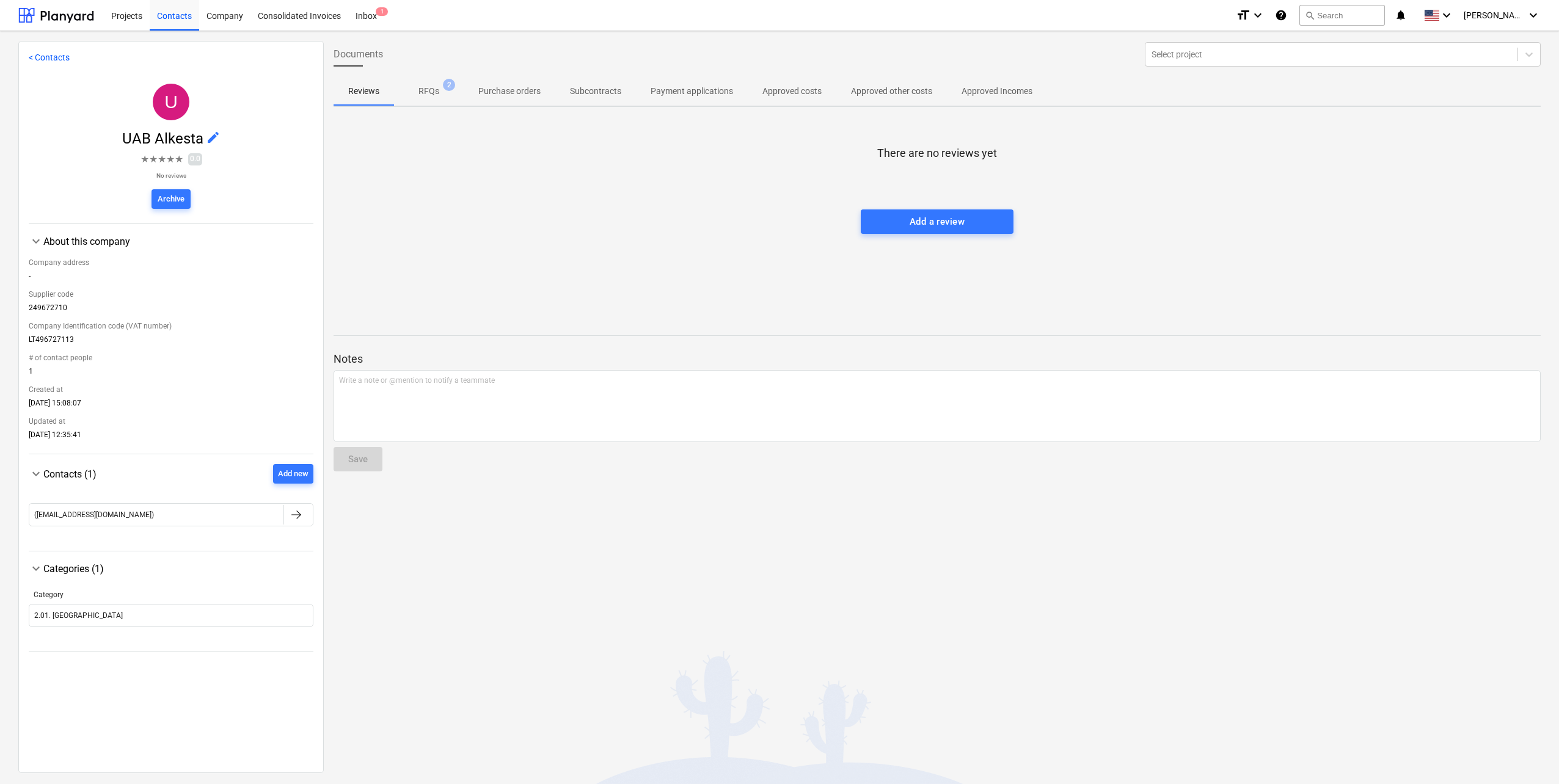
click at [964, 115] on div "Documents Select project Reviews RFQs 2 Purchase orders Subcontracts Payment ap…" at bounding box center [936, 407] width 1226 height 731
click at [185, 18] on div "Contacts" at bounding box center [173, 14] width 49 height 31
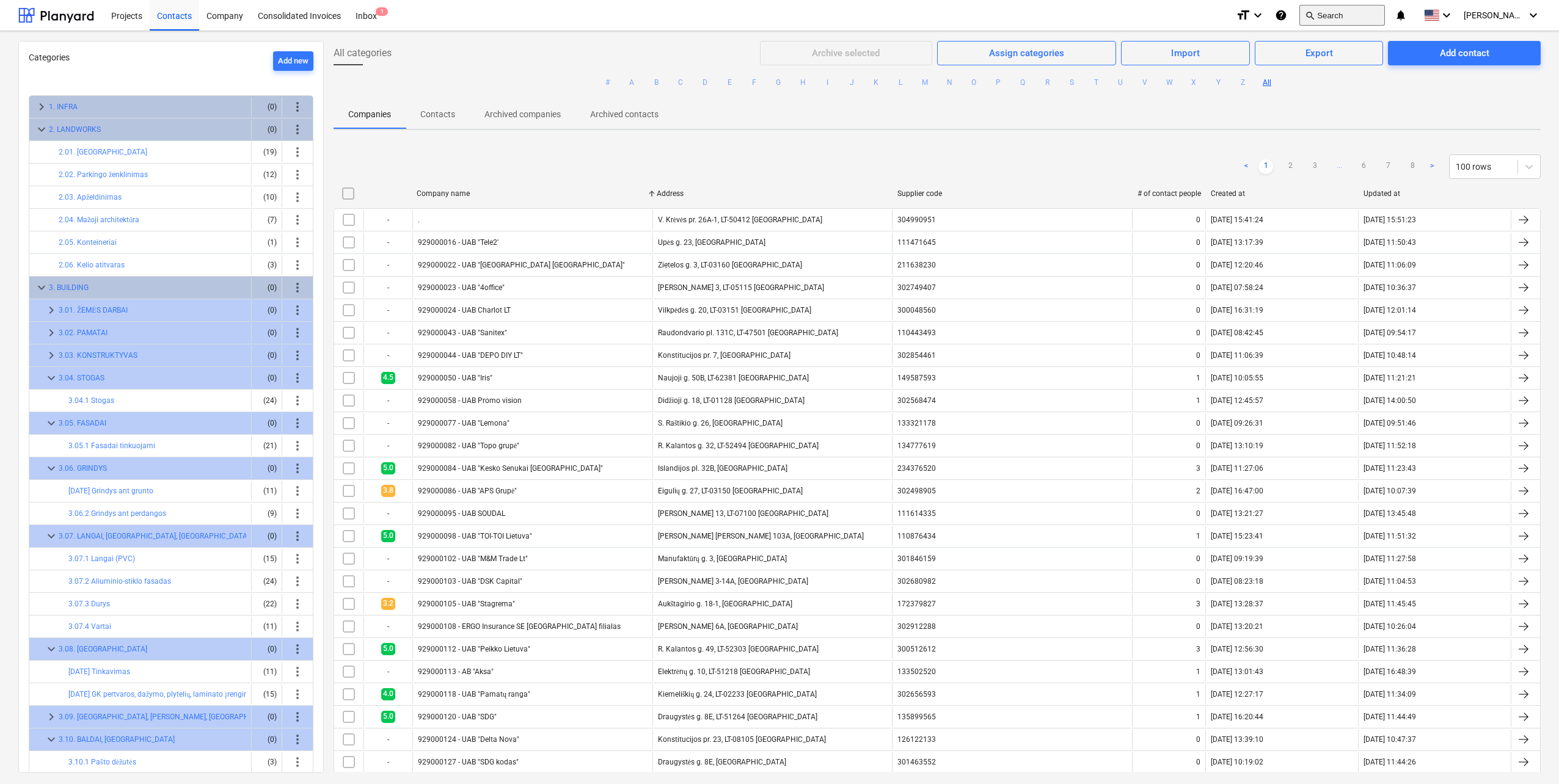
click at [1357, 17] on button "search Search" at bounding box center [1342, 15] width 86 height 21
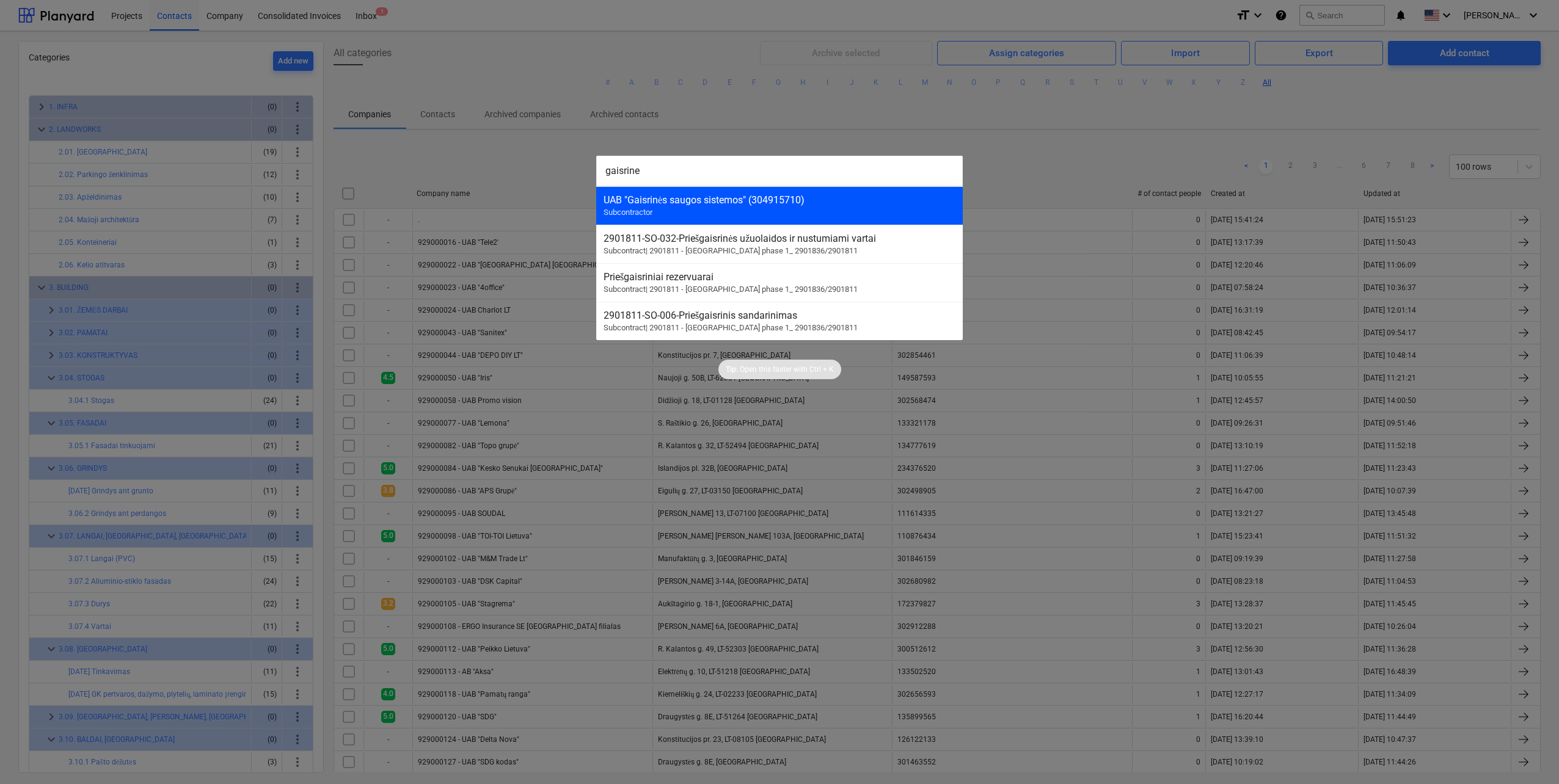
type input "gaisrine"
click at [743, 212] on div "UAB "Gaisrinės saugos sistemos" (304915710) Subcontractor" at bounding box center [779, 206] width 367 height 38
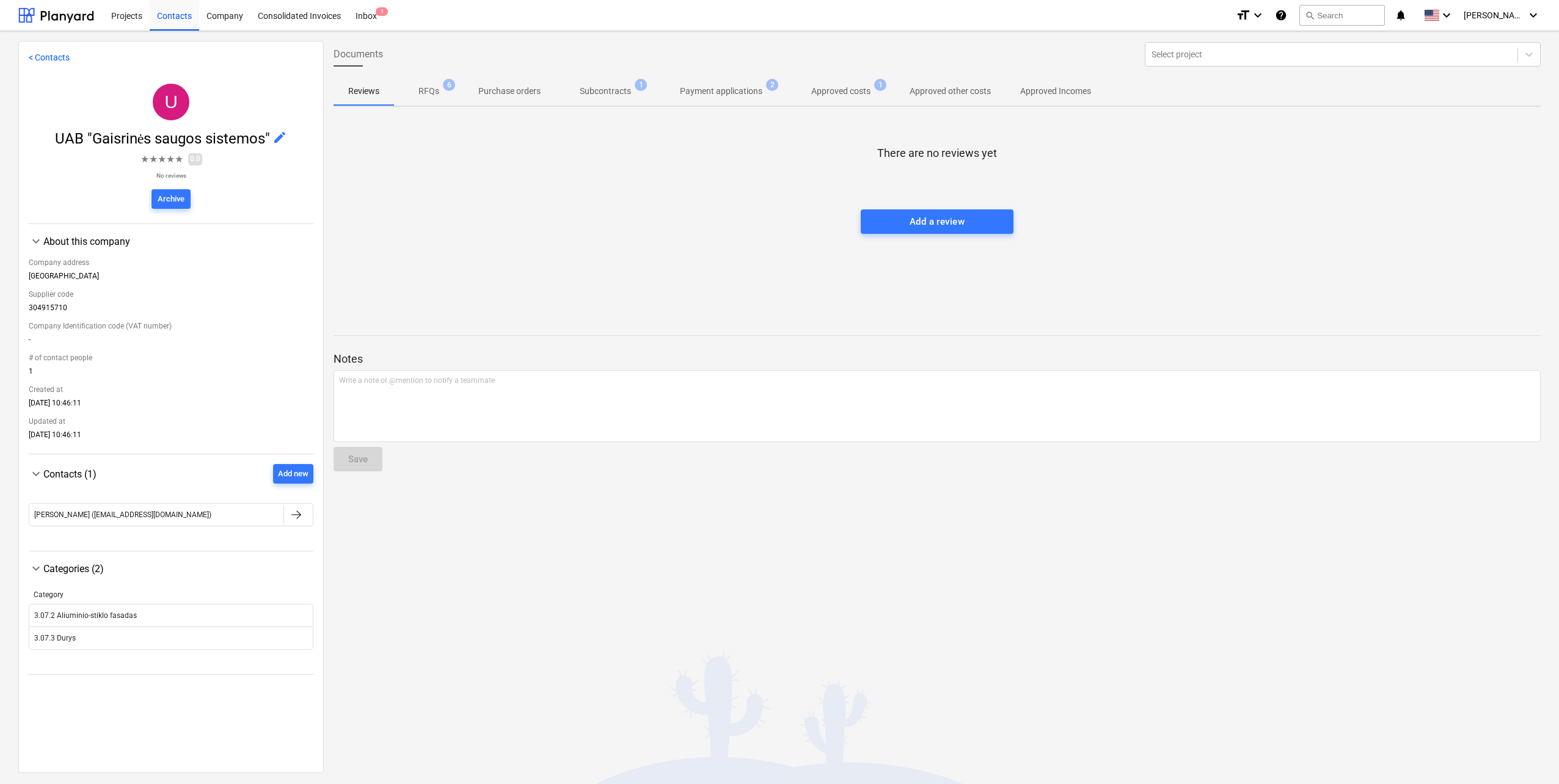
click at [278, 138] on span "edit" at bounding box center [279, 137] width 14 height 14
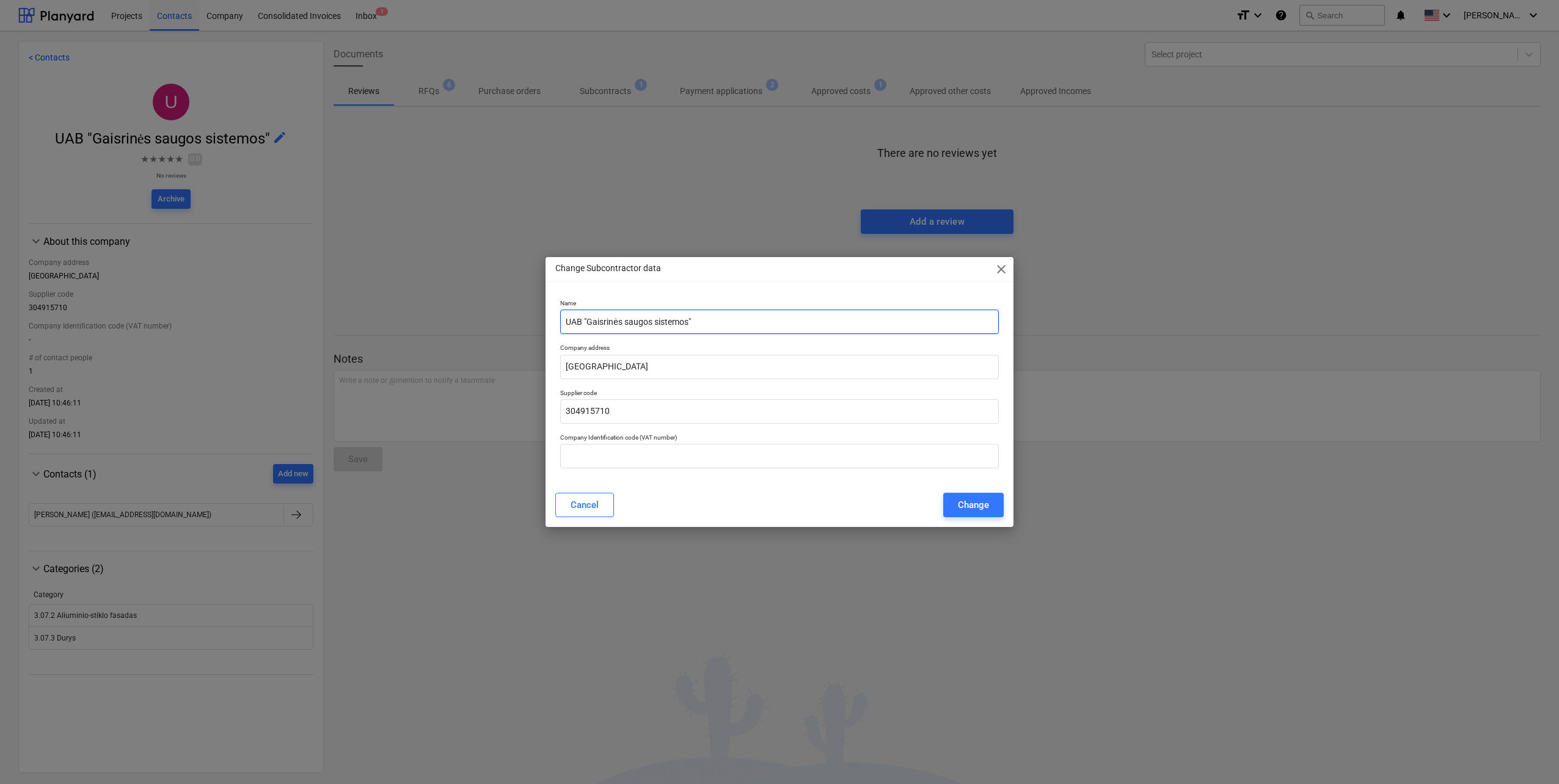
drag, startPoint x: 689, startPoint y: 323, endPoint x: 642, endPoint y: 326, distance: 47.1
click at [642, 326] on input "UAB "Gaisrinės saugos sistemos"" at bounding box center [780, 321] width 439 height 24
click at [623, 405] on input "304915710" at bounding box center [780, 411] width 439 height 24
drag, startPoint x: 627, startPoint y: 414, endPoint x: 489, endPoint y: 411, distance: 138.0
click at [489, 411] on div "Change Subcontractor data close Name UAB "Gaisrinės saugos sistemos" Company ad…" at bounding box center [780, 392] width 1559 height 784
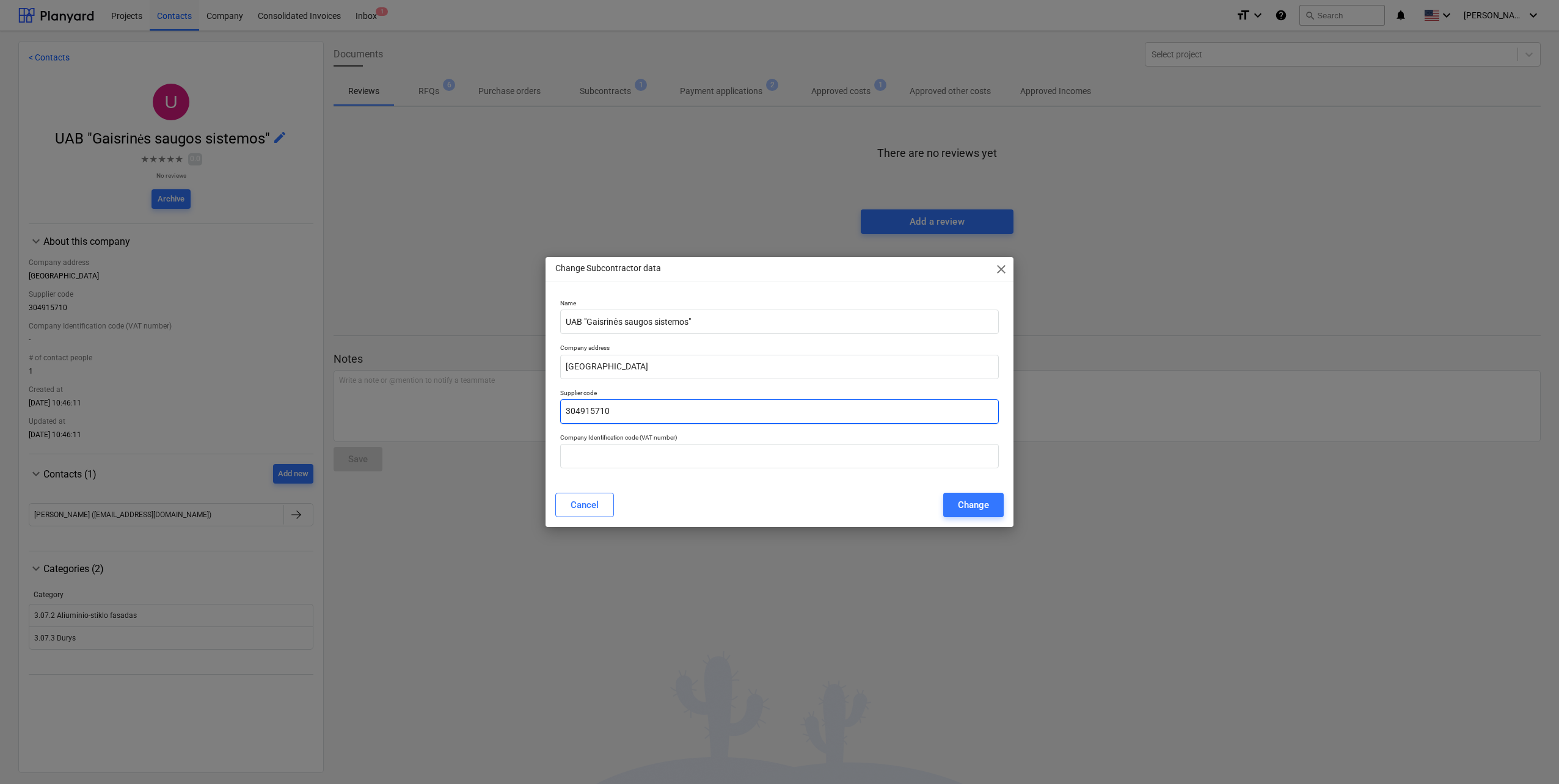
paste input "562897"
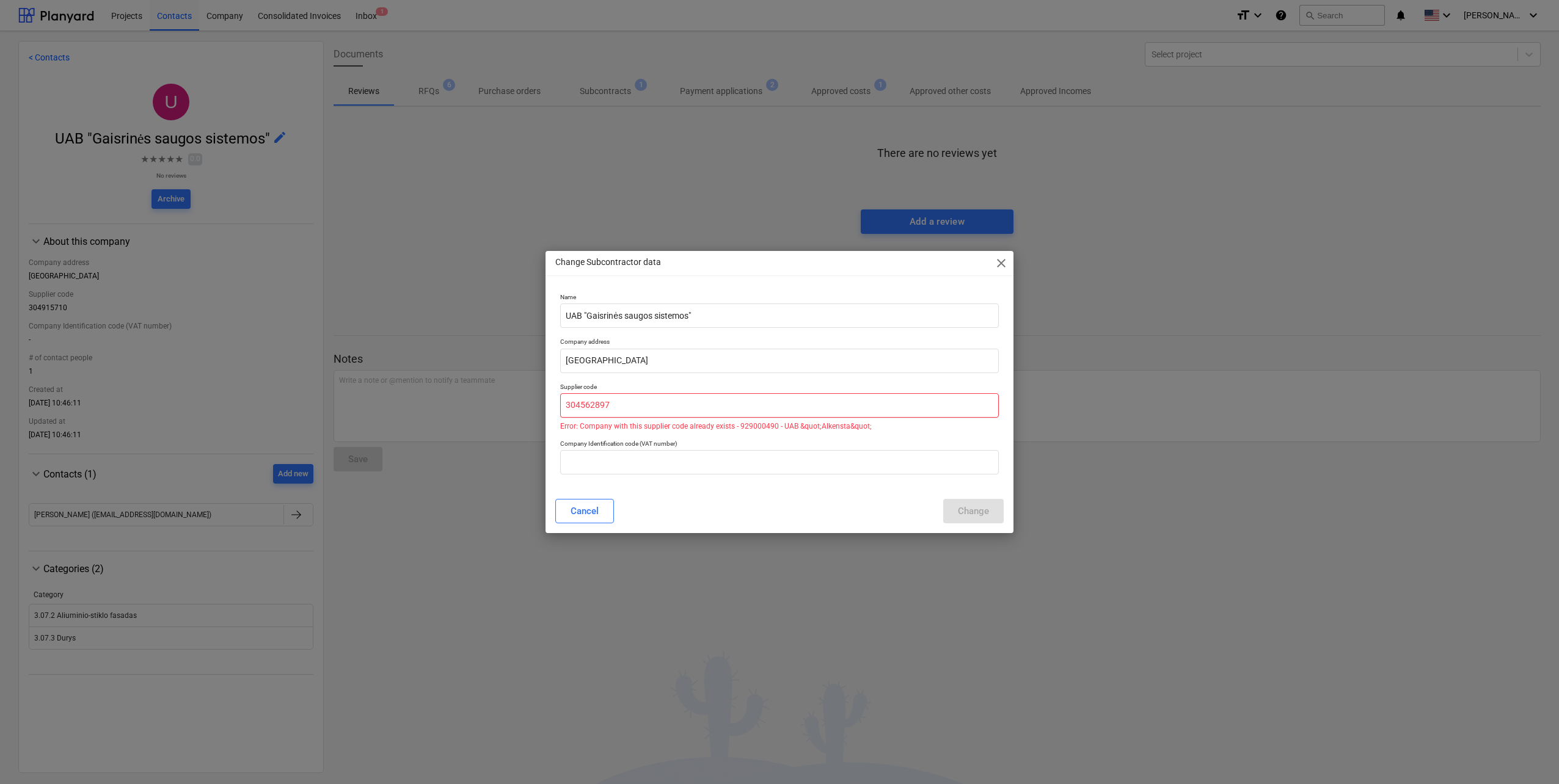
click at [745, 394] on input "304562897" at bounding box center [780, 405] width 439 height 24
type input "304562897"
click at [752, 381] on div "Supplier code 304562897 Error: Company with this supplier code already exists -…" at bounding box center [780, 406] width 448 height 57
click at [631, 472] on input "text" at bounding box center [780, 462] width 439 height 24
paste input "LT100012269513"
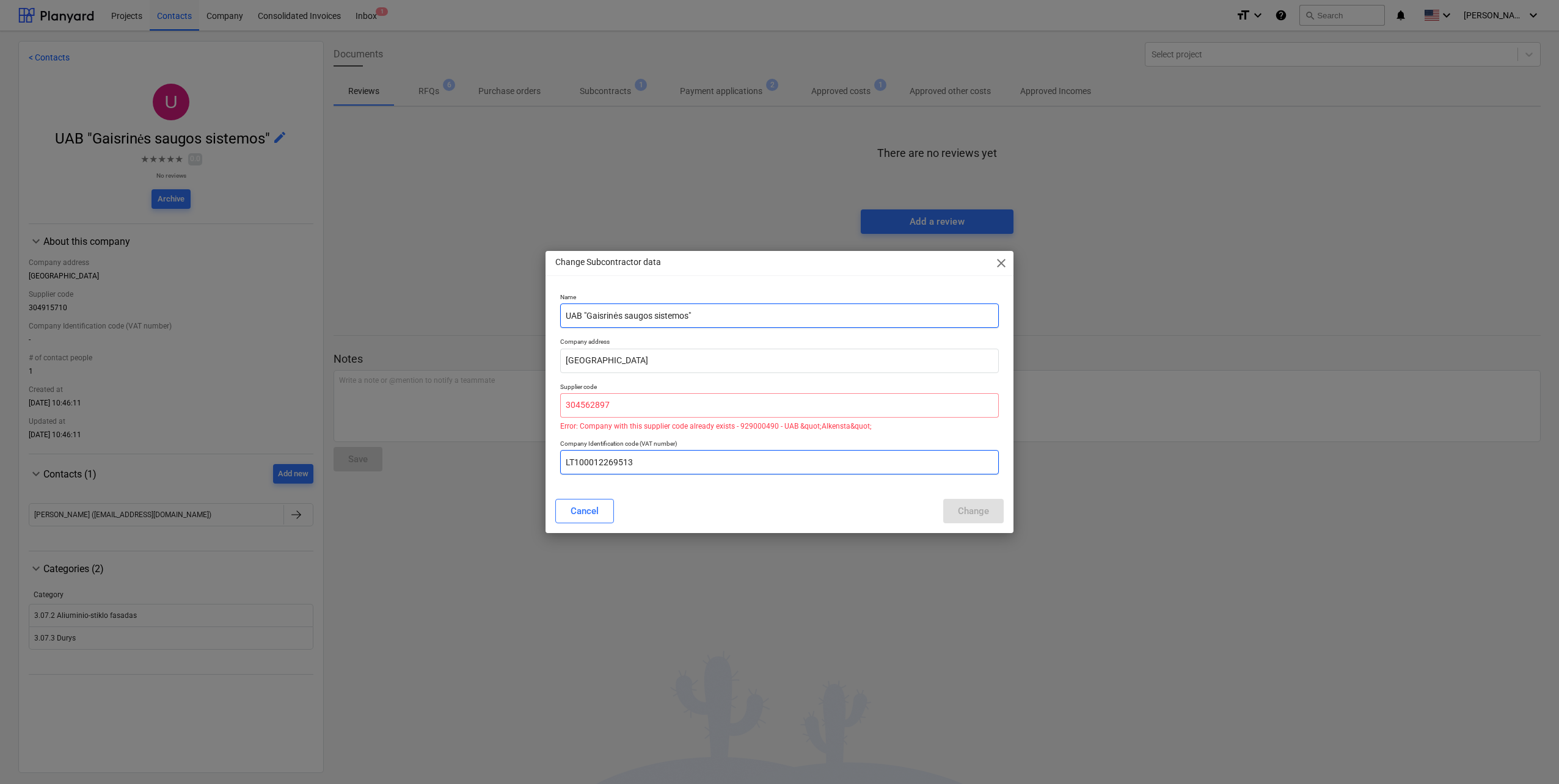
type input "LT100012269513"
drag, startPoint x: 690, startPoint y: 315, endPoint x: 587, endPoint y: 314, distance: 103.0
click at [587, 314] on input "UAB "Gaisrinės saugos sistemos"" at bounding box center [780, 315] width 439 height 24
type input "UAB "Alkensta""
click at [972, 518] on div "Cancel Change" at bounding box center [780, 511] width 448 height 24
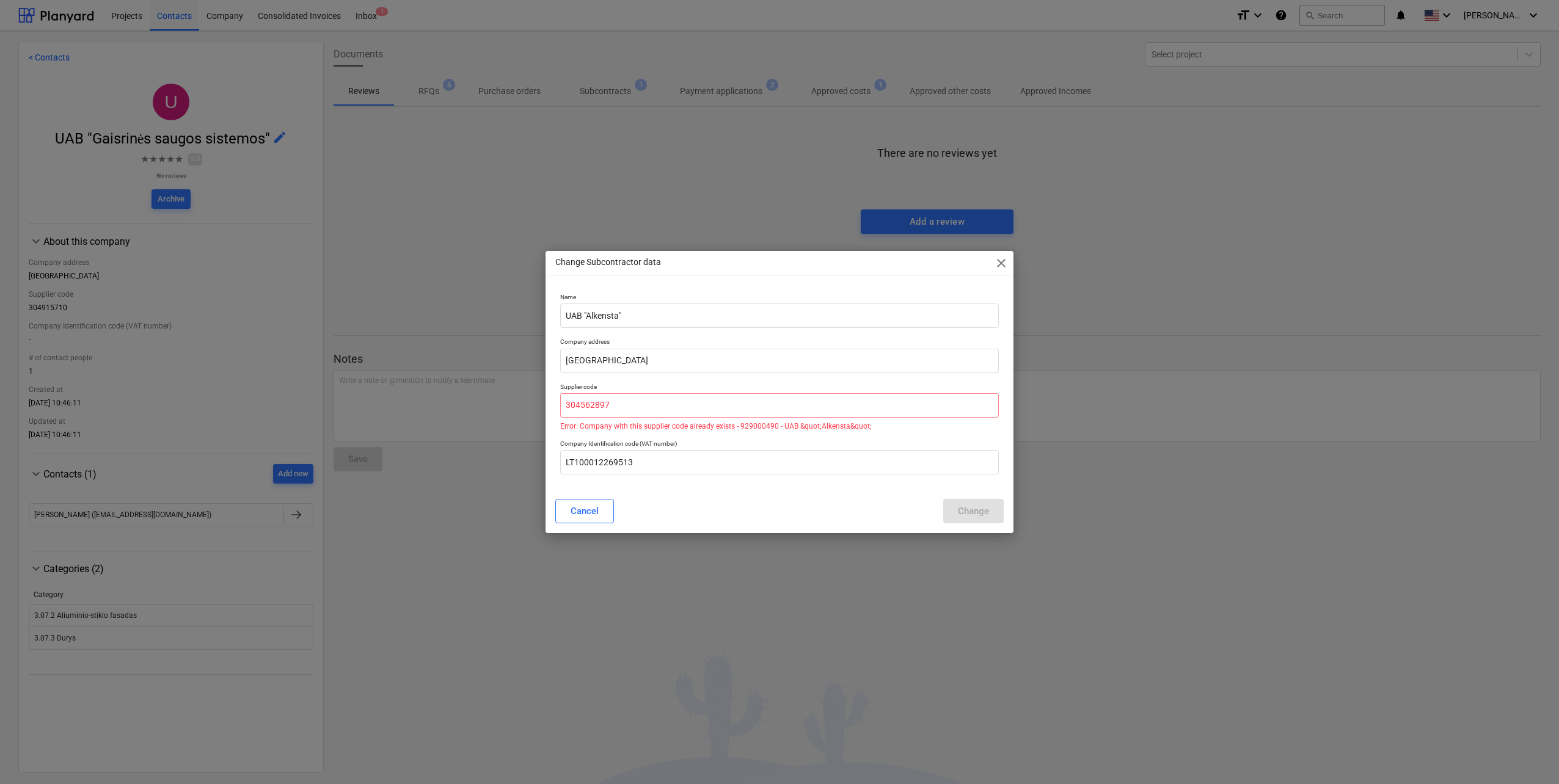
click at [1002, 266] on span "close" at bounding box center [1001, 263] width 14 height 14
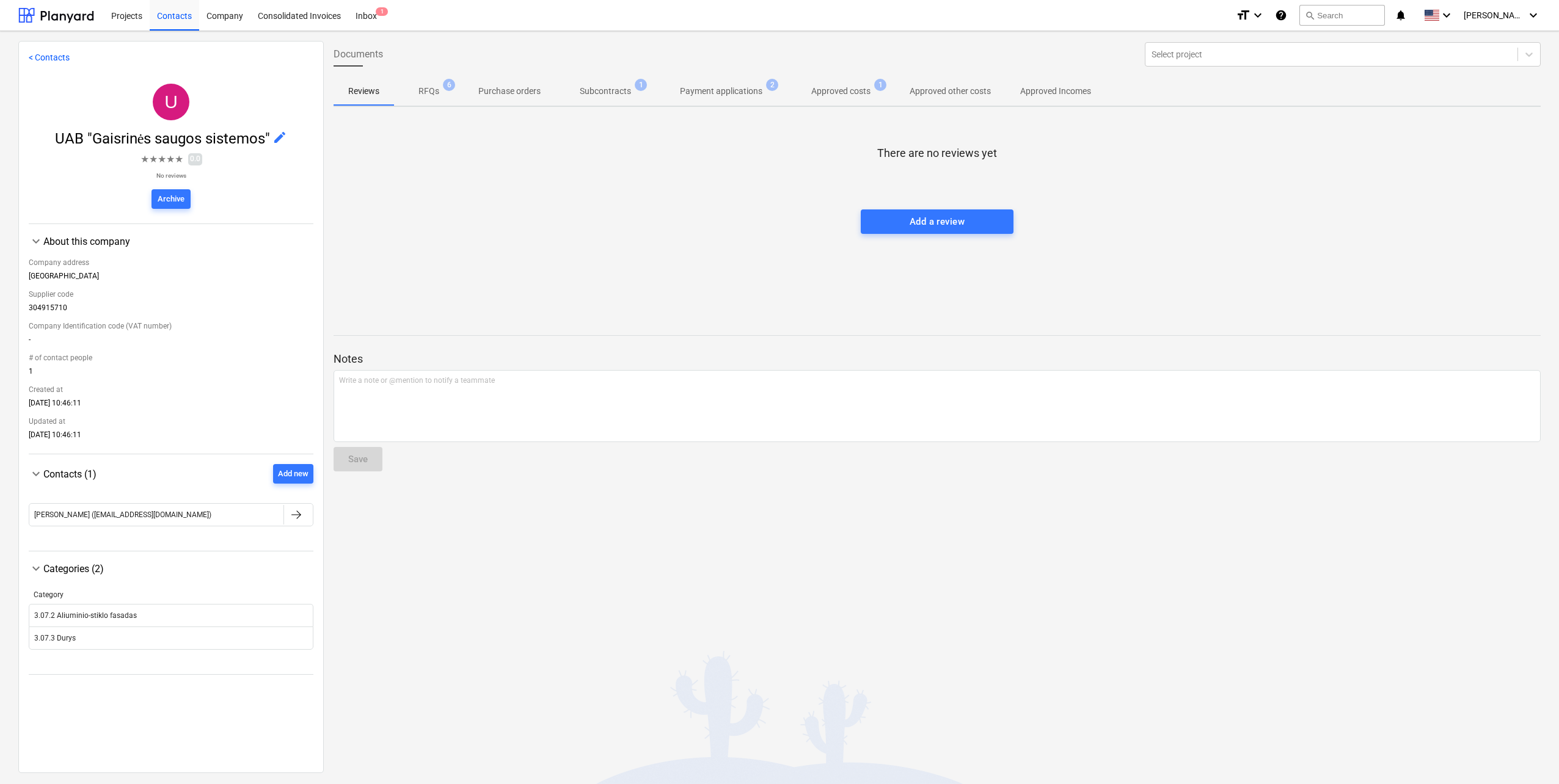
click at [738, 291] on div "There are no reviews yet Add a review" at bounding box center [937, 208] width 1207 height 183
click at [53, 4] on div at bounding box center [56, 15] width 76 height 31
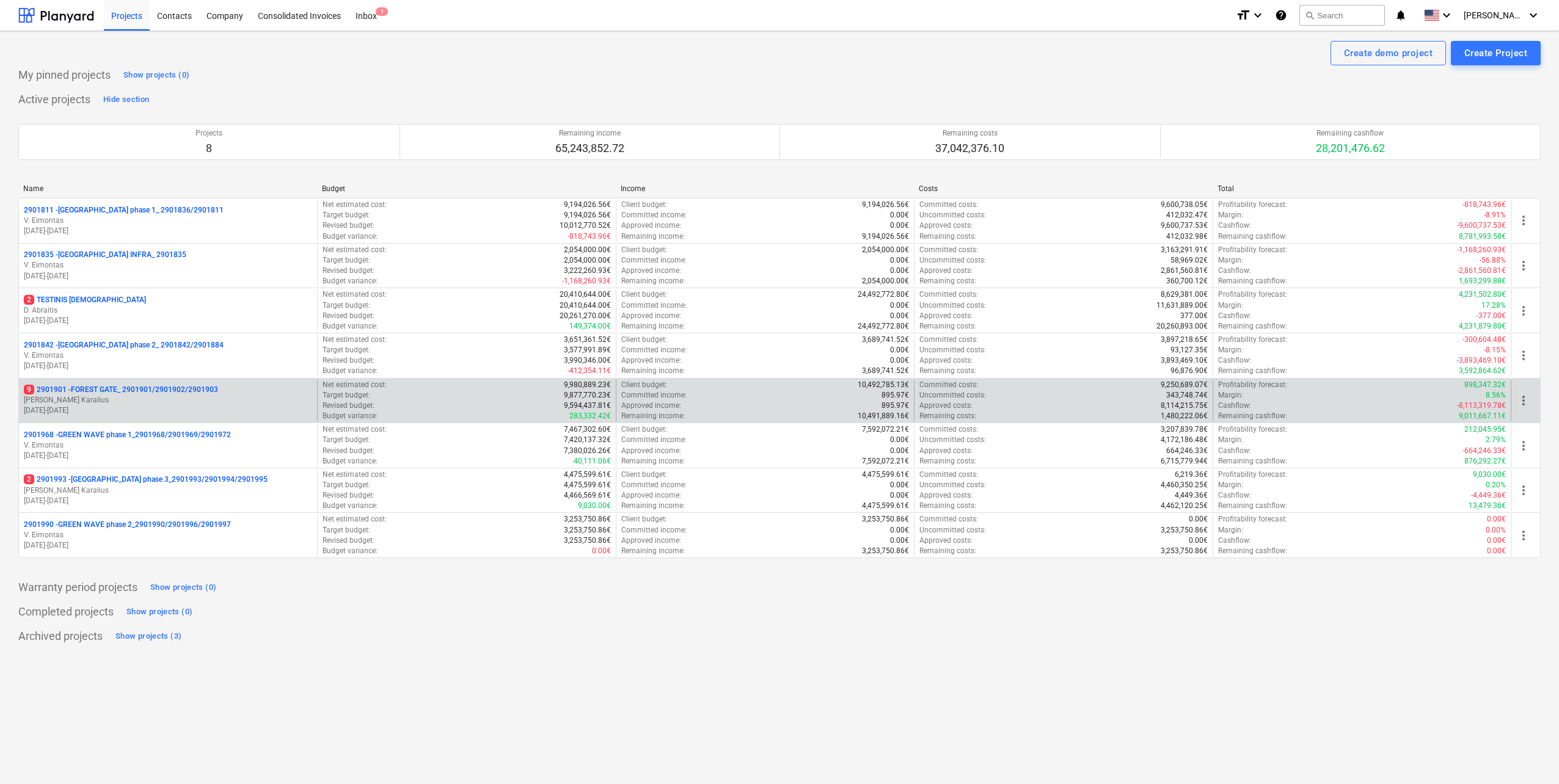
click at [174, 405] on p "[PERSON_NAME] Karalius" at bounding box center [168, 400] width 289 height 11
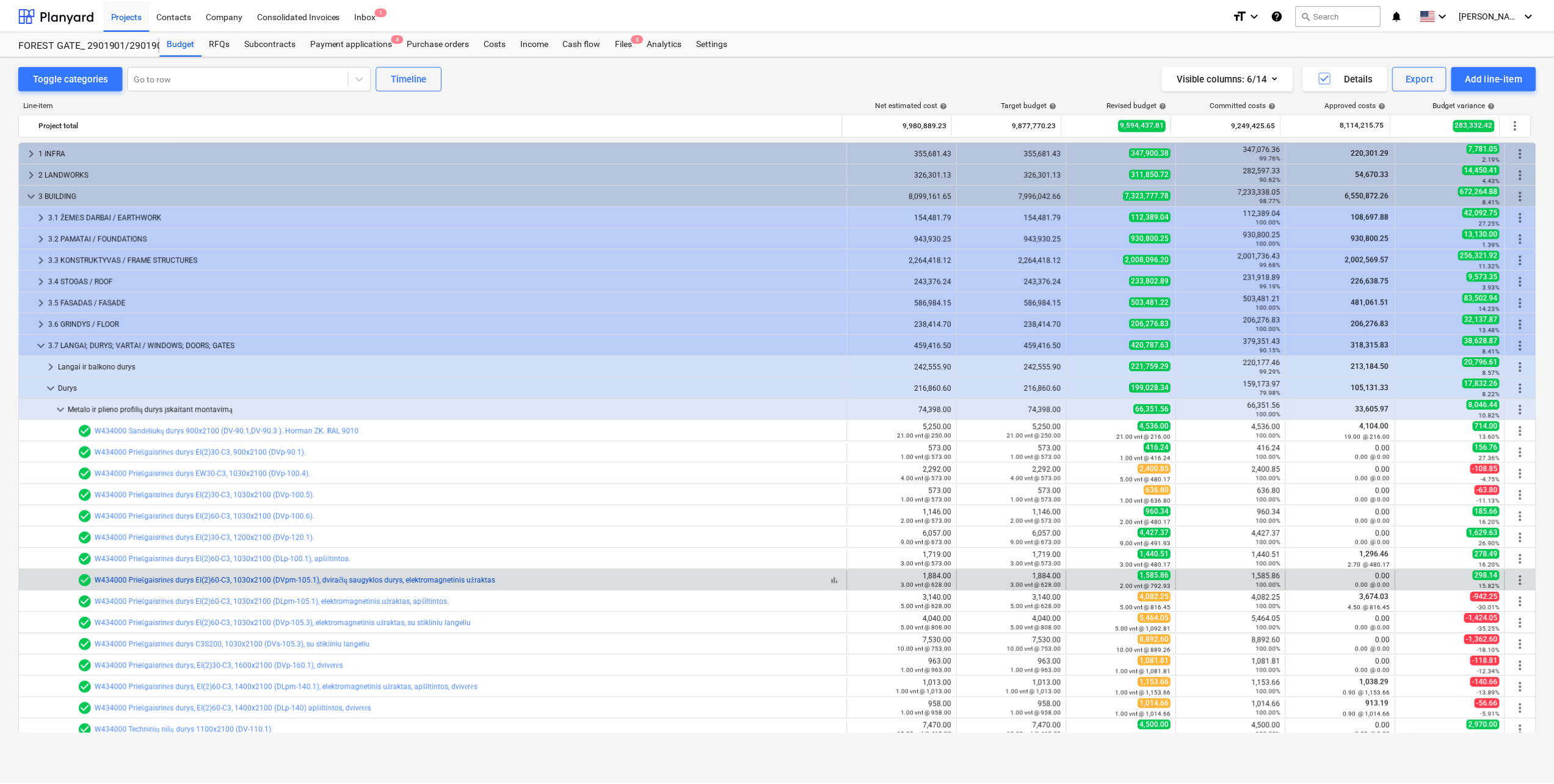
scroll to position [183, 0]
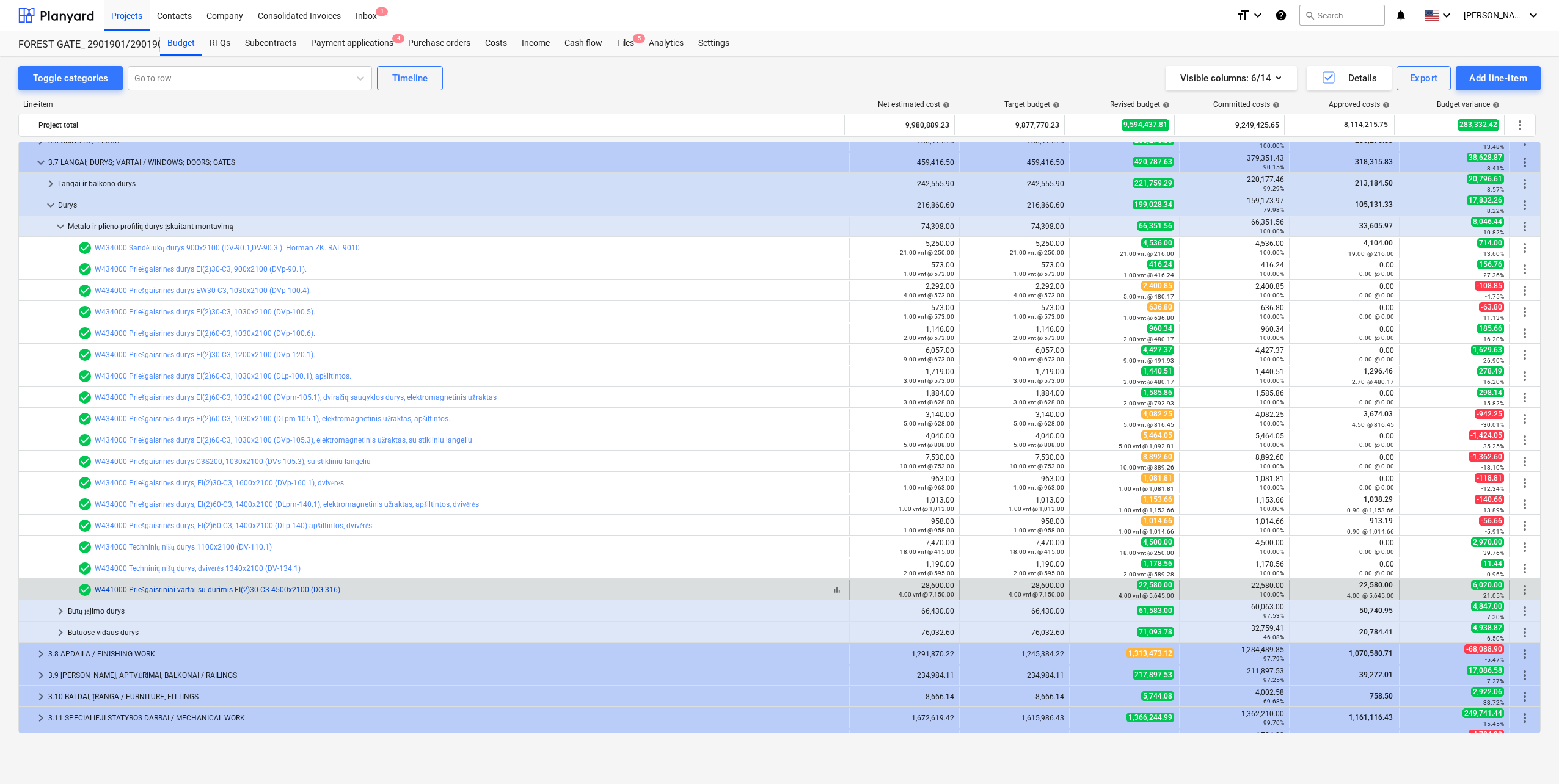
click at [168, 586] on link "W441000 Priešgaisriniai vartai su durimis EI(2)30-C3 4500x2100 (DG-316)" at bounding box center [217, 590] width 245 height 9
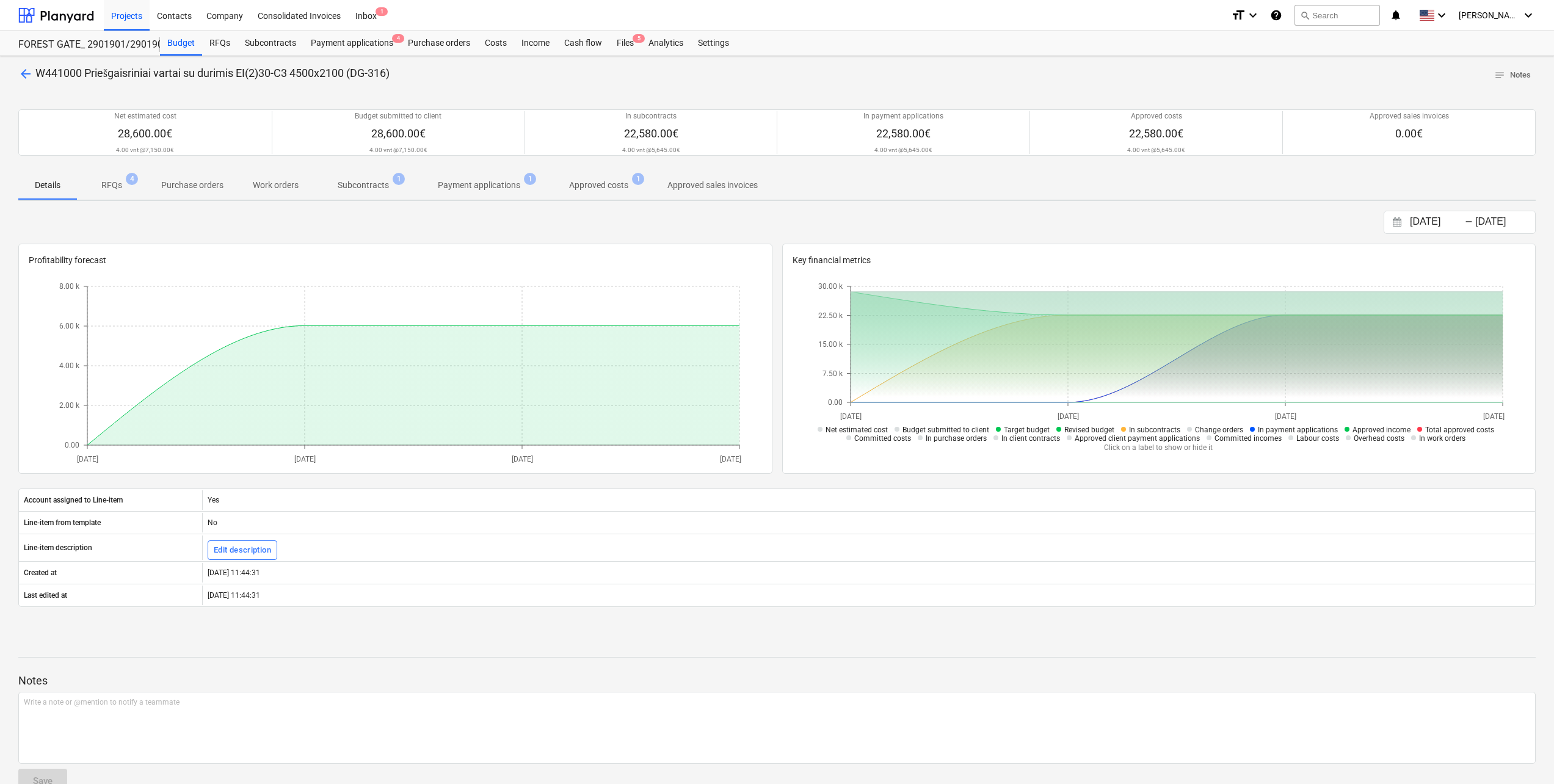
click at [111, 188] on p "RFQs" at bounding box center [112, 185] width 21 height 13
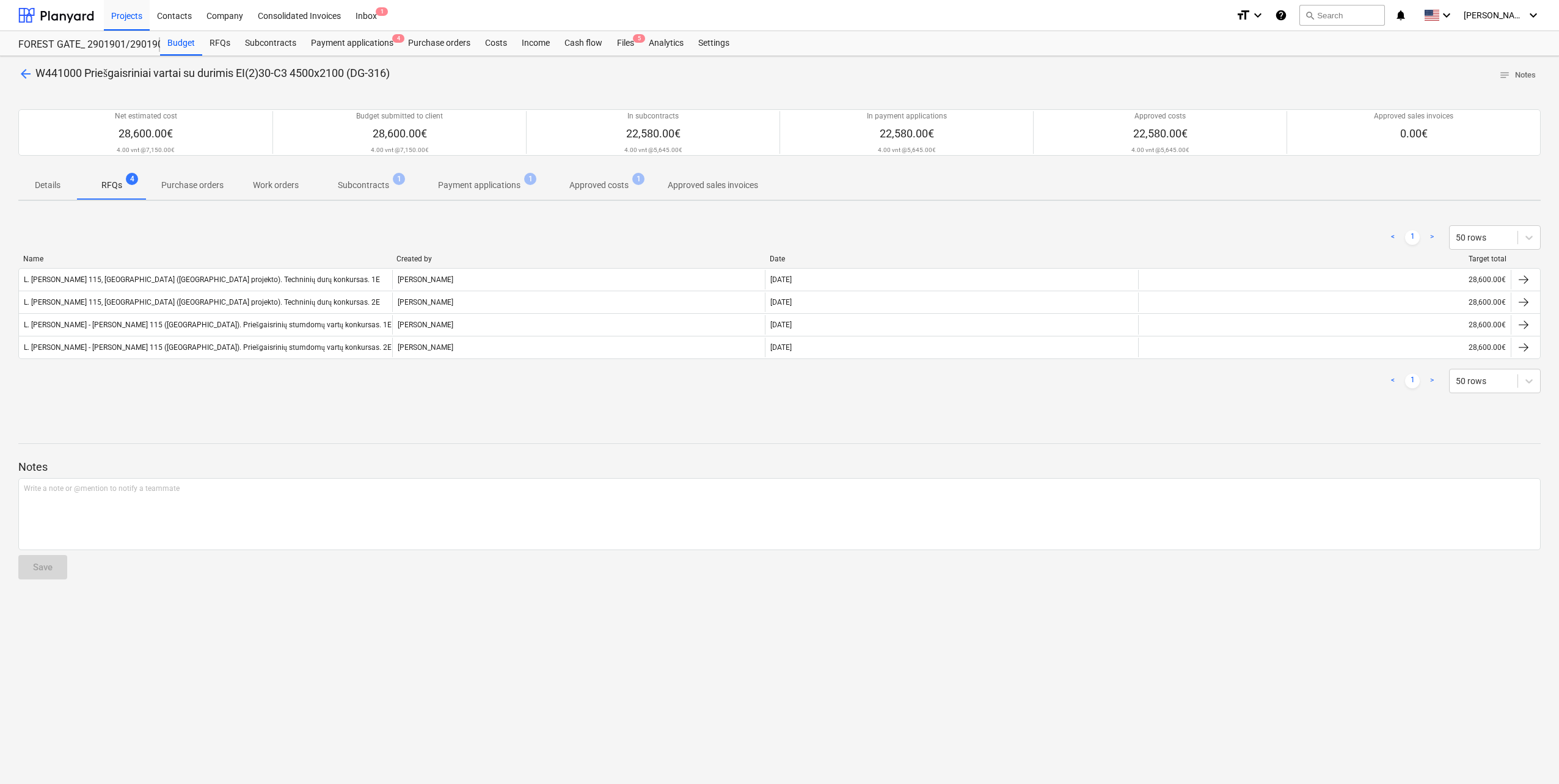
click at [360, 188] on p "Subcontracts" at bounding box center [363, 185] width 51 height 13
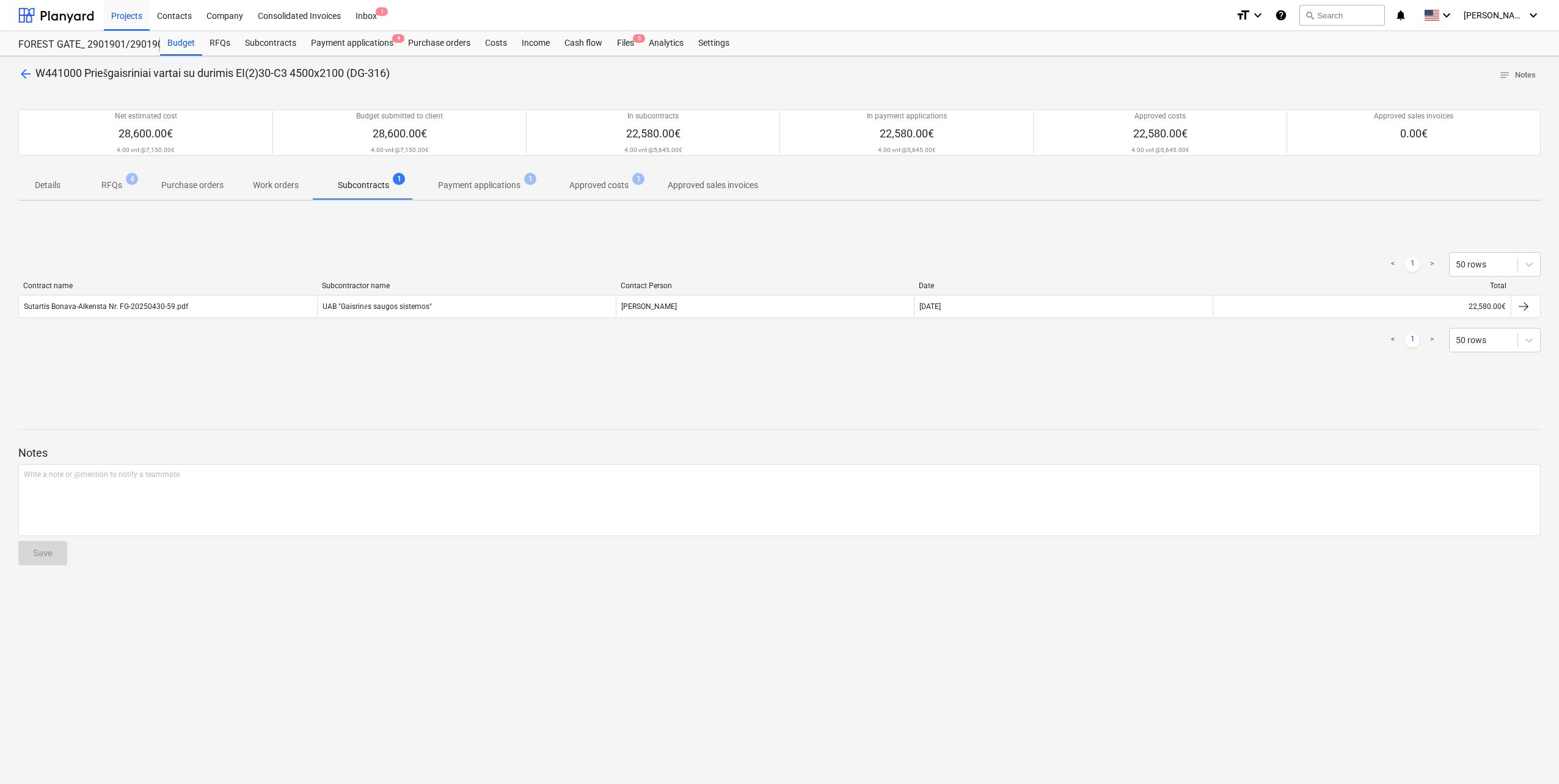
click at [123, 187] on span "RFQs 4" at bounding box center [112, 185] width 40 height 13
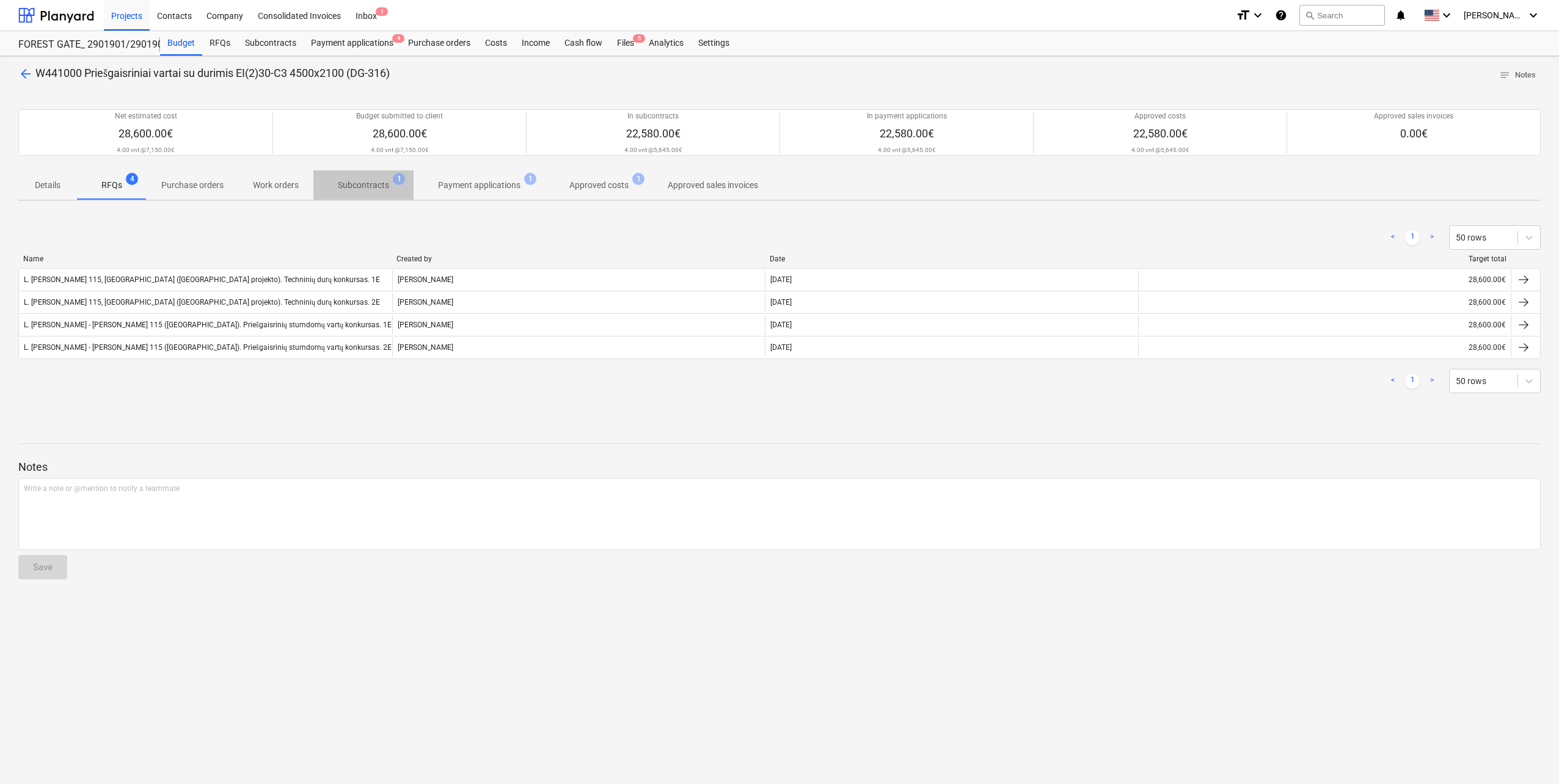
click at [374, 187] on p "Subcontracts" at bounding box center [363, 185] width 51 height 13
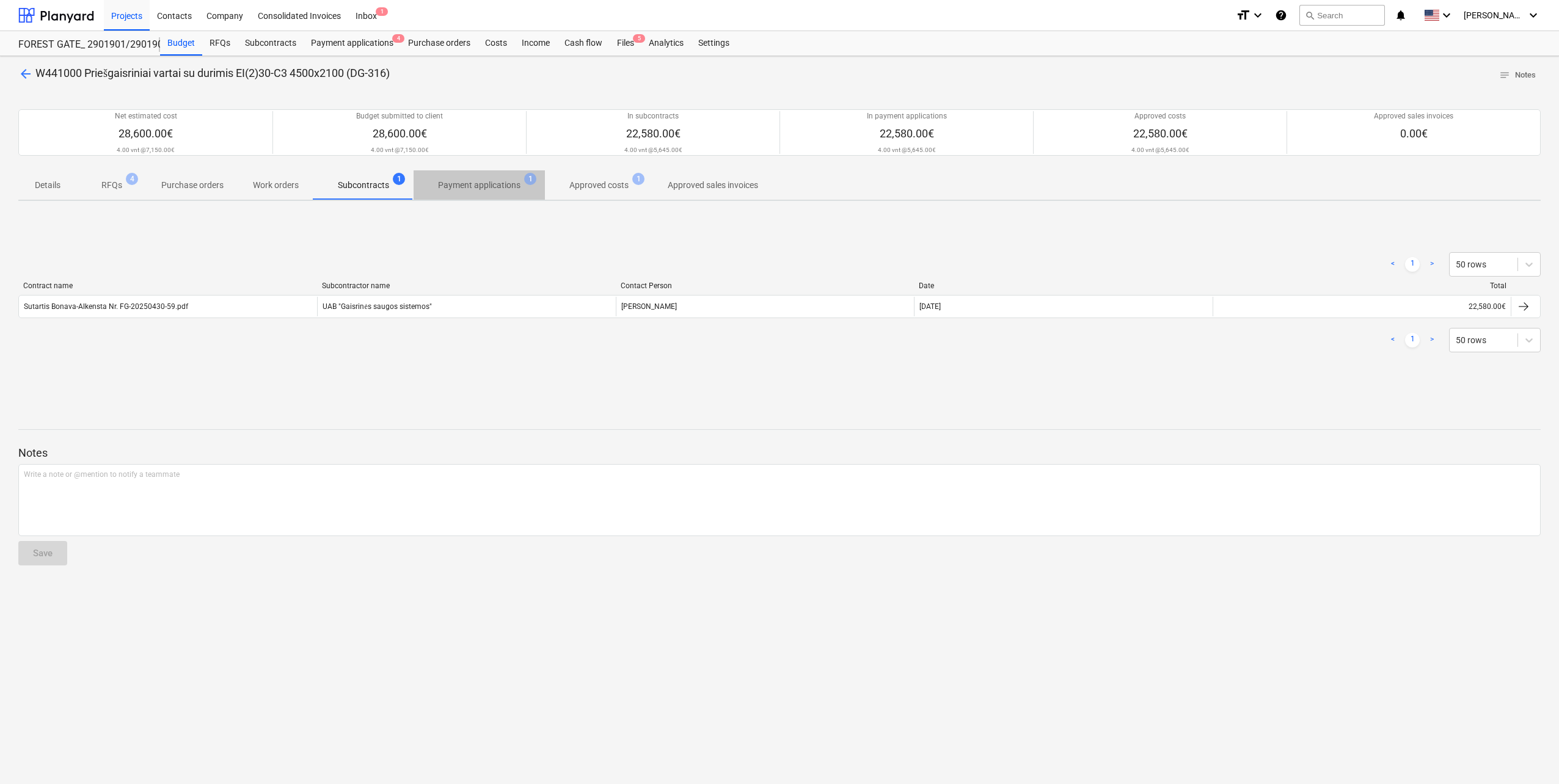
click at [476, 188] on p "Payment applications" at bounding box center [479, 185] width 83 height 13
click at [571, 190] on p "Approved costs" at bounding box center [600, 185] width 60 height 13
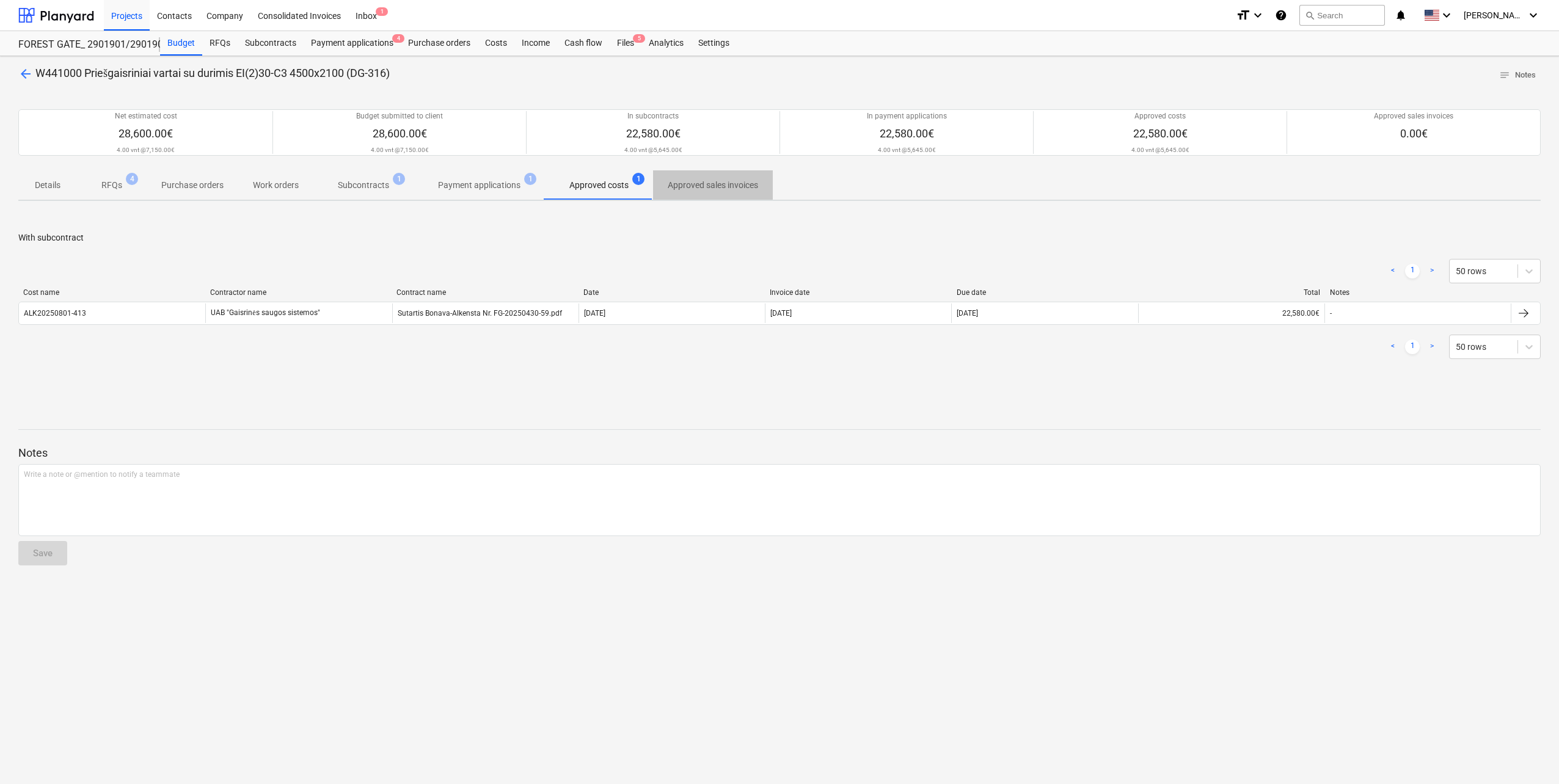
click at [702, 183] on p "Approved sales invoices" at bounding box center [713, 185] width 90 height 13
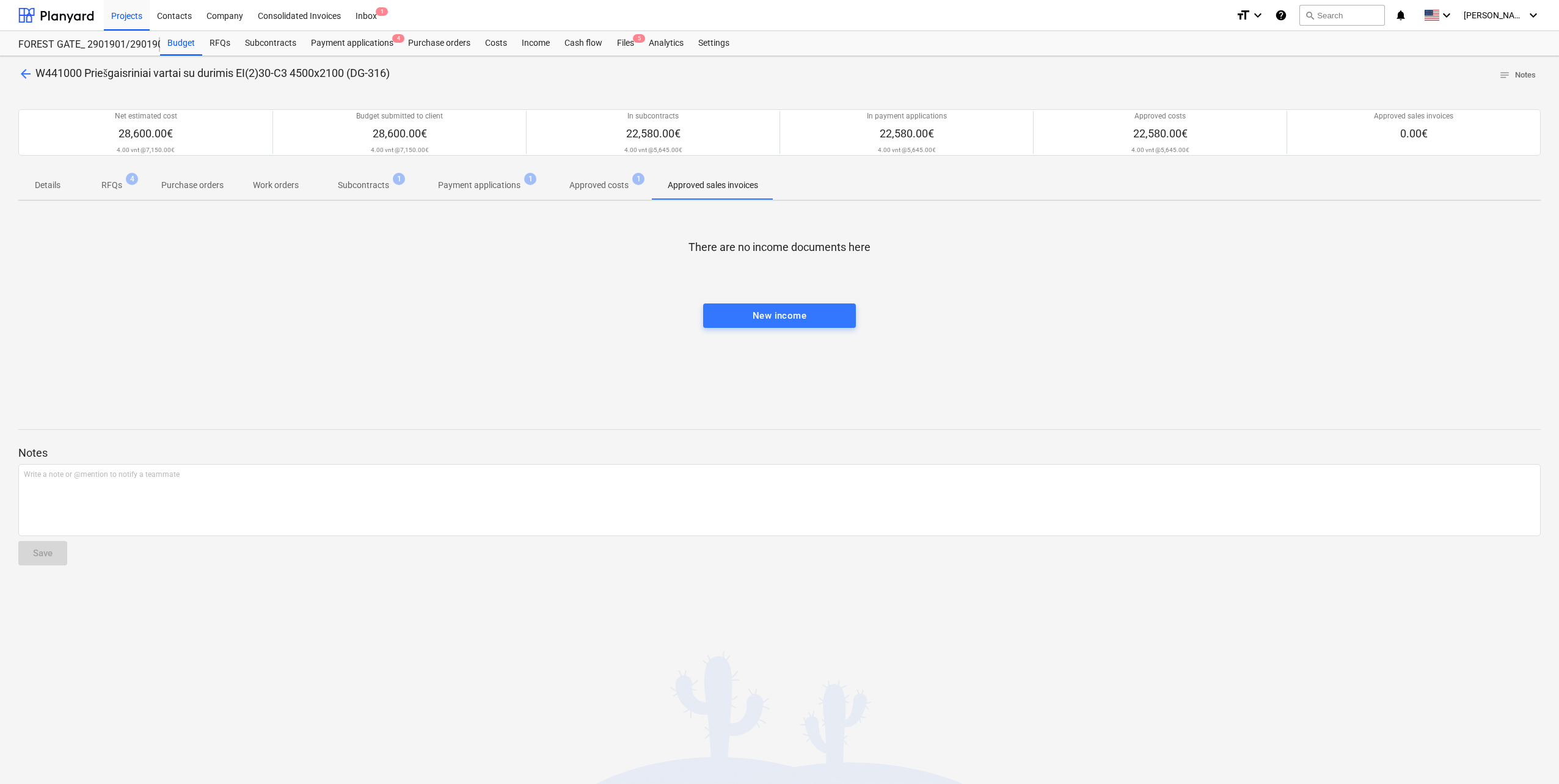
click at [601, 183] on p "Approved costs" at bounding box center [600, 185] width 60 height 13
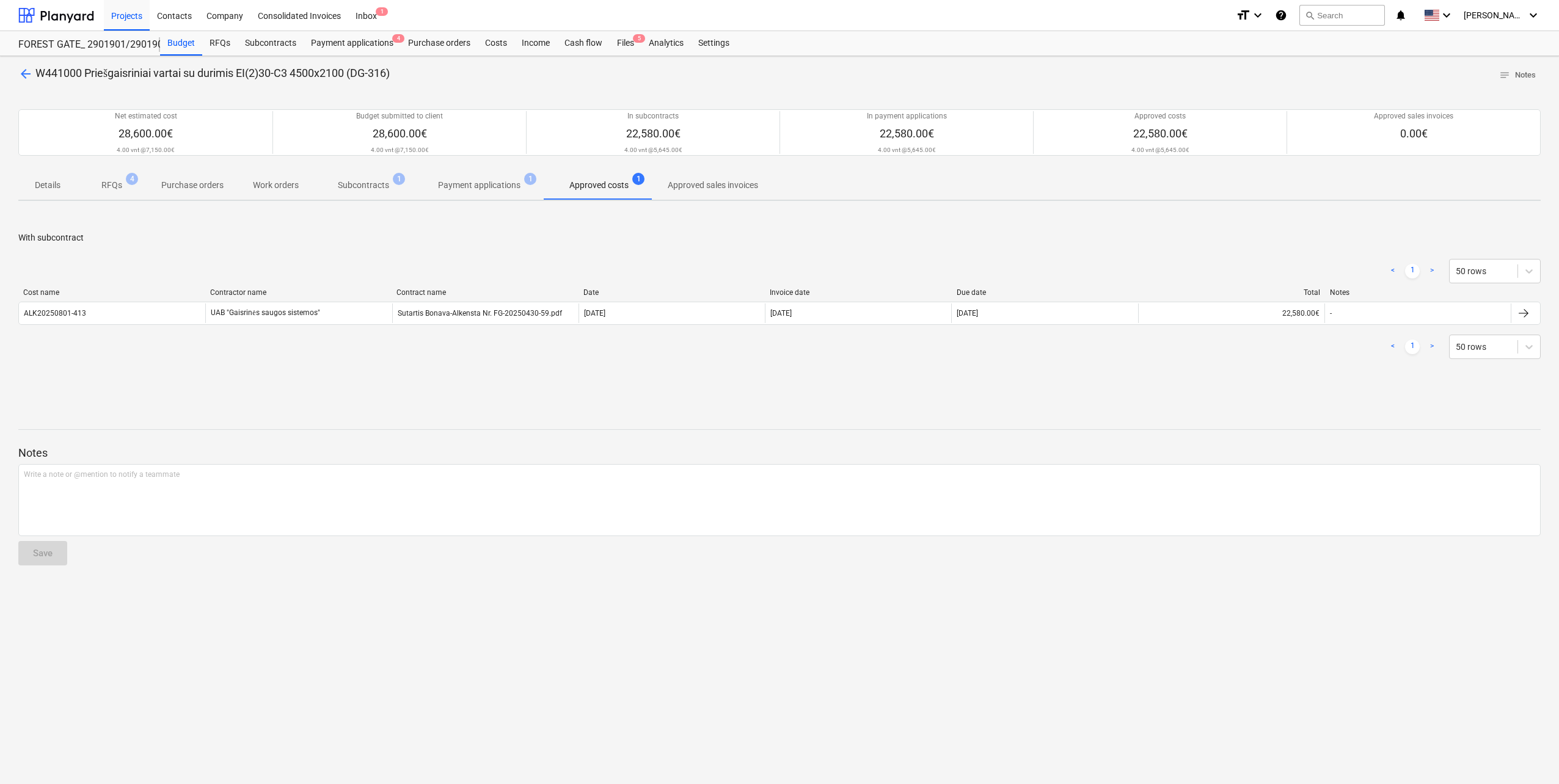
click at [500, 188] on p "Payment applications" at bounding box center [479, 185] width 83 height 13
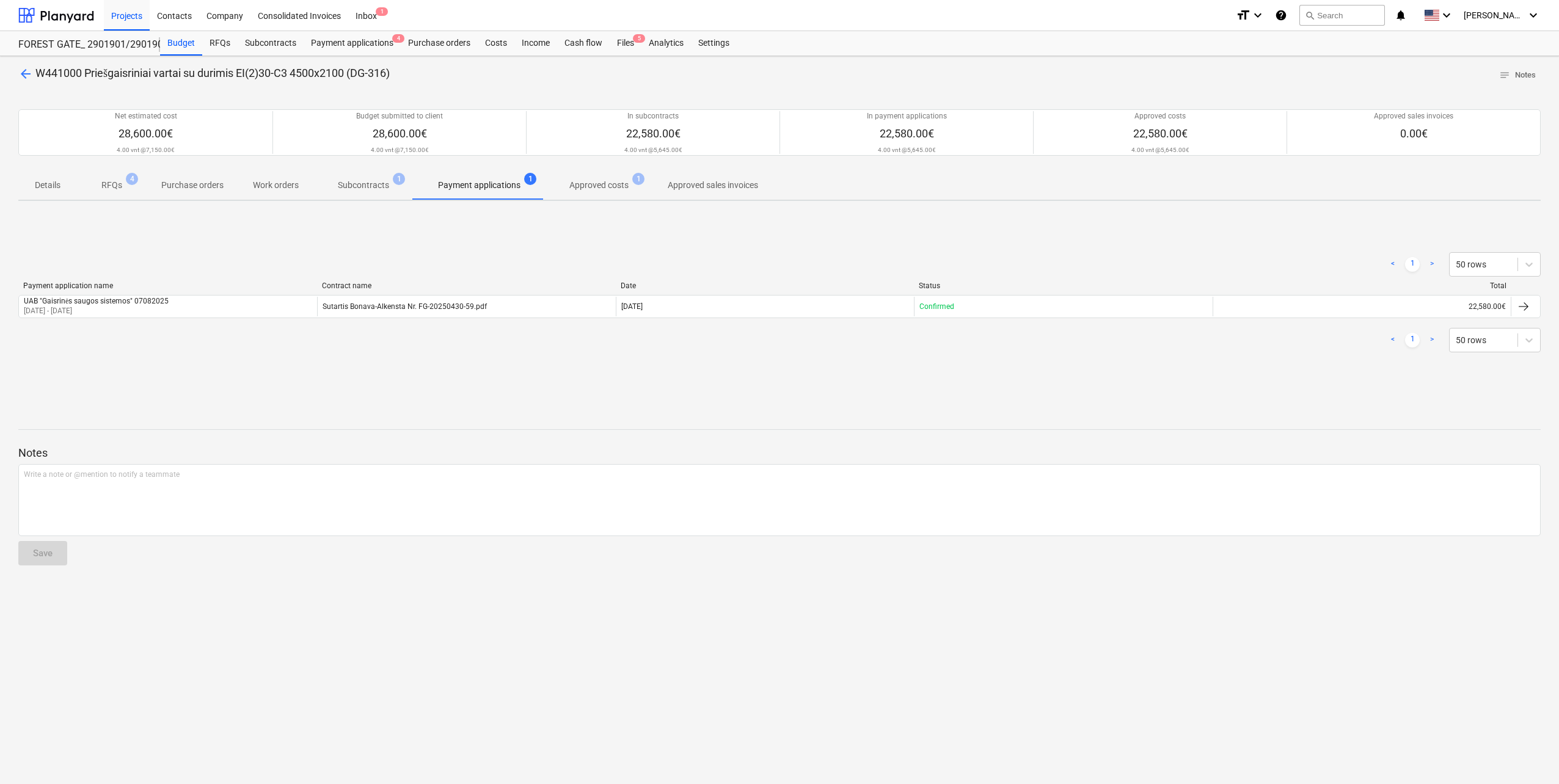
click at [398, 188] on span "Subcontracts 1" at bounding box center [364, 185] width 100 height 22
drag, startPoint x: 283, startPoint y: 193, endPoint x: 218, endPoint y: 193, distance: 65.0
click at [283, 193] on span "Work orders" at bounding box center [276, 185] width 75 height 20
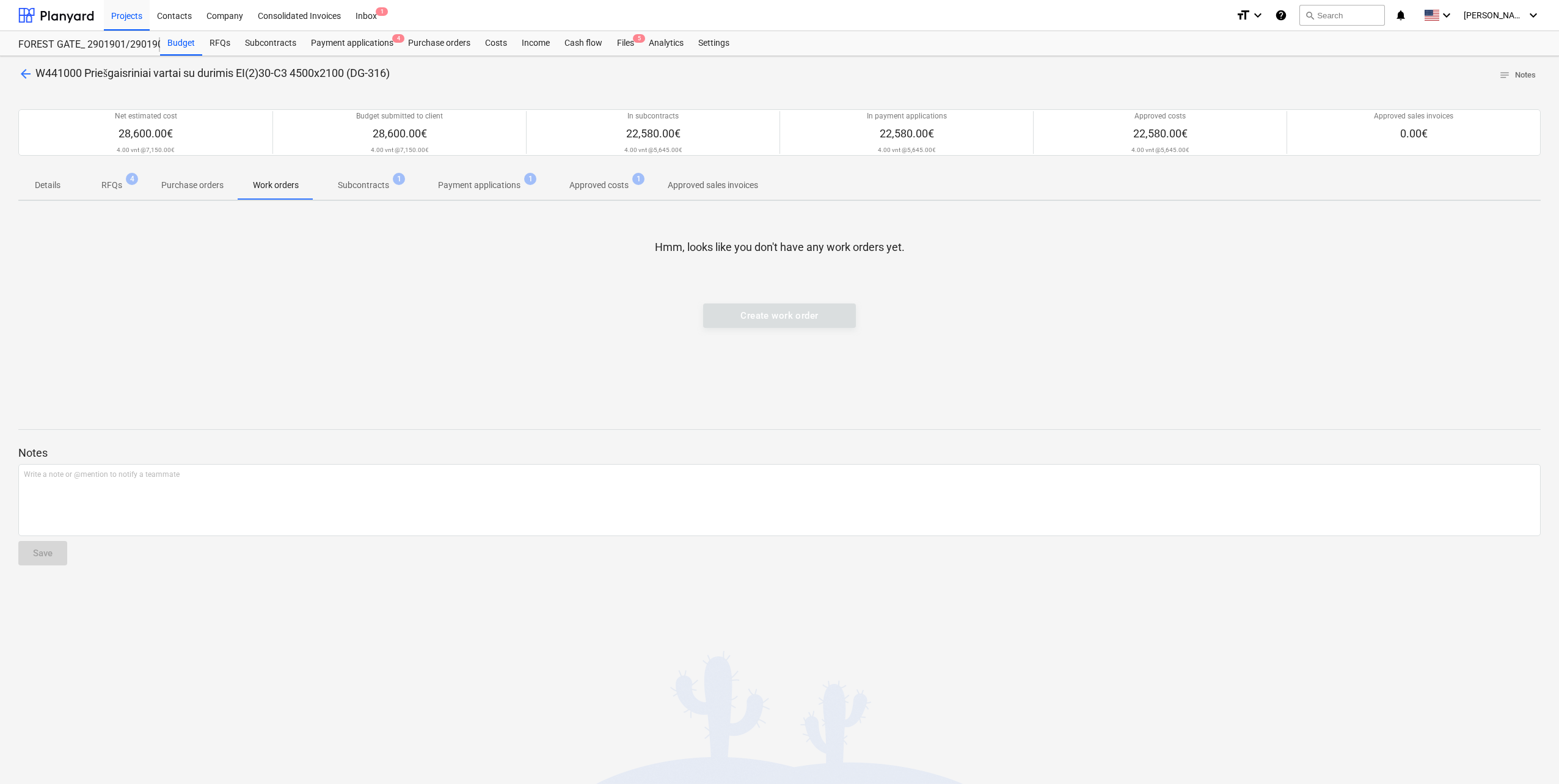
click at [134, 190] on span "RFQs 4" at bounding box center [112, 185] width 69 height 22
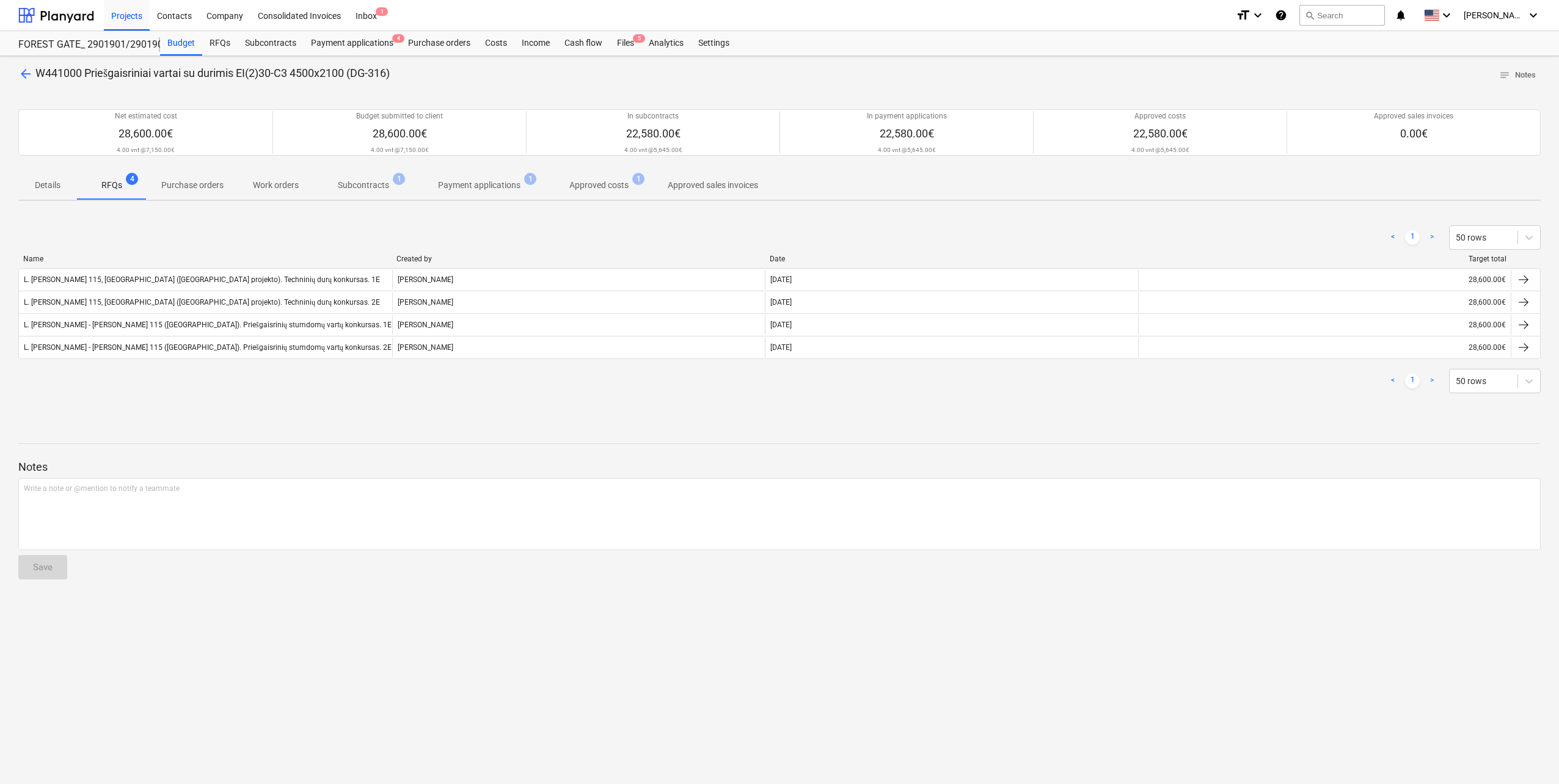
click at [35, 180] on p "Details" at bounding box center [47, 185] width 29 height 13
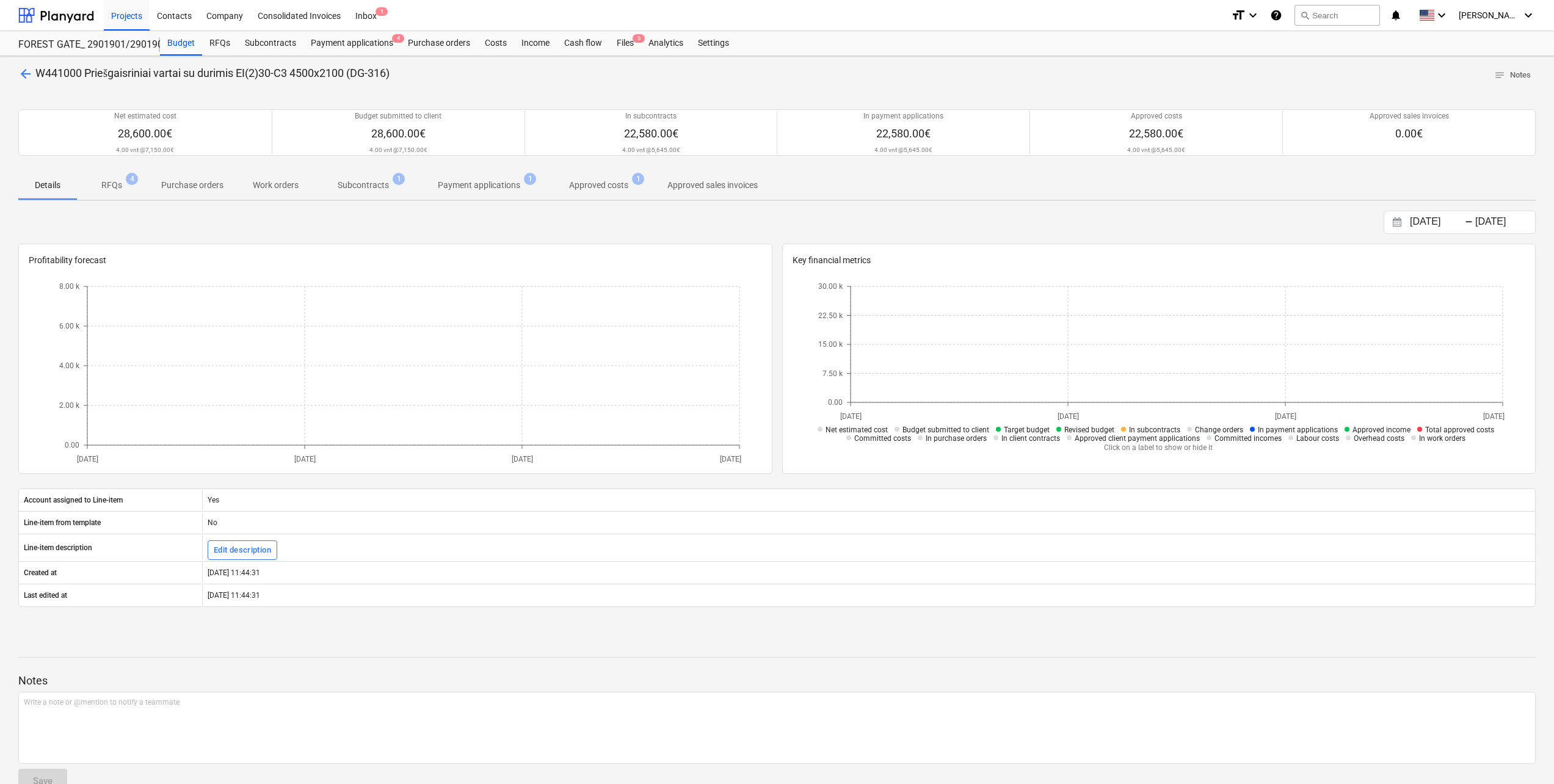
click at [205, 187] on p "Purchase orders" at bounding box center [192, 185] width 63 height 13
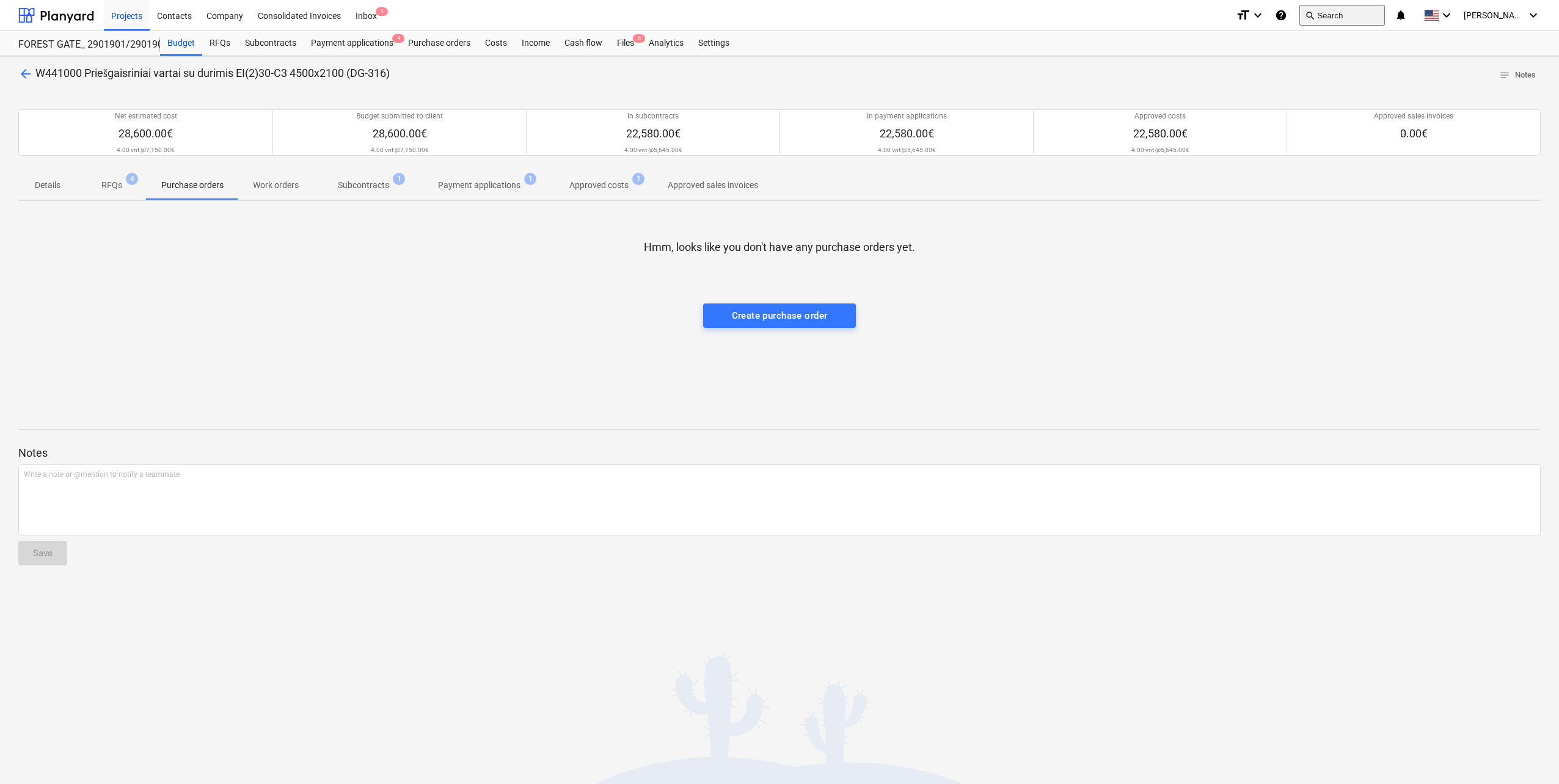
click at [1348, 12] on button "search Search" at bounding box center [1342, 15] width 86 height 21
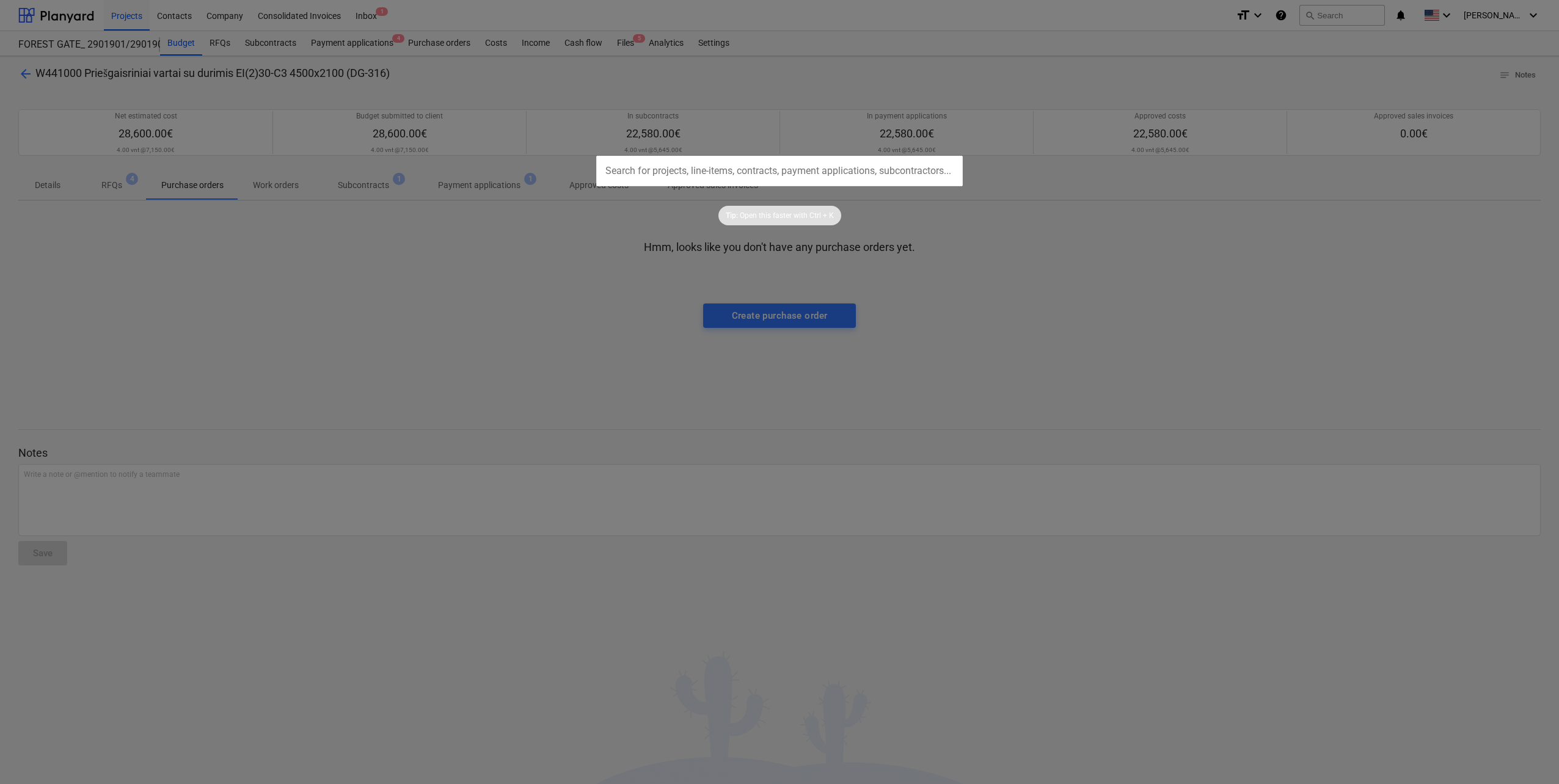
click at [1079, 319] on div at bounding box center [780, 392] width 1559 height 784
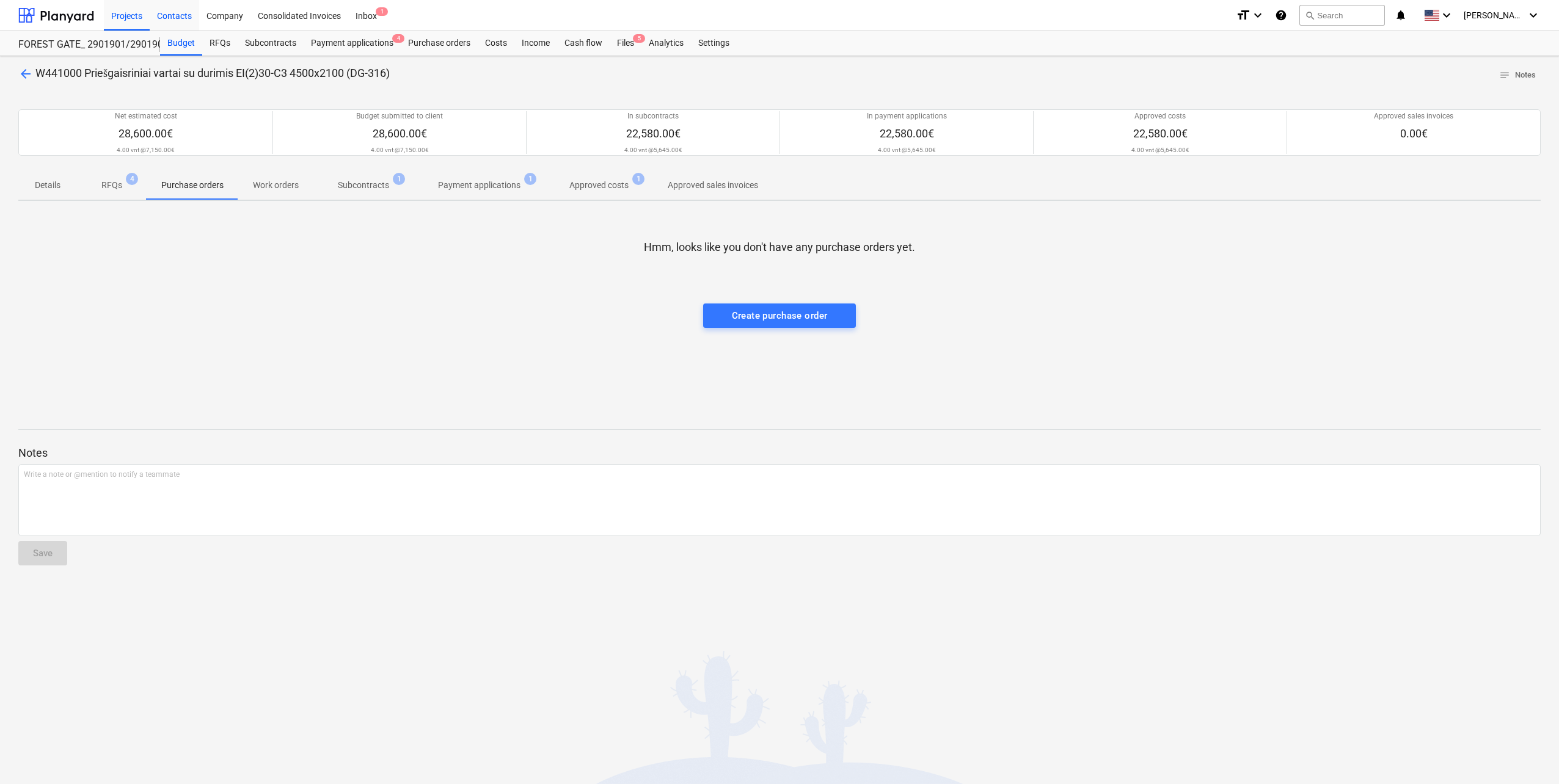
click at [180, 10] on div "Contacts" at bounding box center [173, 14] width 49 height 31
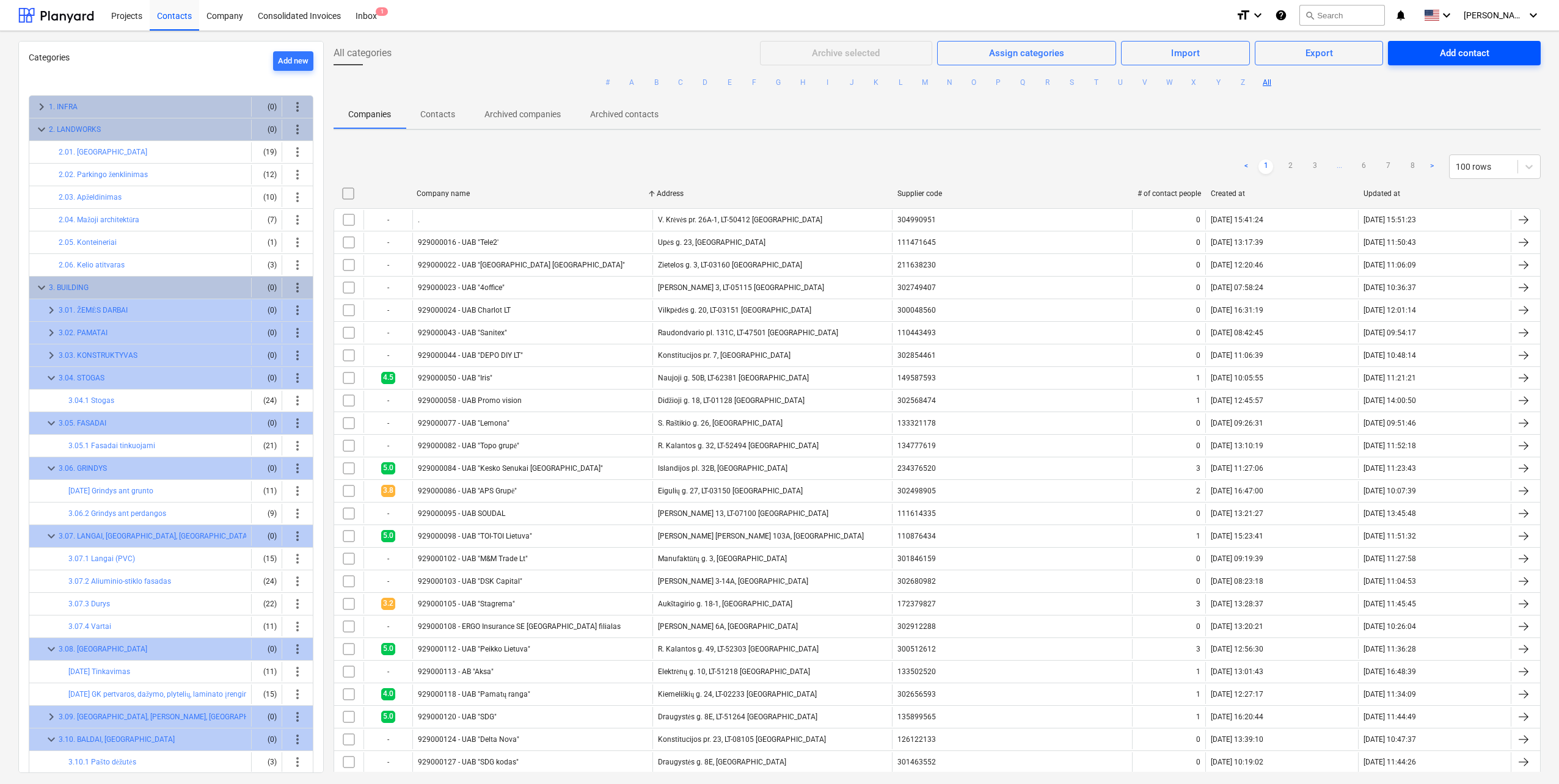
click at [1429, 56] on span "Add contact" at bounding box center [1464, 53] width 123 height 16
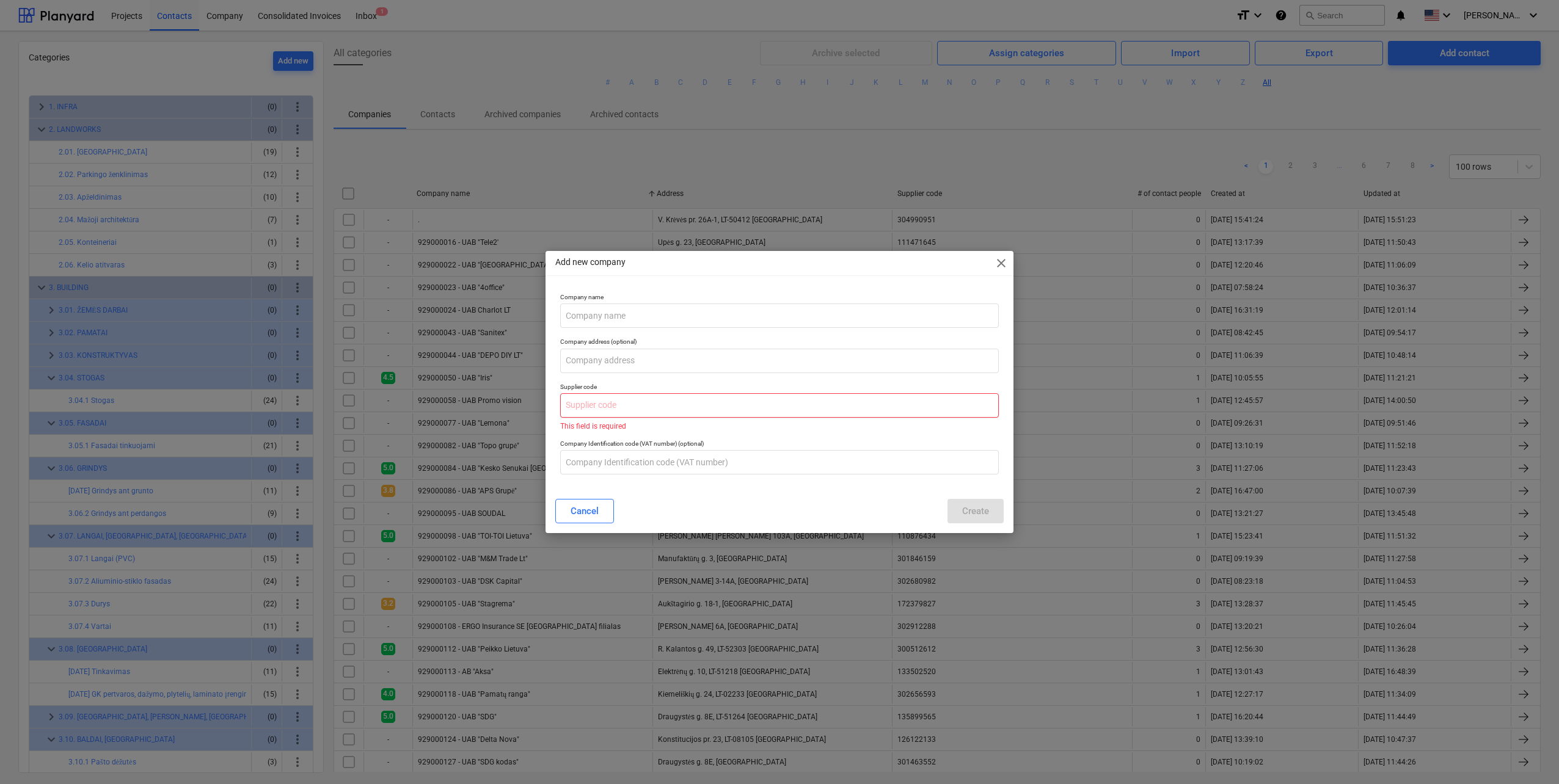
click at [691, 414] on input "text" at bounding box center [780, 405] width 439 height 24
paste input "304562897"
type input "304562897"
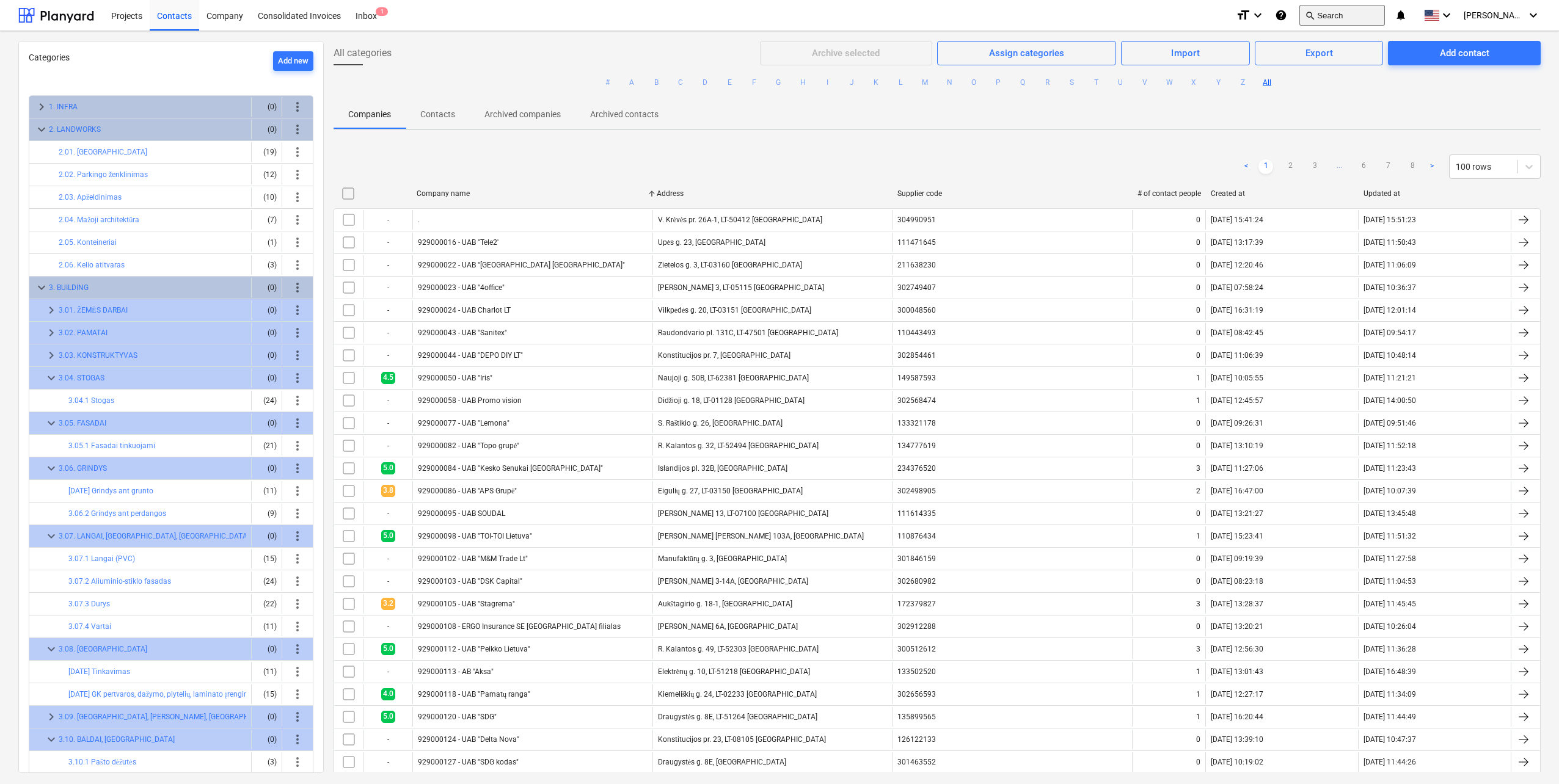
click at [1382, 17] on button "search Search" at bounding box center [1342, 15] width 86 height 21
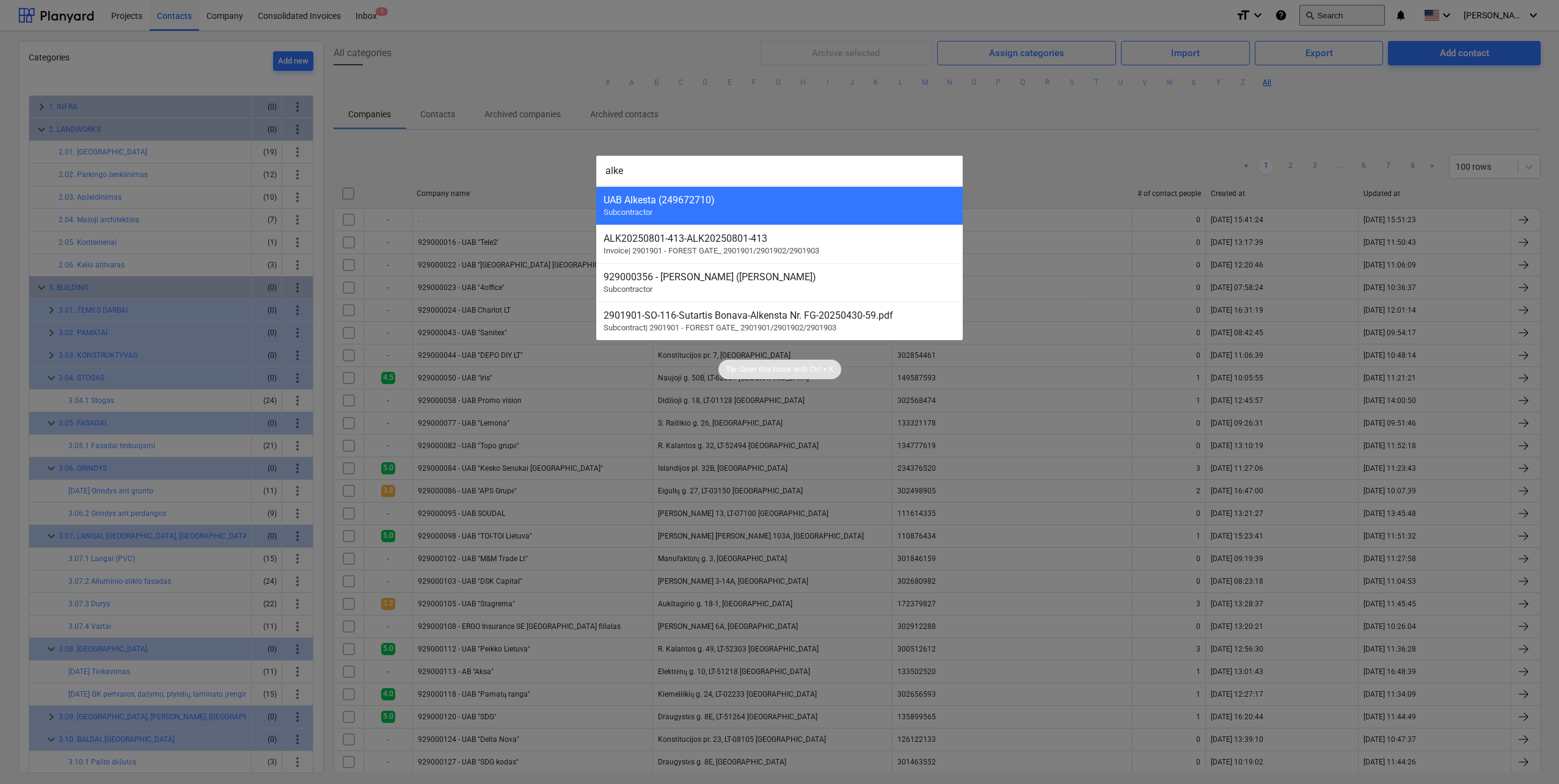
type input "alkes"
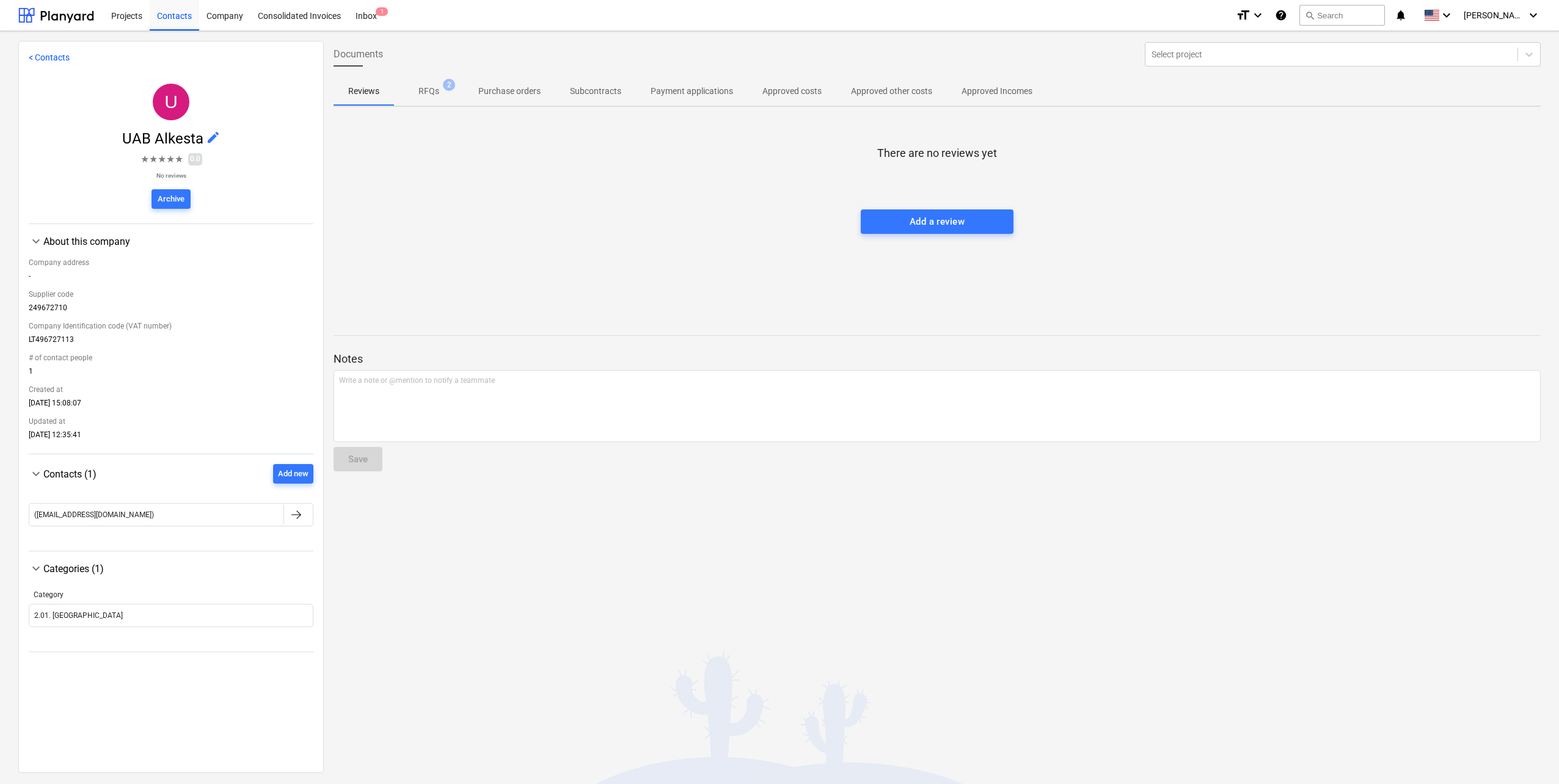
click at [211, 139] on span "edit" at bounding box center [213, 137] width 14 height 14
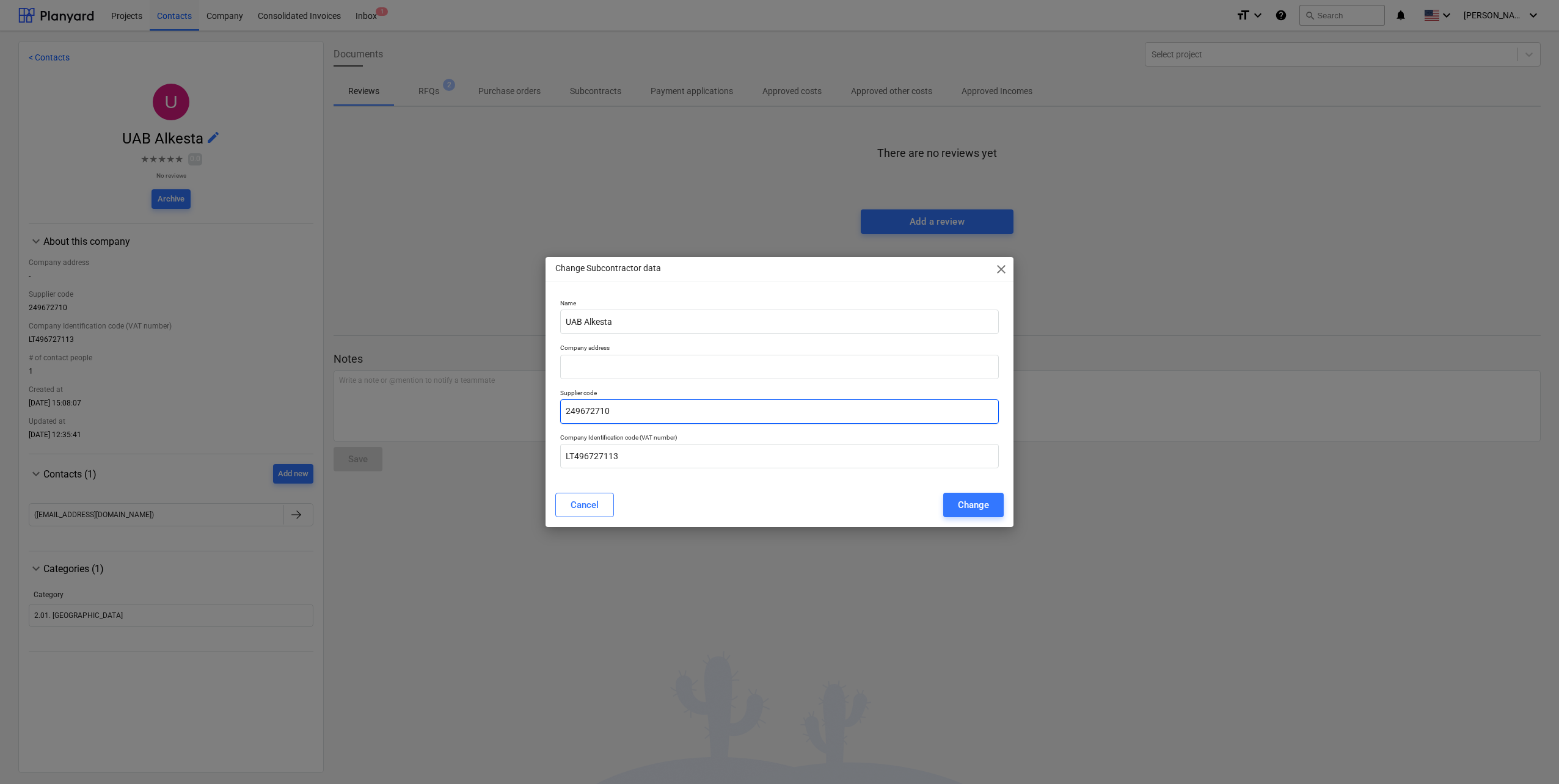
click at [671, 417] on input "249672710" at bounding box center [780, 411] width 439 height 24
click at [1002, 265] on span "close" at bounding box center [1001, 268] width 14 height 14
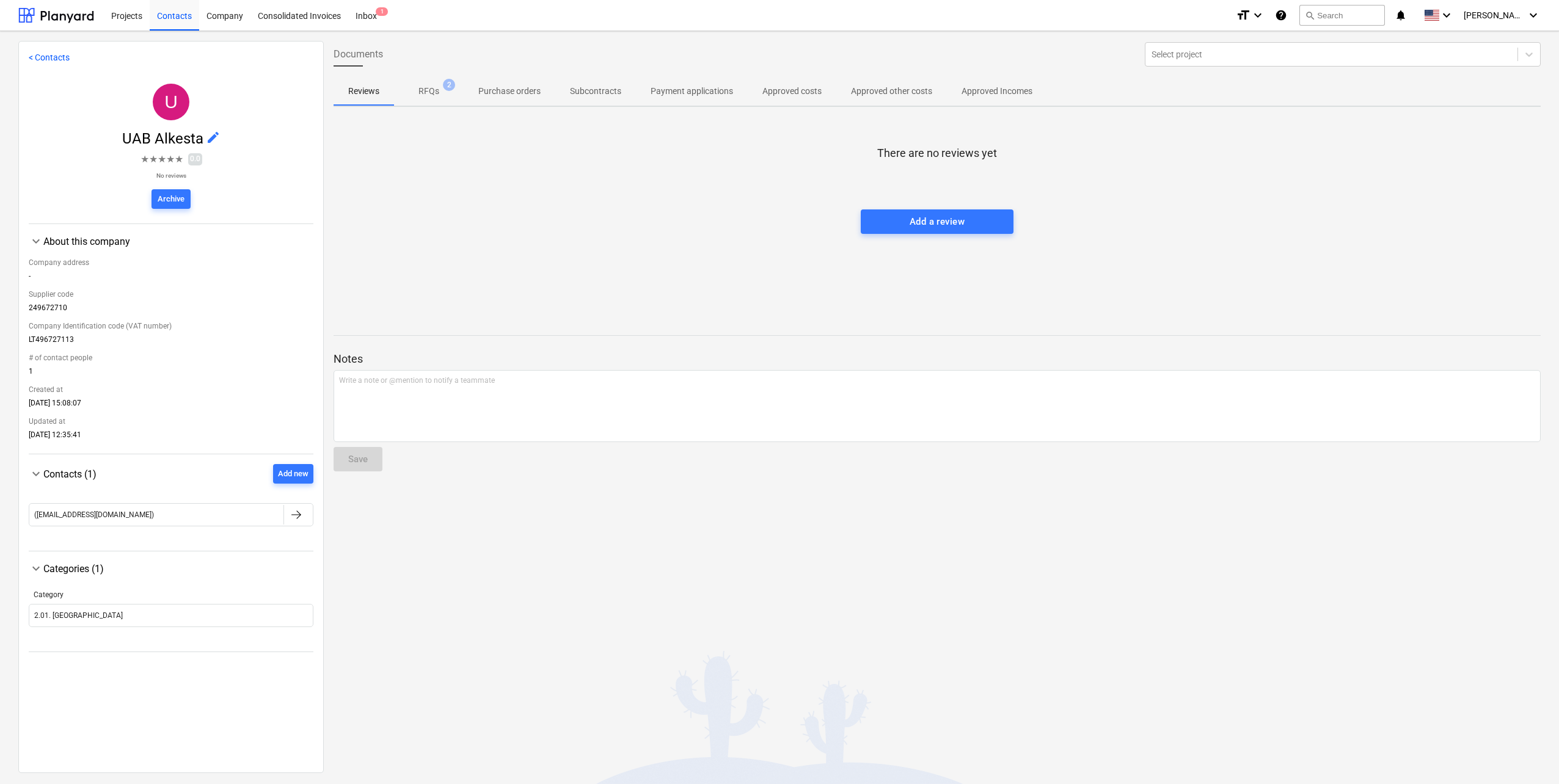
click at [221, 135] on span "UAB Alkesta edit" at bounding box center [171, 139] width 285 height 17
click at [213, 135] on span "edit" at bounding box center [213, 137] width 14 height 14
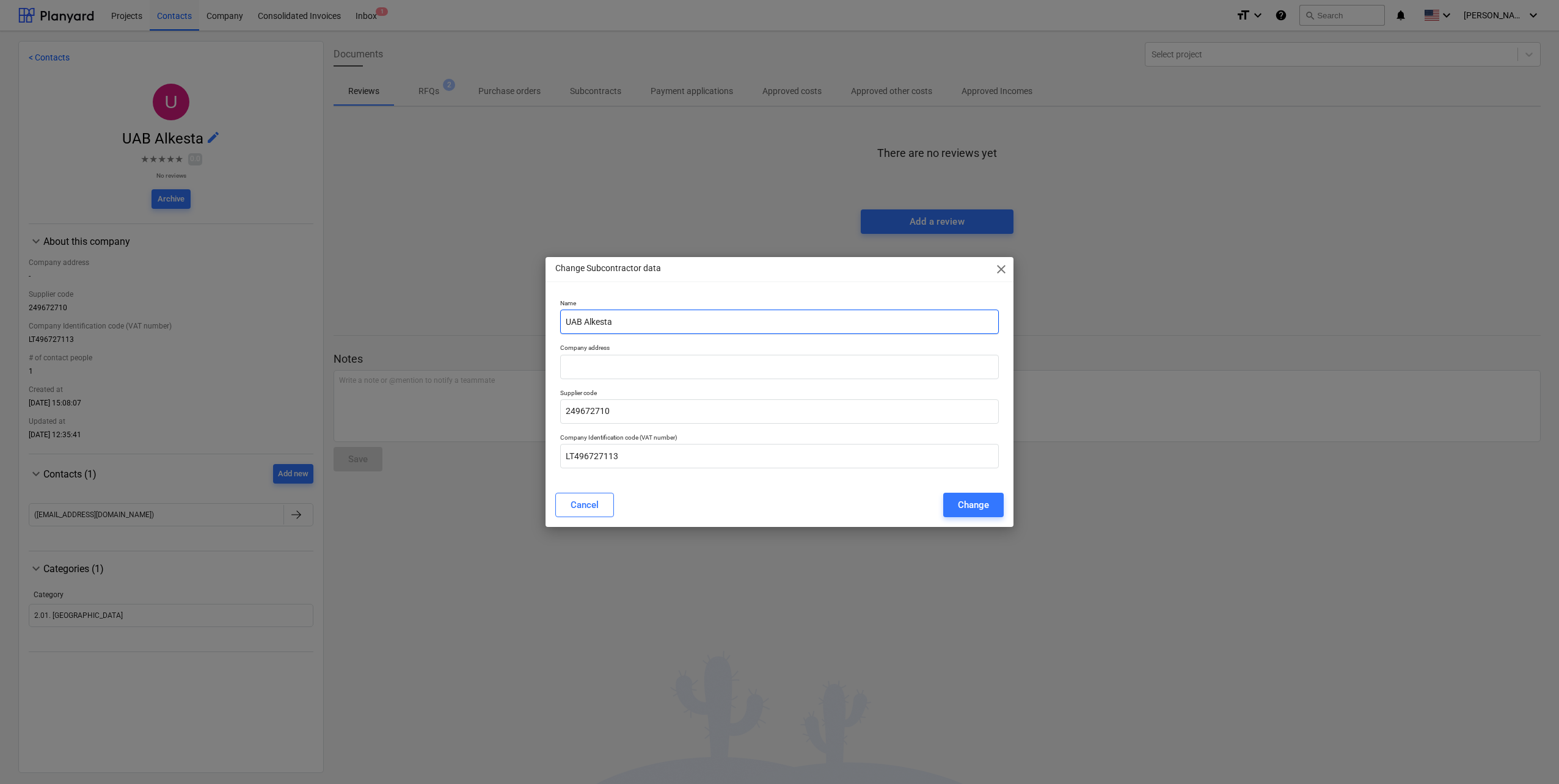
click at [600, 321] on input "UAB Alkesta" at bounding box center [780, 321] width 439 height 24
type input "UAB Alkensta"
click at [959, 513] on div "Change" at bounding box center [973, 505] width 31 height 16
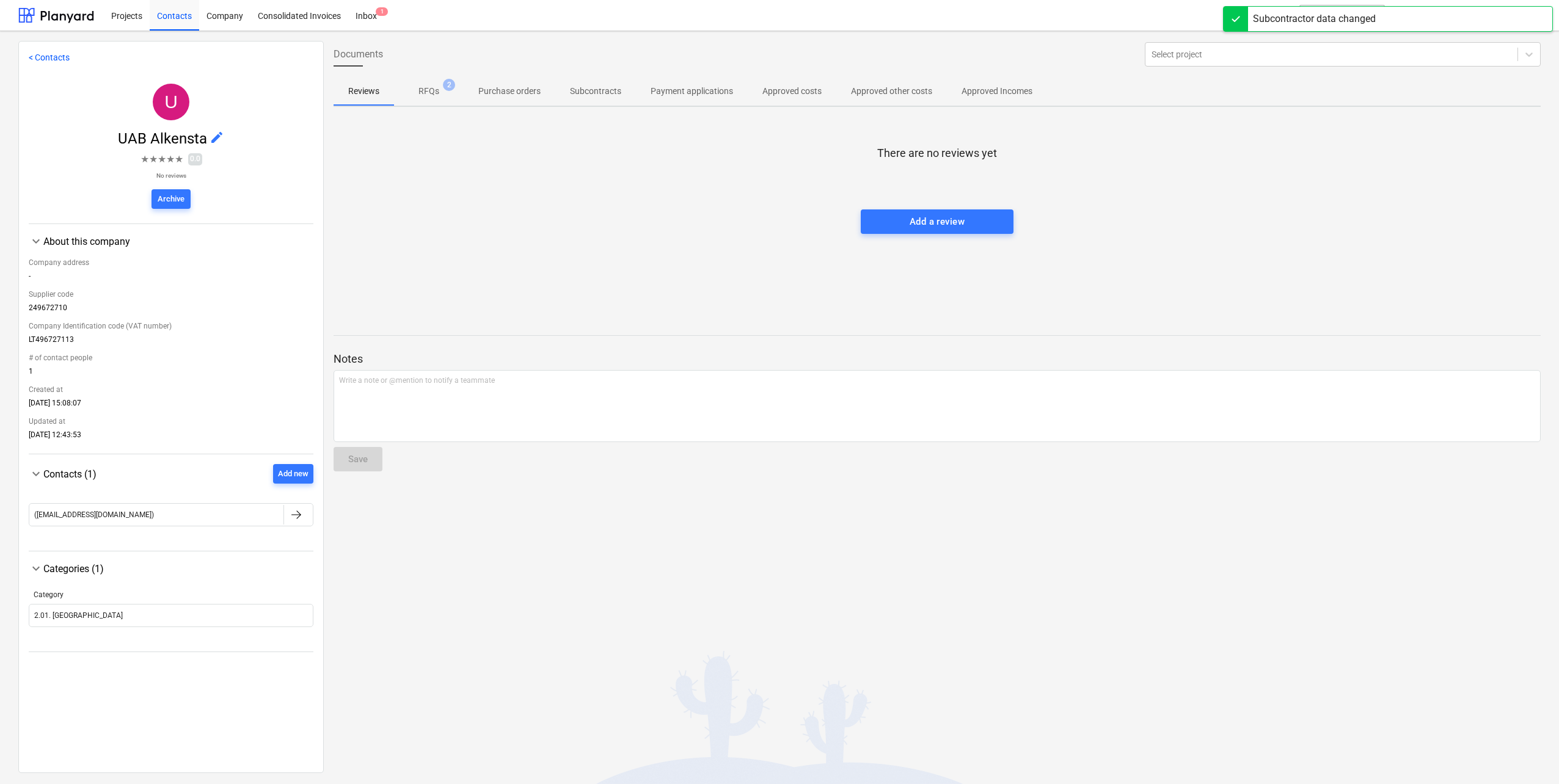
click at [420, 86] on p "RFQs" at bounding box center [429, 90] width 21 height 13
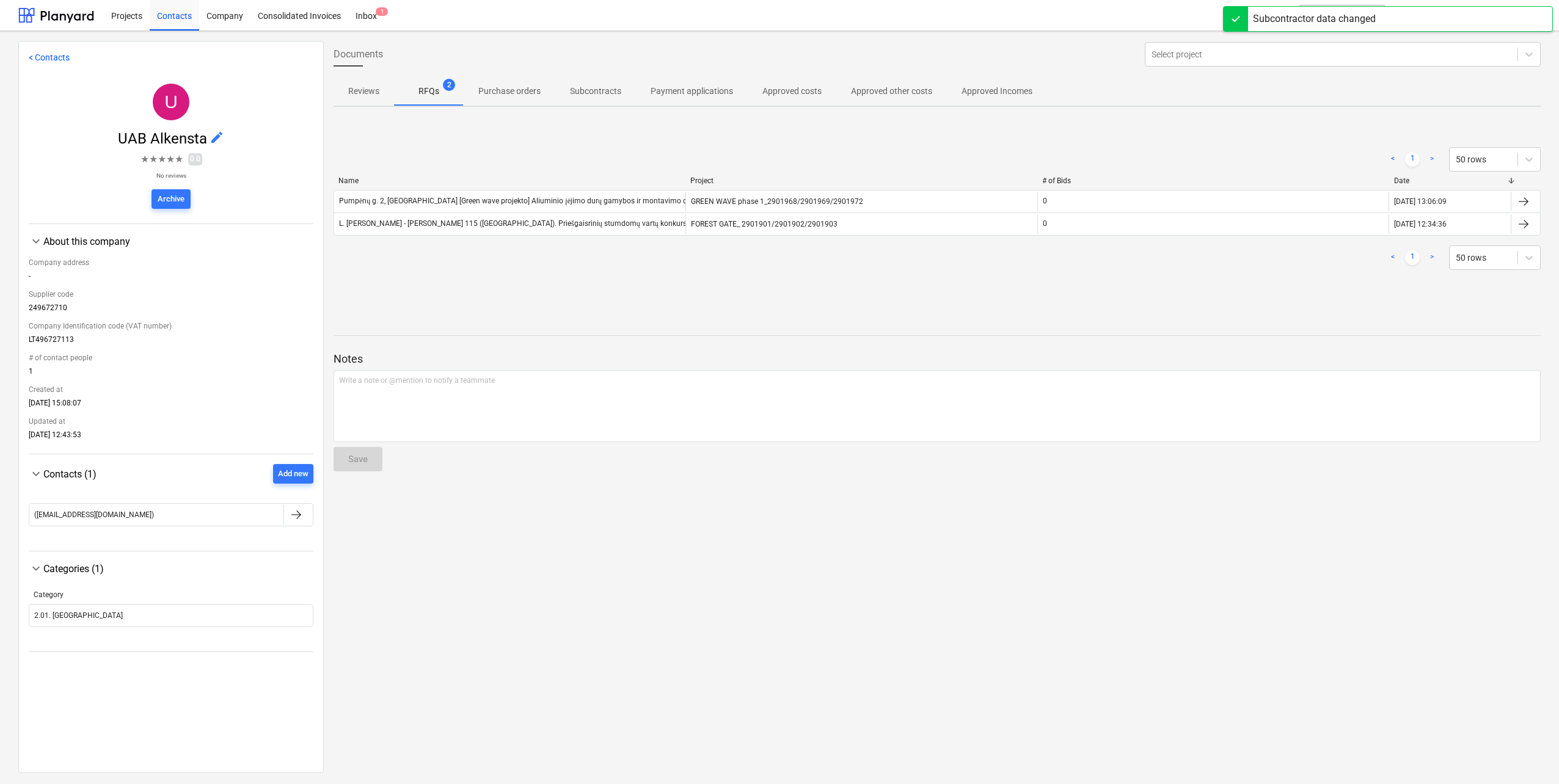
click at [382, 89] on span "Reviews" at bounding box center [364, 90] width 61 height 20
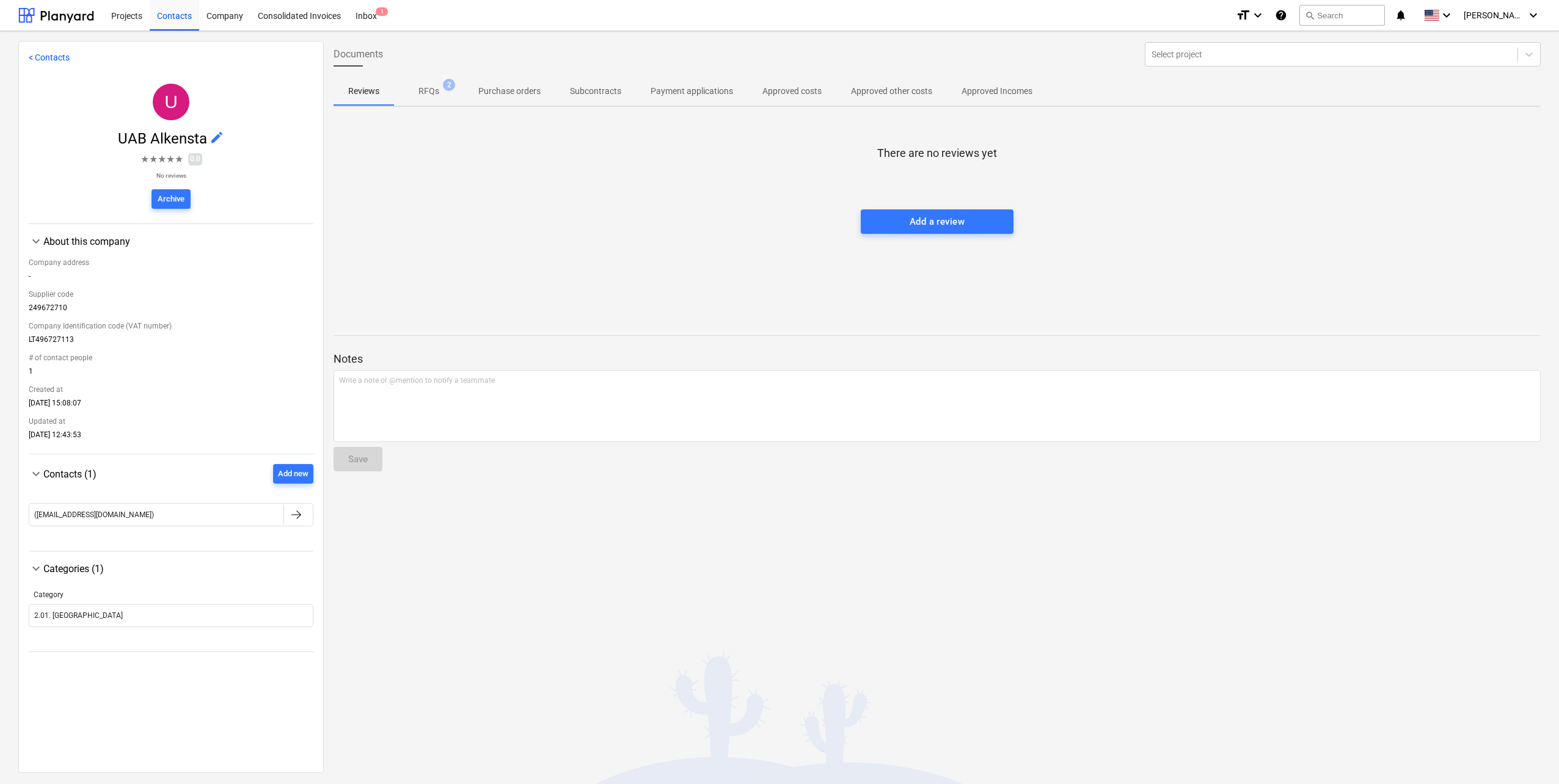
click at [66, 287] on div "Supplier code" at bounding box center [171, 293] width 285 height 18
click at [62, 309] on div "249672710" at bounding box center [171, 310] width 285 height 13
copy div "249672710"
click at [210, 139] on span "edit" at bounding box center [217, 137] width 14 height 14
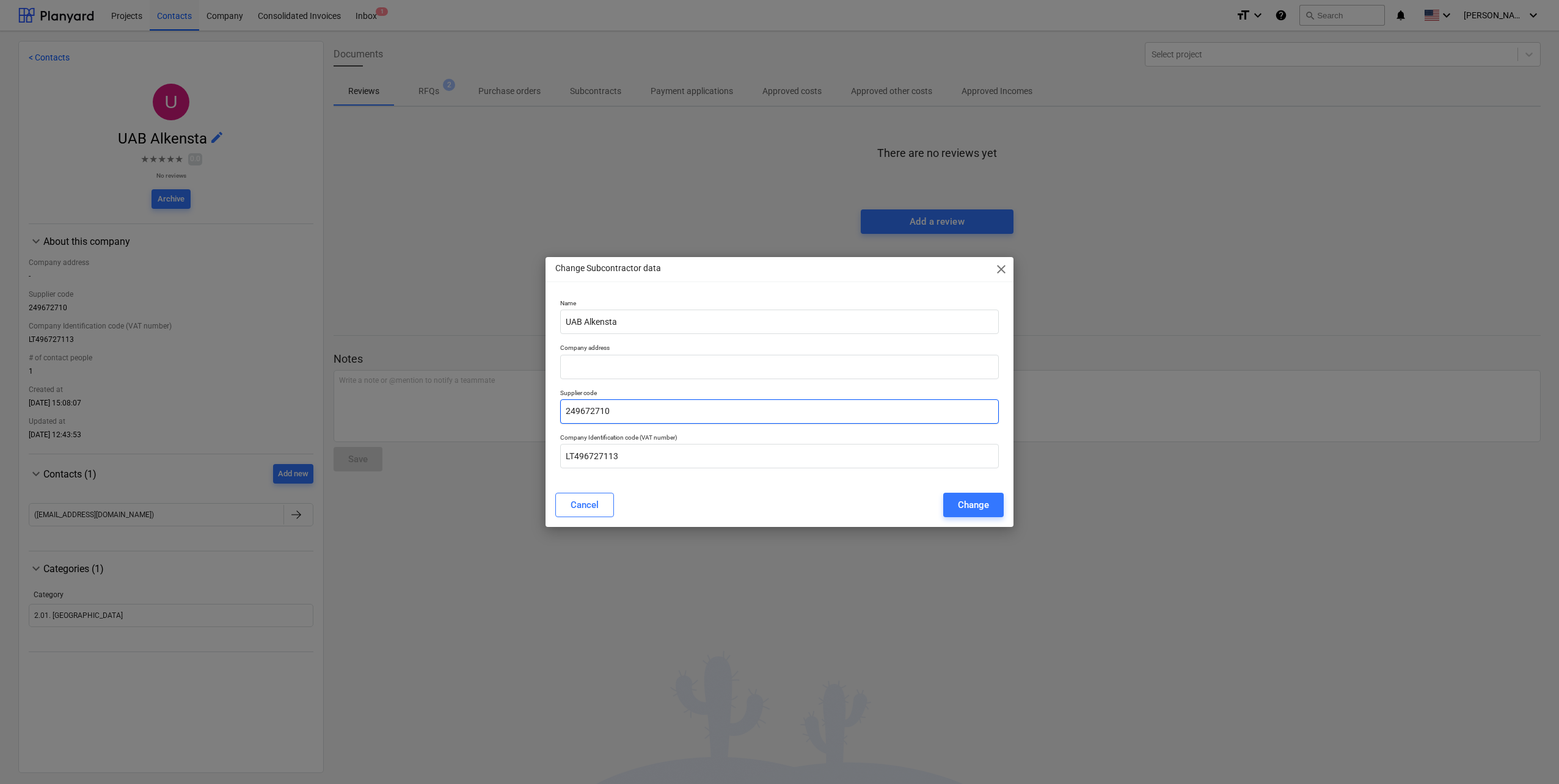
click at [639, 413] on input "249672710" at bounding box center [780, 411] width 439 height 24
click at [1155, 408] on div "Change Subcontractor data close Name UAB Alkensta Company address Supplier code…" at bounding box center [780, 392] width 1559 height 784
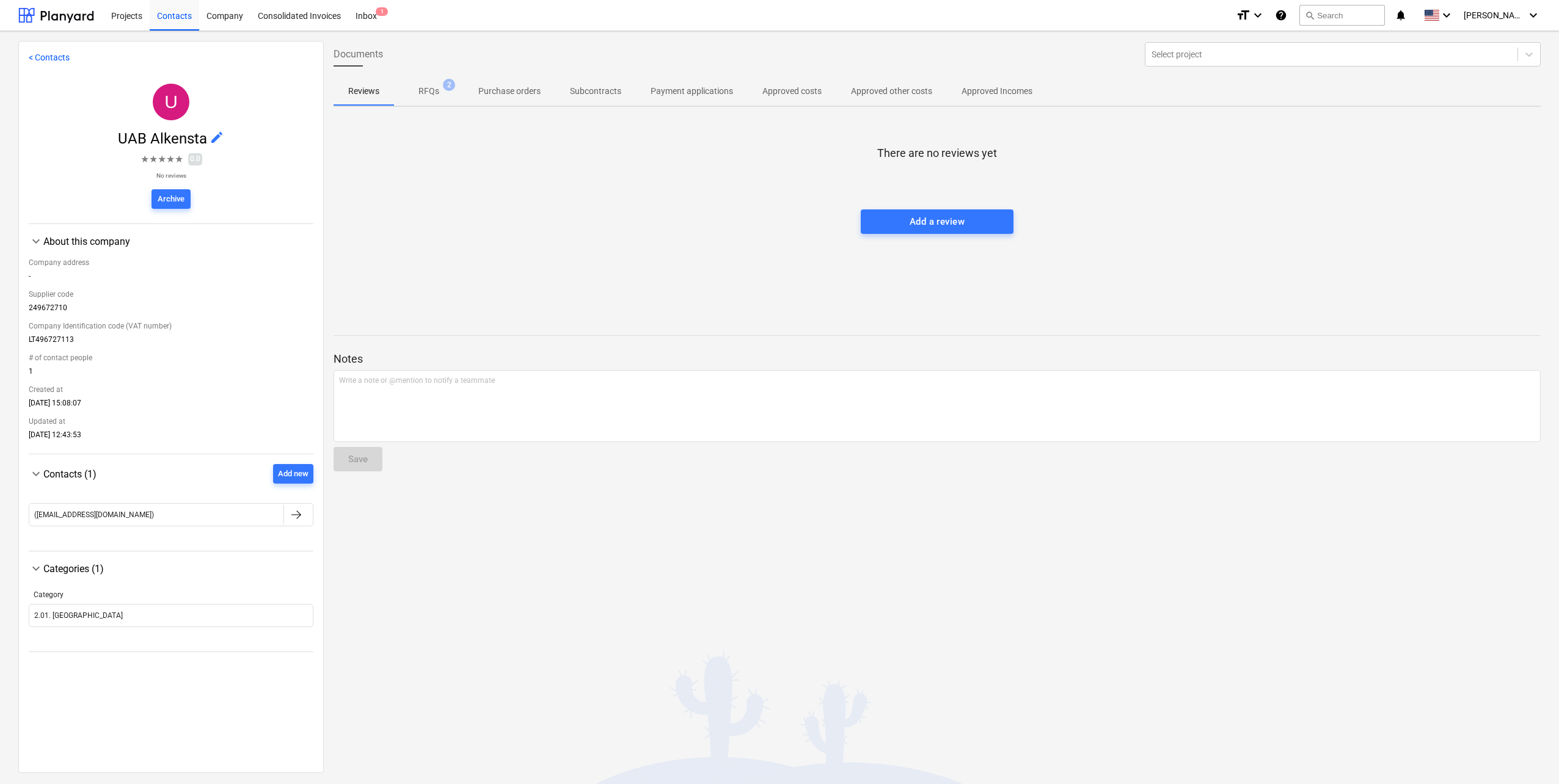
click at [55, 303] on div "Supplier code" at bounding box center [171, 293] width 285 height 18
click at [54, 307] on div "249672710" at bounding box center [171, 310] width 285 height 13
copy div "249672710"
click at [155, 277] on div "-" at bounding box center [171, 278] width 285 height 13
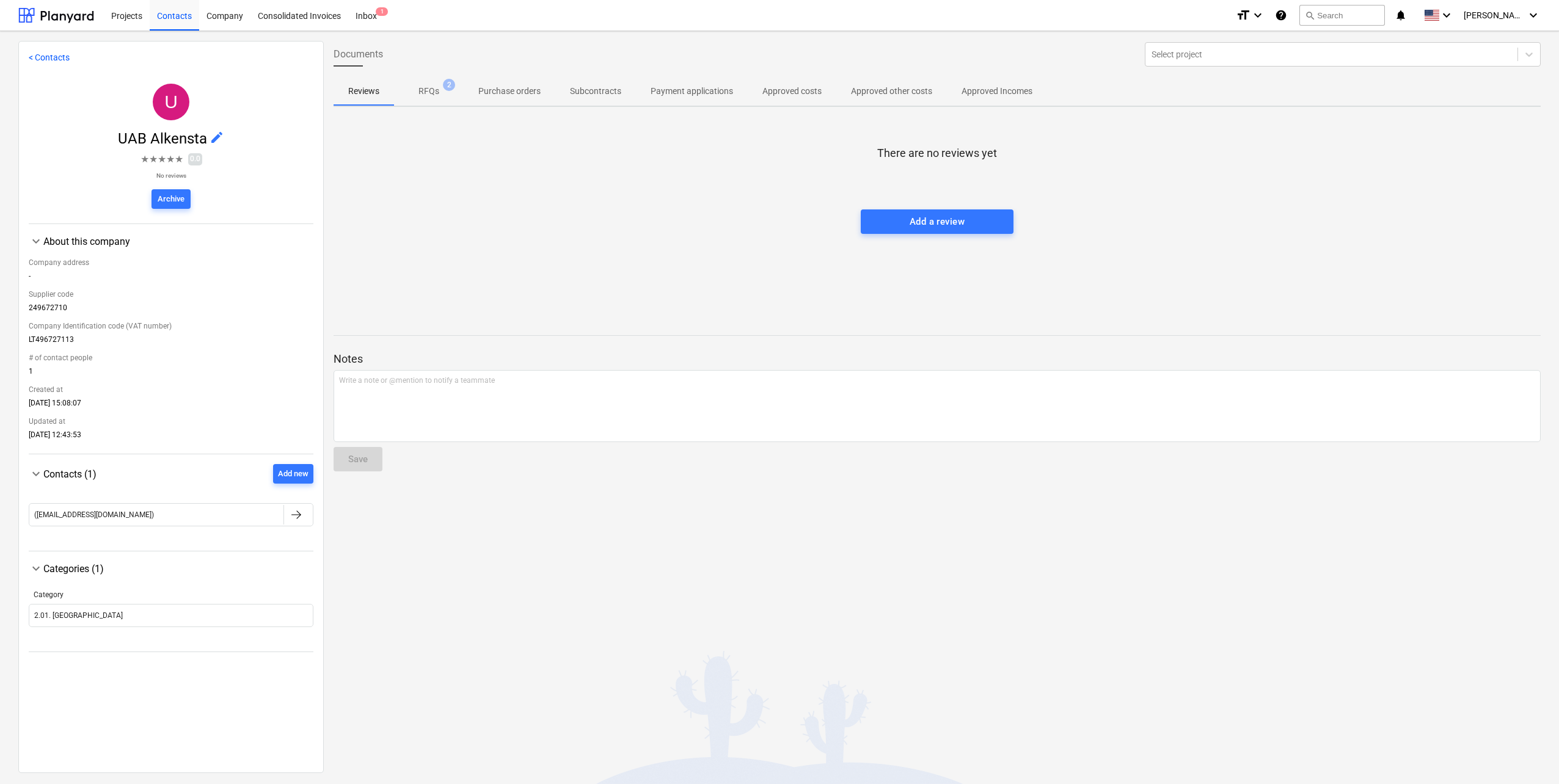
click at [213, 134] on span "edit" at bounding box center [217, 137] width 14 height 14
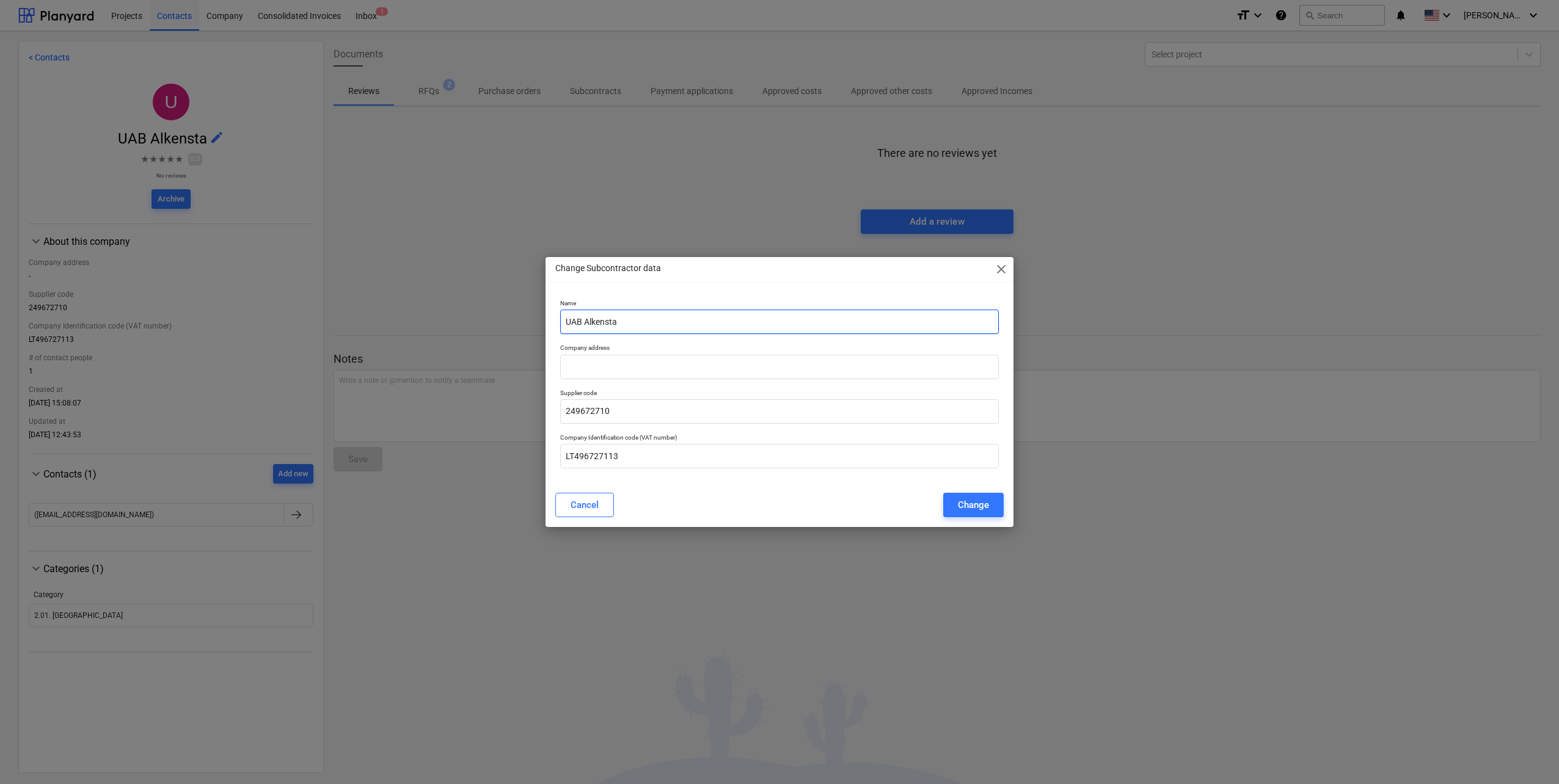
click at [607, 323] on input "UAB Alkensta" at bounding box center [780, 321] width 439 height 24
type input "UAB Alkesta"
click at [970, 497] on div "Change" at bounding box center [973, 505] width 31 height 16
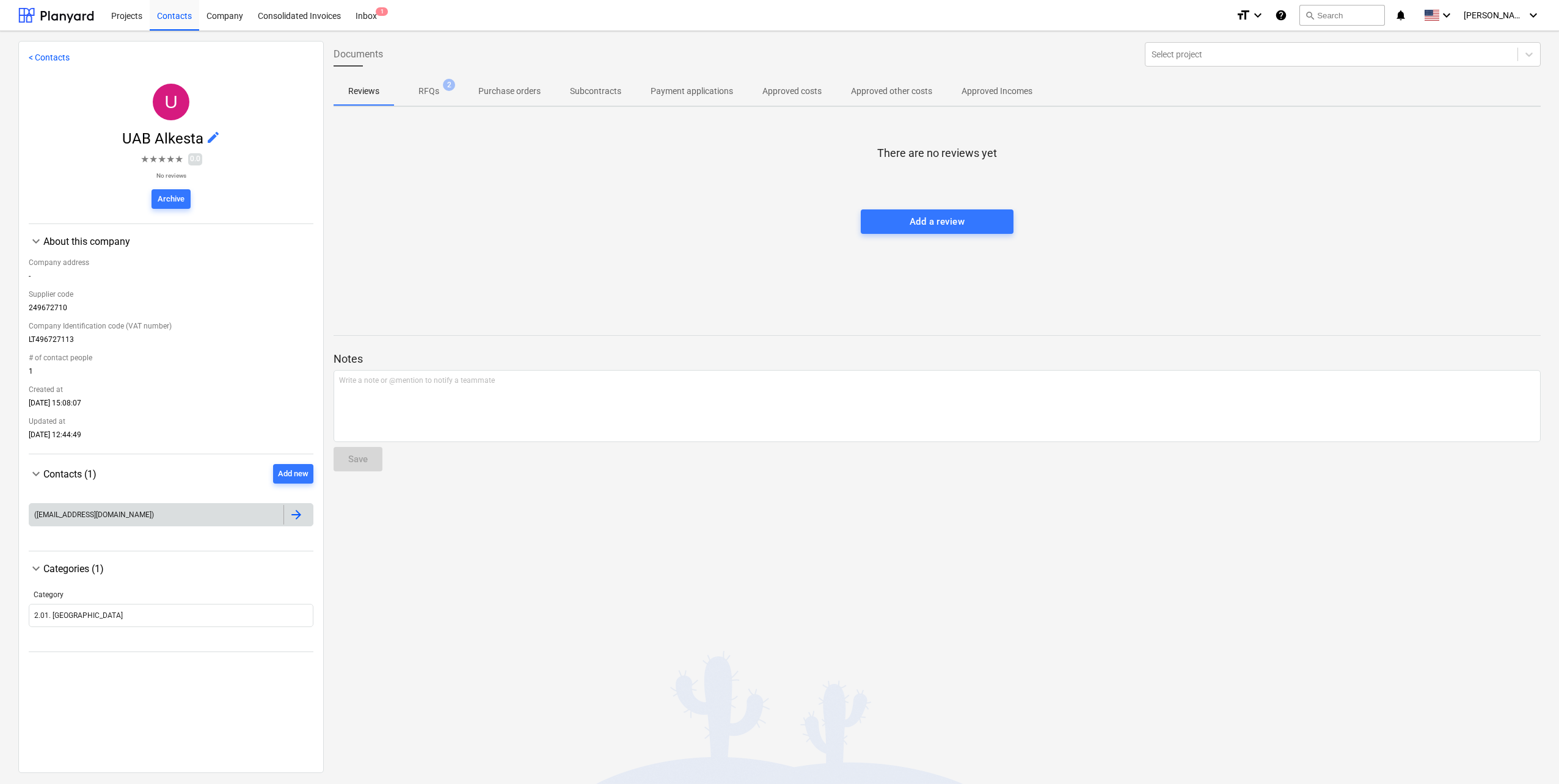
click at [141, 506] on div "([EMAIL_ADDRESS][DOMAIN_NAME])" at bounding box center [156, 515] width 254 height 19
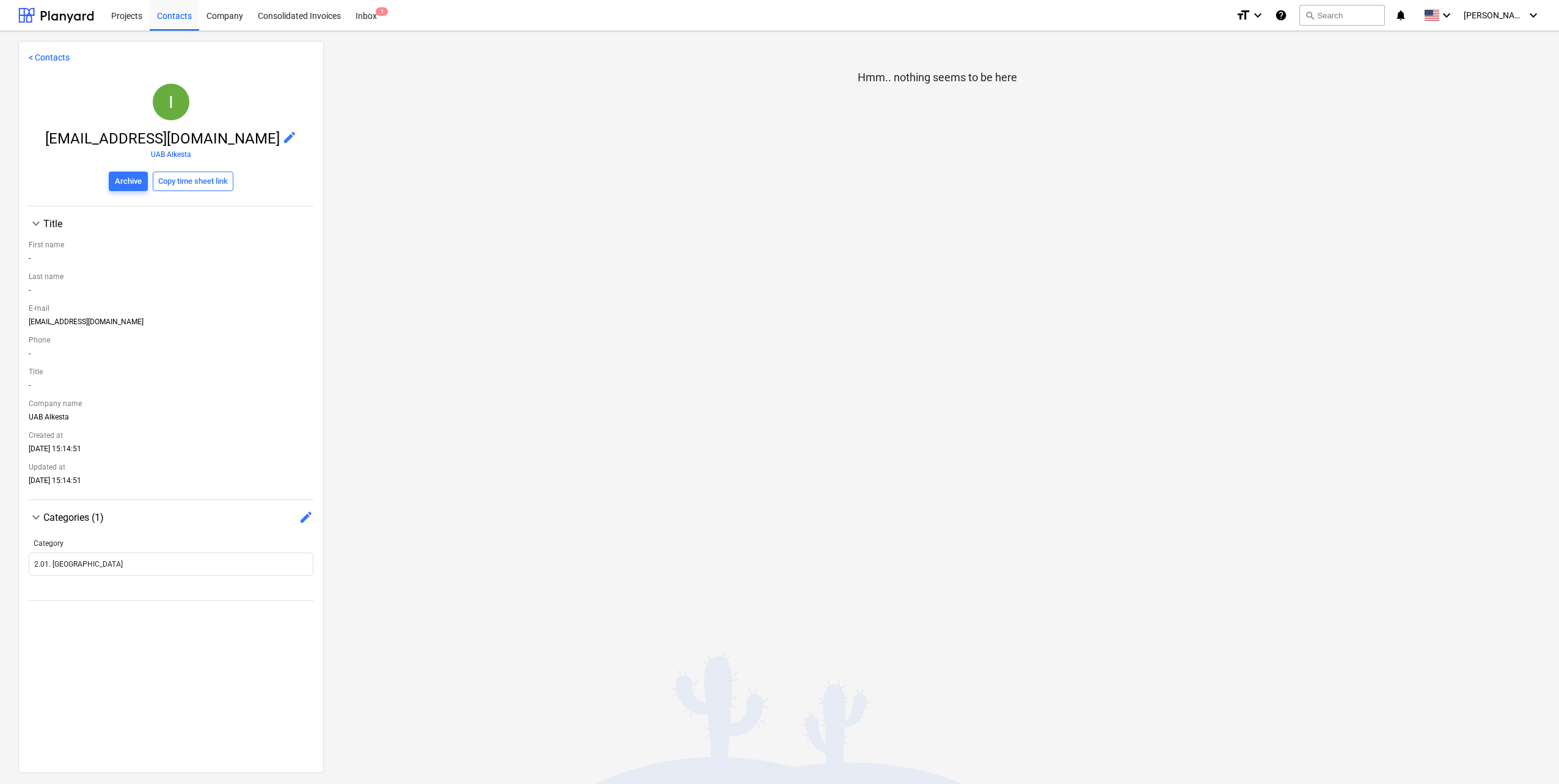
click at [282, 141] on span "edit" at bounding box center [289, 137] width 14 height 14
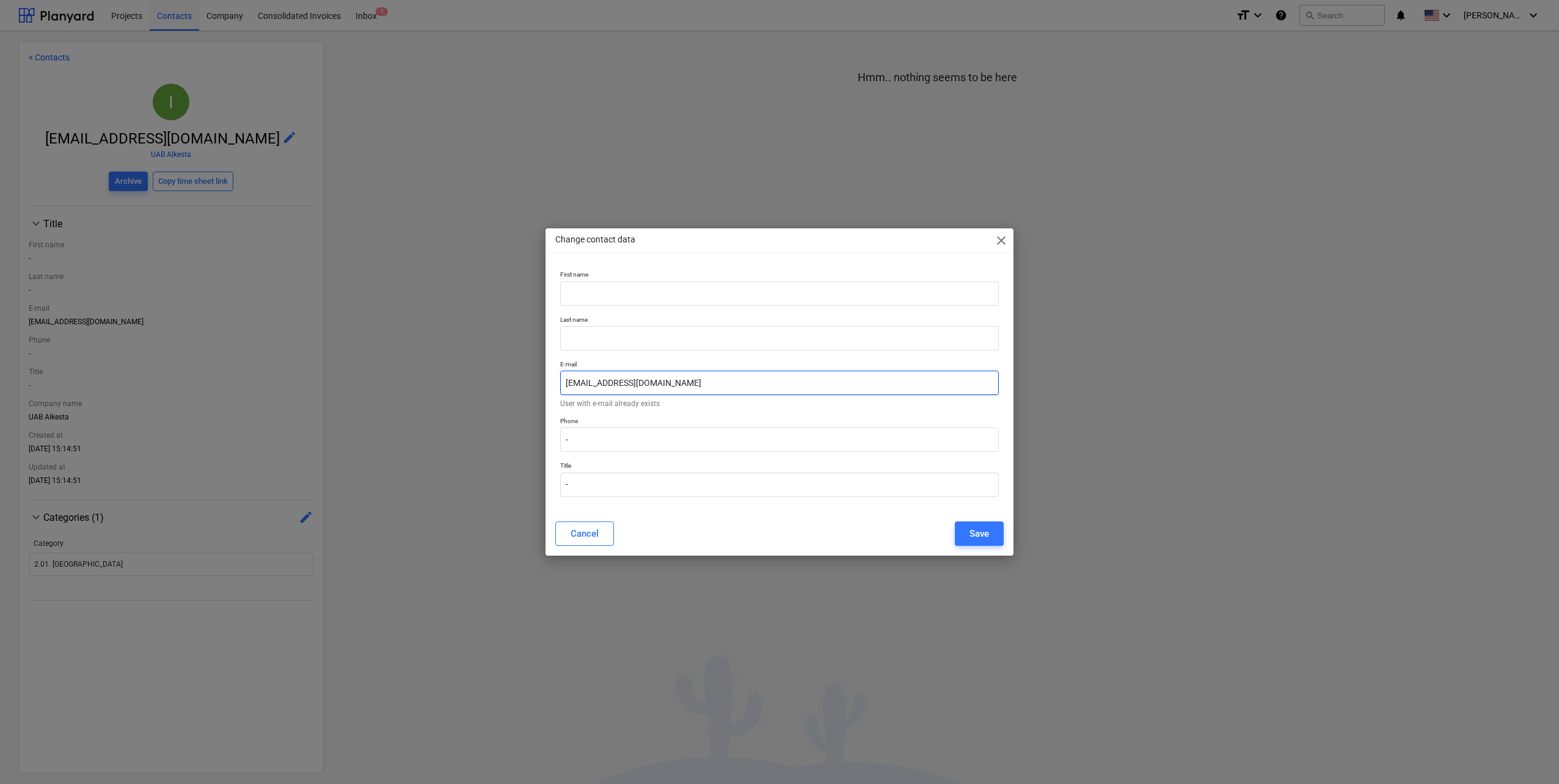
click at [608, 385] on input "[EMAIL_ADDRESS][DOMAIN_NAME]" at bounding box center [780, 382] width 439 height 24
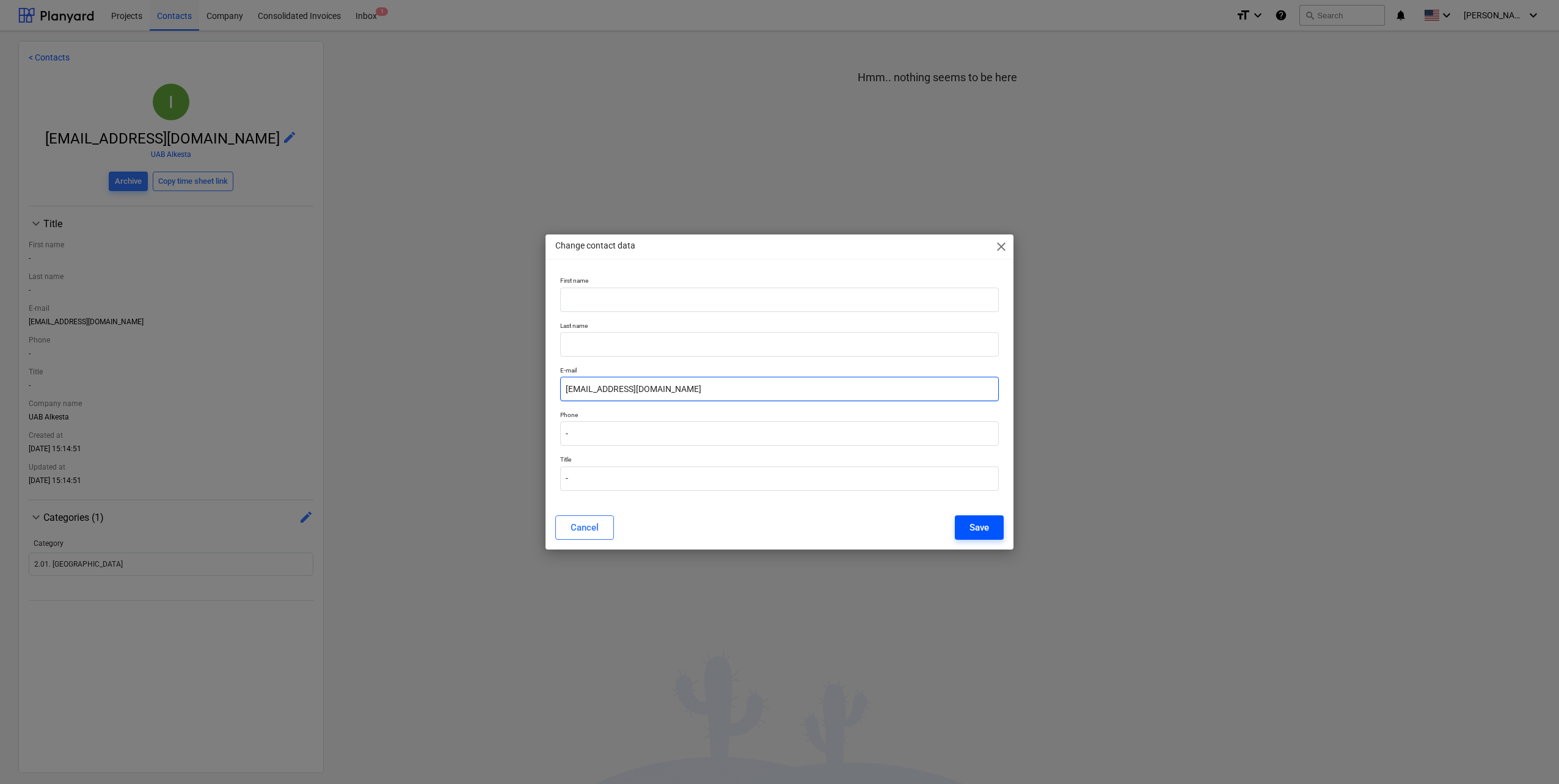
type input "[EMAIL_ADDRESS][DOMAIN_NAME]"
click at [969, 525] on div "Save" at bounding box center [979, 527] width 19 height 16
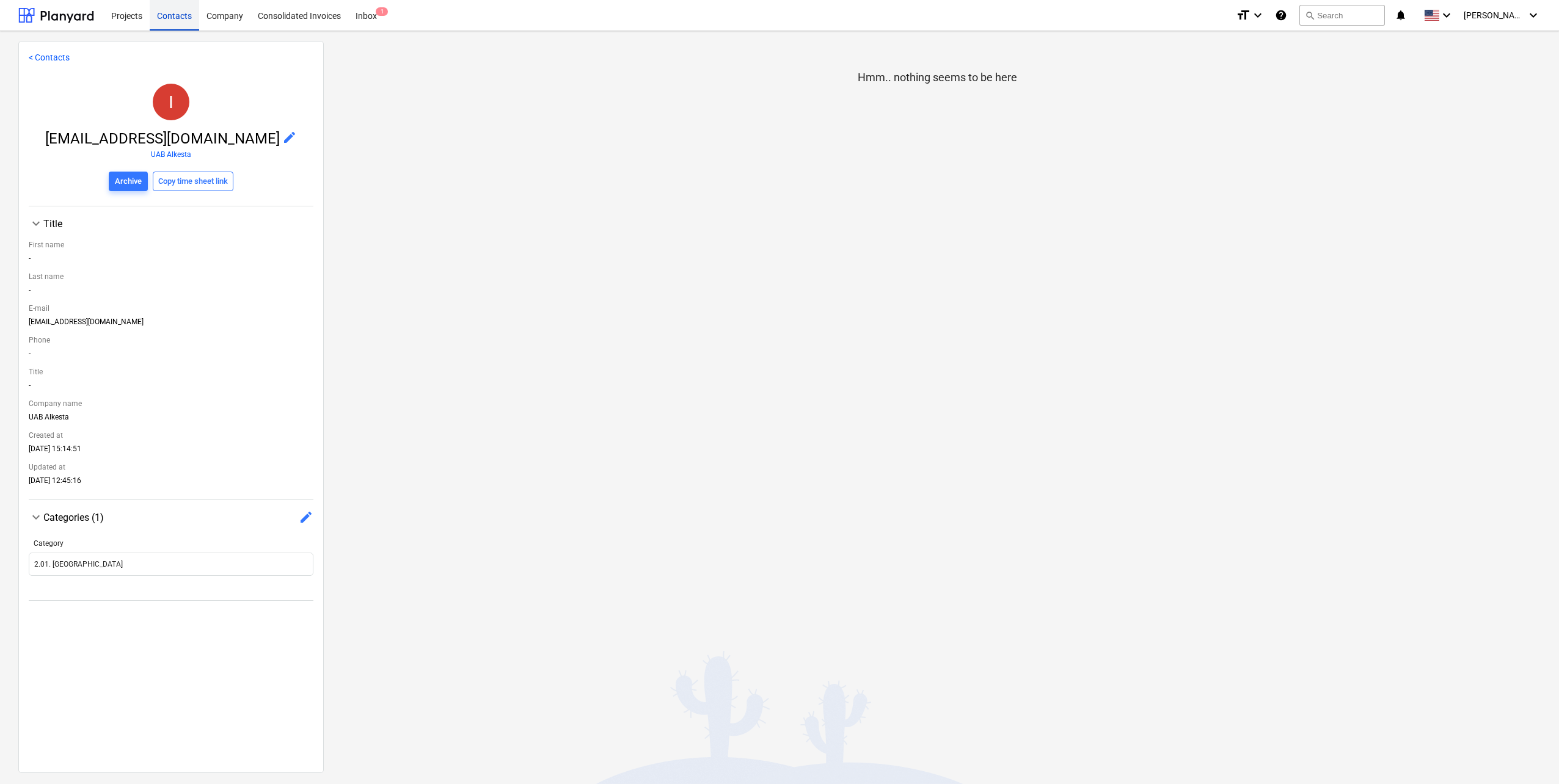
click at [176, 17] on div "Contacts" at bounding box center [173, 14] width 49 height 31
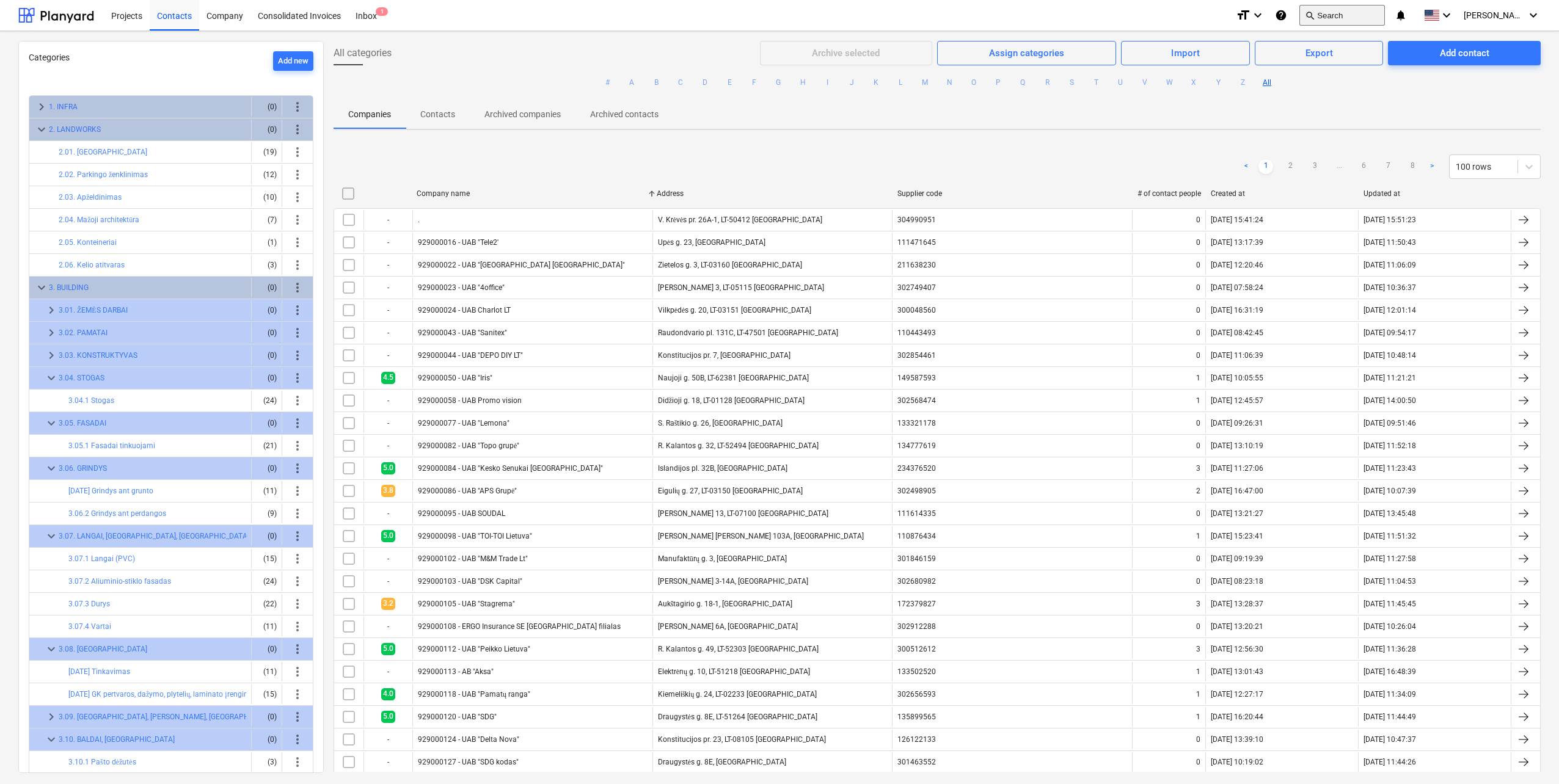
click at [1355, 18] on button "search Search" at bounding box center [1342, 15] width 86 height 21
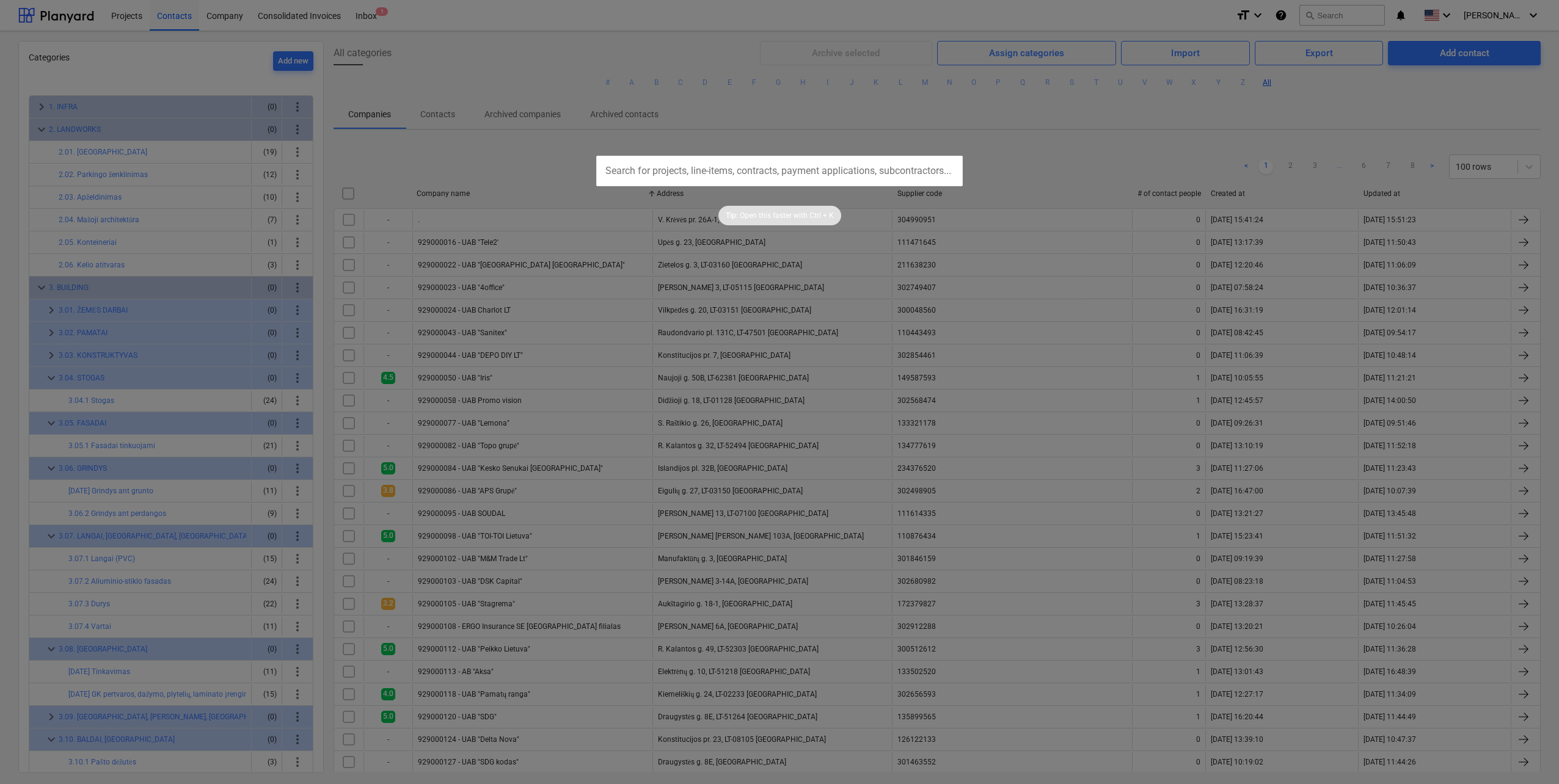
click at [1391, 91] on div at bounding box center [780, 392] width 1559 height 784
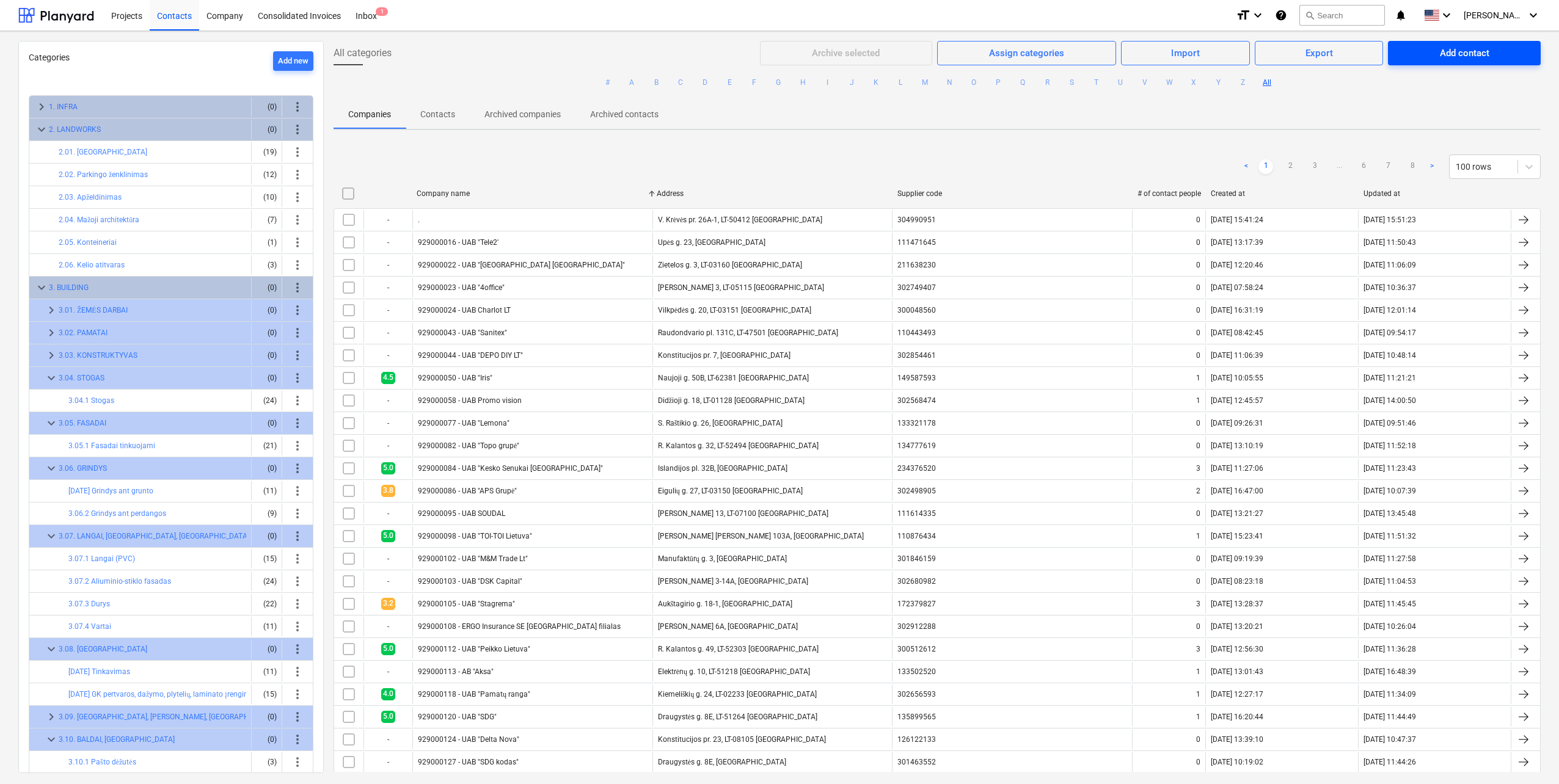
click at [1443, 52] on div "Add contact" at bounding box center [1464, 53] width 49 height 16
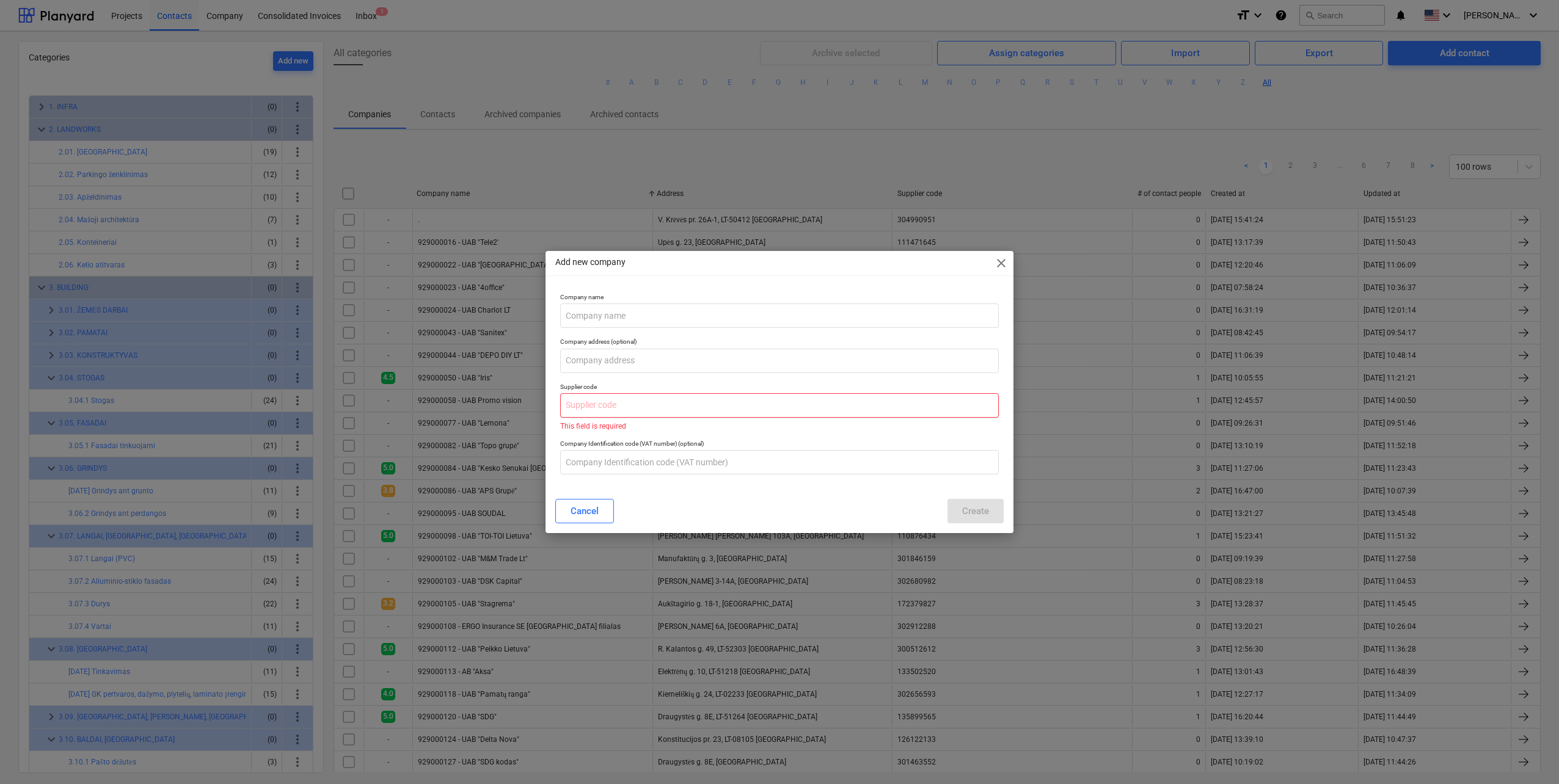
click at [611, 400] on input "text" at bounding box center [780, 405] width 439 height 24
paste input "249672710"
drag, startPoint x: 631, startPoint y: 407, endPoint x: 536, endPoint y: 408, distance: 95.0
click at [536, 408] on div "Add new company close Company name Company address (optional) Supplier code 249…" at bounding box center [780, 392] width 1559 height 784
paste input "304562897"
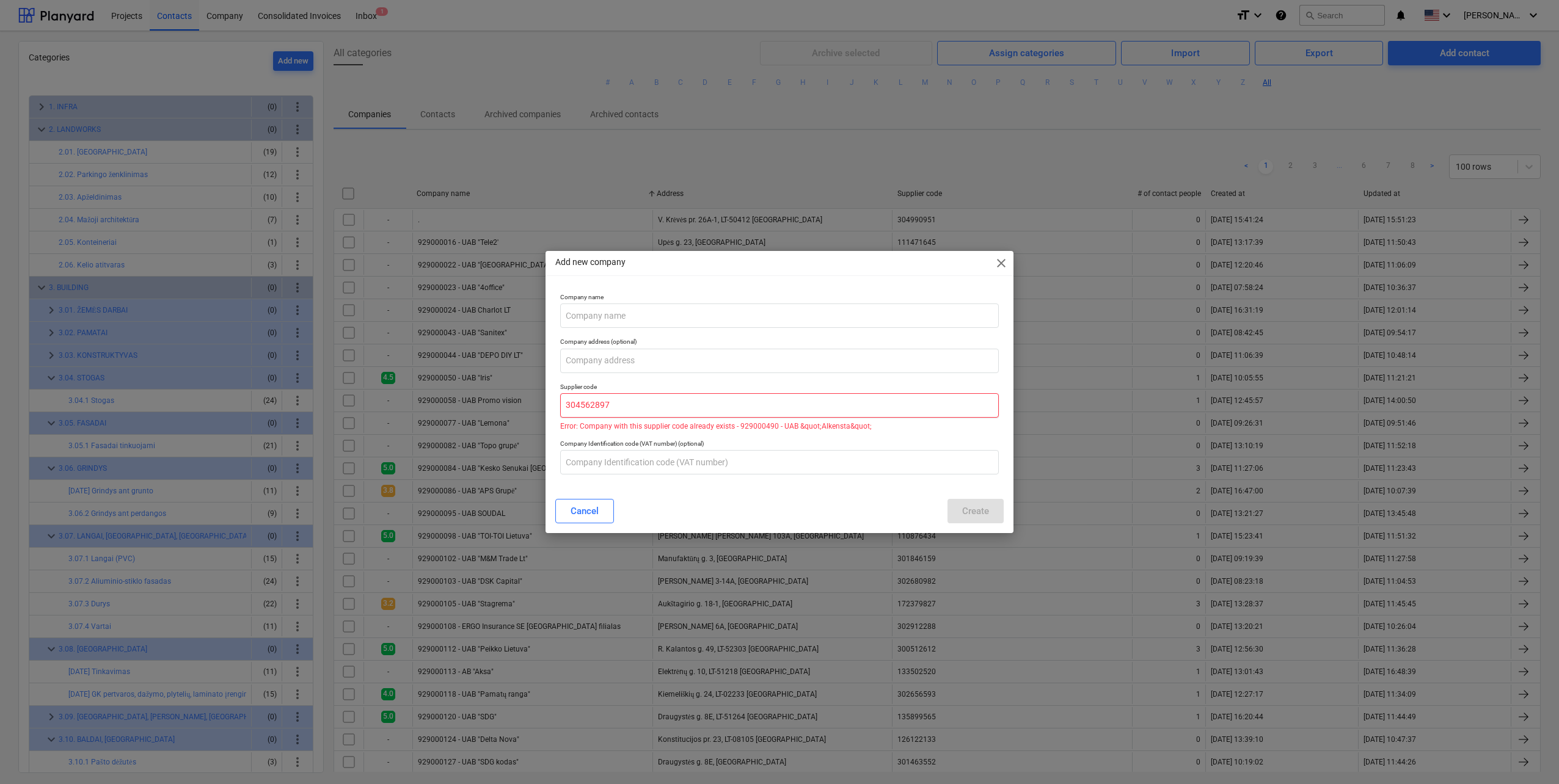
type input "304562897"
drag, startPoint x: 1113, startPoint y: 404, endPoint x: 1024, endPoint y: 293, distance: 142.3
click at [1113, 404] on div "Add new company close Company name Company address (optional) Supplier code 304…" at bounding box center [780, 392] width 1559 height 784
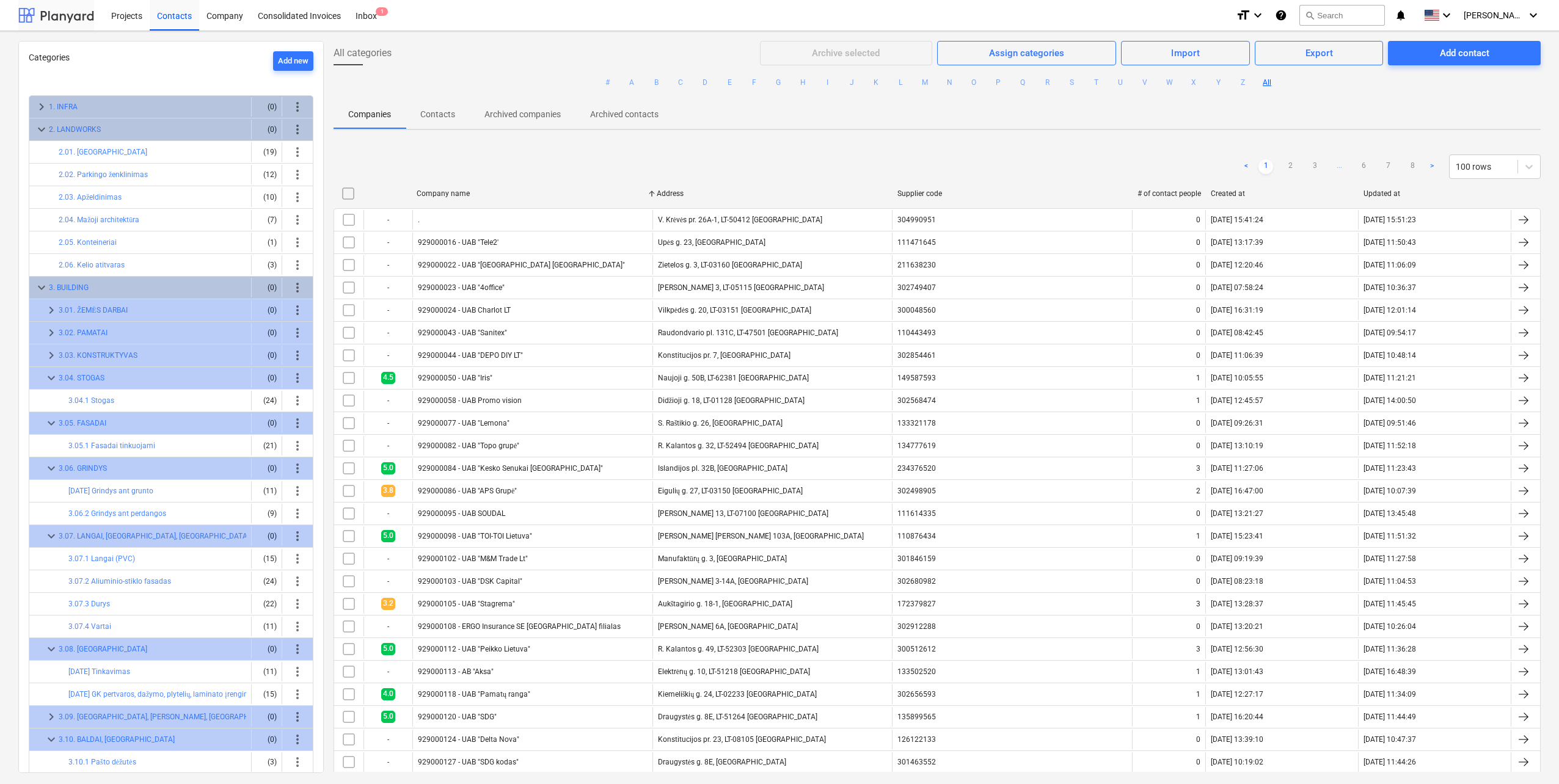
click at [64, 13] on div at bounding box center [56, 15] width 76 height 31
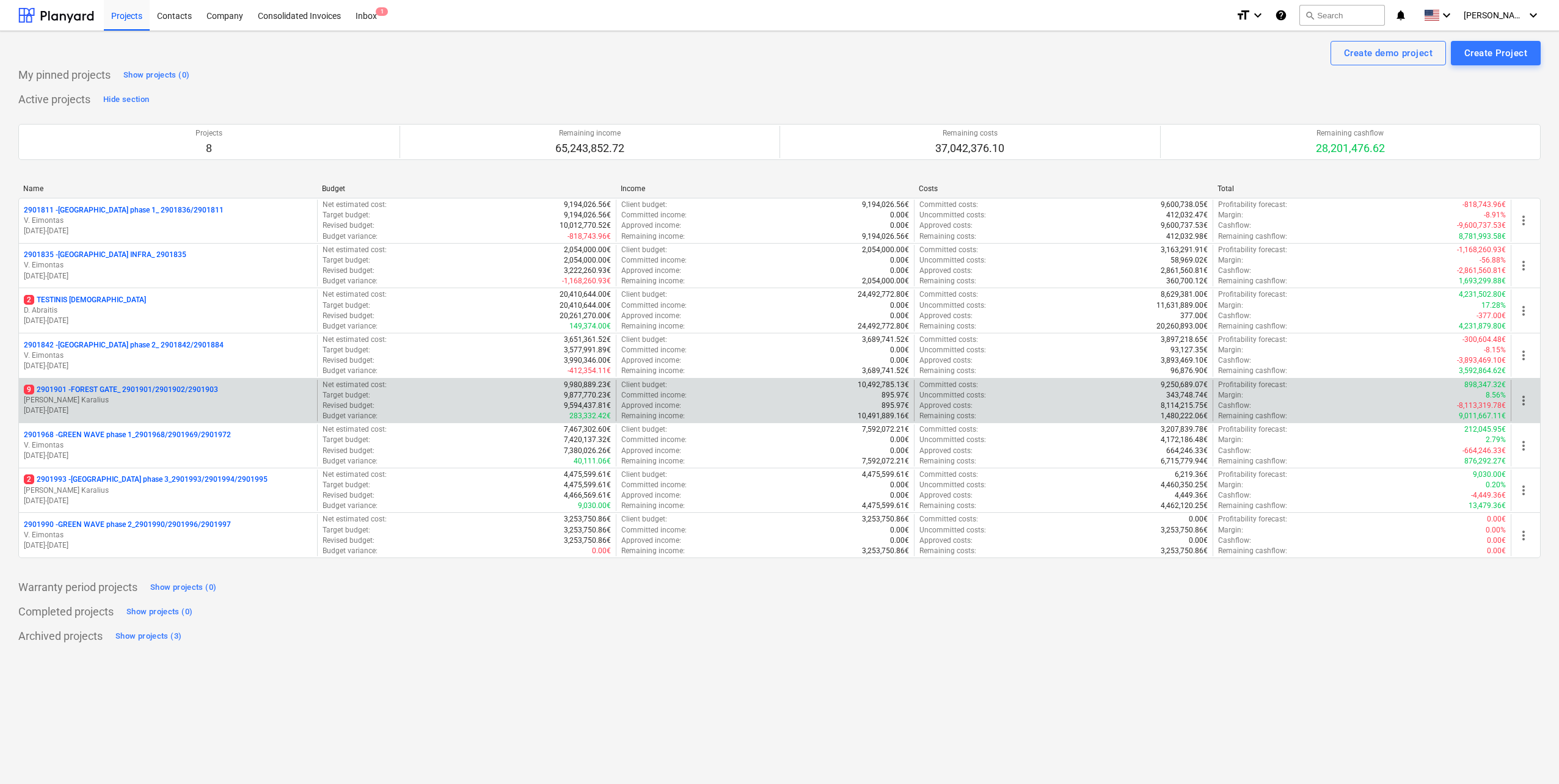
click at [138, 413] on p "[DATE] - [DATE]" at bounding box center [168, 410] width 289 height 11
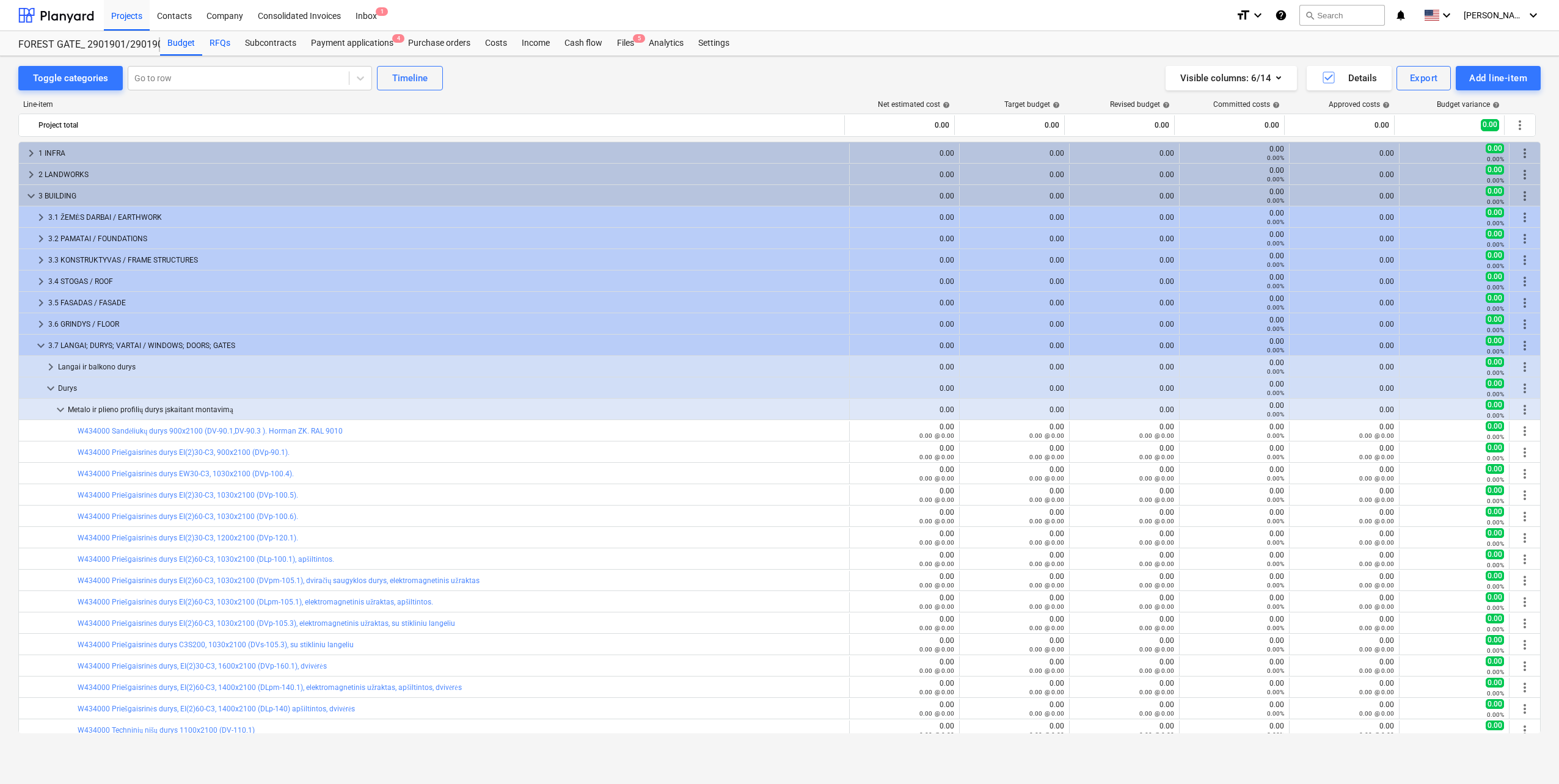
click at [225, 53] on div "RFQs" at bounding box center [219, 42] width 36 height 24
click at [226, 43] on div "RFQs" at bounding box center [219, 42] width 36 height 24
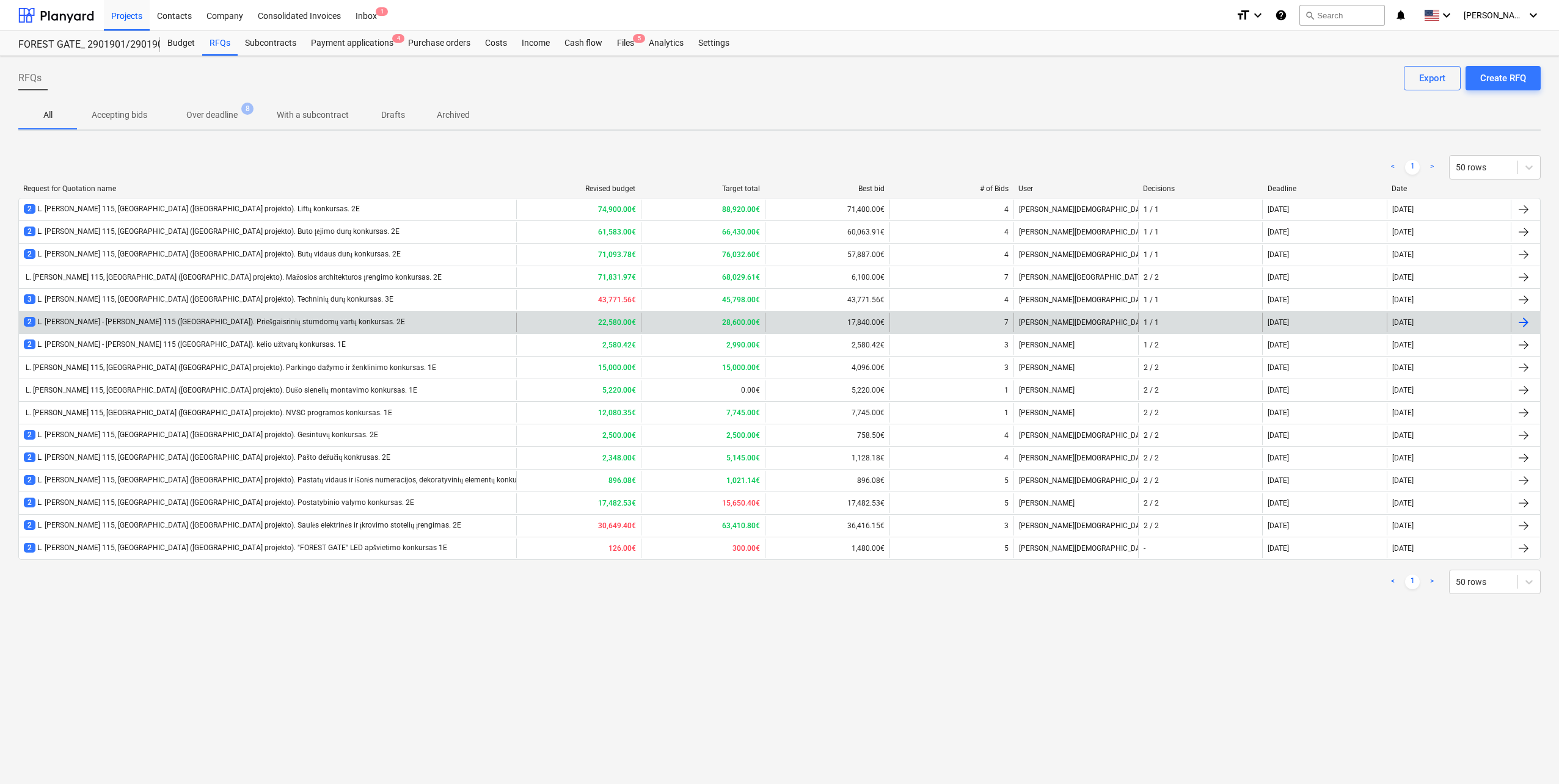
click at [342, 314] on div "2 L. [PERSON_NAME] - [PERSON_NAME] 115 ([GEOGRAPHIC_DATA]). Priešgaisrinių stum…" at bounding box center [268, 322] width 498 height 19
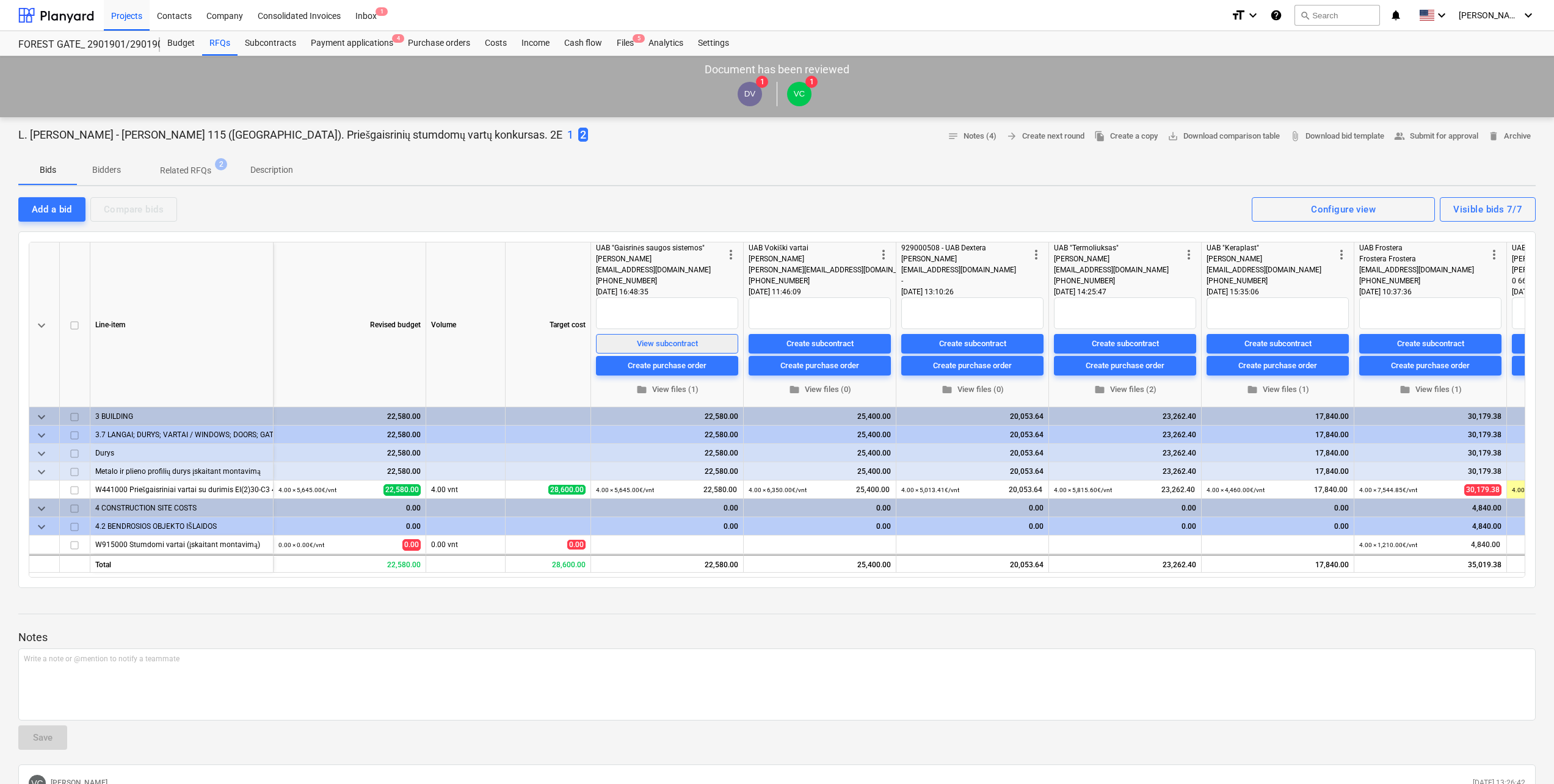
click at [687, 347] on div "View subcontract" at bounding box center [667, 343] width 61 height 14
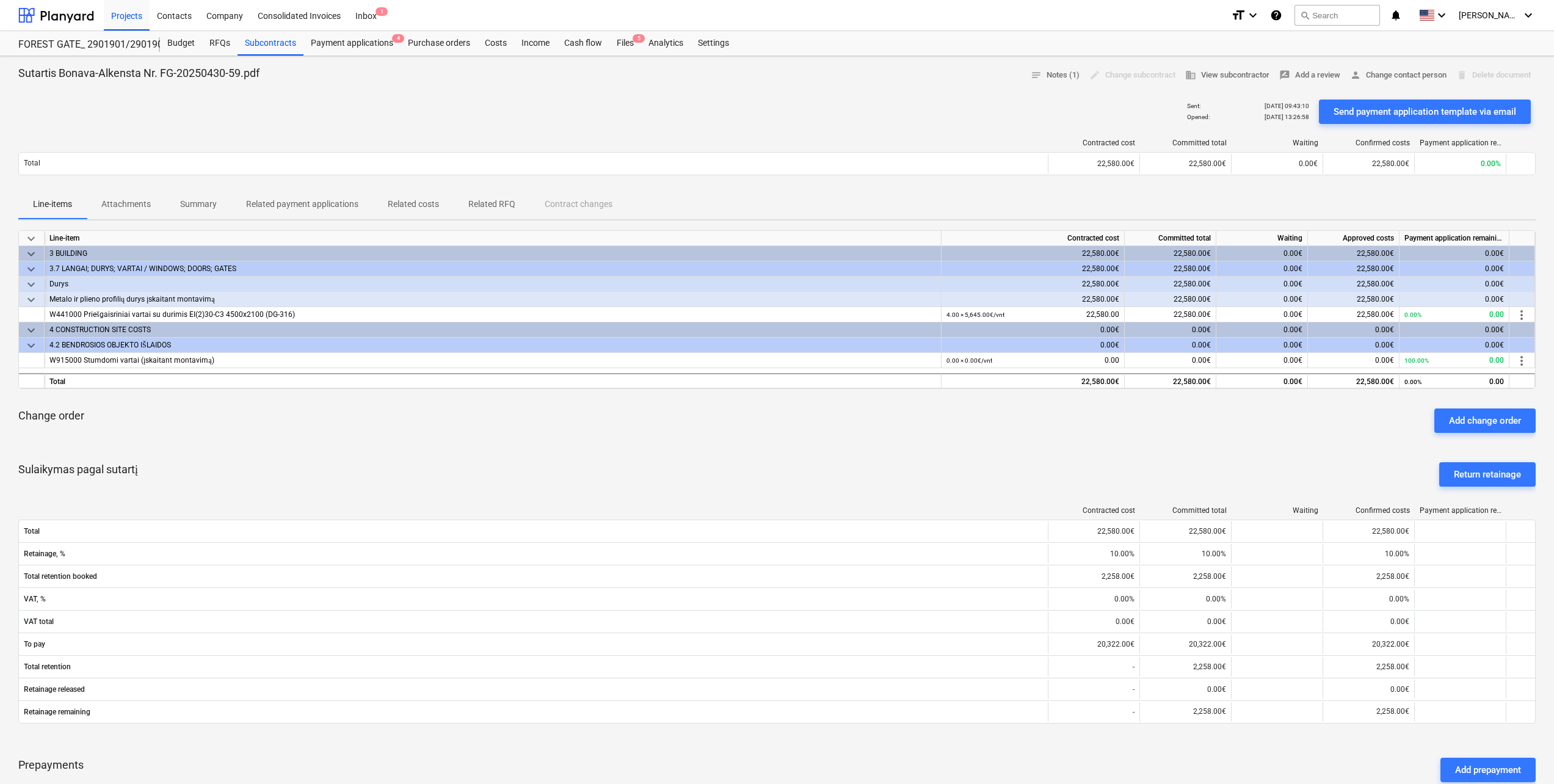
click at [133, 199] on p "Attachments" at bounding box center [125, 204] width 49 height 13
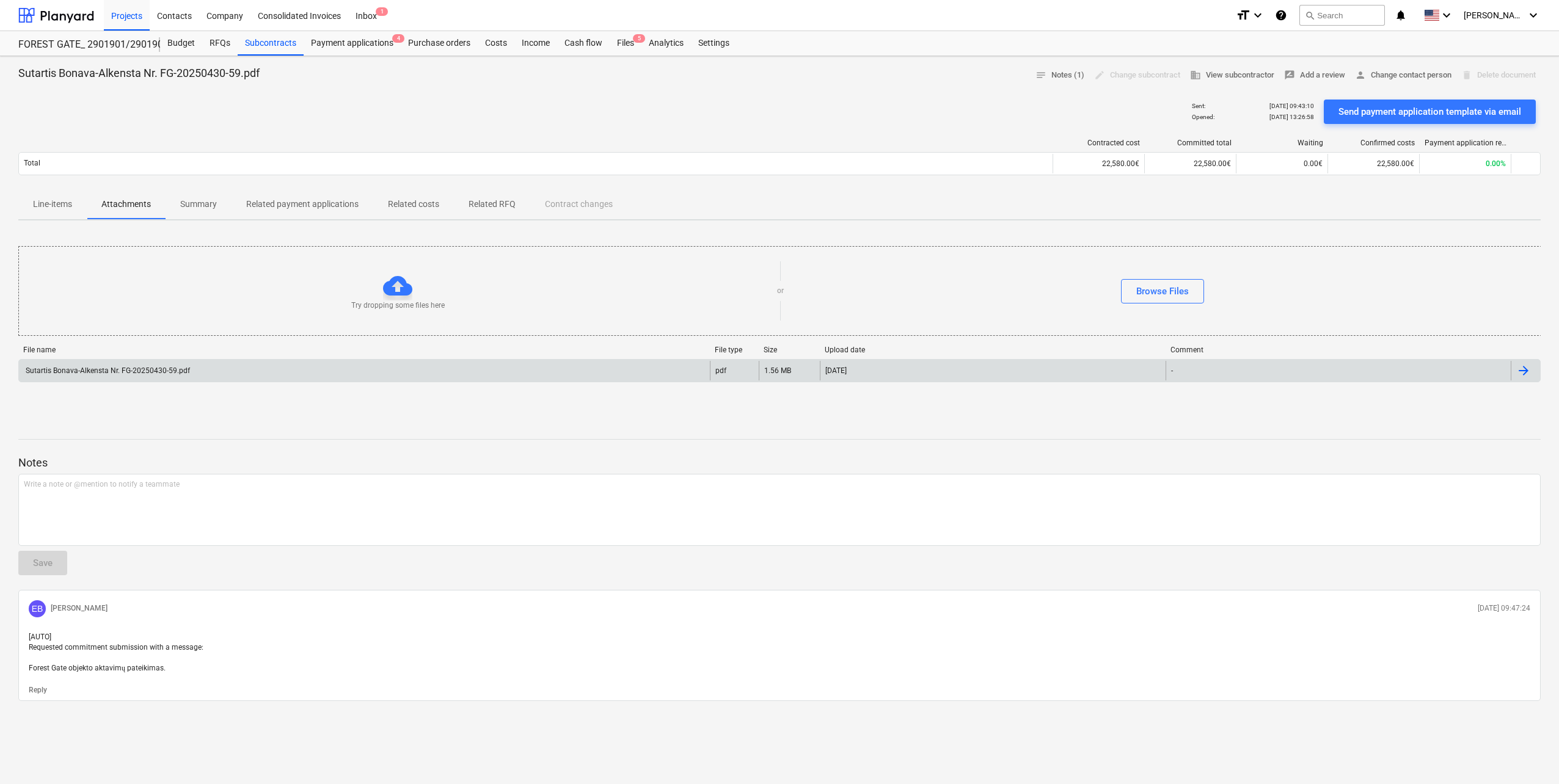
click at [203, 363] on div "Sutartis Bonava-Alkensta Nr. FG-20250430-59.pdf" at bounding box center [365, 370] width 691 height 19
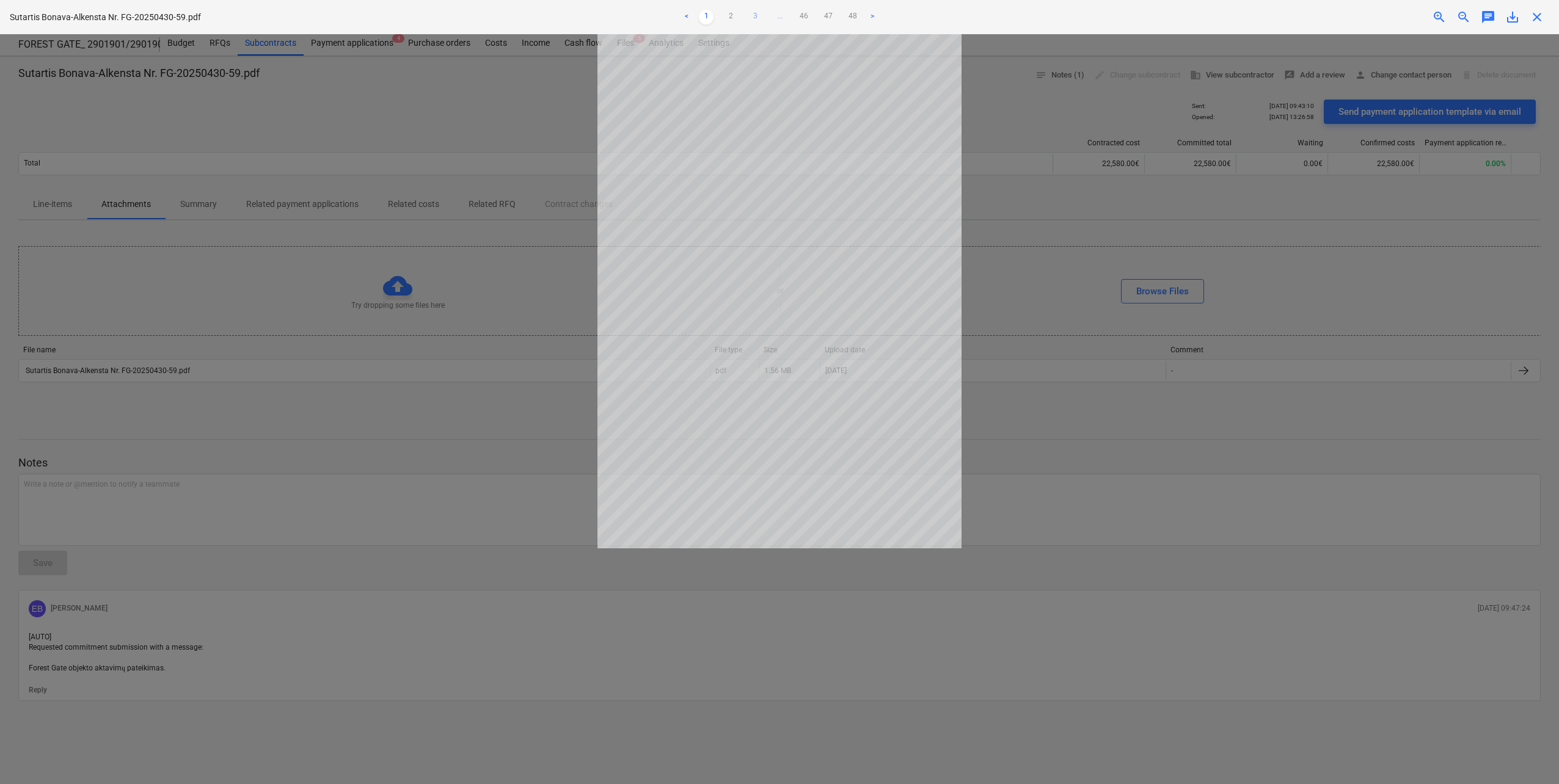
click at [756, 16] on link "3" at bounding box center [754, 16] width 14 height 14
click at [773, 16] on link "4" at bounding box center [767, 16] width 14 height 14
click at [773, 16] on link "5" at bounding box center [779, 16] width 14 height 14
click at [793, 16] on link "6" at bounding box center [791, 16] width 14 height 14
click at [805, 16] on link "7" at bounding box center [804, 16] width 14 height 14
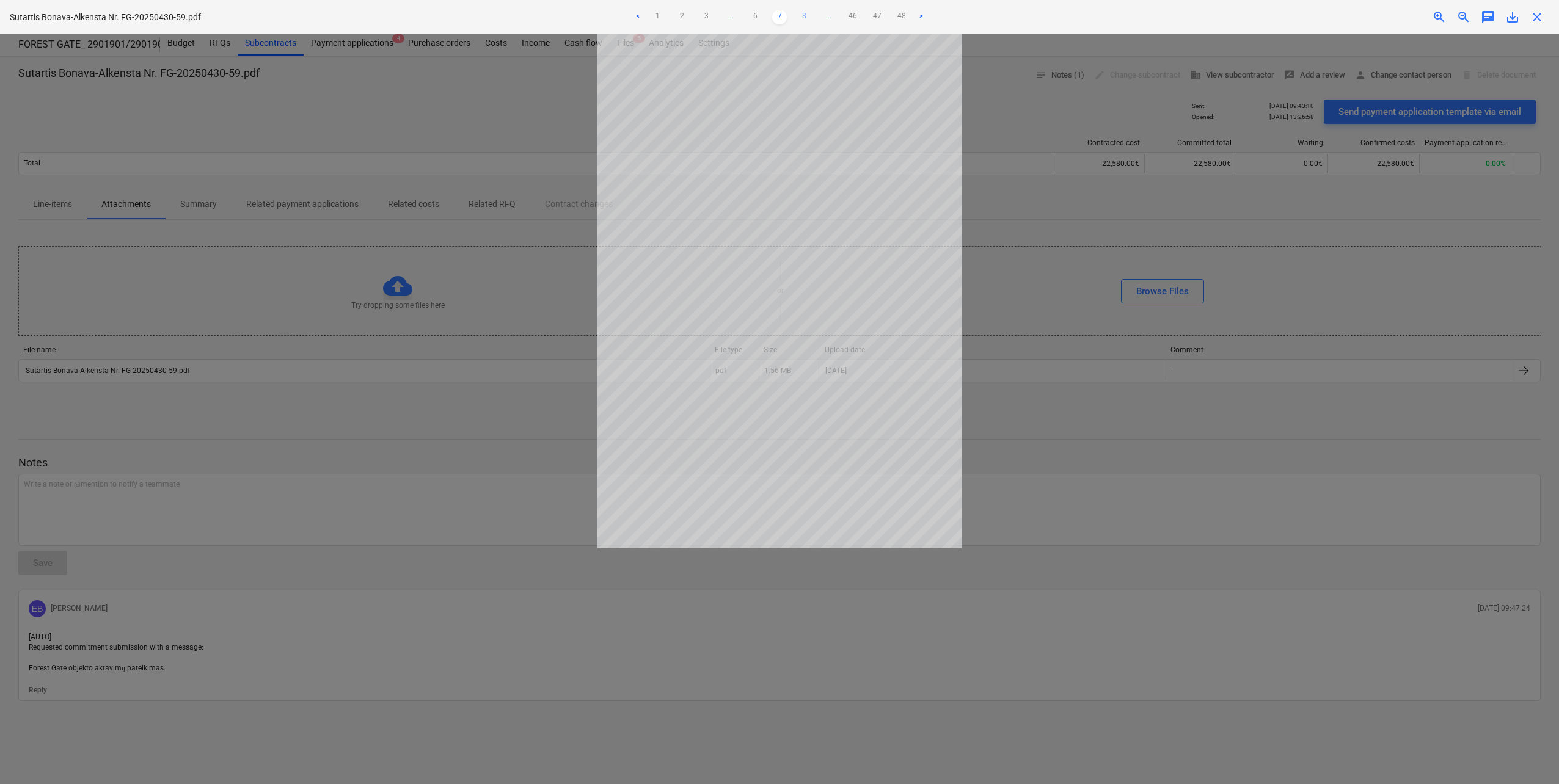
click at [804, 16] on link "8" at bounding box center [804, 16] width 14 height 14
click at [807, 15] on link "9" at bounding box center [804, 16] width 14 height 14
click at [805, 15] on link "10" at bounding box center [804, 16] width 14 height 14
click at [805, 15] on link "11" at bounding box center [804, 16] width 14 height 14
click at [805, 15] on link "12" at bounding box center [804, 16] width 14 height 14
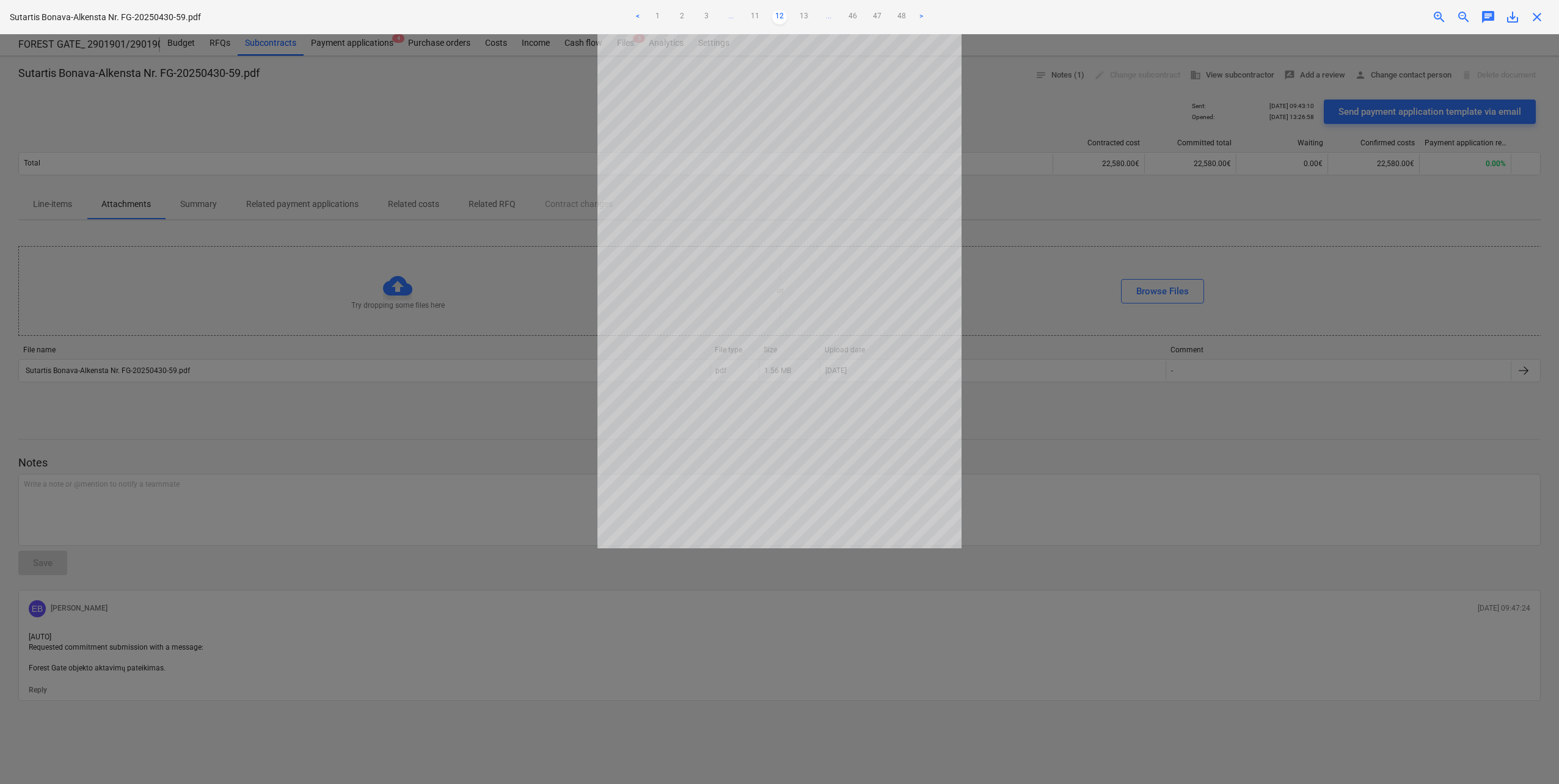
click at [805, 15] on link "13" at bounding box center [804, 16] width 14 height 14
click at [805, 15] on link "14" at bounding box center [804, 16] width 14 height 14
click at [805, 15] on link "15" at bounding box center [804, 16] width 14 height 14
click at [805, 15] on link "16" at bounding box center [804, 16] width 14 height 14
click at [805, 15] on link "17" at bounding box center [804, 16] width 14 height 14
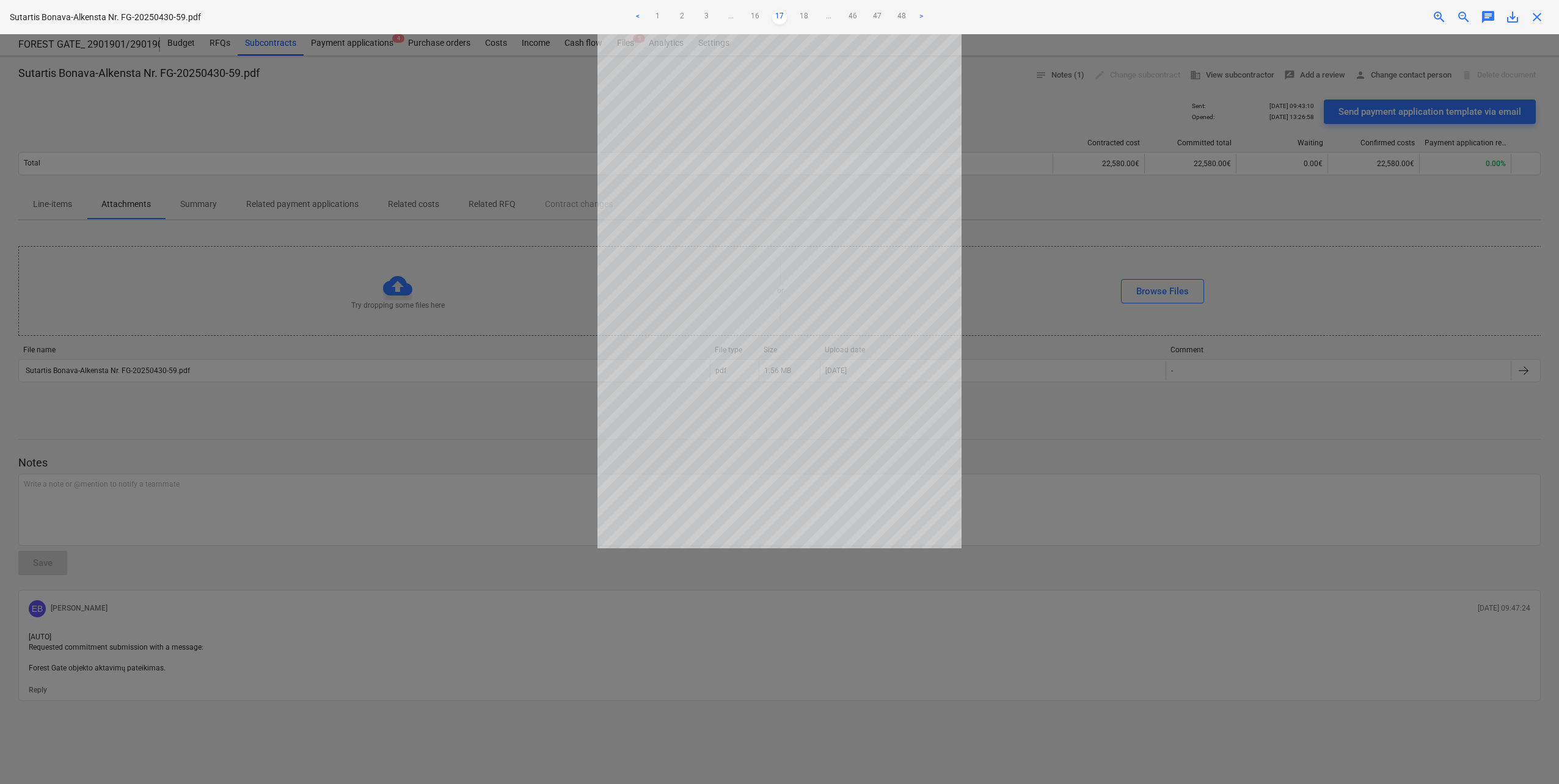
click at [805, 15] on link "18" at bounding box center [804, 16] width 14 height 14
click at [805, 15] on link "19" at bounding box center [804, 16] width 14 height 14
click at [504, 261] on div at bounding box center [780, 409] width 1559 height 749
click at [413, 500] on div at bounding box center [780, 409] width 1559 height 749
click at [1540, 13] on span "close" at bounding box center [1536, 16] width 14 height 14
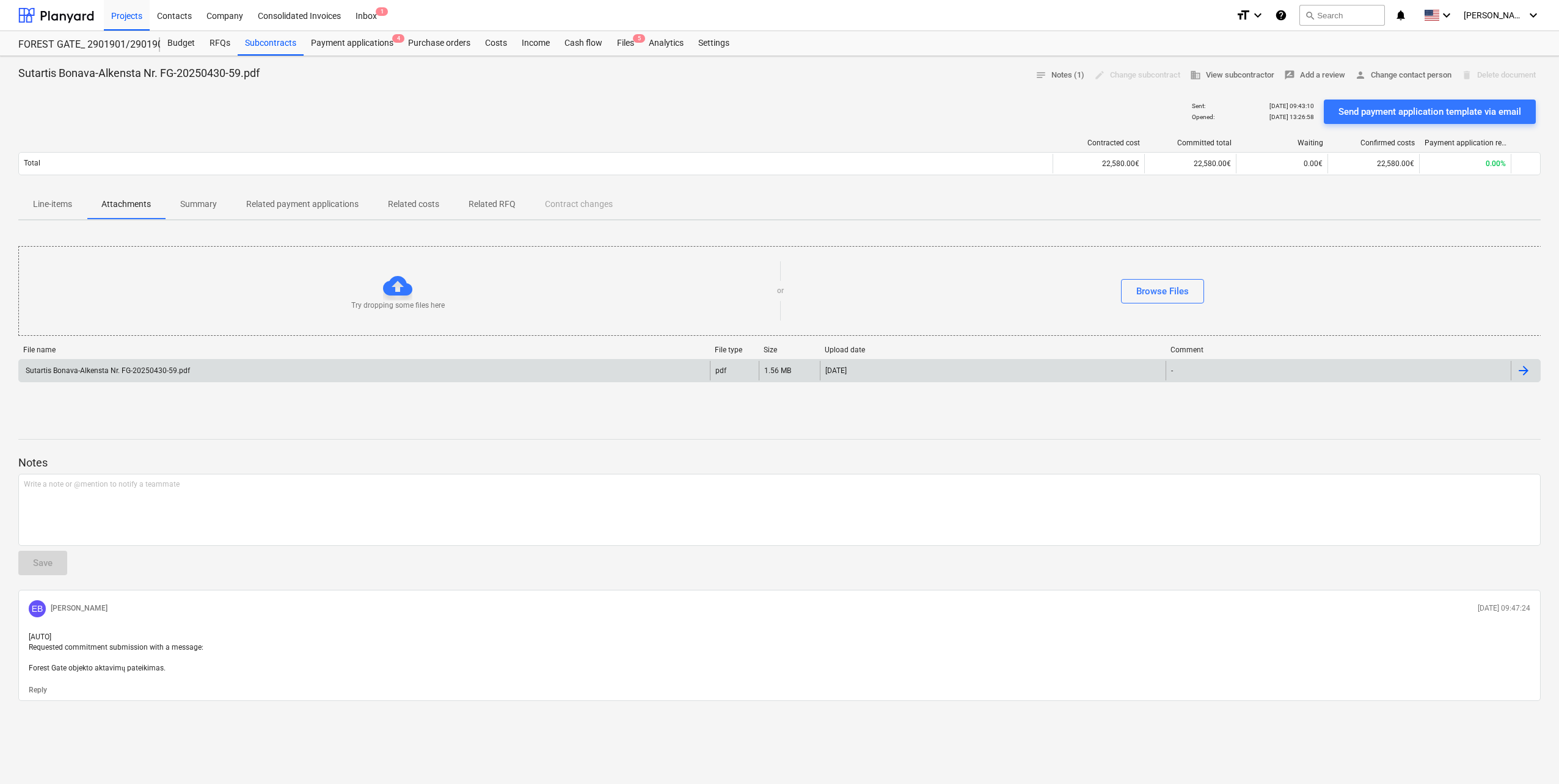
click at [231, 373] on div "Sutartis Bonava-Alkensta Nr. FG-20250430-59.pdf" at bounding box center [365, 370] width 691 height 19
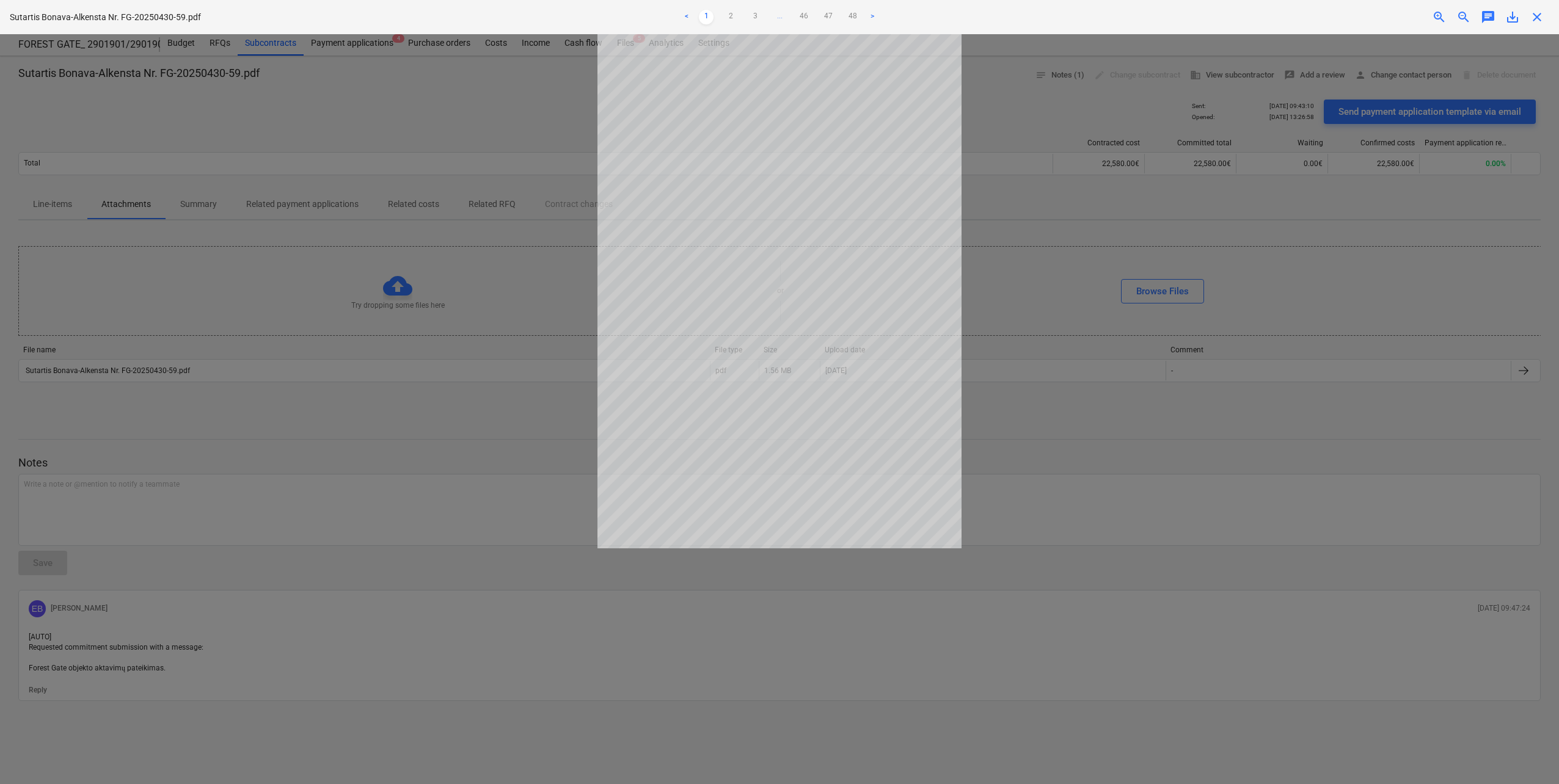
click at [244, 453] on div at bounding box center [780, 409] width 1559 height 749
click at [1539, 16] on span "close" at bounding box center [1536, 16] width 14 height 14
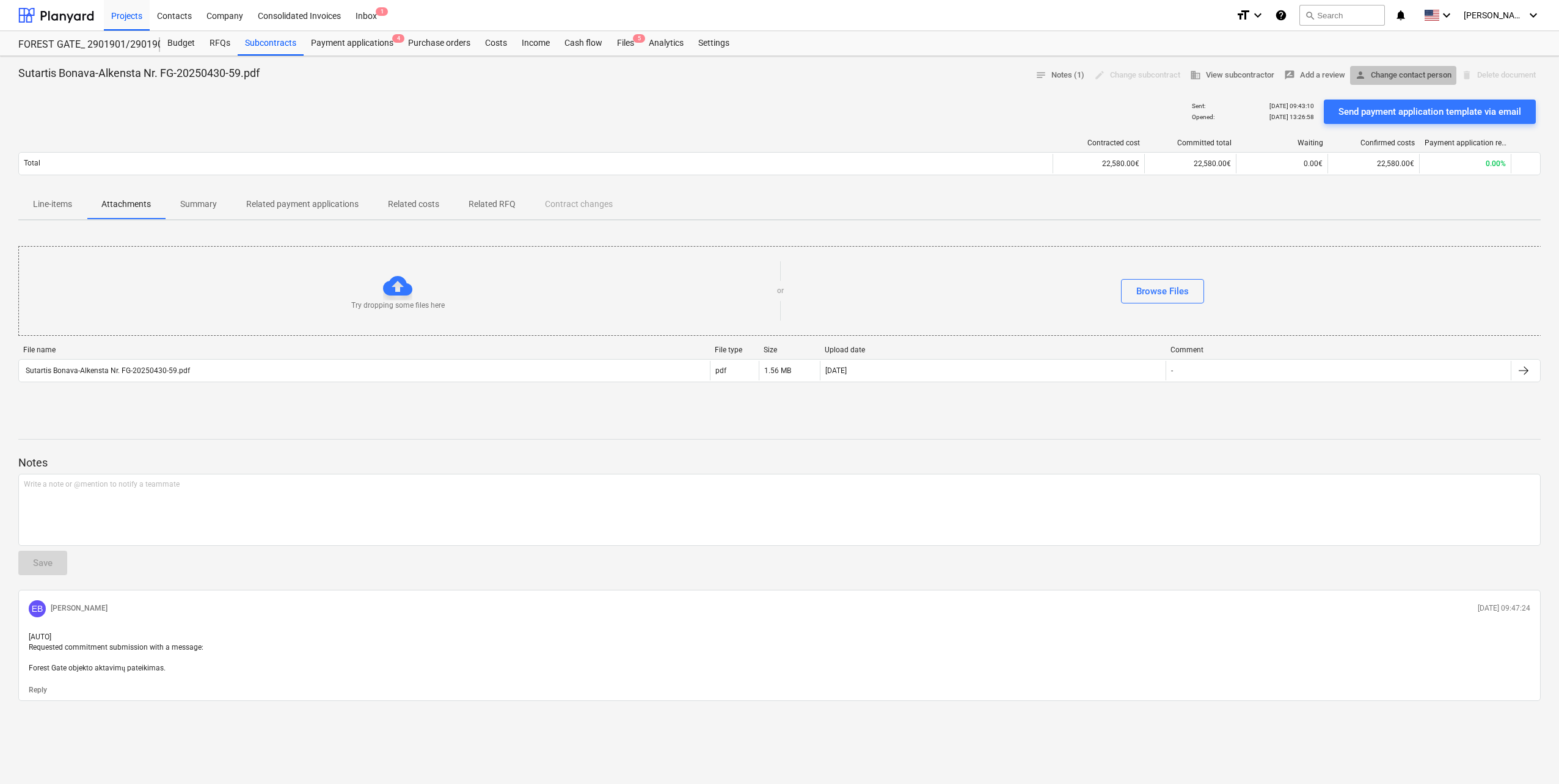
click at [1417, 77] on span "person Change contact person" at bounding box center [1403, 75] width 96 height 14
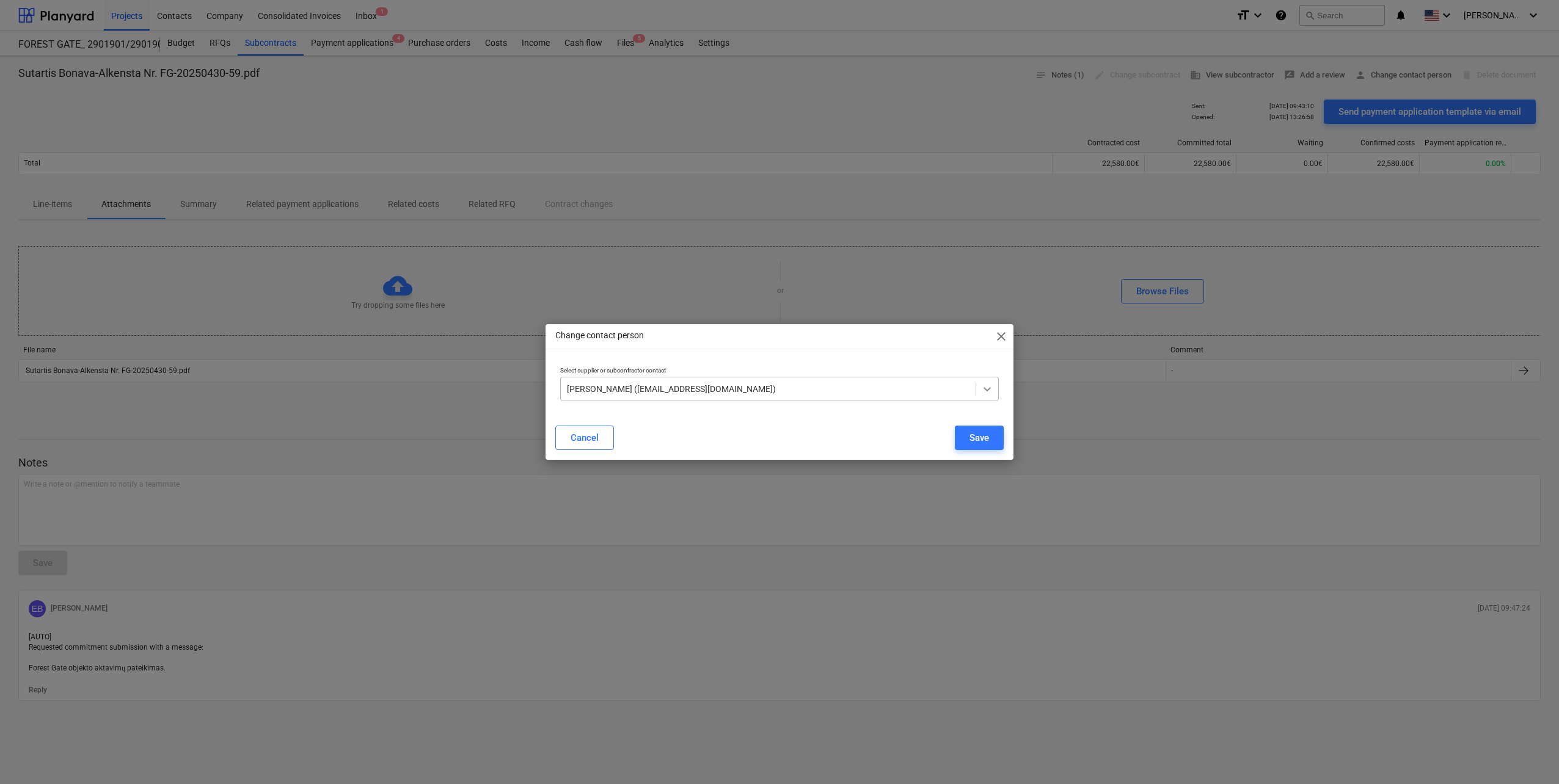
click at [983, 389] on icon at bounding box center [986, 389] width 13 height 13
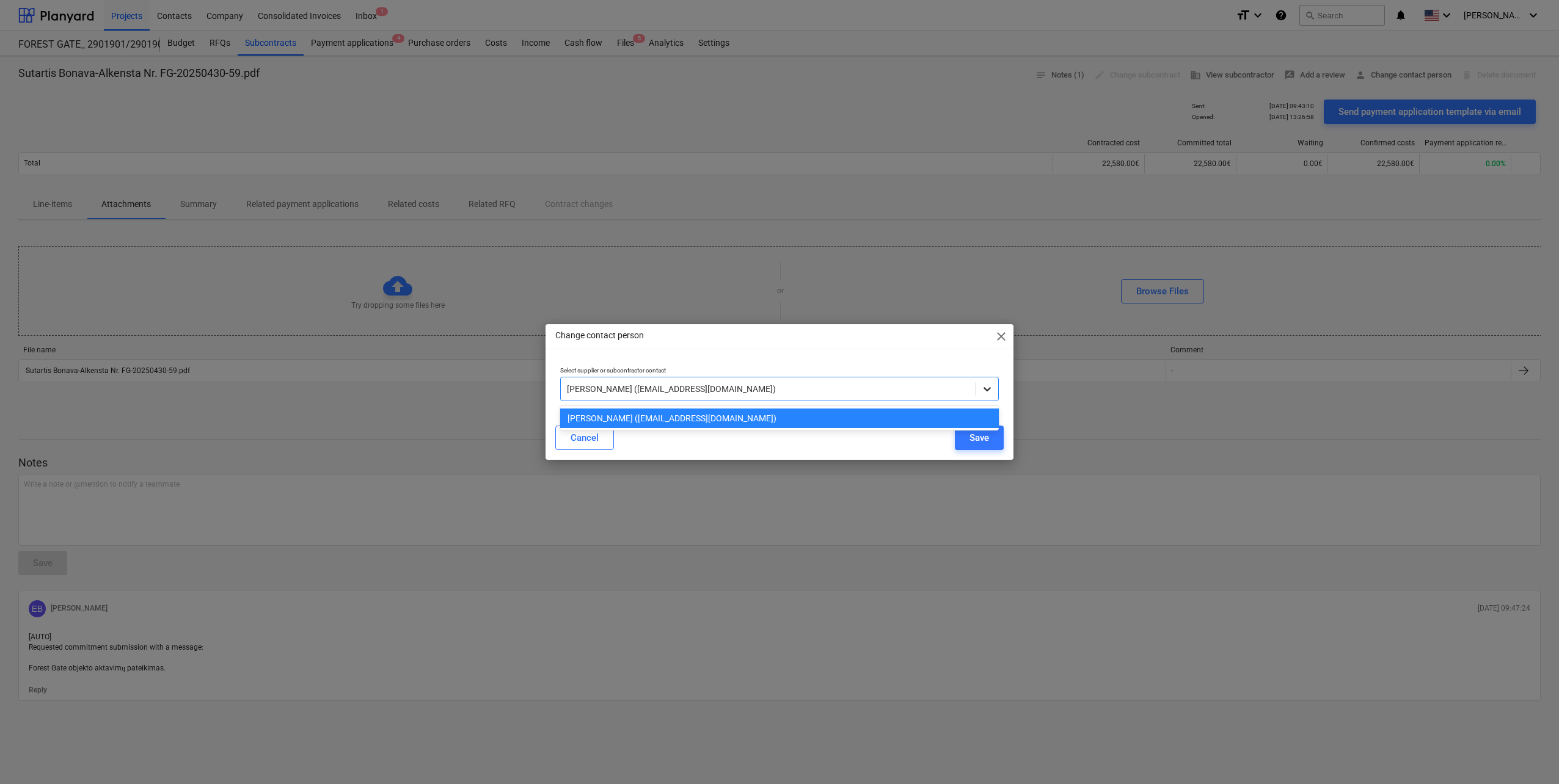
click at [987, 382] on div at bounding box center [986, 389] width 22 height 22
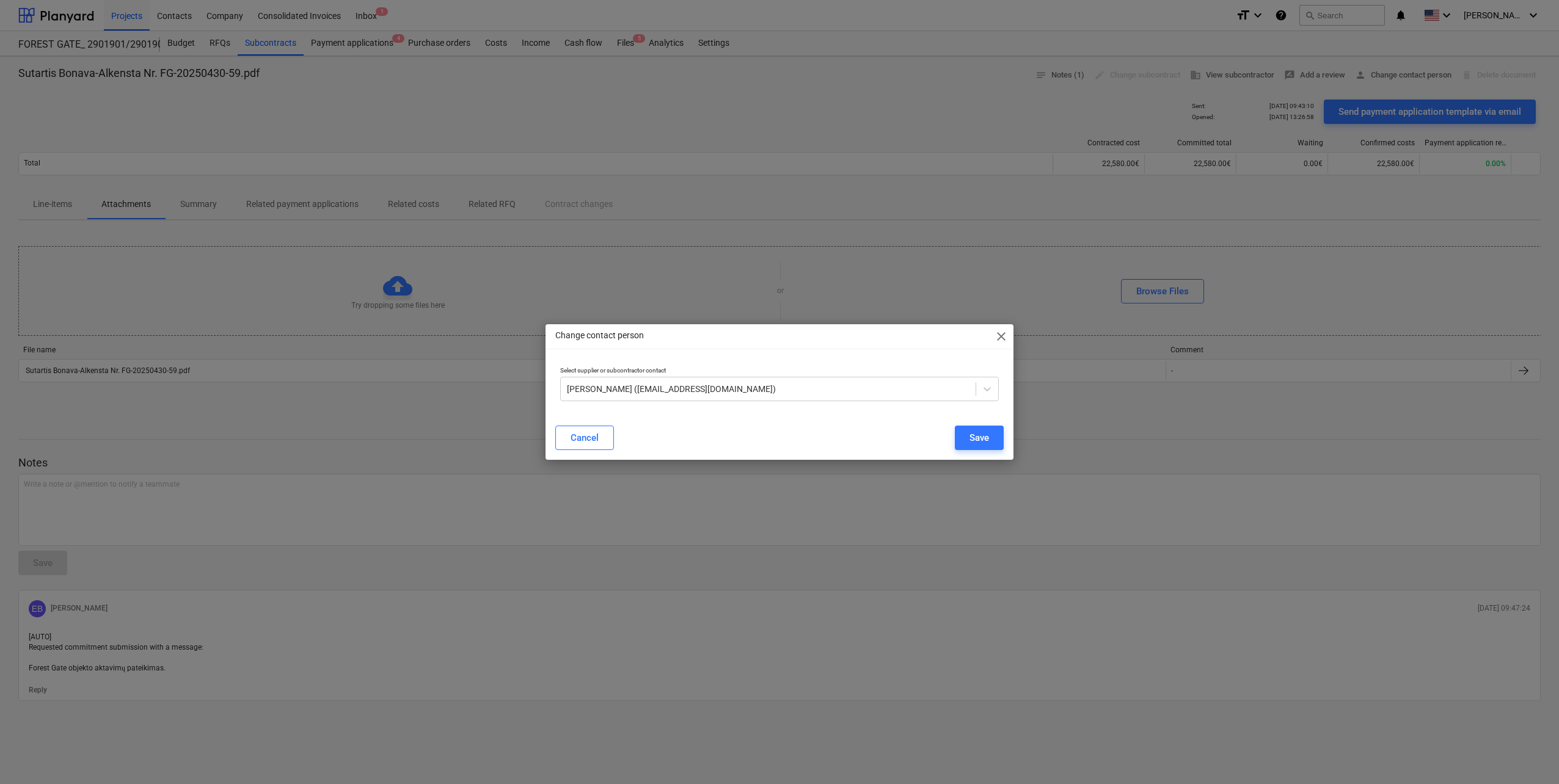
click at [1008, 335] on div "Change contact person close" at bounding box center [780, 336] width 468 height 24
click at [1001, 335] on span "close" at bounding box center [1001, 336] width 14 height 14
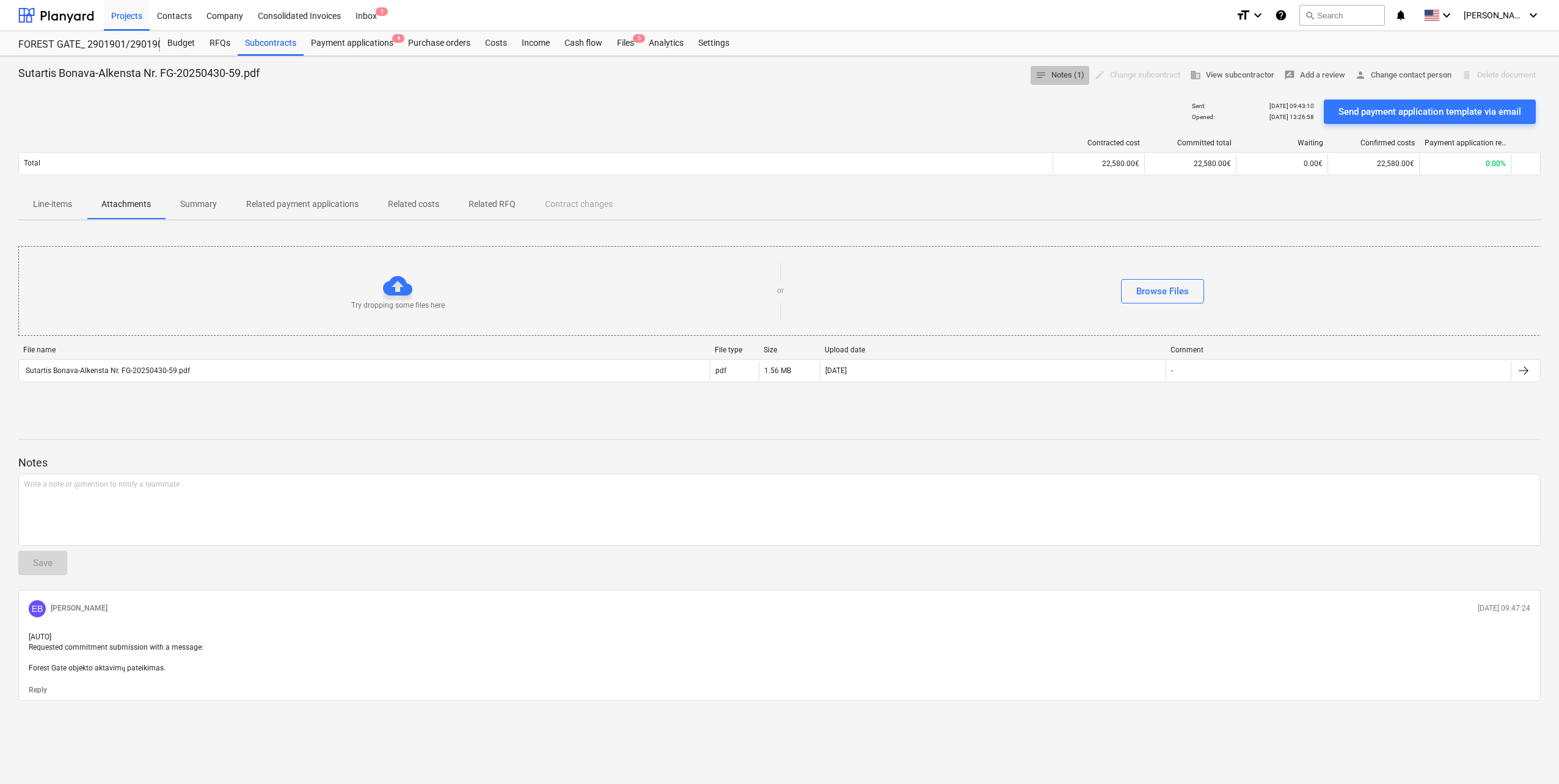
click at [1061, 73] on span "notes Notes (1)" at bounding box center [1060, 75] width 49 height 14
click at [1105, 76] on div "edit Change subcontract" at bounding box center [1137, 76] width 96 height 19
click at [82, 203] on span "Line-items" at bounding box center [52, 204] width 68 height 20
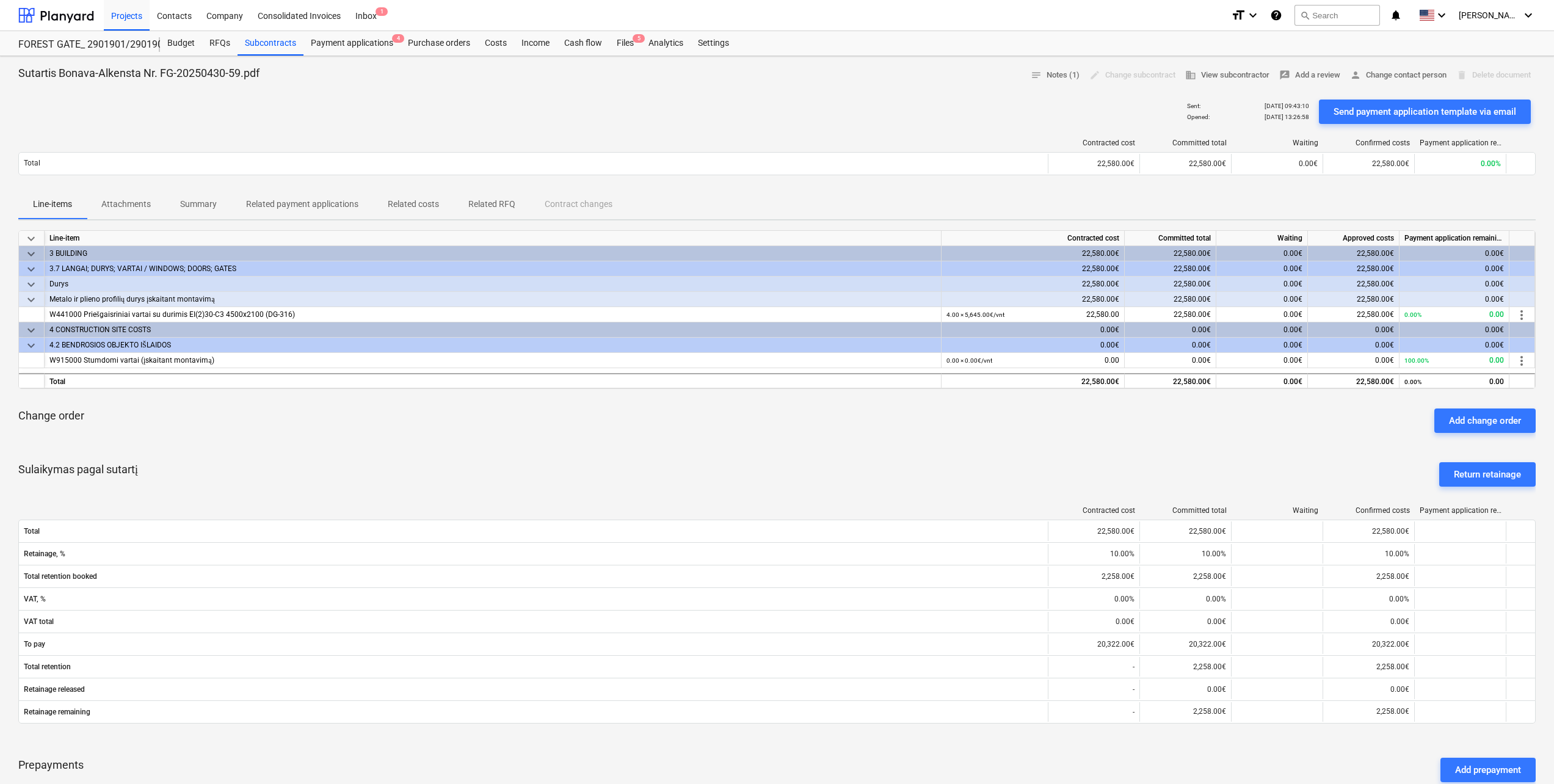
click at [116, 203] on p "Attachments" at bounding box center [125, 204] width 49 height 13
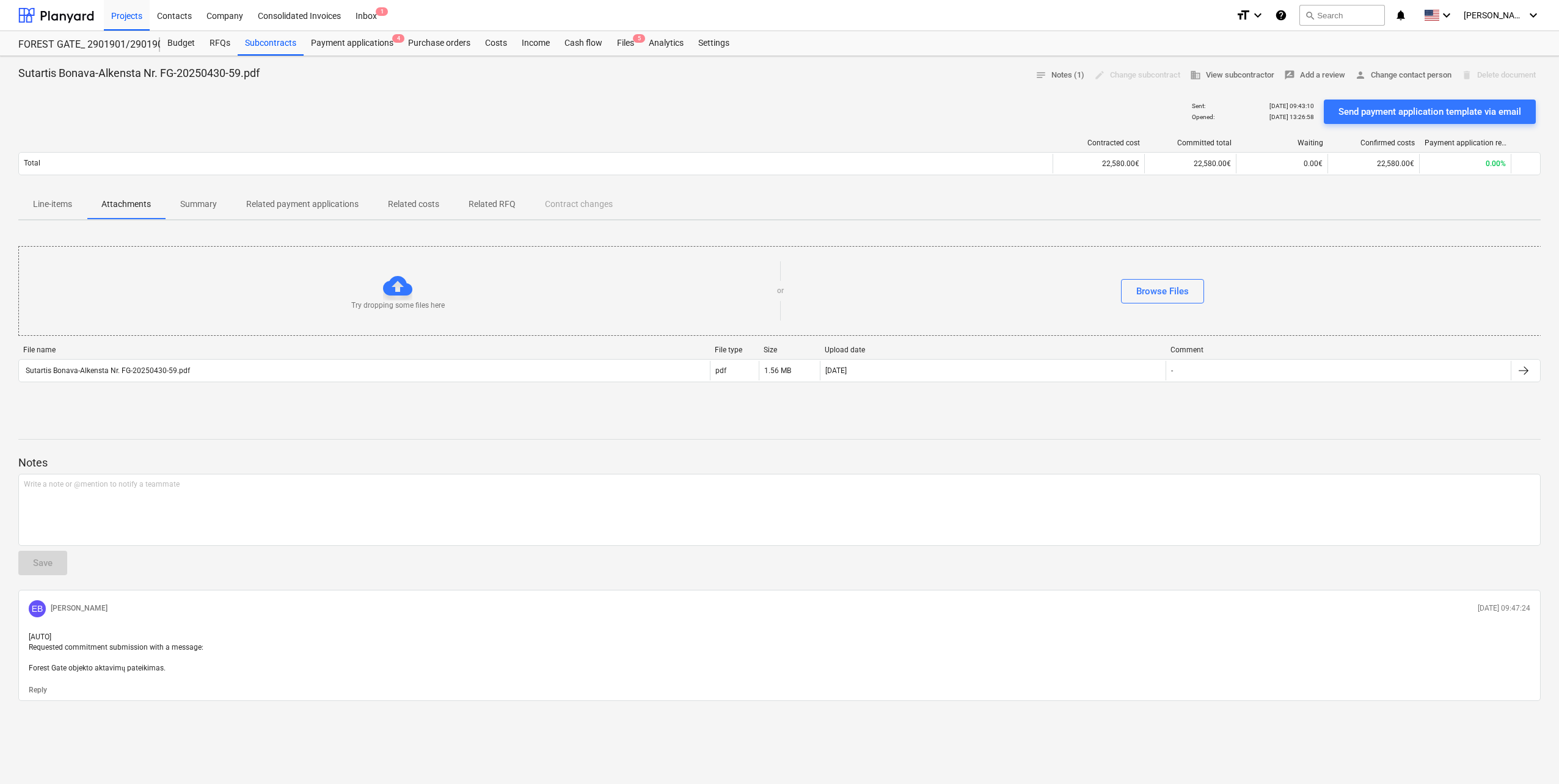
click at [188, 193] on button "Summary" at bounding box center [198, 204] width 66 height 29
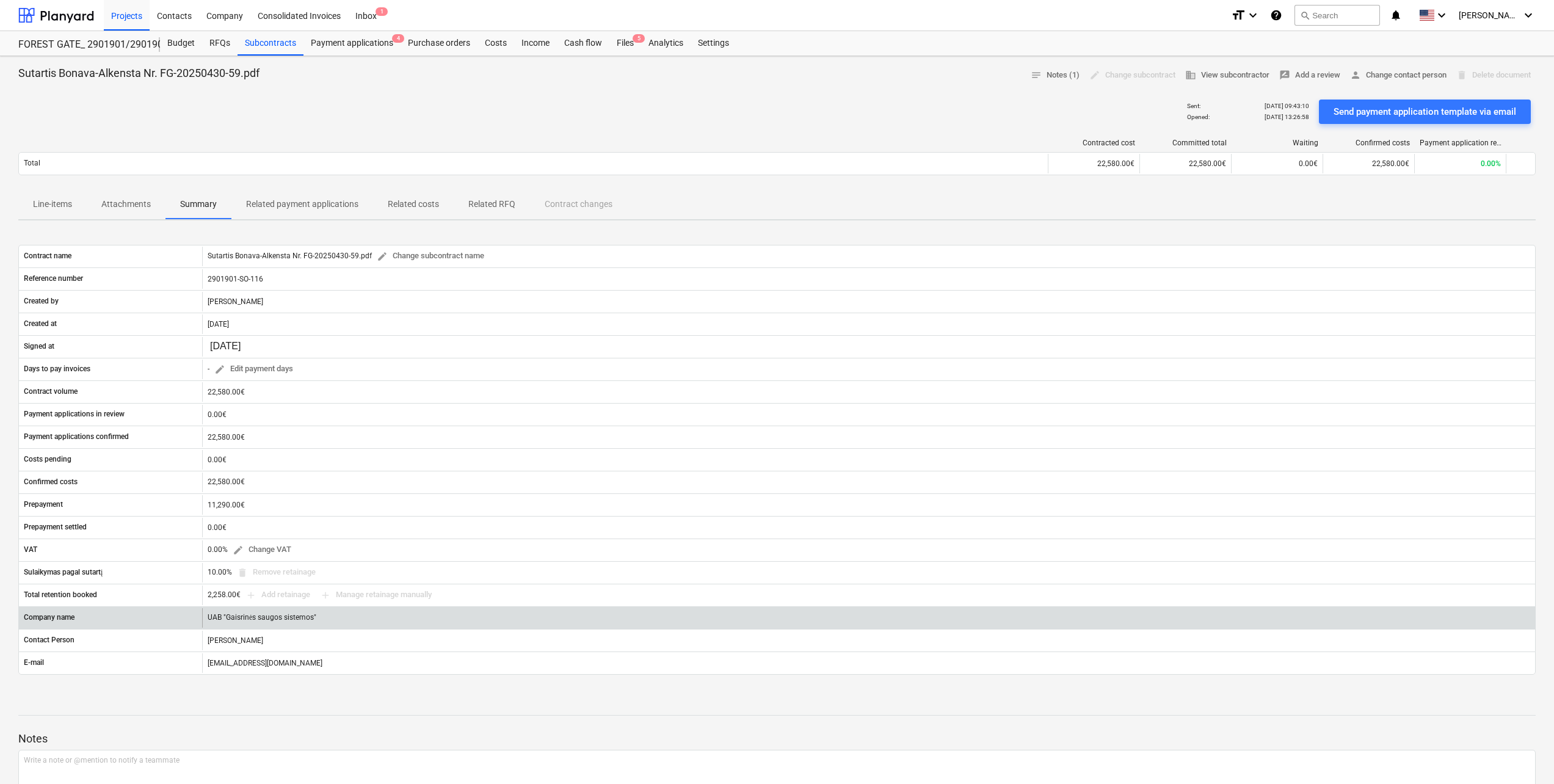
click at [243, 614] on div "UAB "Gaisrinės saugos sistemos"" at bounding box center [868, 618] width 1333 height 19
click at [264, 620] on div "UAB "Gaisrinės saugos sistemos"" at bounding box center [868, 618] width 1333 height 19
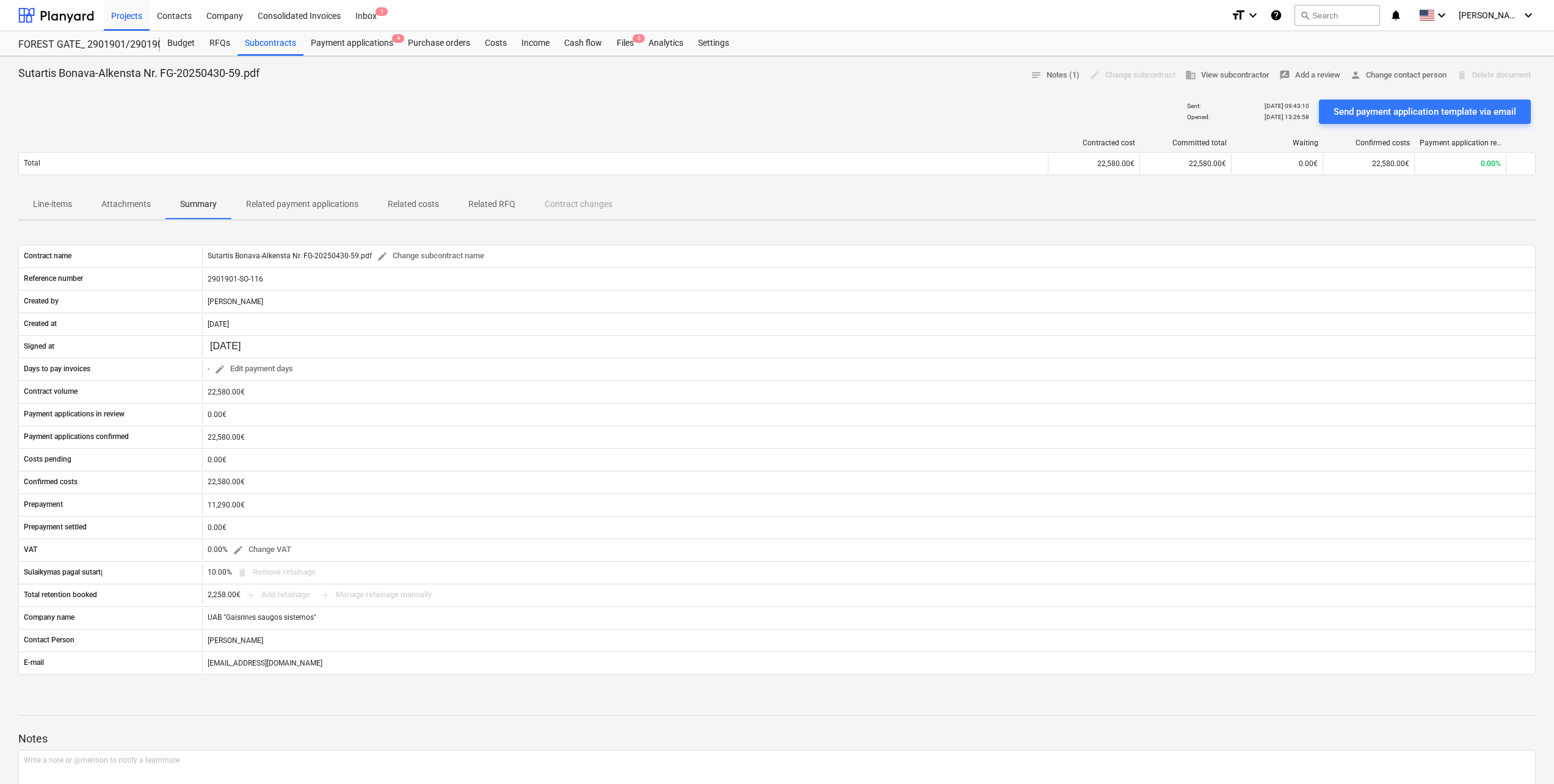
click at [290, 209] on p "Related payment applications" at bounding box center [302, 204] width 113 height 13
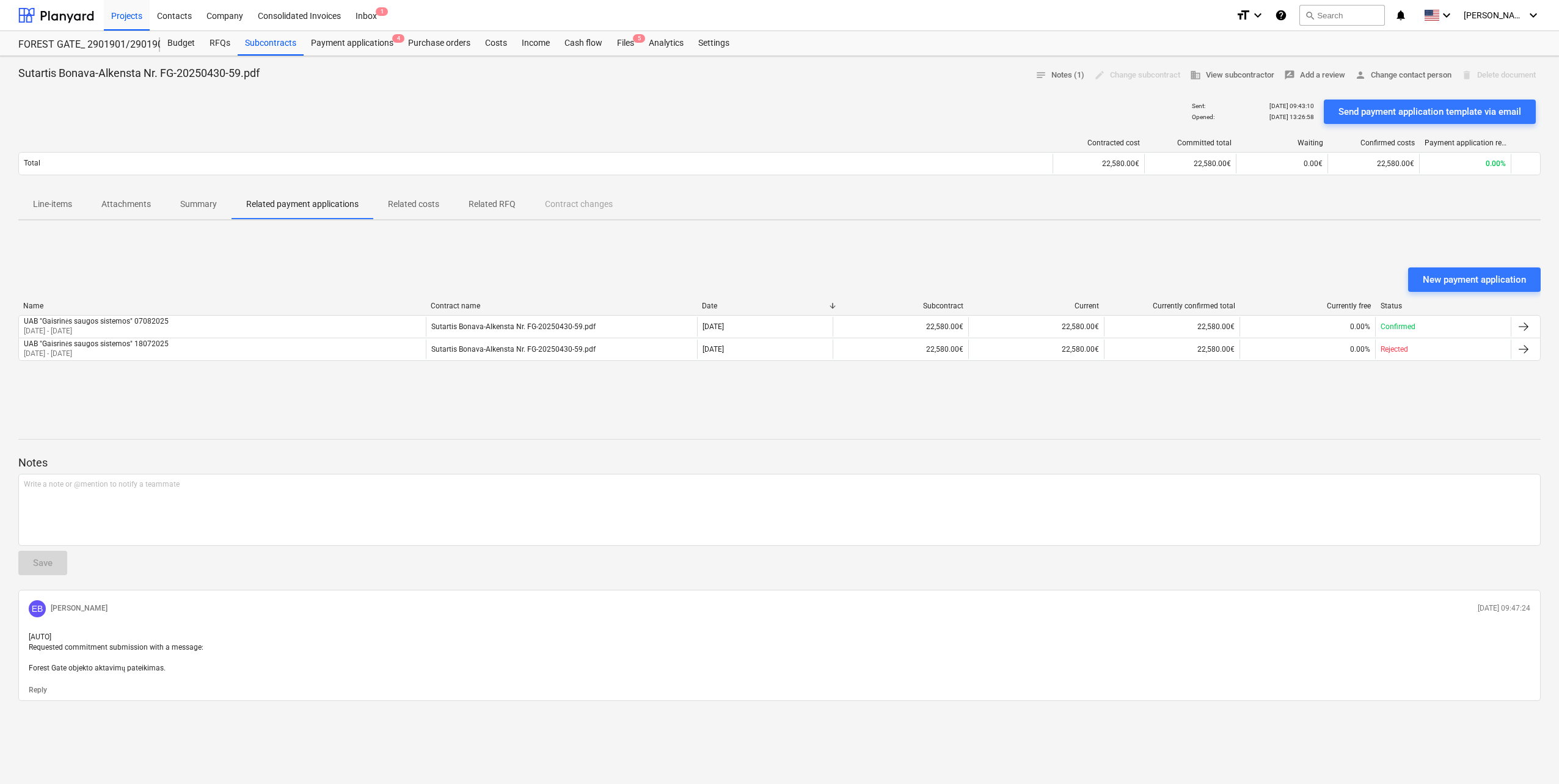
click at [410, 206] on p "Related costs" at bounding box center [413, 204] width 51 height 13
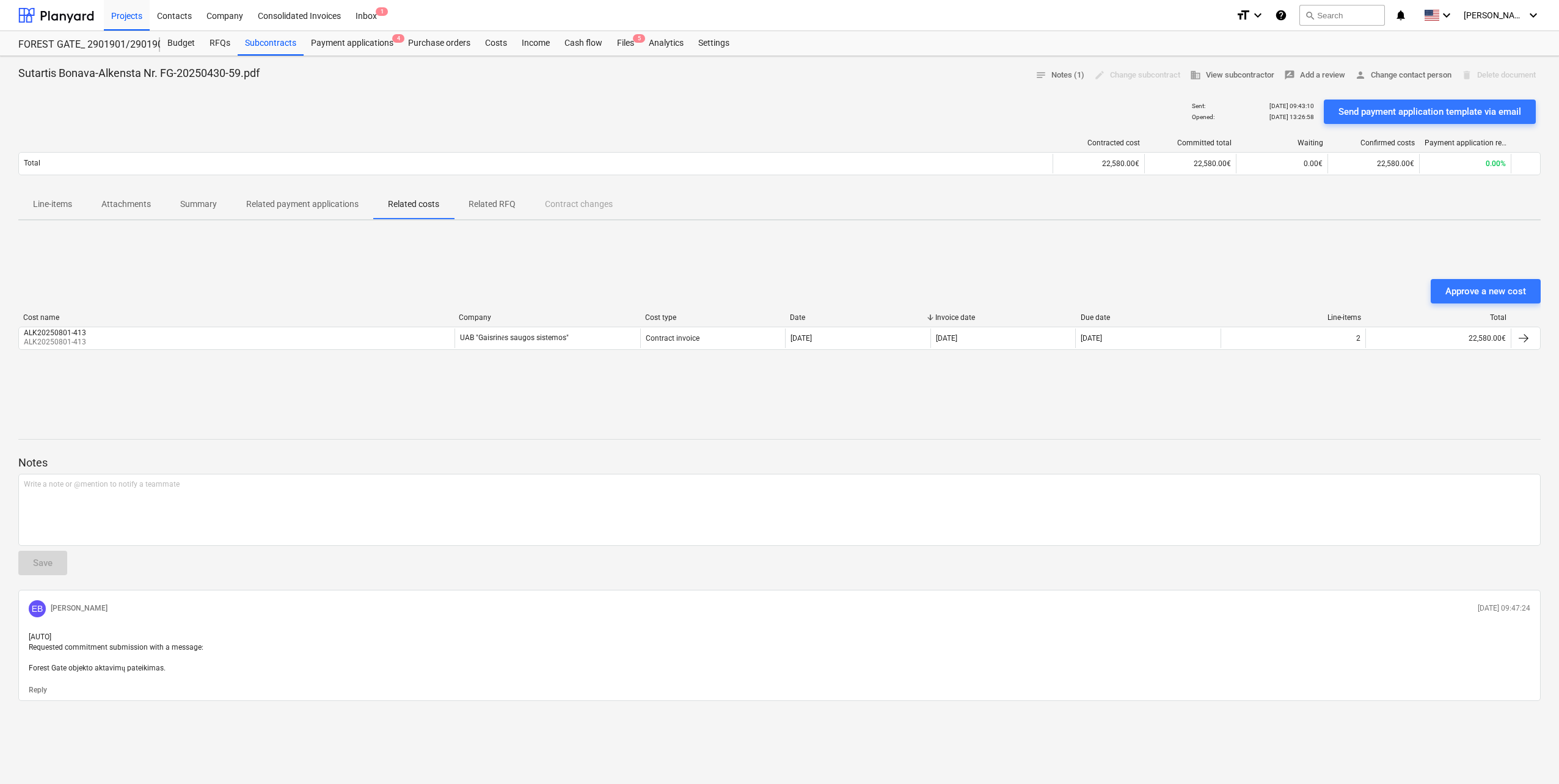
click at [484, 206] on p "Related RFQ" at bounding box center [492, 204] width 47 height 13
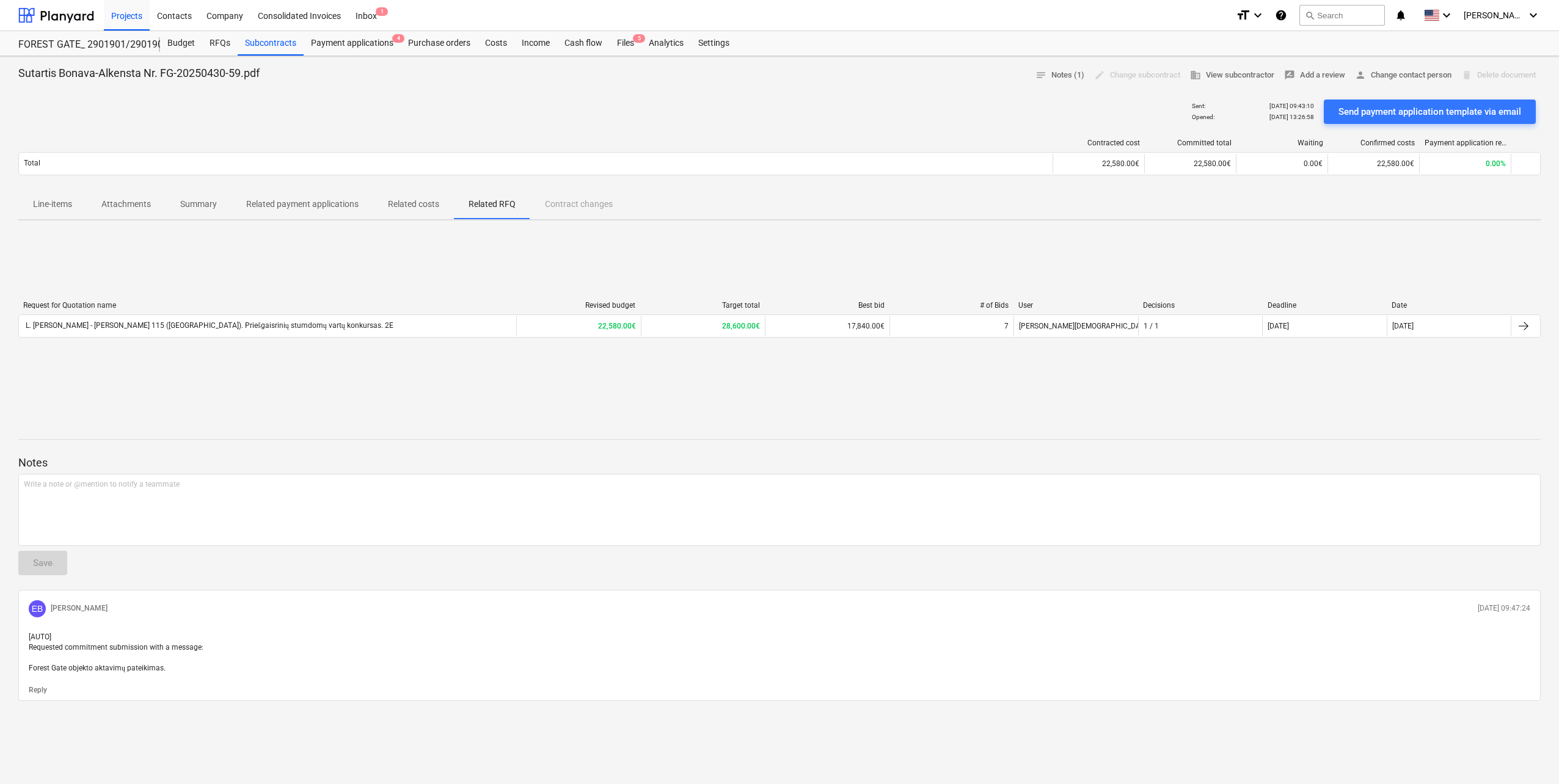
drag, startPoint x: 222, startPoint y: 289, endPoint x: 152, endPoint y: 241, distance: 84.9
click at [222, 289] on div "Request for Quotation name Revised budget Target total Best bid # of Bids User …" at bounding box center [780, 321] width 1522 height 183
click at [71, 5] on div at bounding box center [56, 15] width 76 height 31
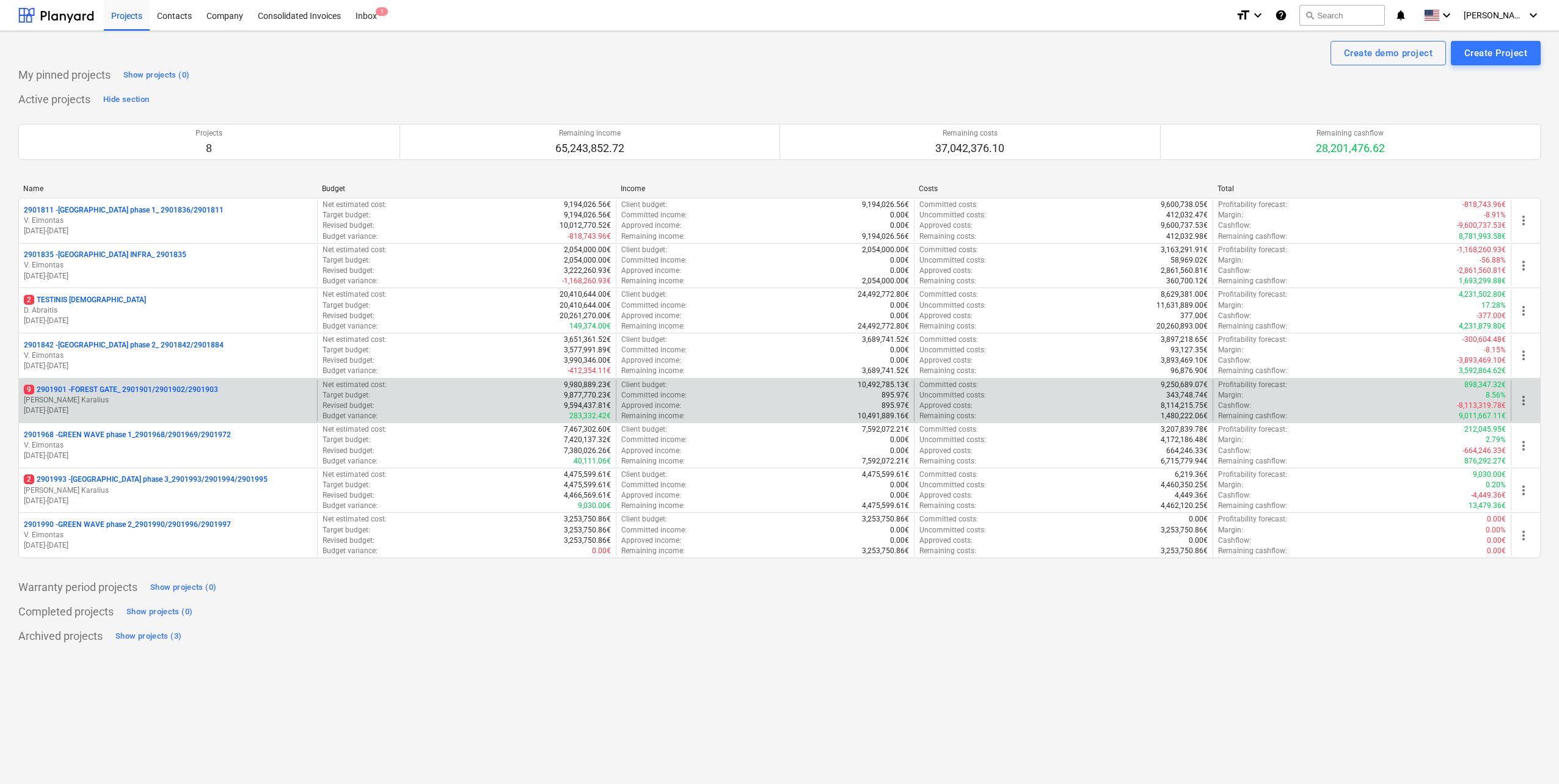
click at [226, 409] on p "[DATE] - [DATE]" at bounding box center [168, 410] width 289 height 11
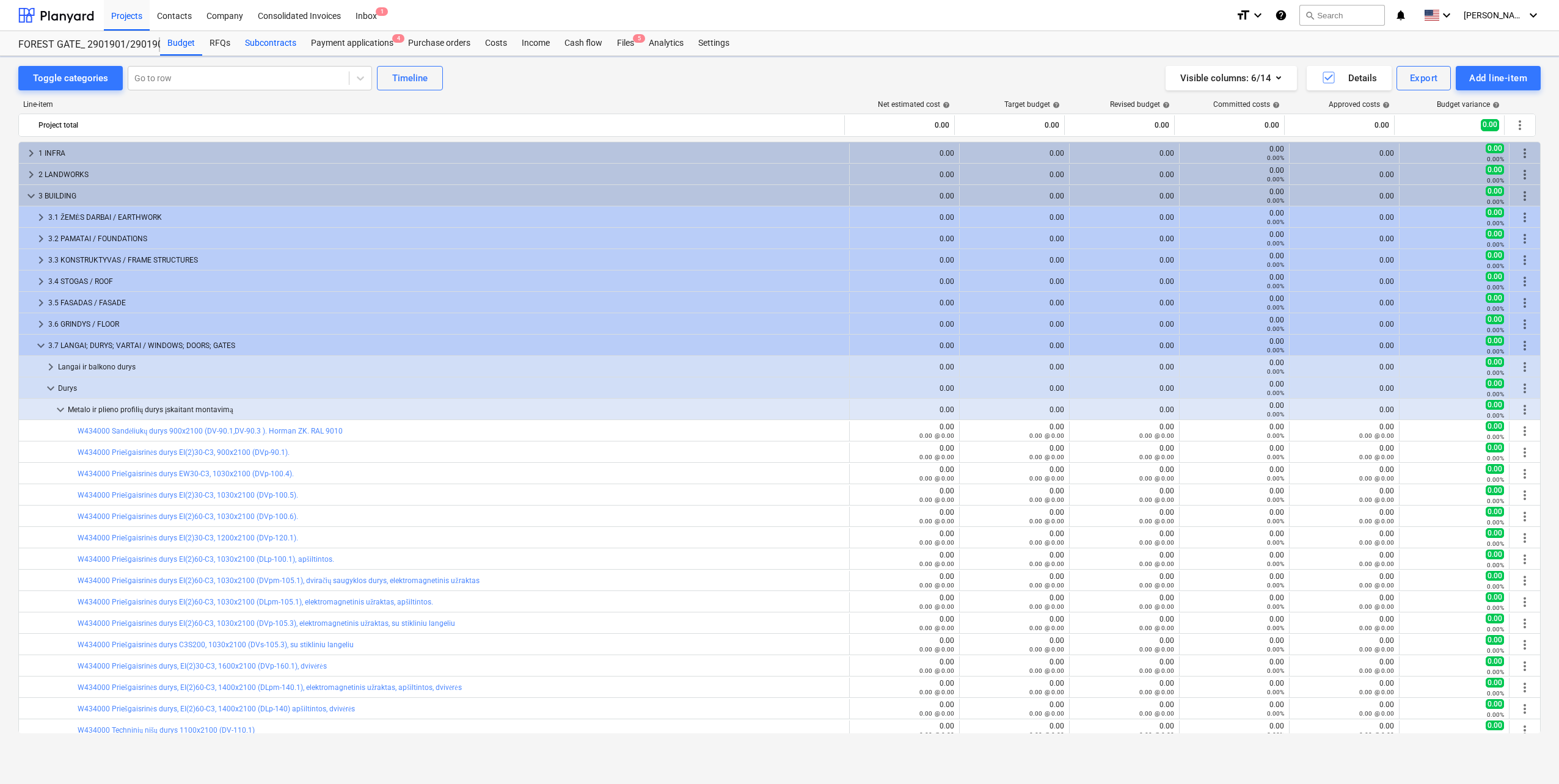
click at [268, 44] on div "Subcontracts" at bounding box center [270, 42] width 66 height 24
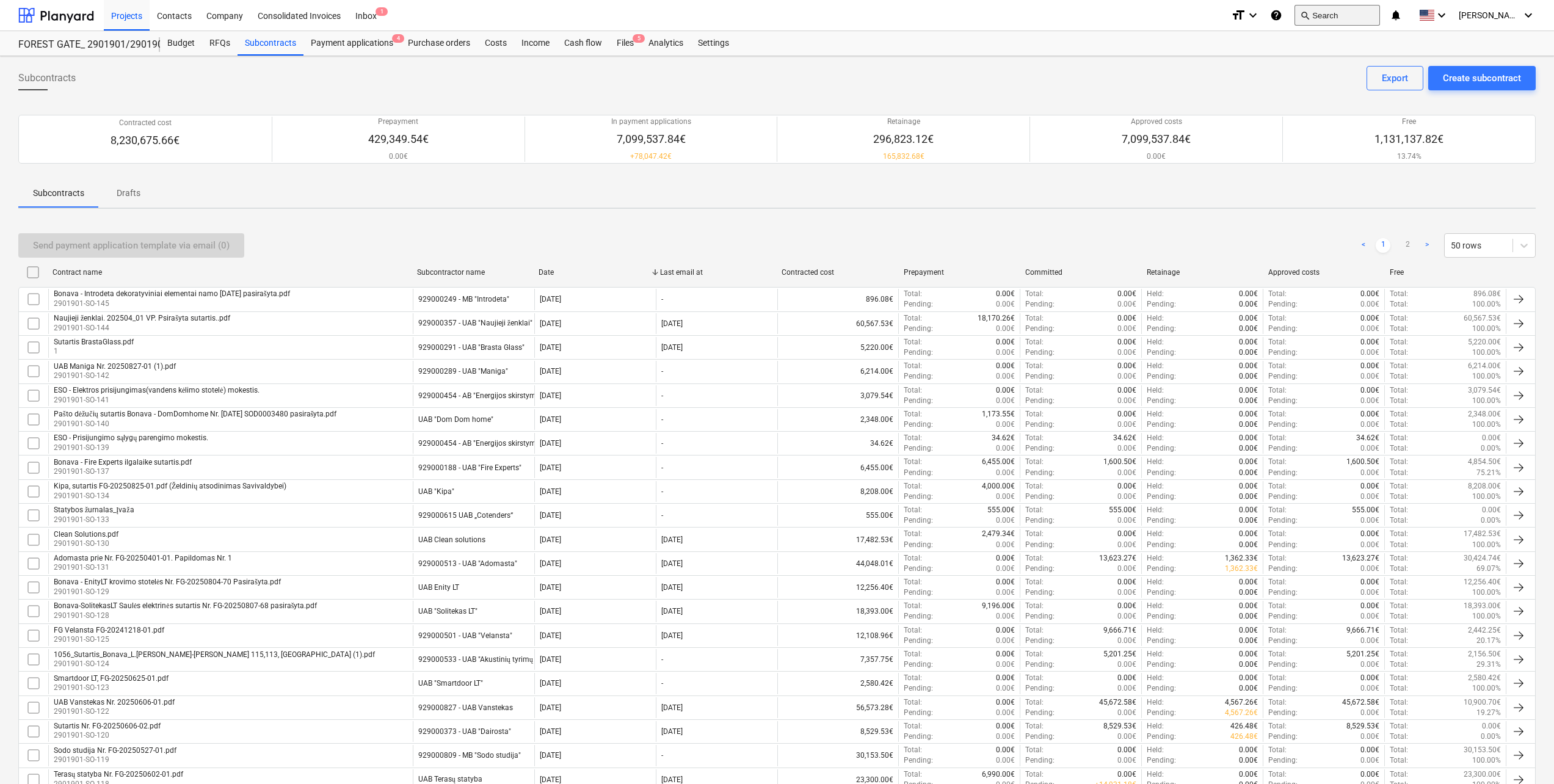
click at [1355, 16] on button "search Search" at bounding box center [1337, 15] width 86 height 21
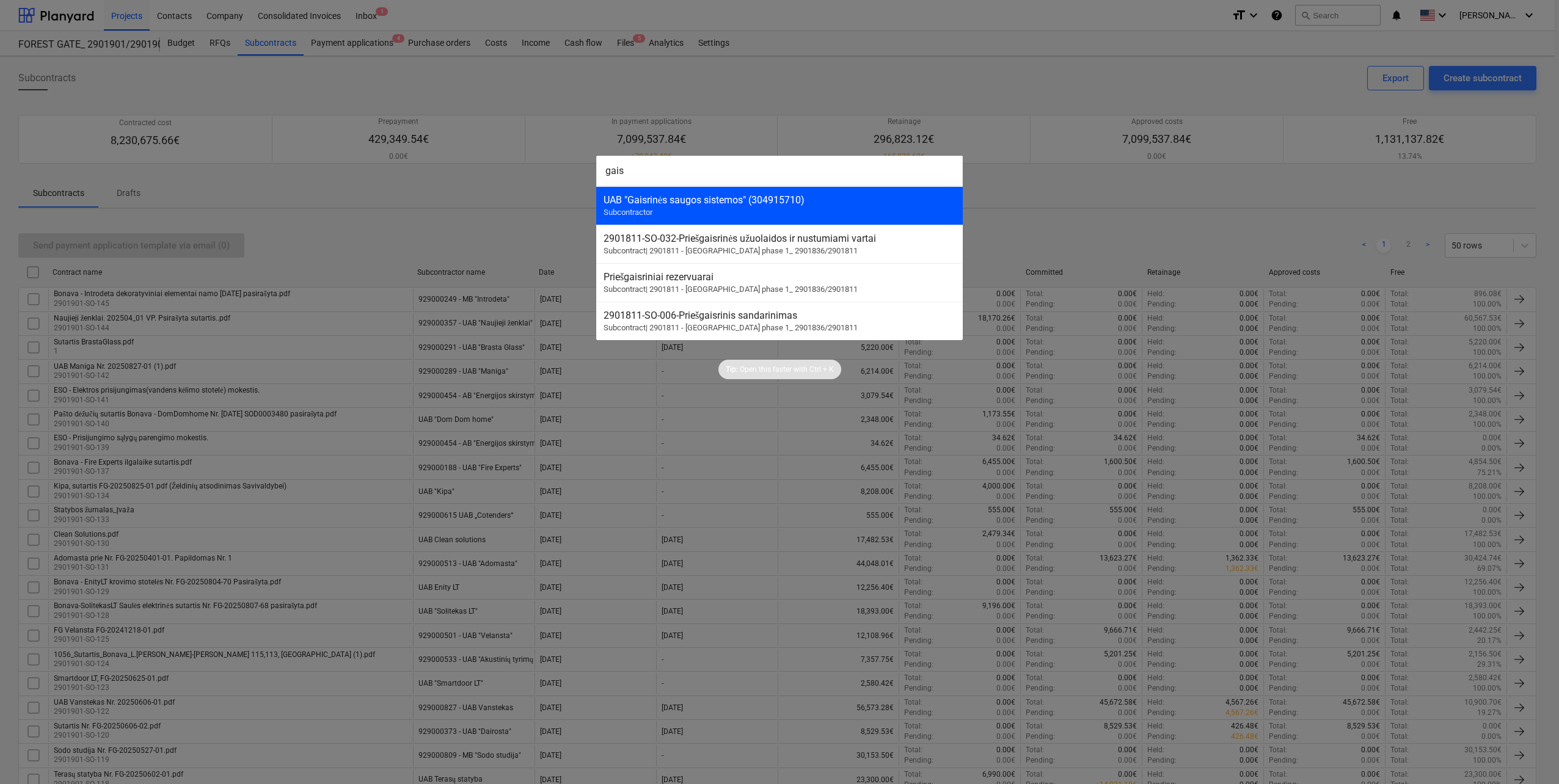
type input "gais"
click at [795, 194] on div "UAB "Gaisrinės saugos sistemos" (304915710)" at bounding box center [780, 200] width 352 height 12
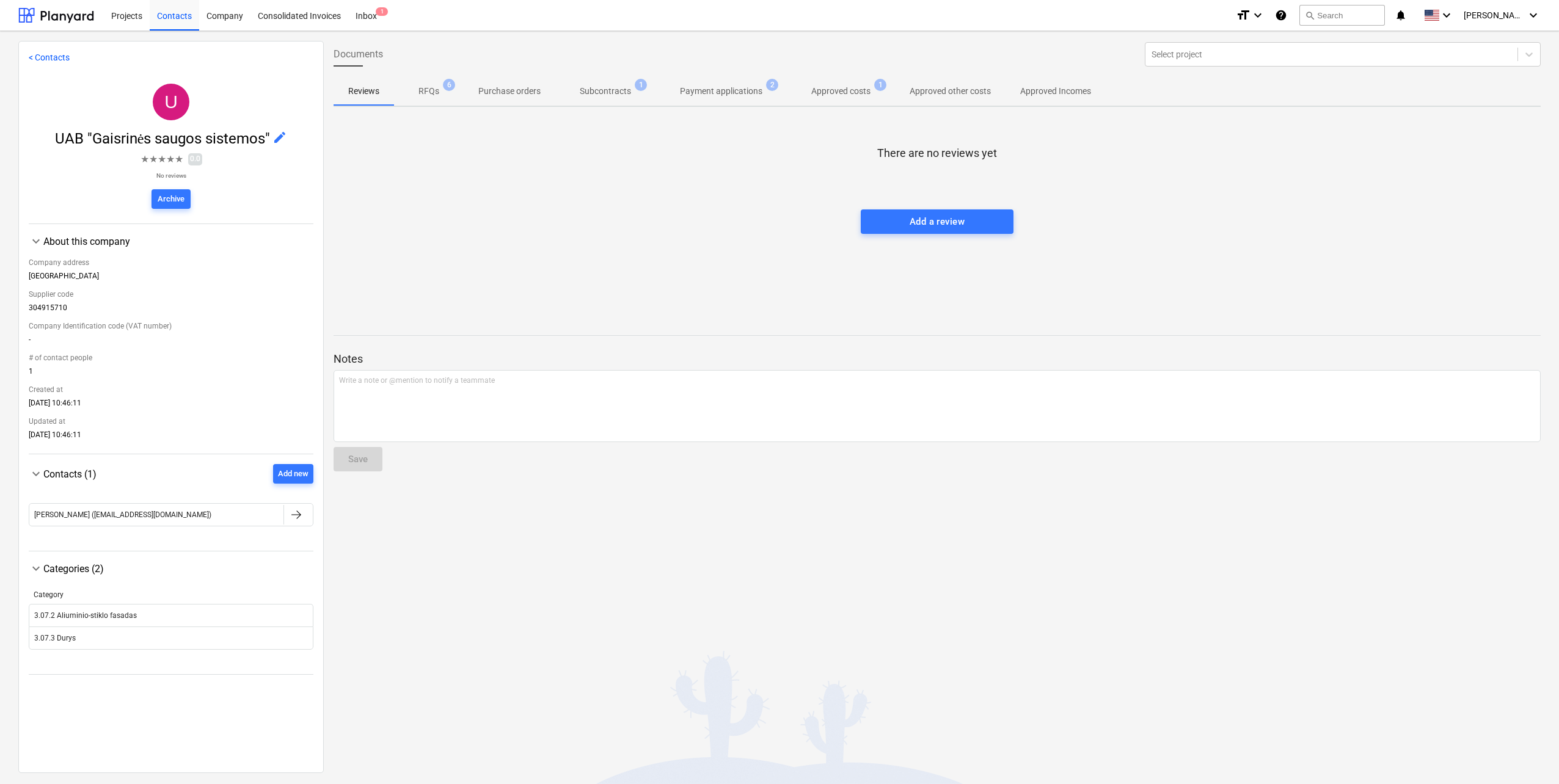
click at [609, 89] on p "Subcontracts" at bounding box center [604, 90] width 51 height 13
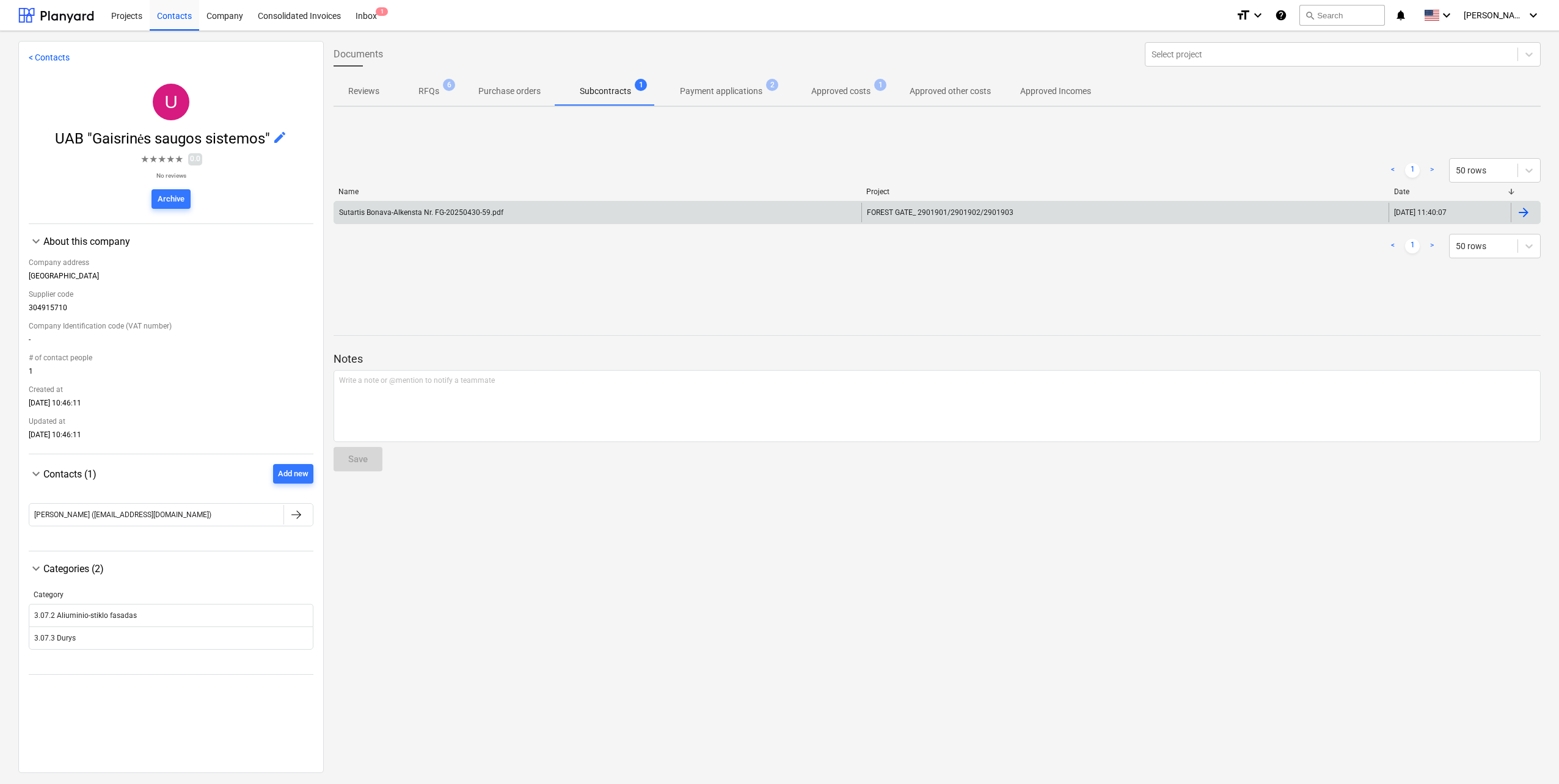
click at [512, 208] on div "Sutartis Bonava-Alkensta Nr. FG-20250430-59.pdf" at bounding box center [598, 213] width 527 height 19
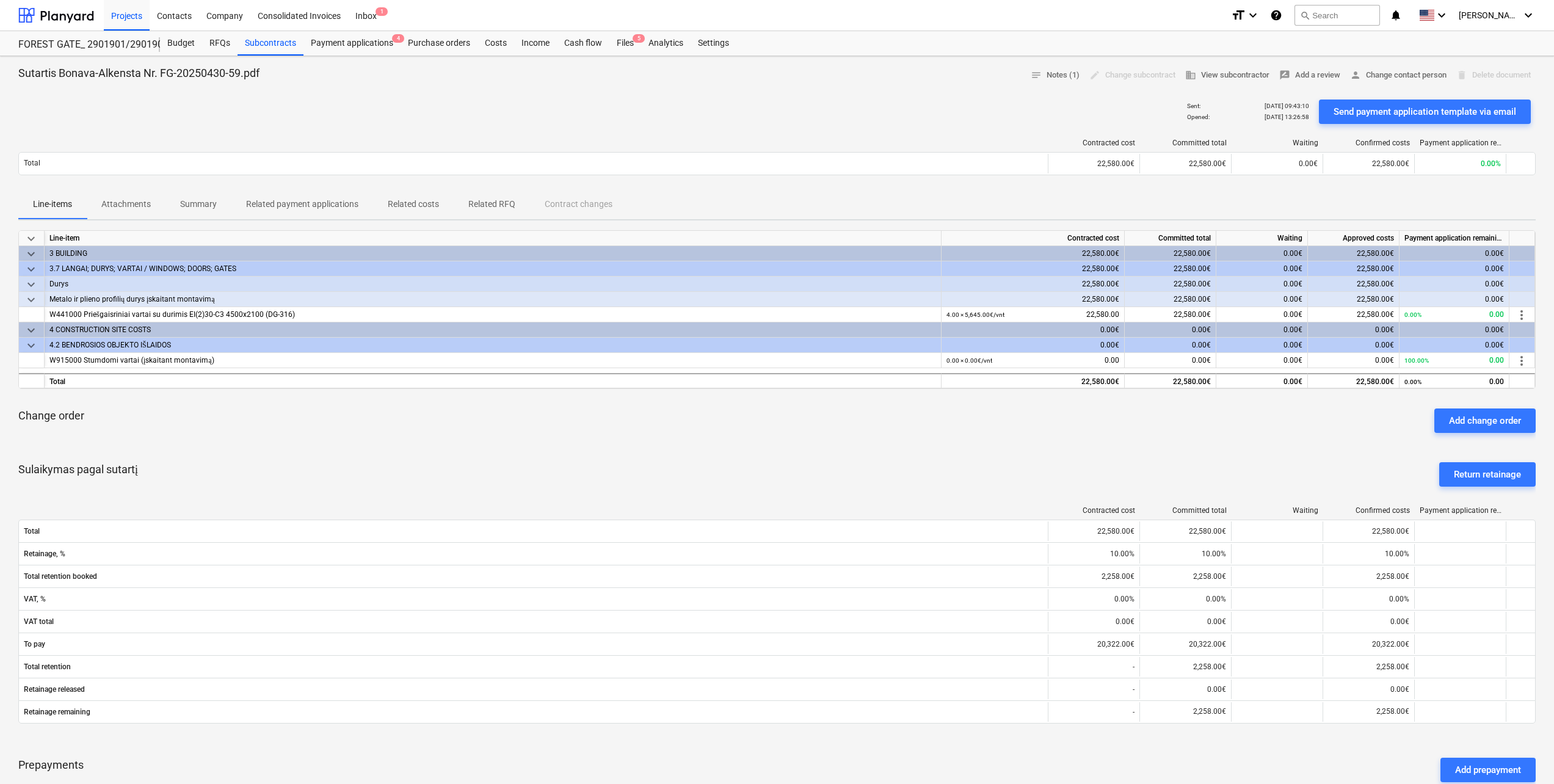
click at [1123, 74] on div "edit Change subcontract" at bounding box center [1133, 76] width 96 height 19
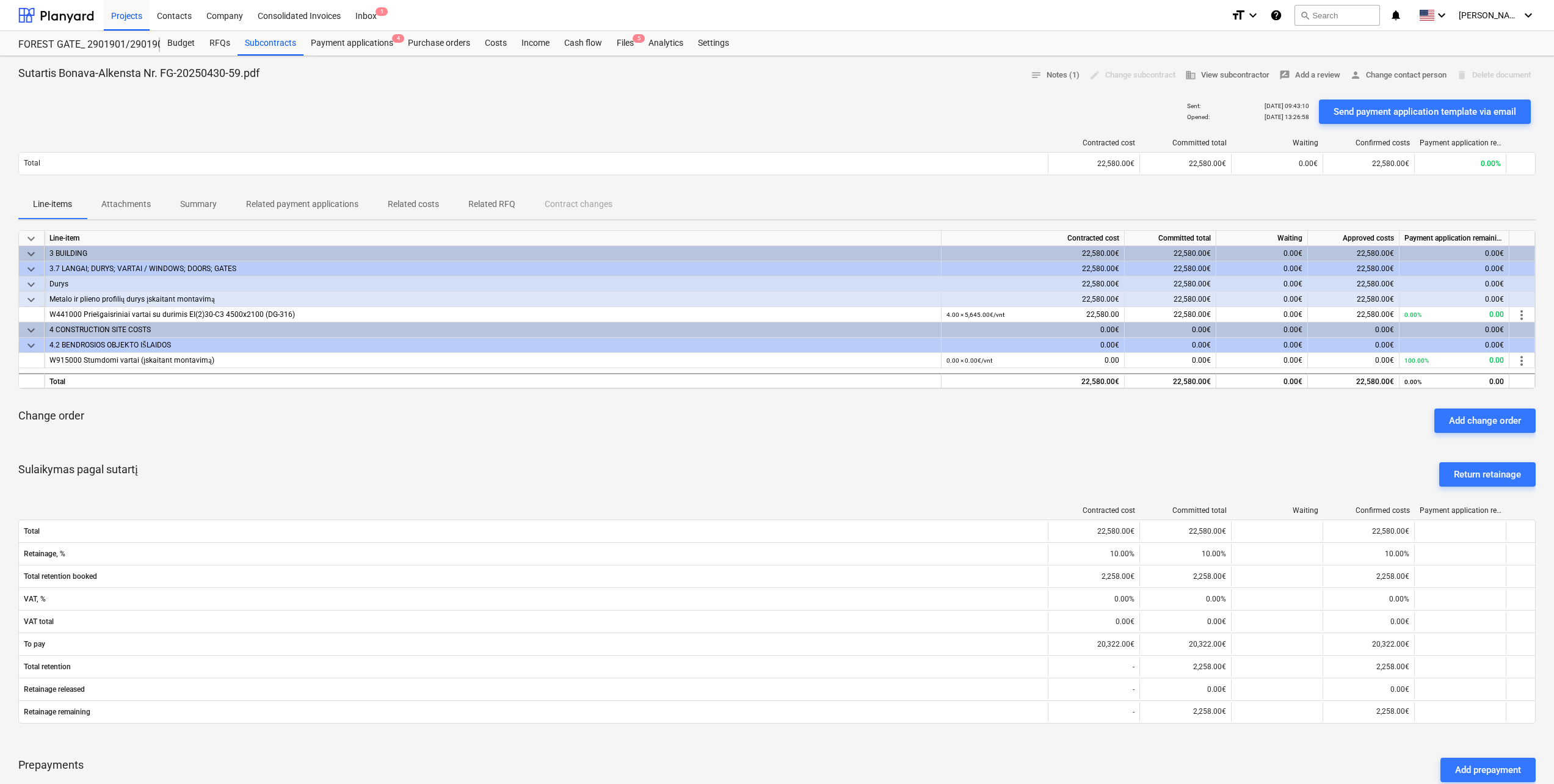
click at [1123, 74] on div "edit Change subcontract" at bounding box center [1133, 76] width 96 height 19
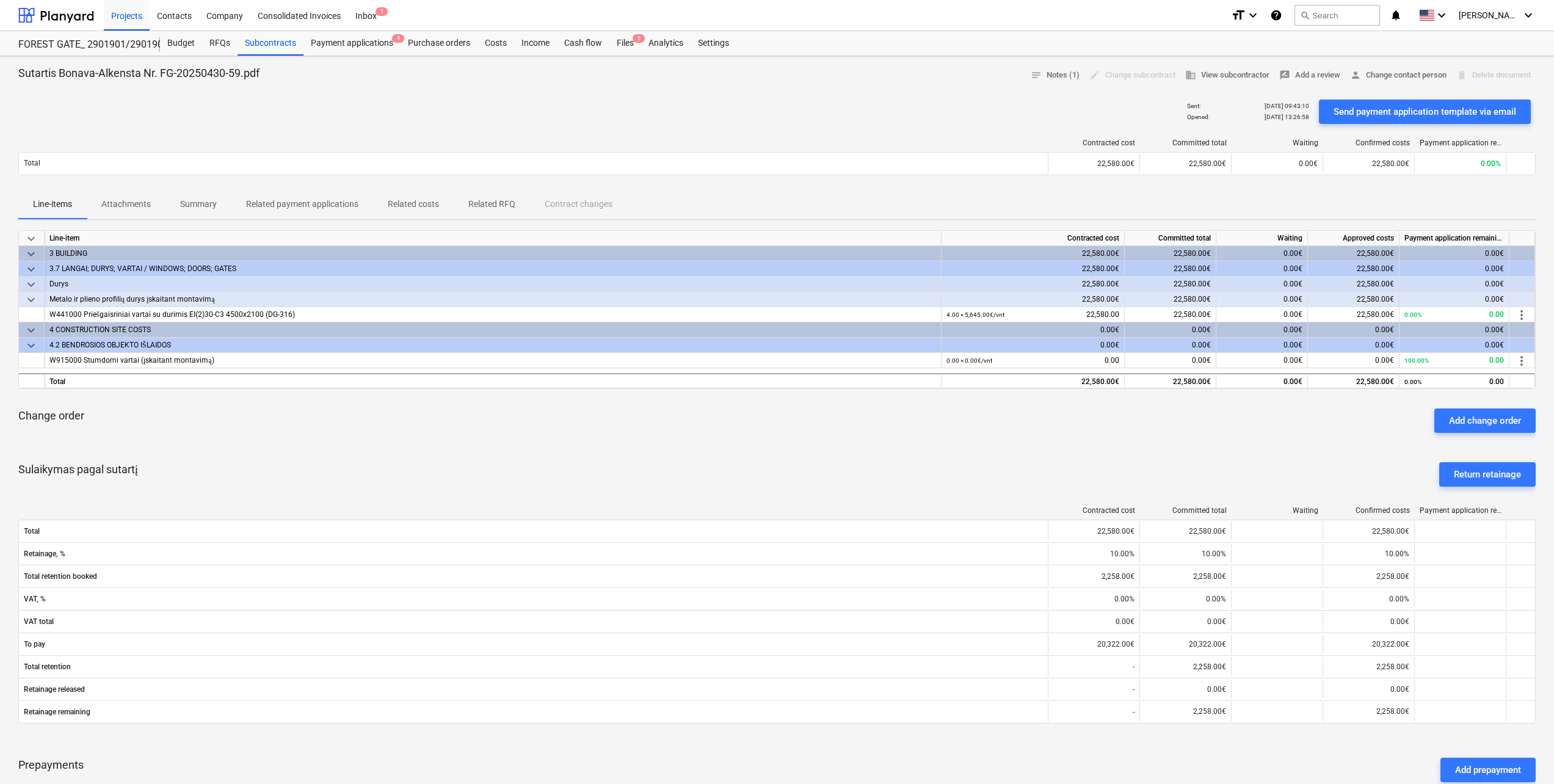
click at [984, 371] on div "keyboard_arrow_down Line-item Contracted cost Committed total Waiting Approved …" at bounding box center [777, 309] width 1517 height 159
click at [1216, 76] on span "business View subcontractor" at bounding box center [1228, 75] width 85 height 14
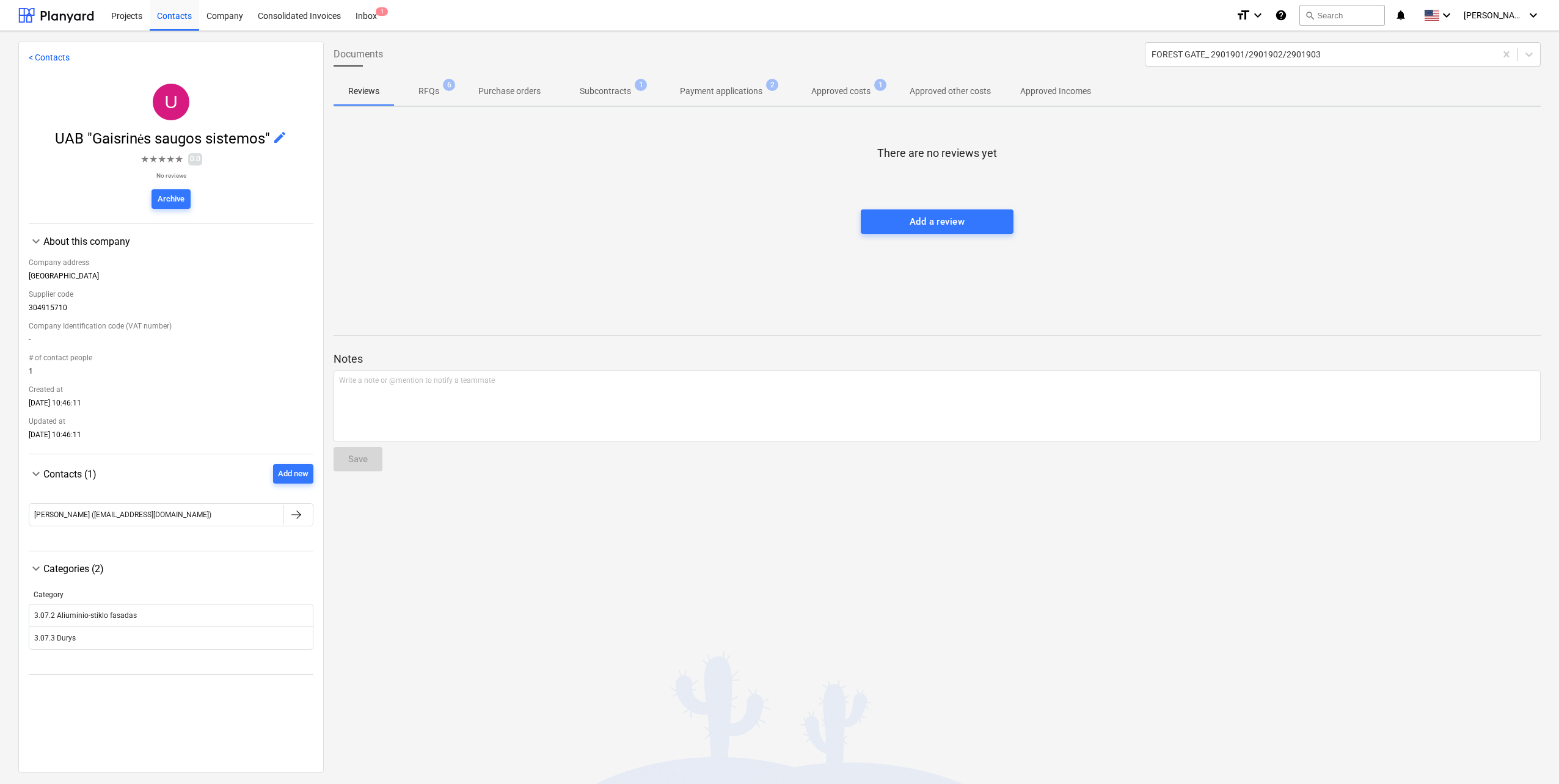
click at [73, 237] on div "About this company" at bounding box center [178, 241] width 270 height 12
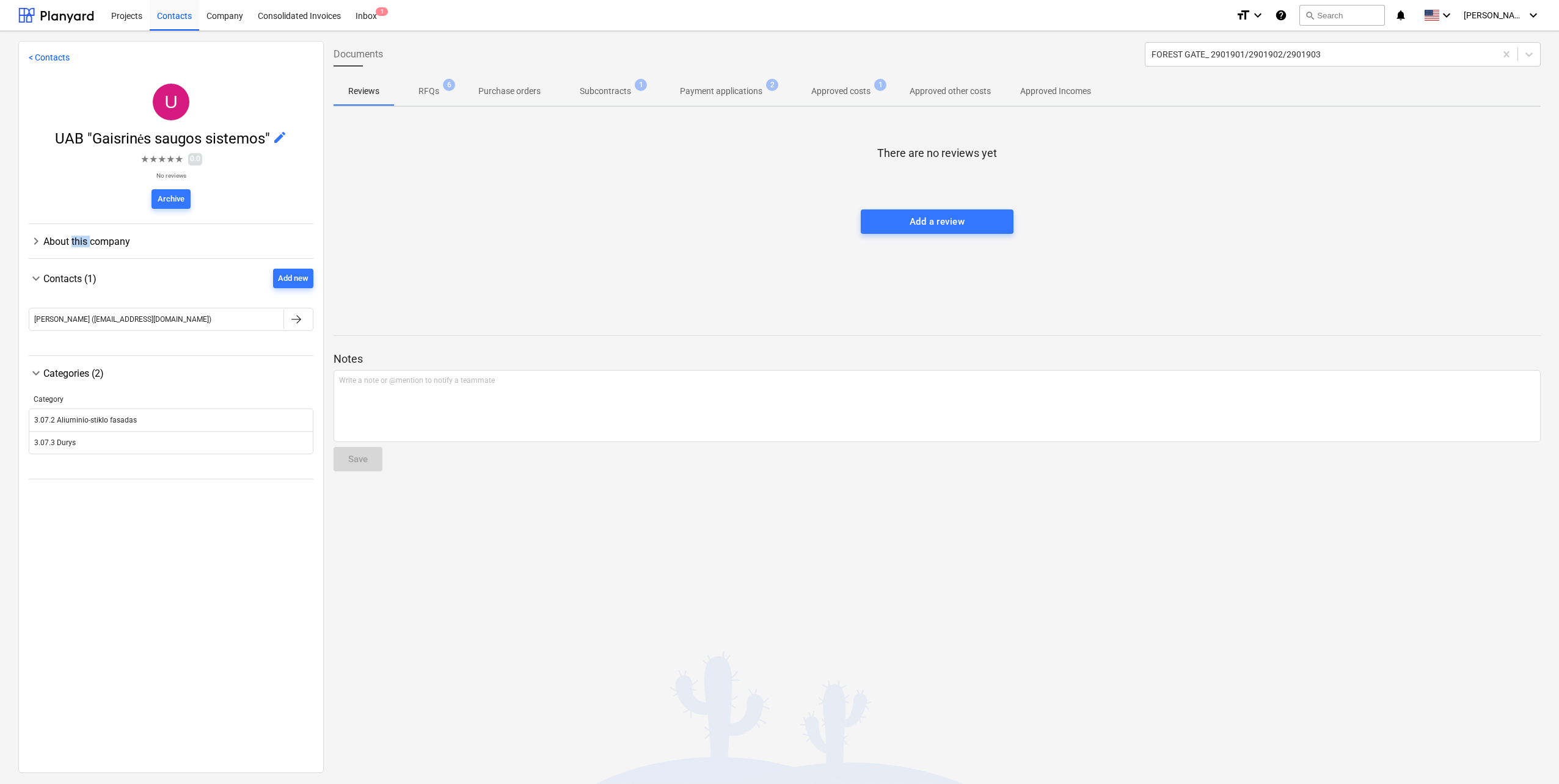
click at [73, 237] on div "About this company" at bounding box center [178, 241] width 270 height 12
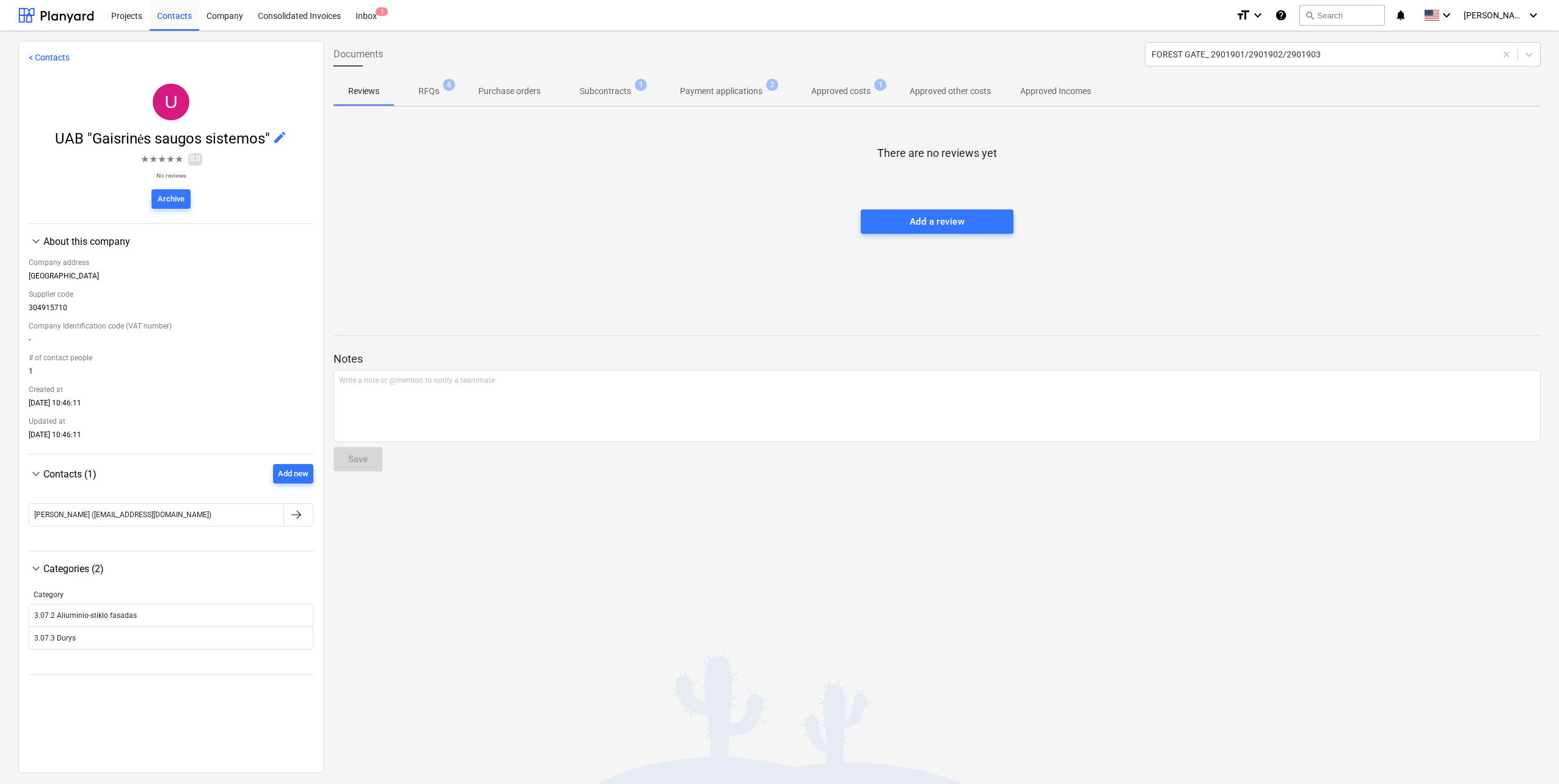
drag, startPoint x: 73, startPoint y: 237, endPoint x: 190, endPoint y: 288, distance: 127.6
click at [190, 288] on div "Supplier code" at bounding box center [171, 293] width 285 height 18
click at [1234, 122] on div "There are no reviews yet Add a review" at bounding box center [937, 208] width 1207 height 183
click at [1040, 91] on p "Approved Incomes" at bounding box center [1056, 90] width 71 height 13
click at [941, 88] on p "Approved other costs" at bounding box center [950, 90] width 81 height 13
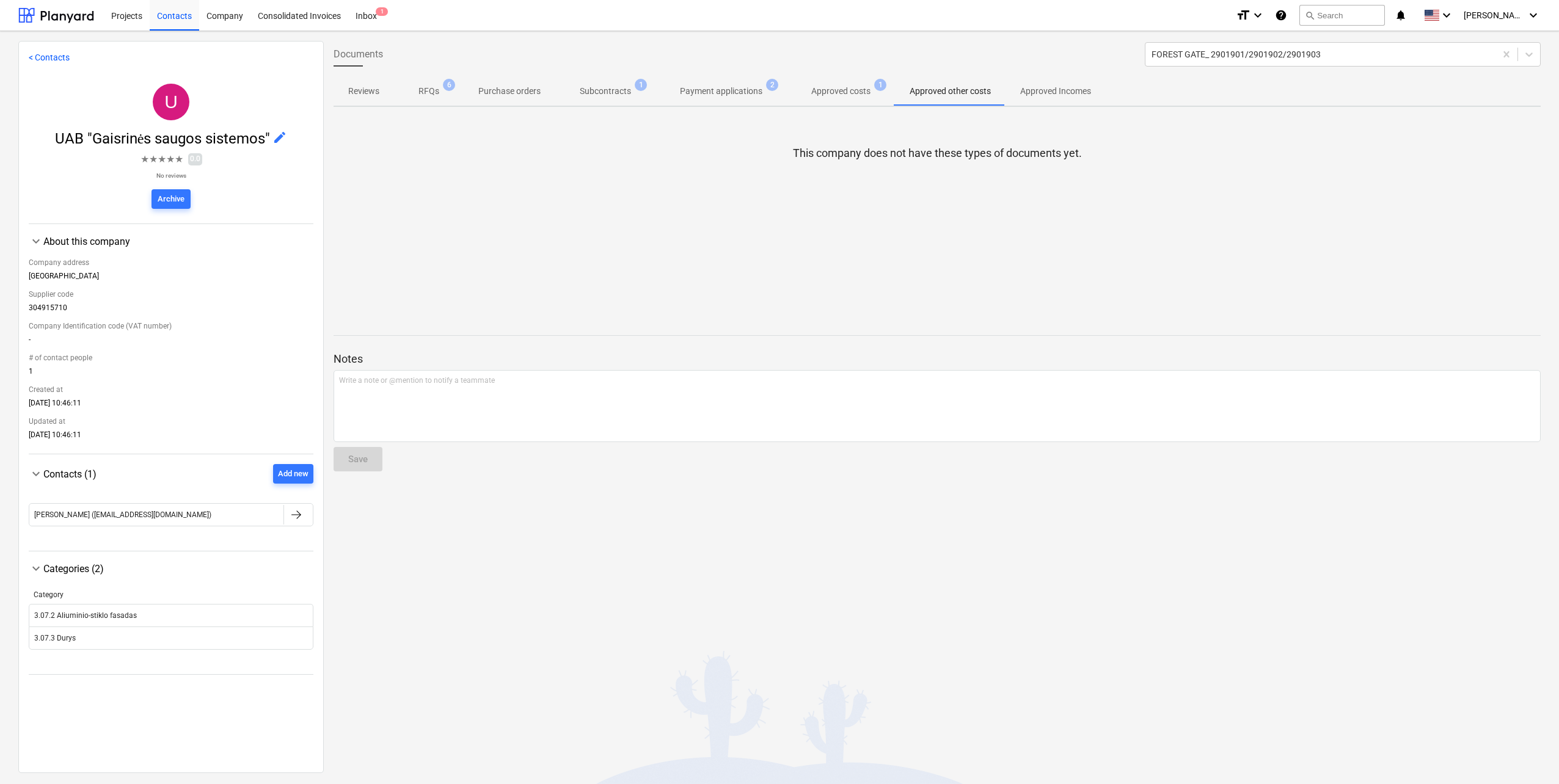
click at [858, 86] on p "Approved costs" at bounding box center [841, 90] width 60 height 13
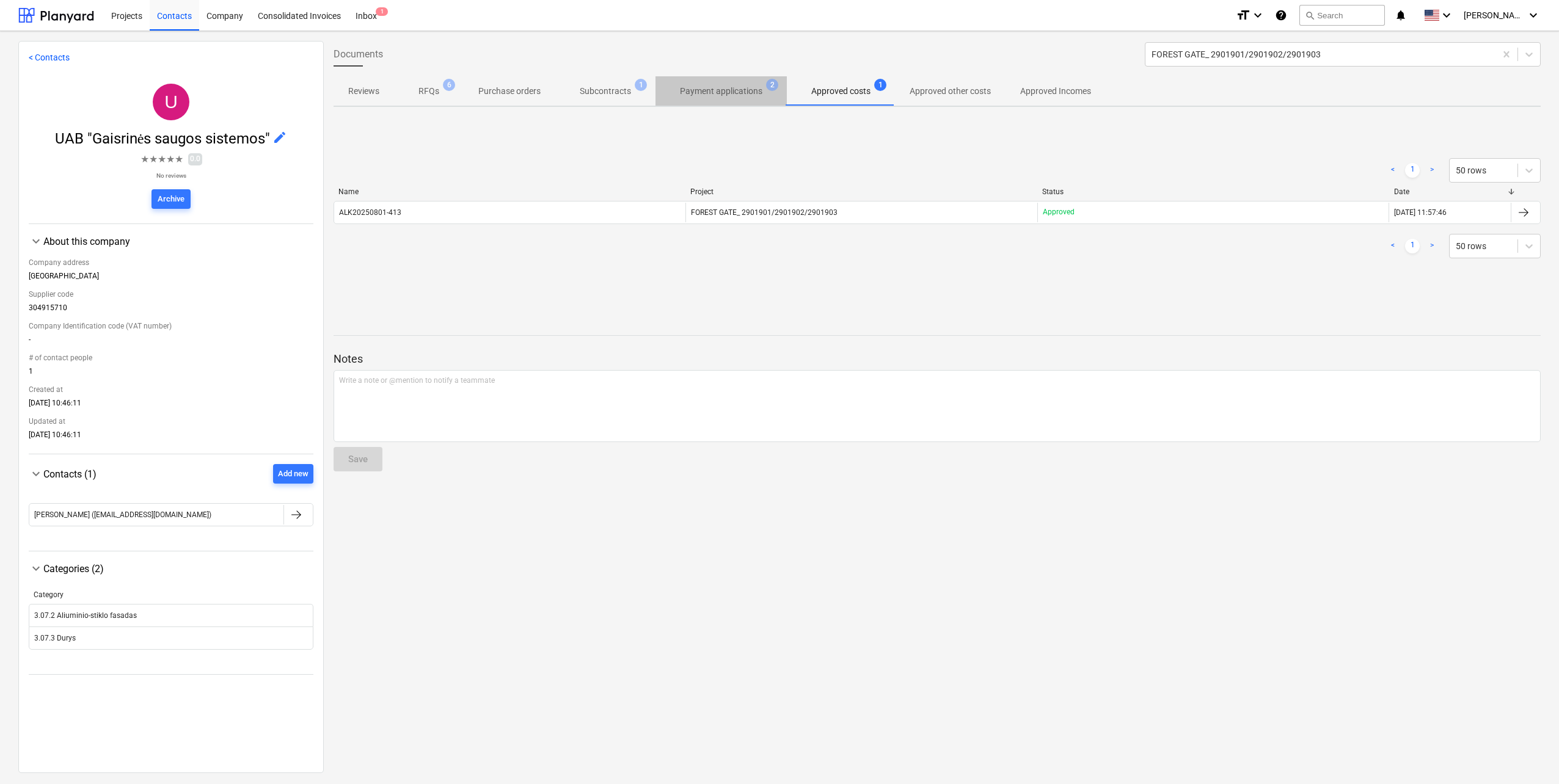
click at [706, 90] on p "Payment applications" at bounding box center [721, 90] width 83 height 13
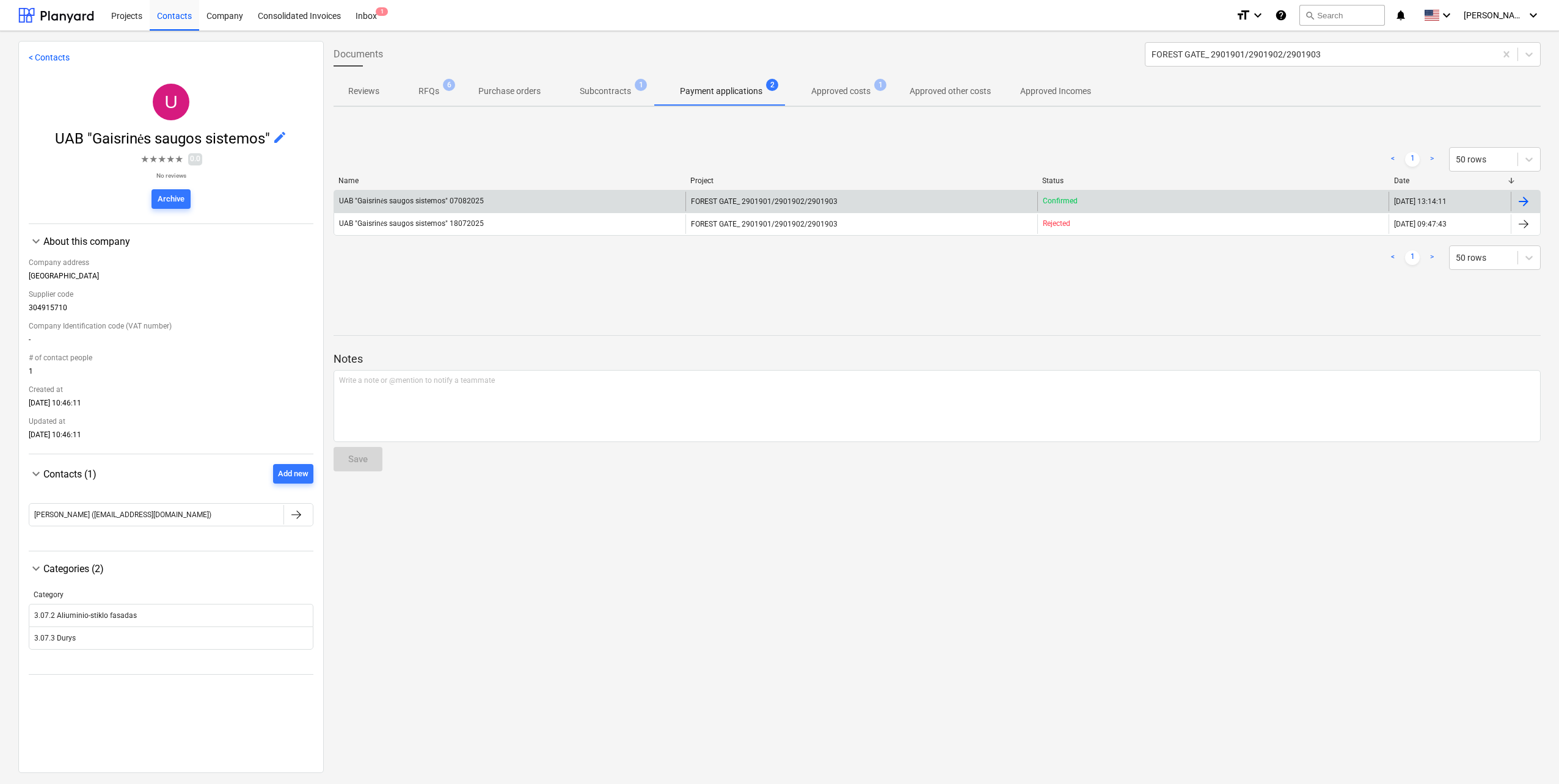
click at [627, 208] on div "UAB "Gaisrinės saugos sistemos" 07082025" at bounding box center [509, 201] width 351 height 19
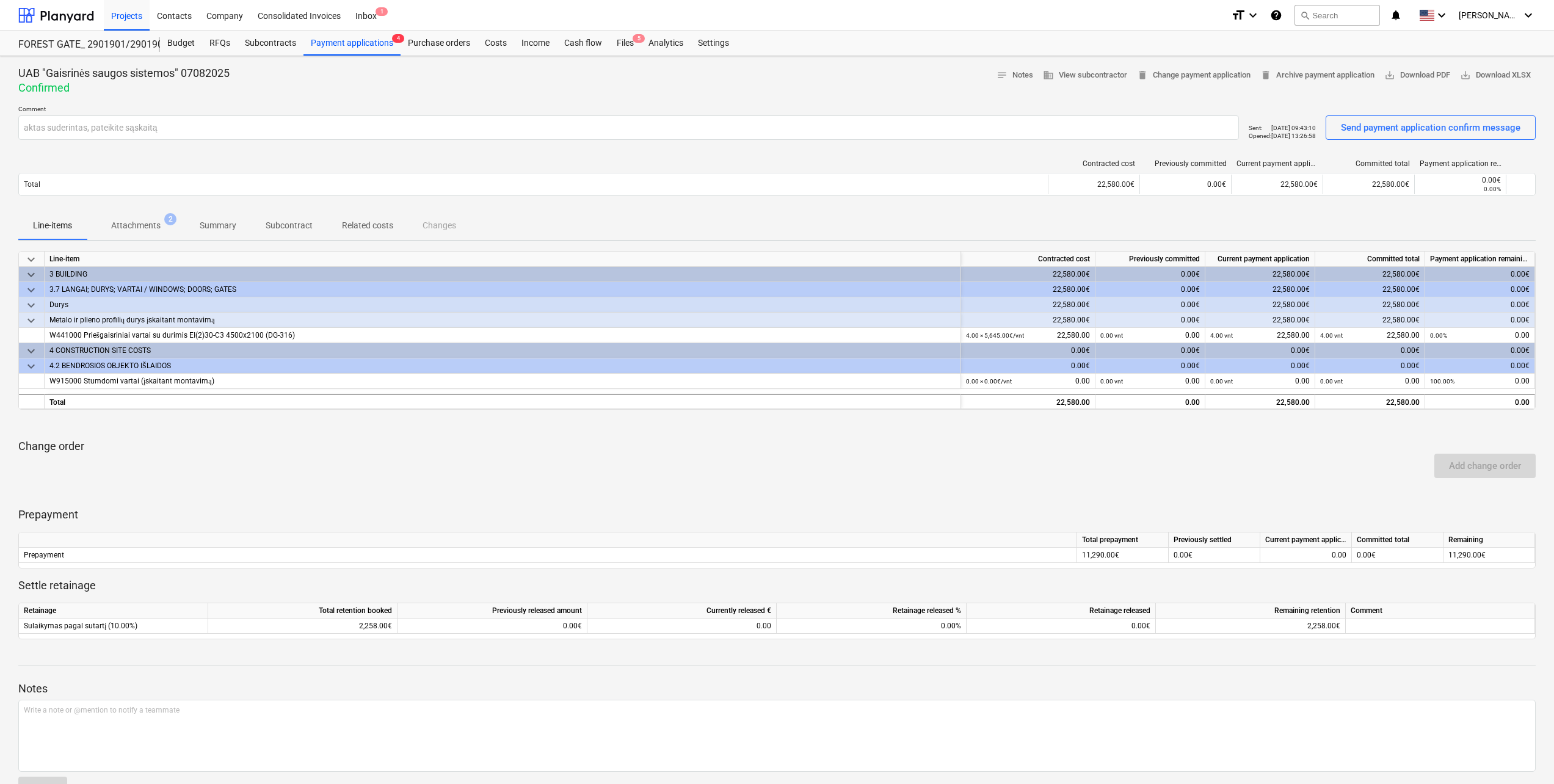
click at [138, 217] on span "Attachments 2" at bounding box center [136, 225] width 98 height 22
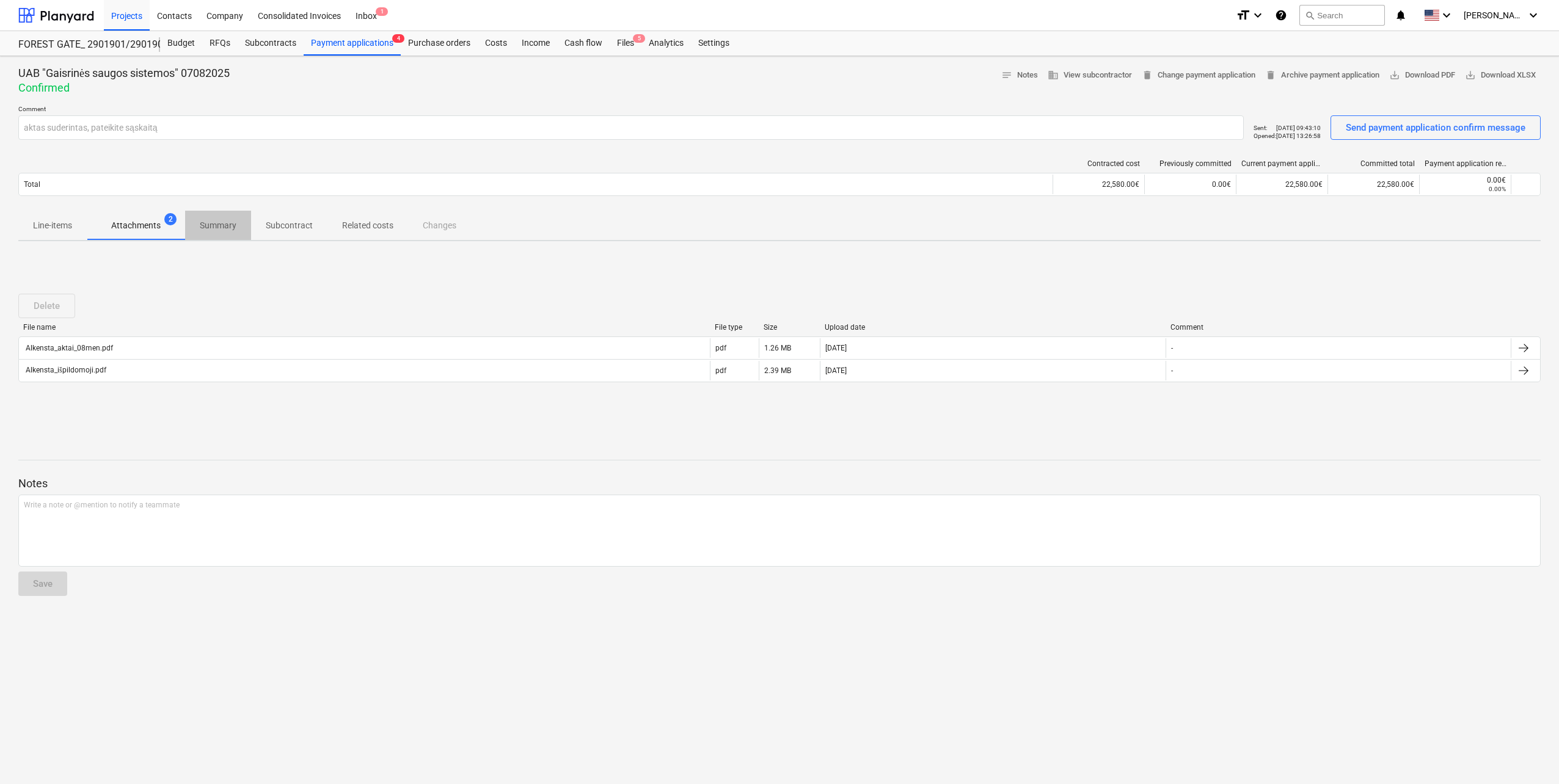
click at [228, 228] on p "Summary" at bounding box center [218, 225] width 37 height 13
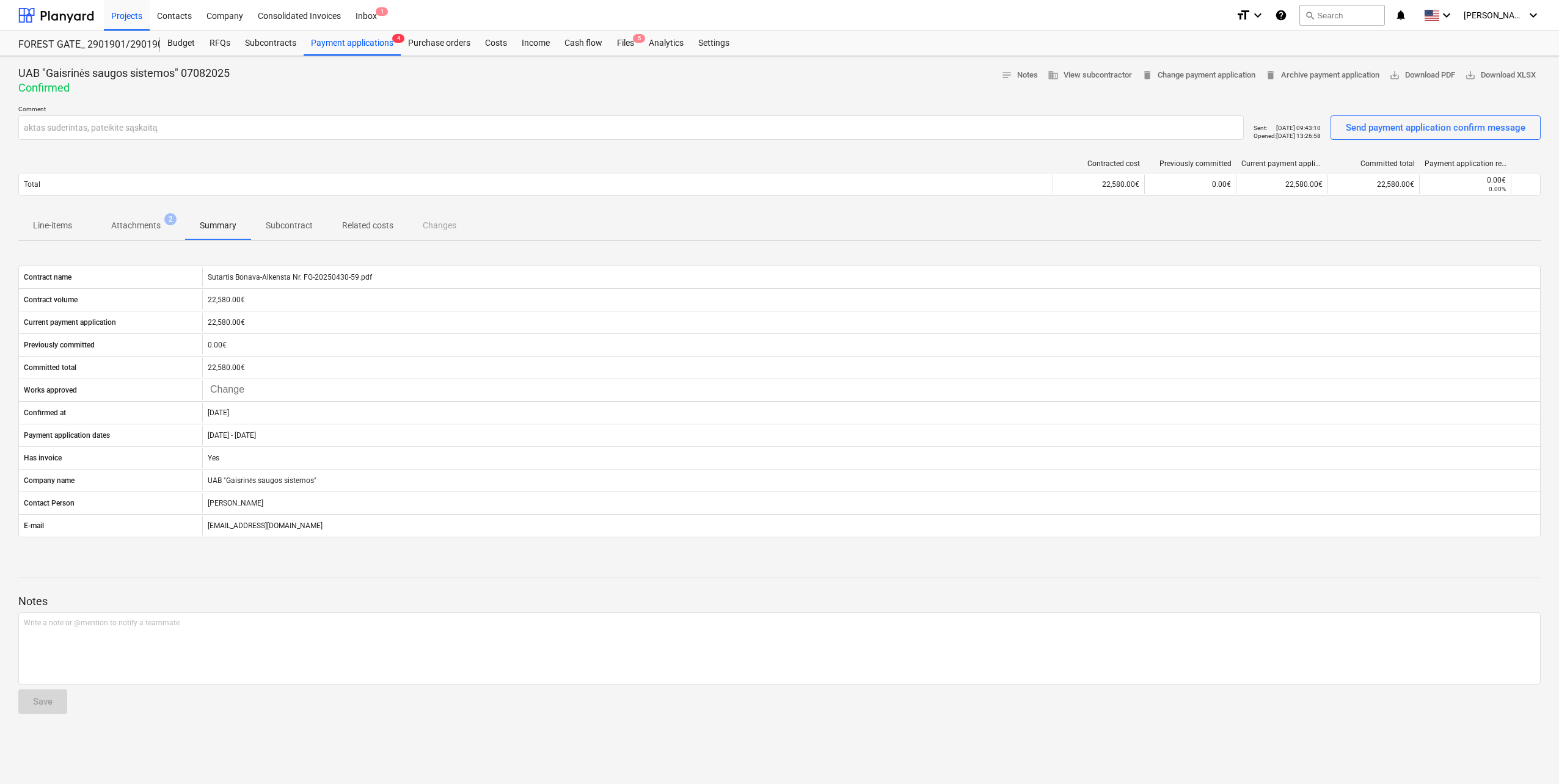
click at [292, 225] on p "Subcontract" at bounding box center [289, 225] width 47 height 13
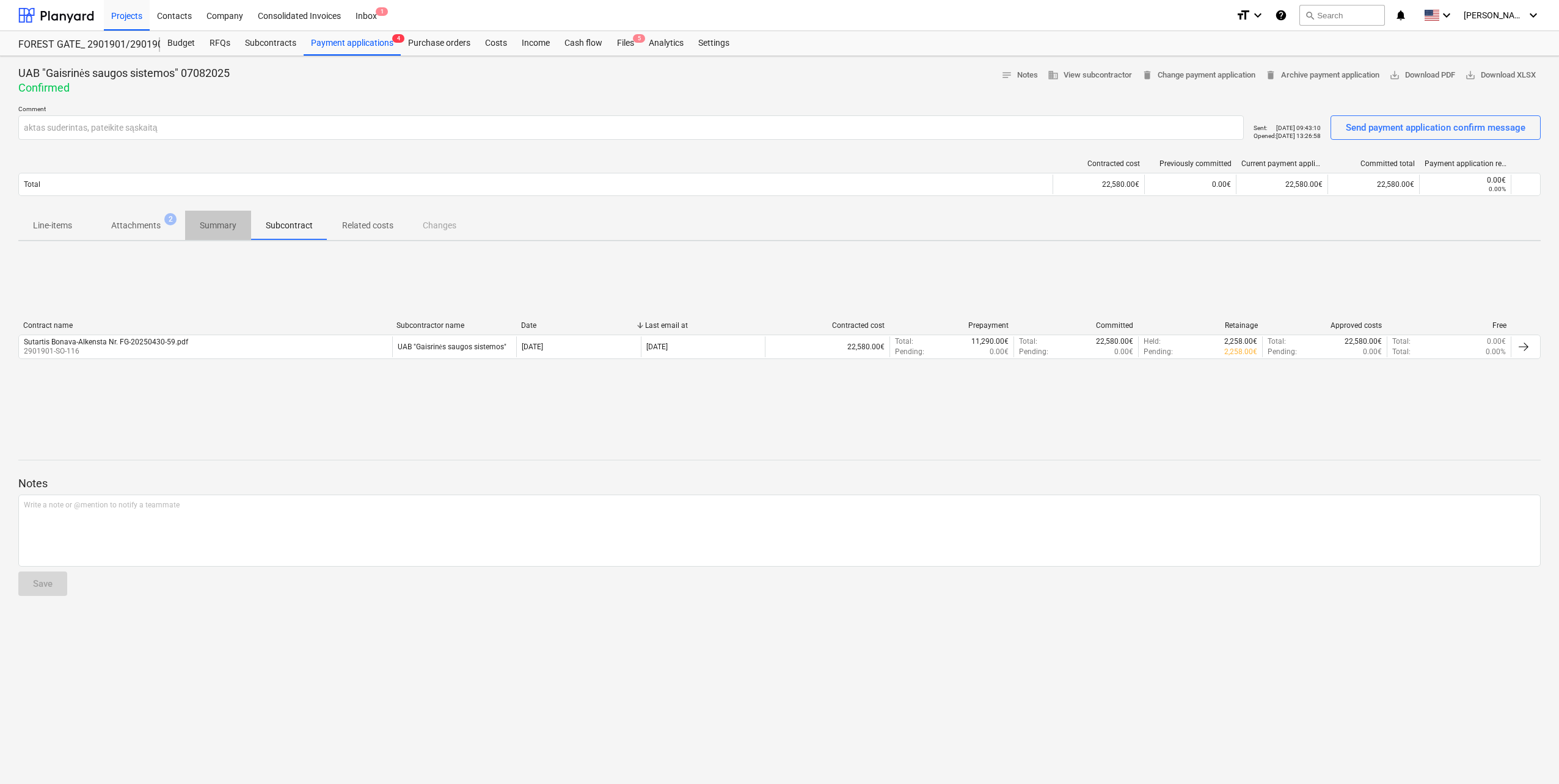
click at [218, 225] on p "Summary" at bounding box center [218, 225] width 37 height 13
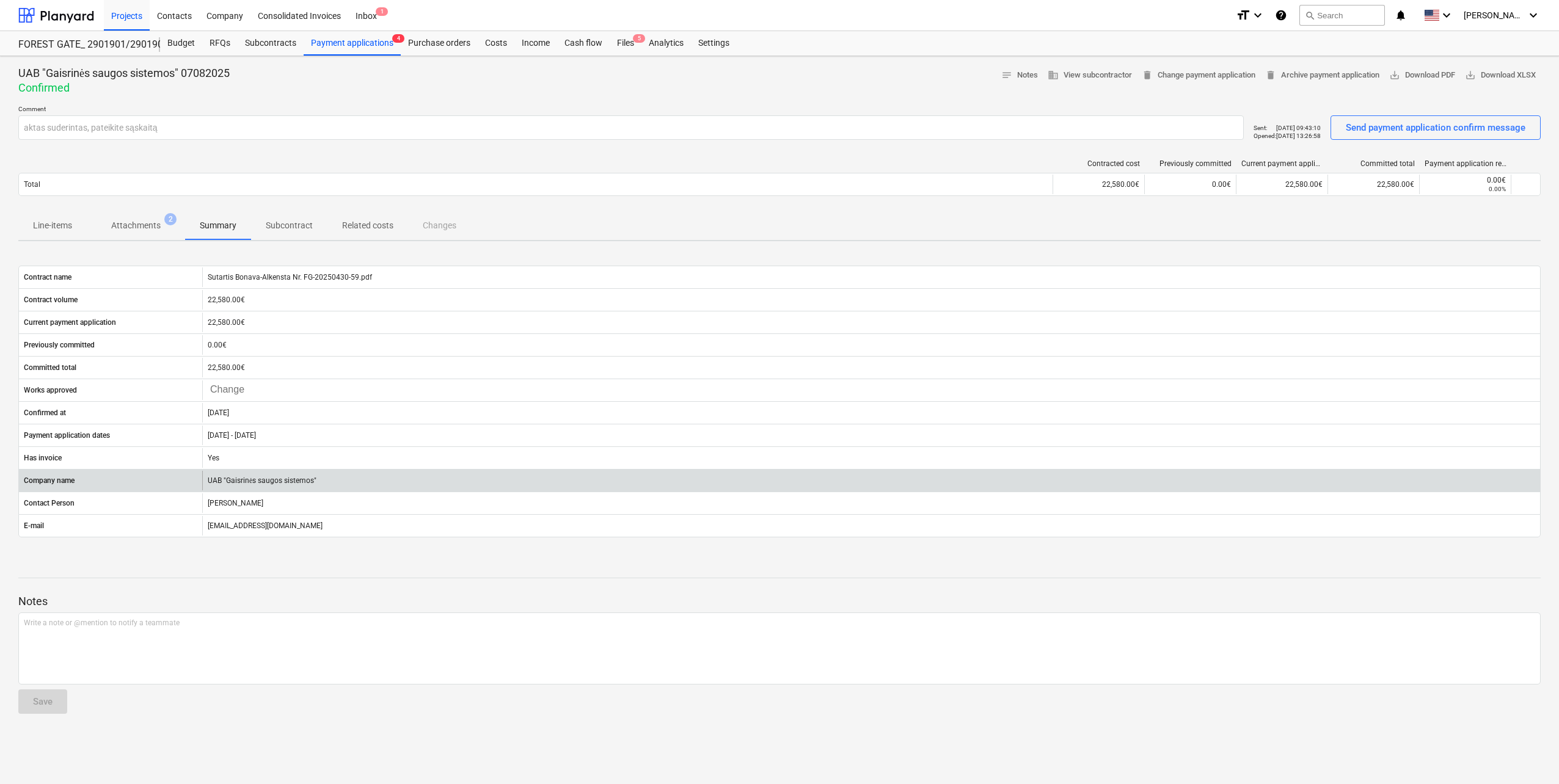
click at [294, 477] on div "UAB "Gaisrinės saugos sistemos"" at bounding box center [871, 480] width 1338 height 19
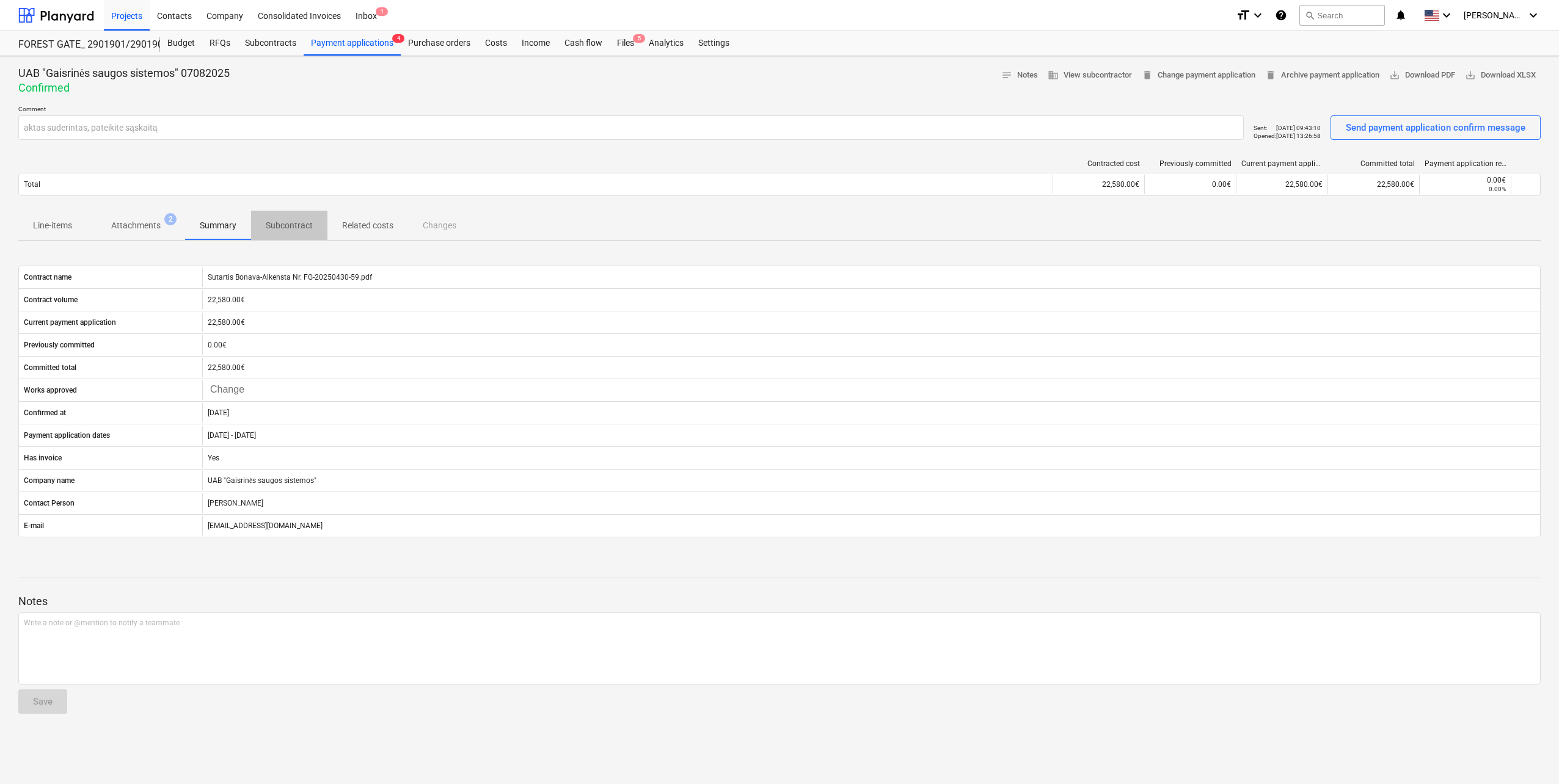
click at [285, 221] on p "Subcontract" at bounding box center [289, 225] width 47 height 13
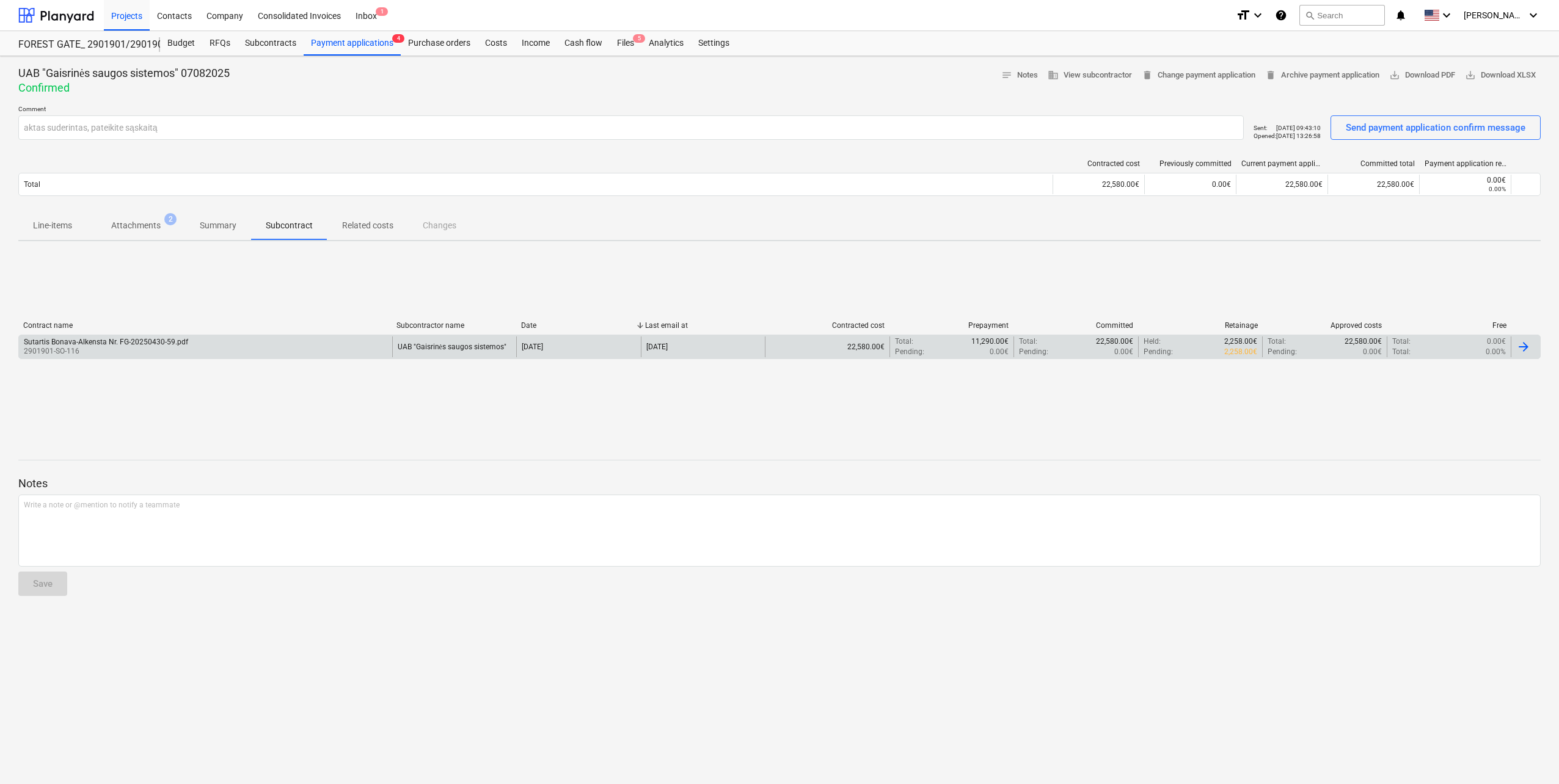
click at [257, 346] on div "Sutartis Bonava-Alkensta Nr. FG-20250430-59.pdf 2901901-SO-116" at bounding box center [206, 347] width 373 height 21
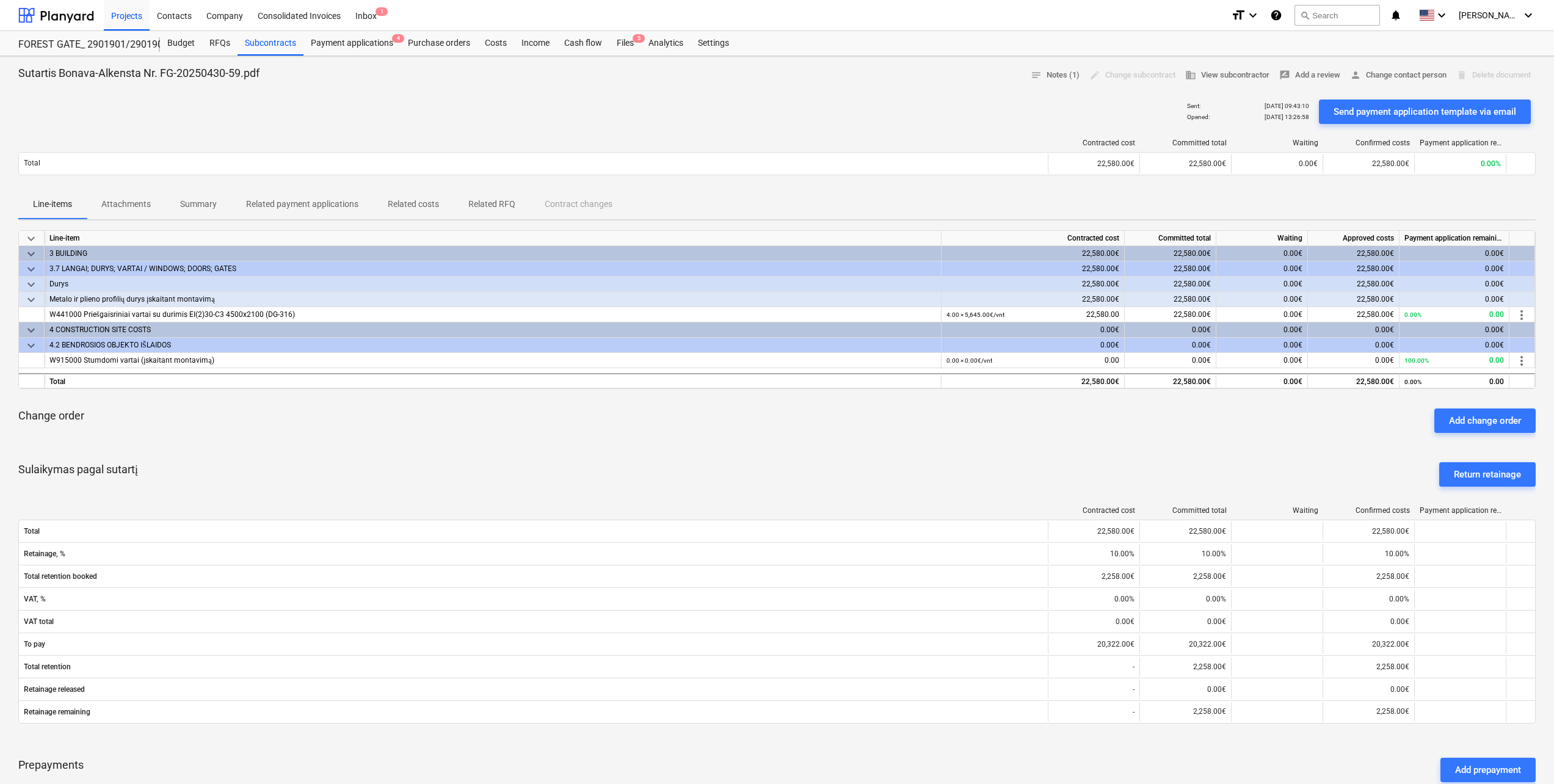
click at [131, 206] on p "Attachments" at bounding box center [125, 204] width 49 height 13
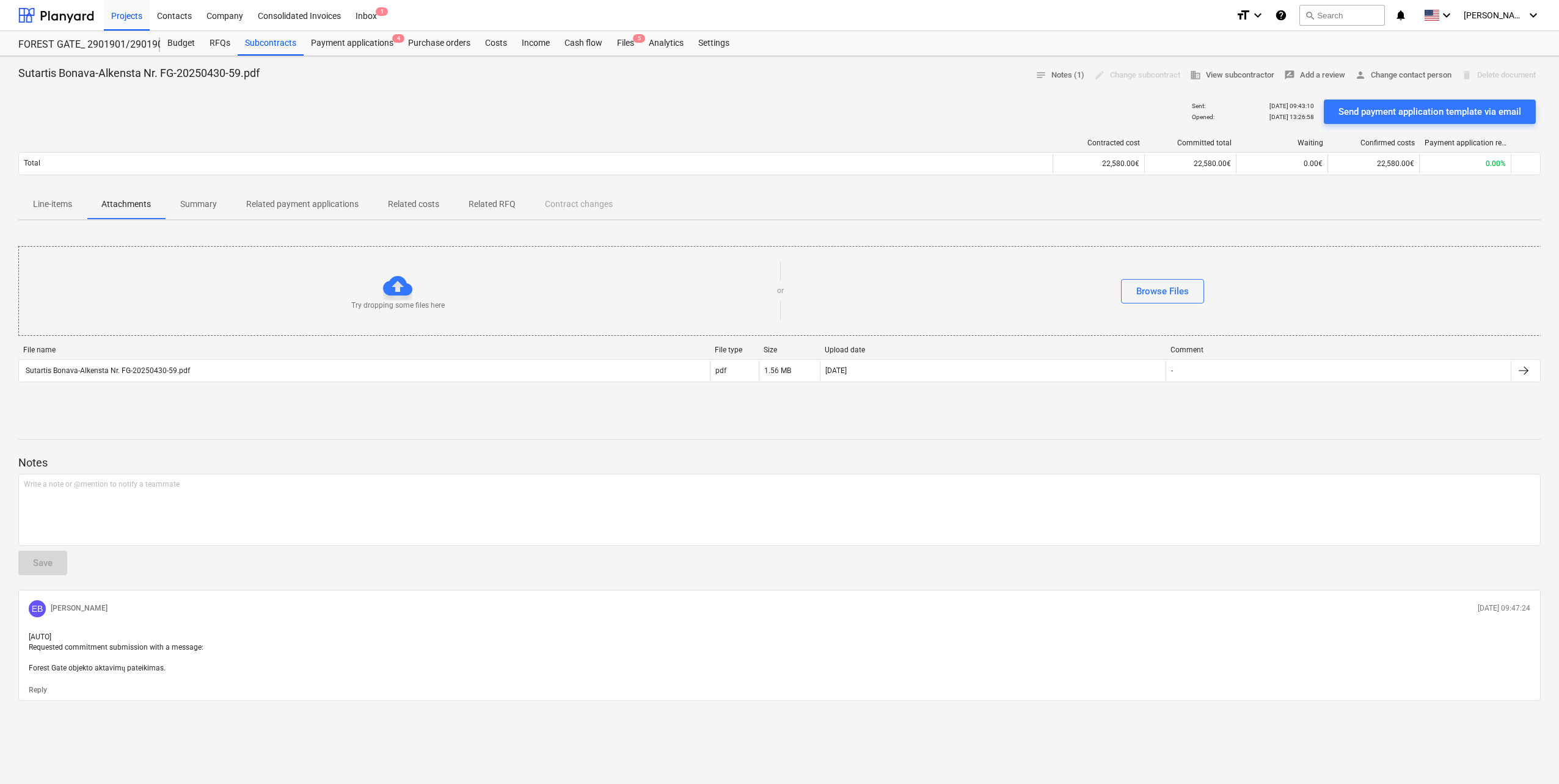
click at [210, 205] on p "Summary" at bounding box center [198, 204] width 37 height 13
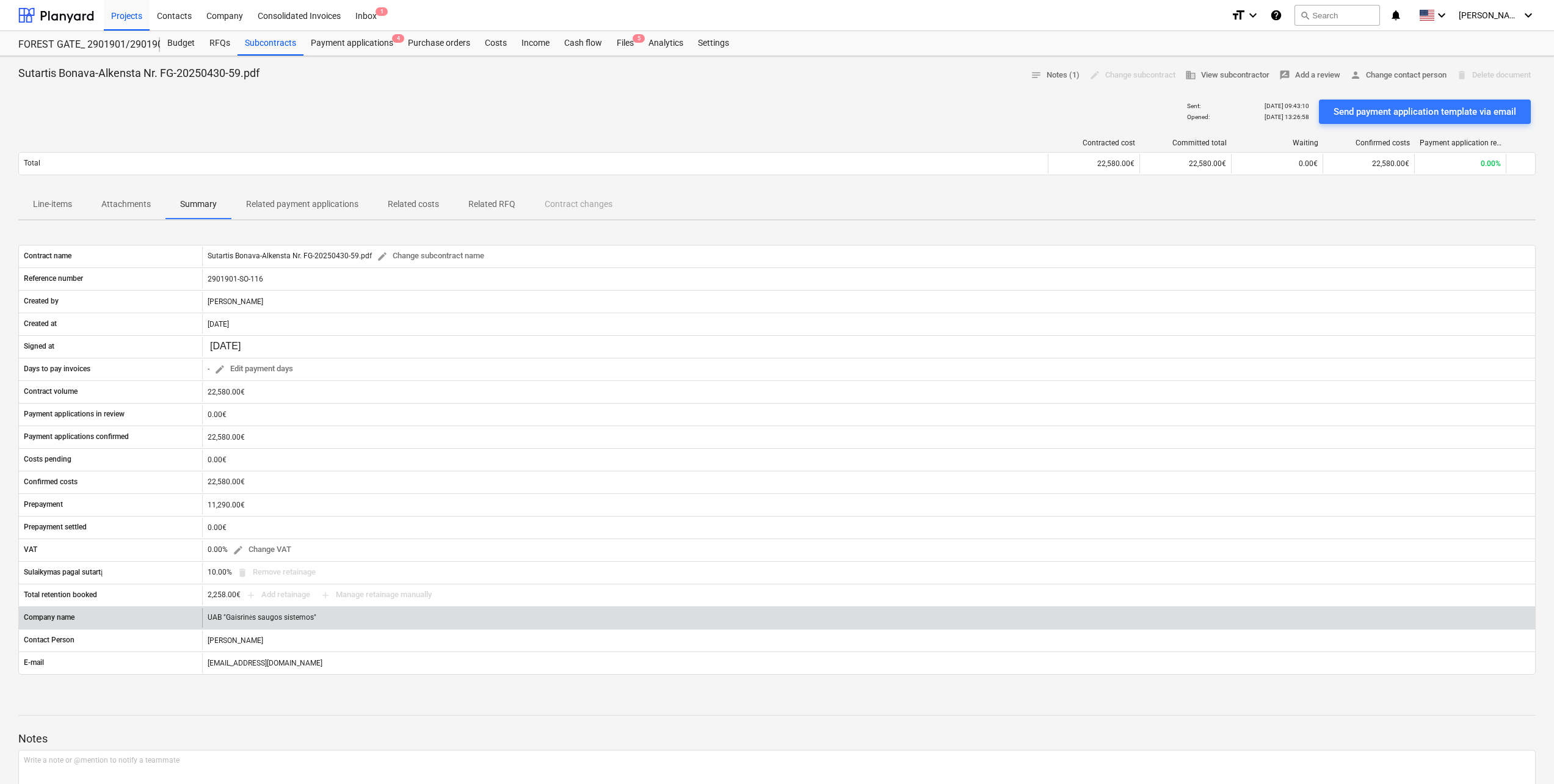
click at [262, 624] on div "UAB "Gaisrinės saugos sistemos"" at bounding box center [868, 618] width 1333 height 19
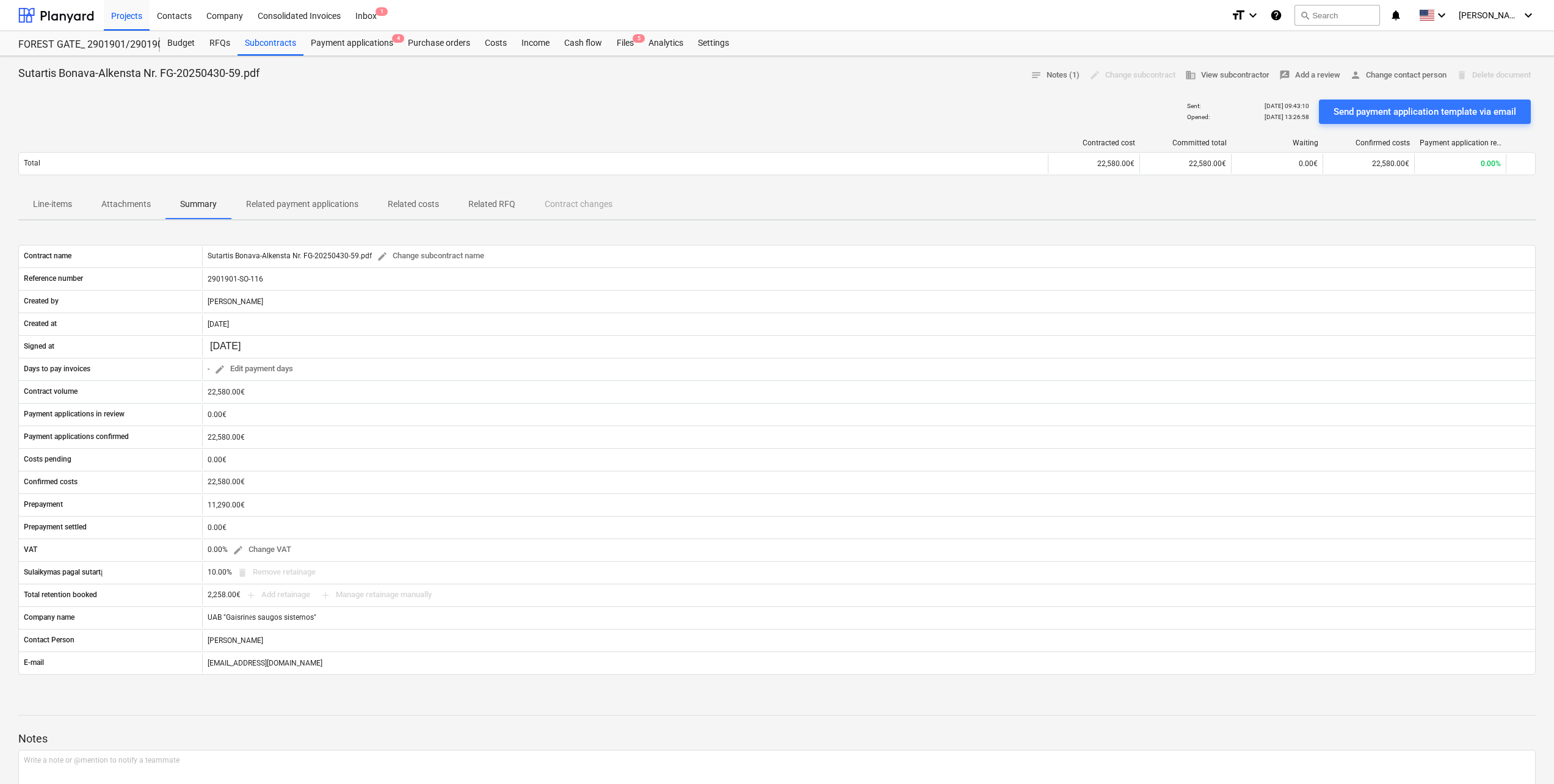
click at [321, 196] on span "Related payment applications" at bounding box center [302, 204] width 141 height 20
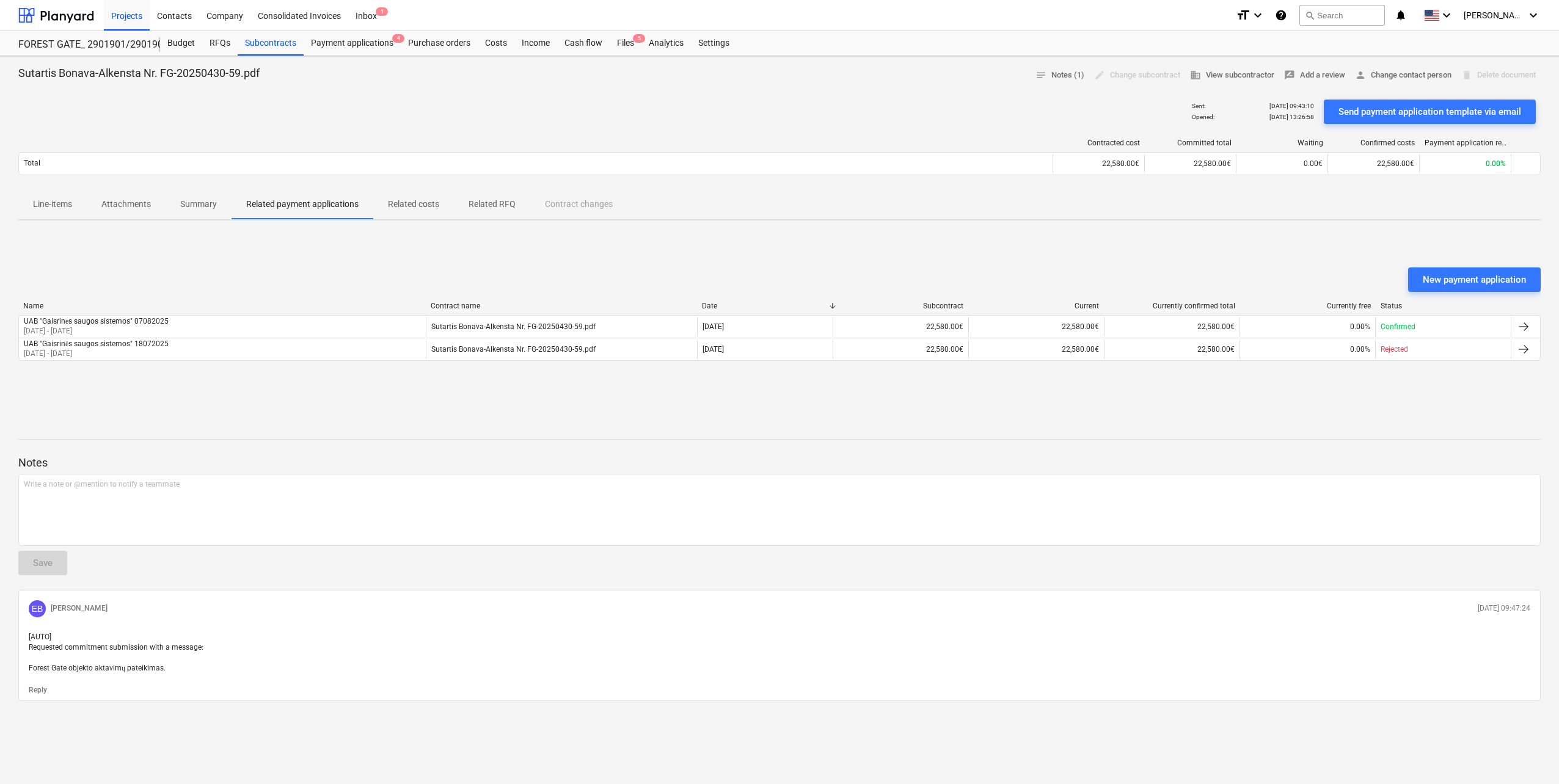
click at [178, 204] on span "Summary" at bounding box center [198, 204] width 66 height 20
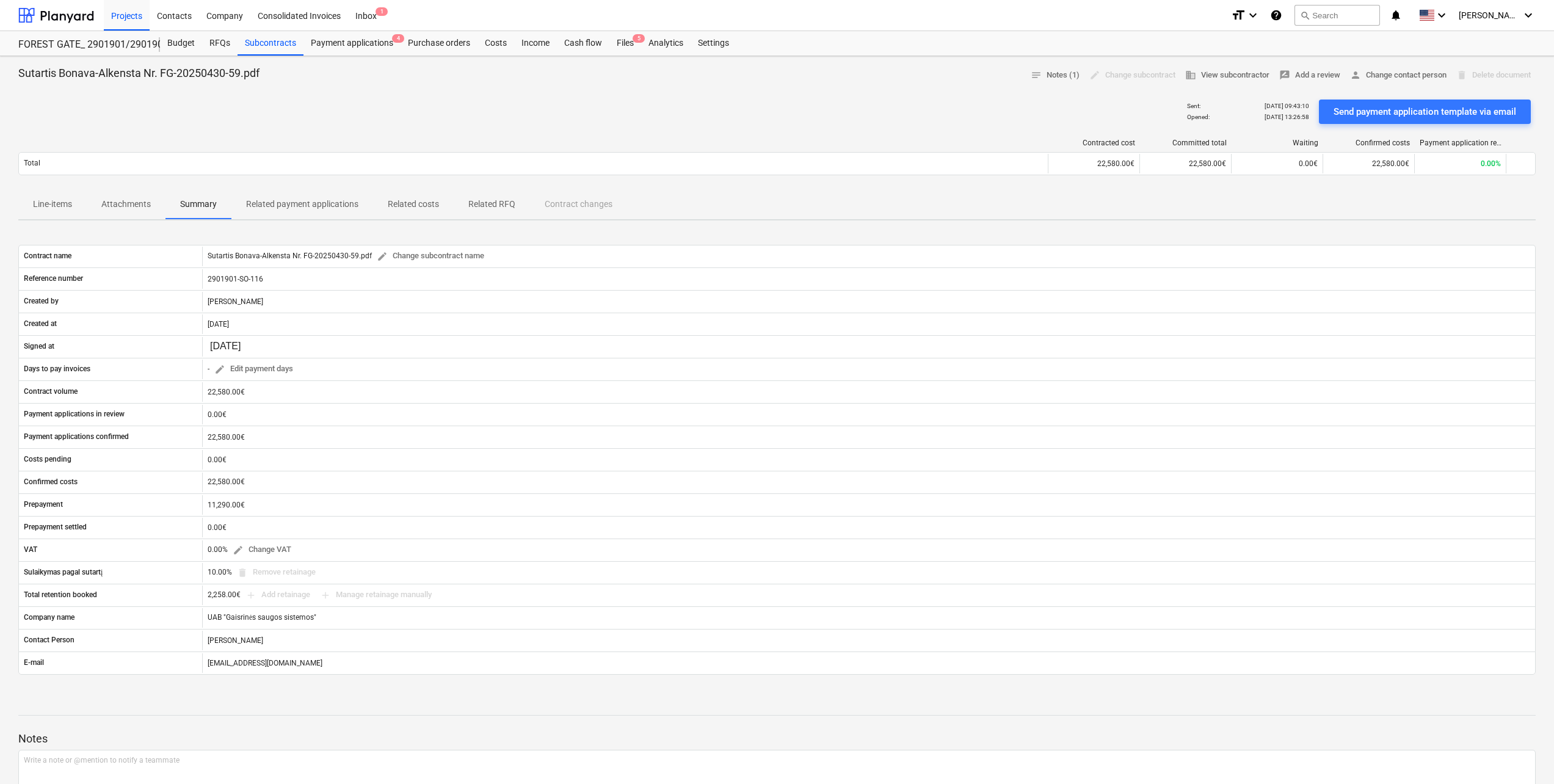
click at [309, 208] on p "Related payment applications" at bounding box center [302, 204] width 113 height 13
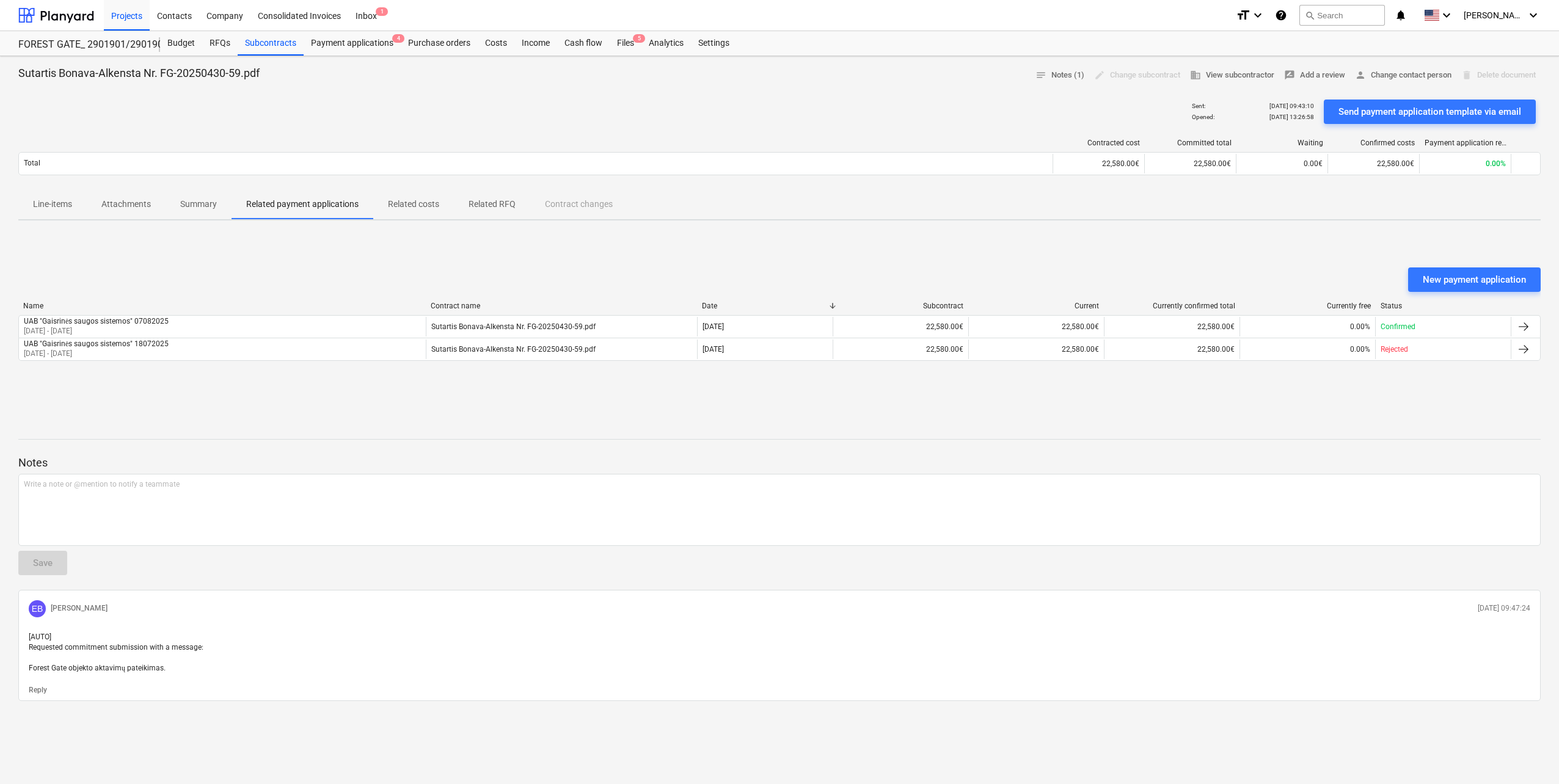
click at [423, 206] on p "Related costs" at bounding box center [413, 204] width 51 height 13
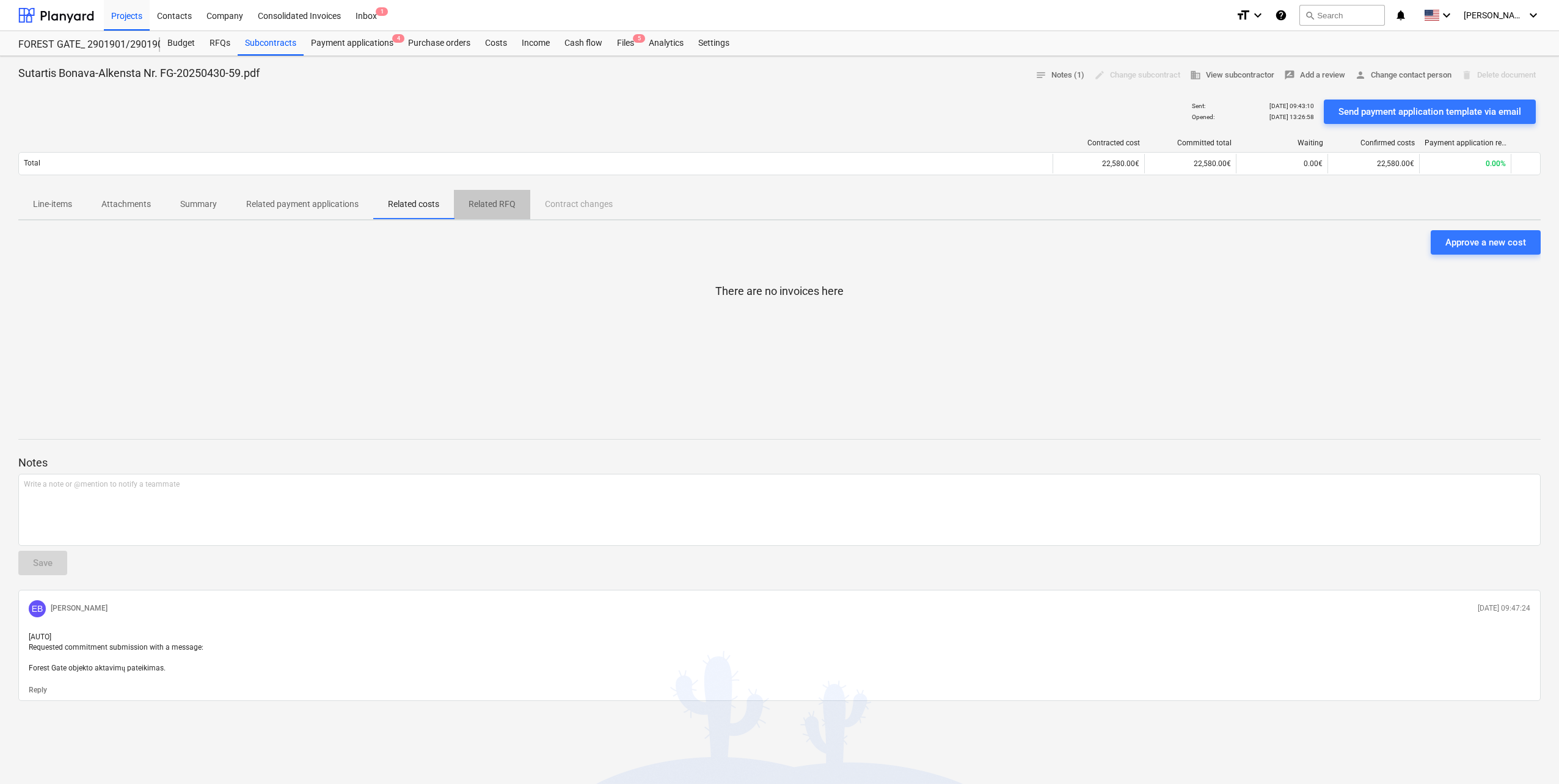
click at [473, 206] on p "Related RFQ" at bounding box center [492, 204] width 47 height 13
